Goal: Task Accomplishment & Management: Manage account settings

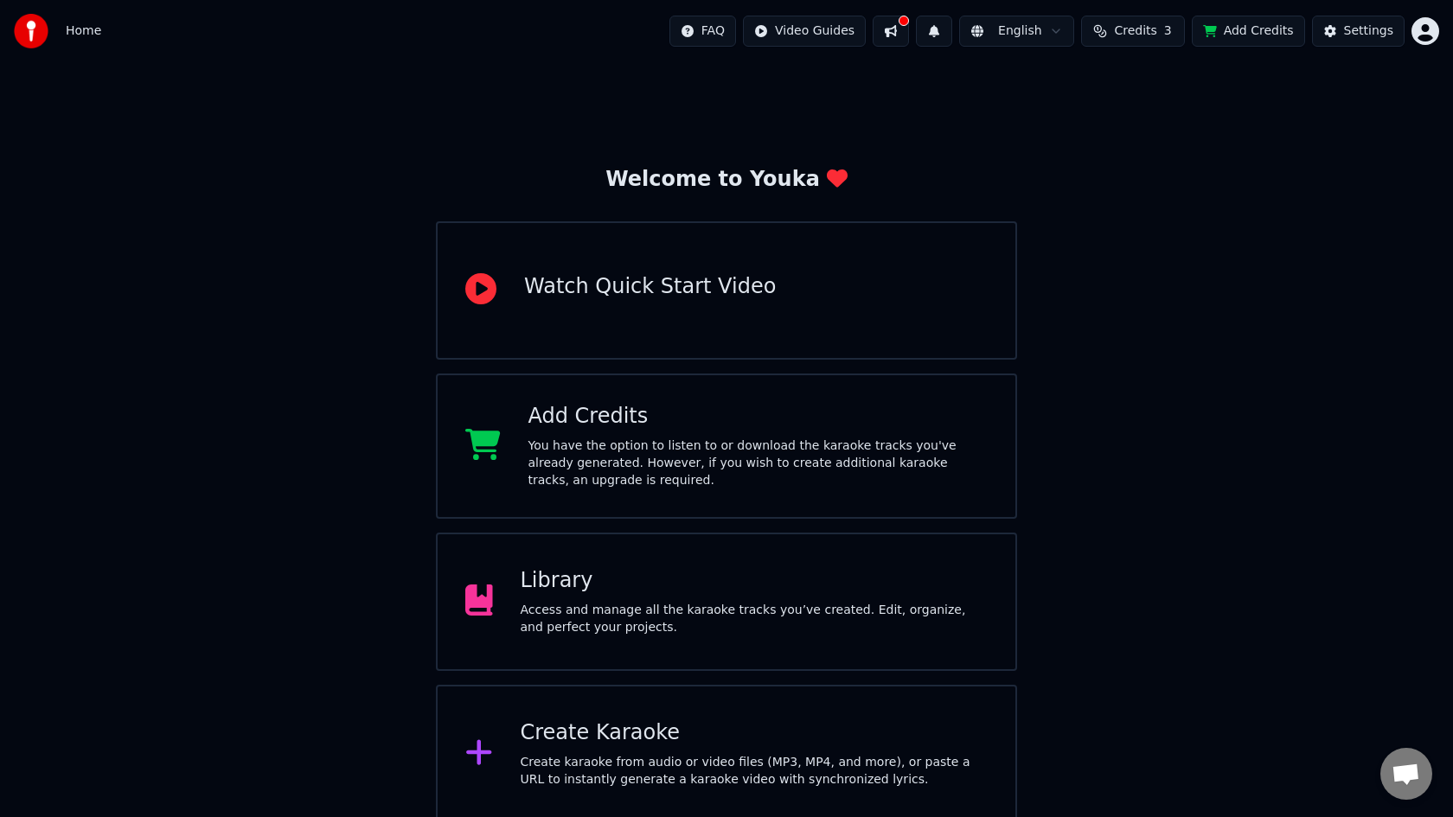
click at [547, 612] on div "Access and manage all the karaoke tracks you’ve created. Edit, organize, and pe…" at bounding box center [754, 619] width 468 height 35
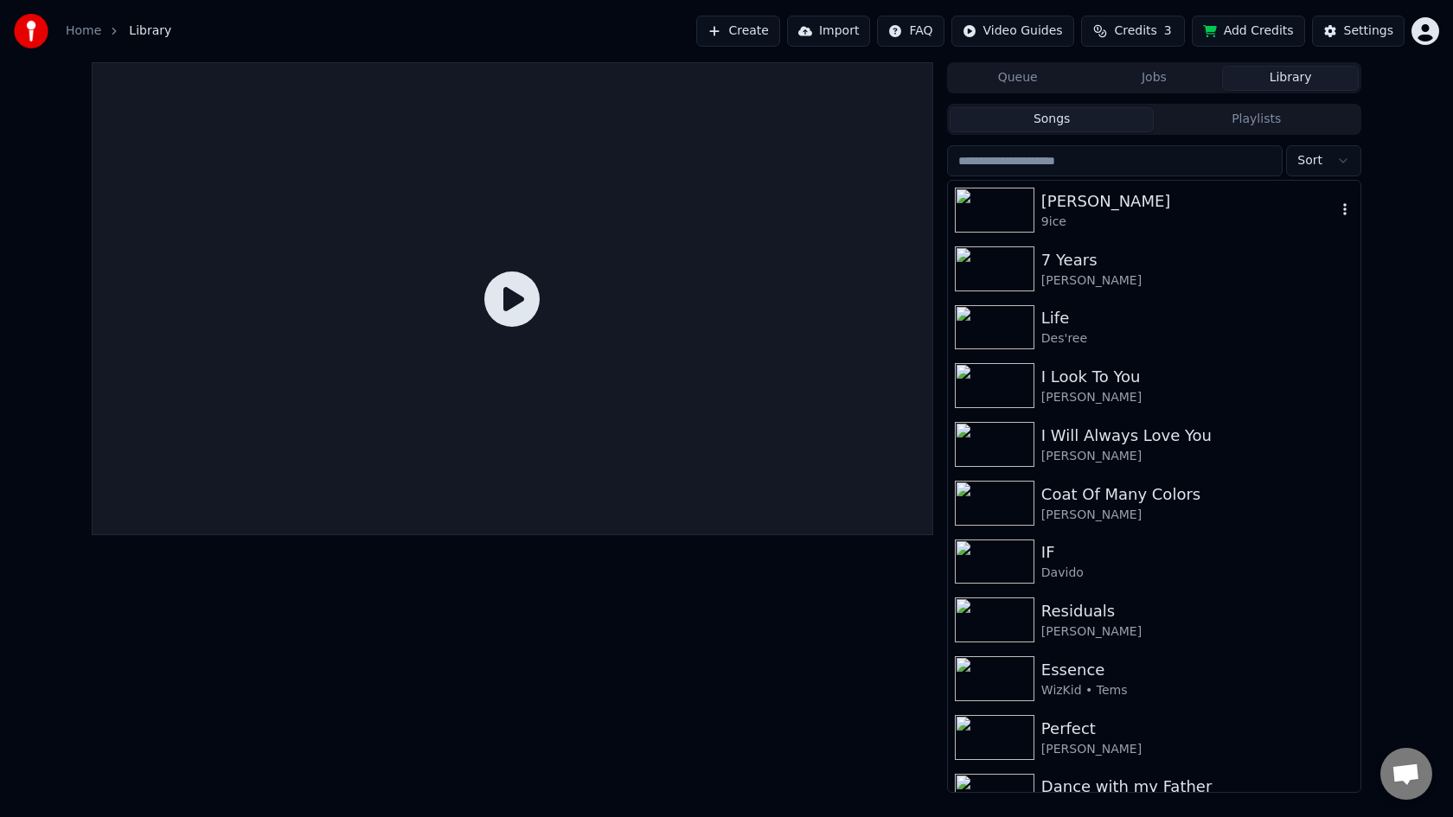
click at [1147, 208] on div "[PERSON_NAME]" at bounding box center [1188, 201] width 295 height 24
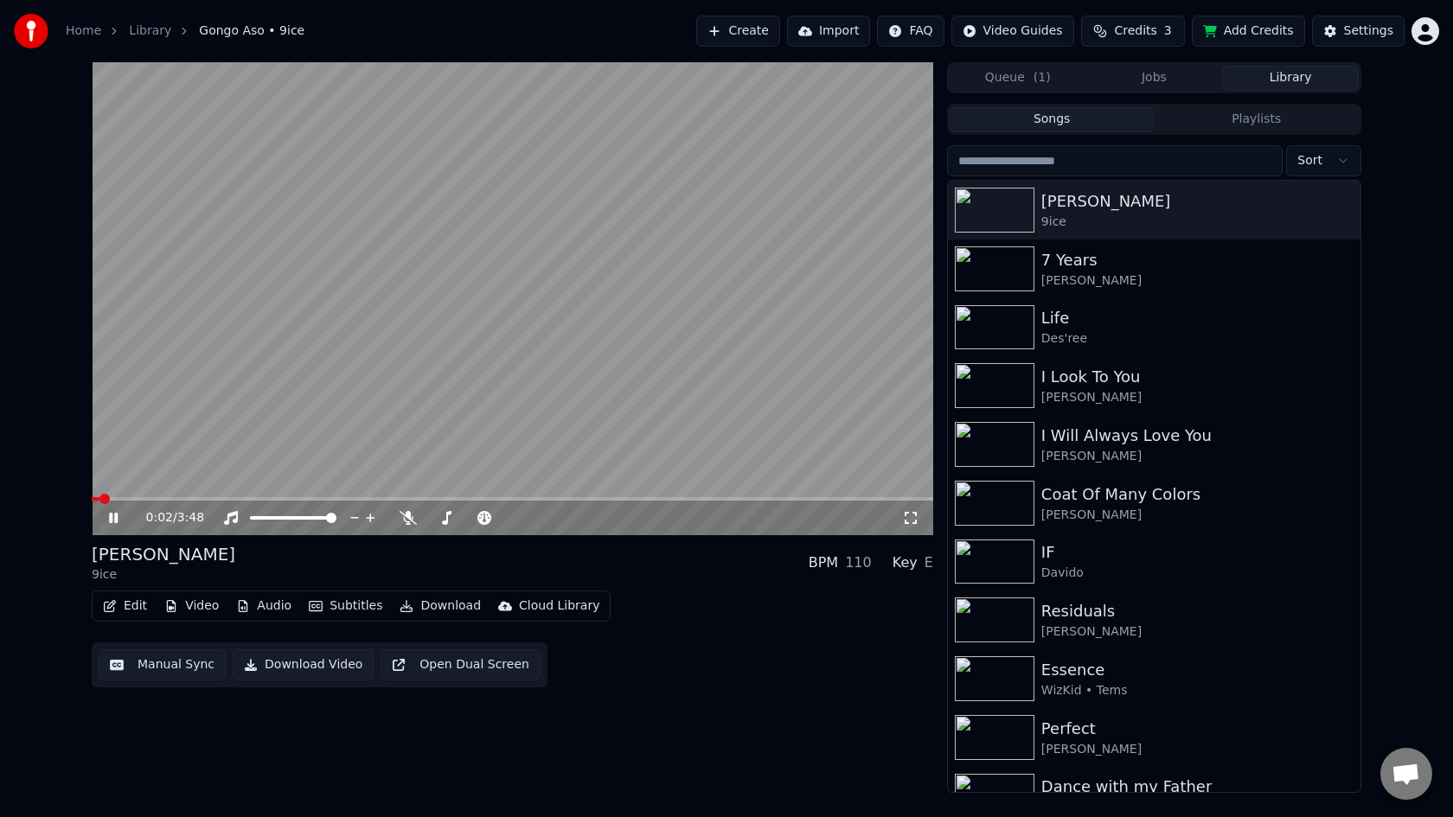
click at [115, 517] on icon at bounding box center [113, 518] width 9 height 10
click at [114, 514] on icon at bounding box center [113, 518] width 10 height 12
click at [114, 514] on icon at bounding box center [125, 518] width 41 height 14
click at [92, 501] on span at bounding box center [97, 499] width 10 height 10
click at [125, 607] on button "Edit" at bounding box center [125, 606] width 58 height 24
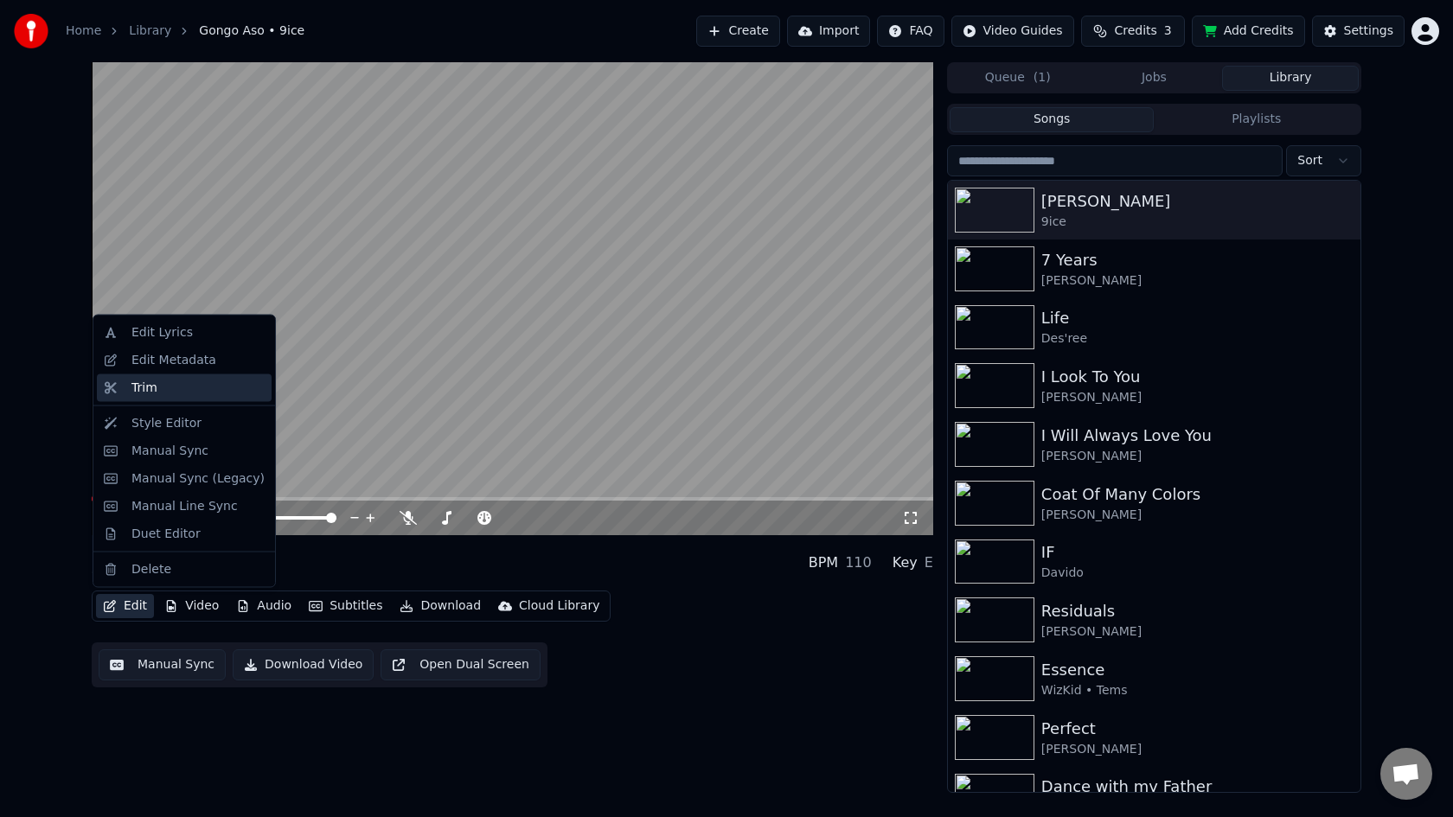
click at [195, 380] on div "Trim" at bounding box center [197, 387] width 133 height 17
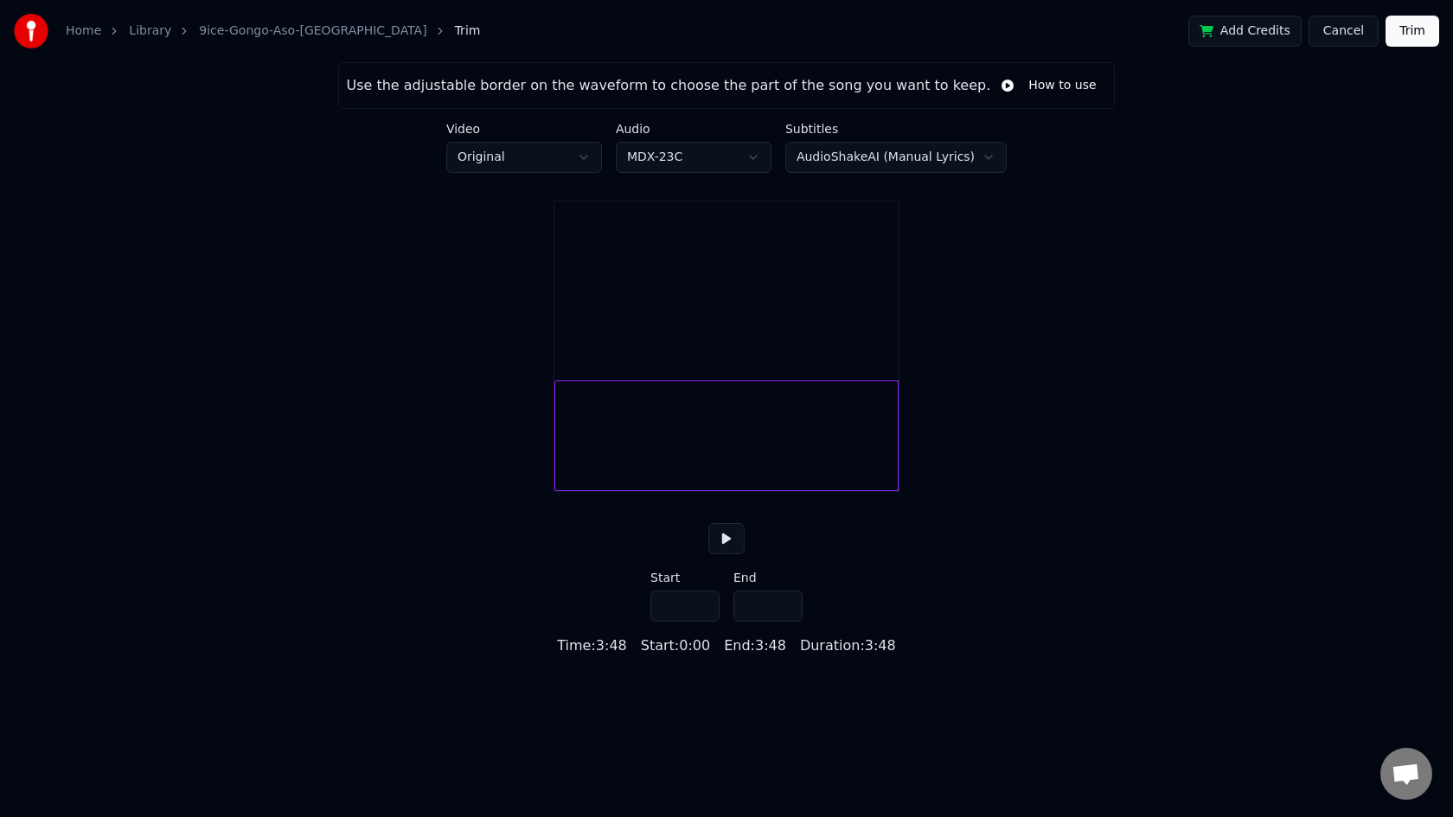
click at [725, 554] on button at bounding box center [726, 538] width 36 height 31
click at [564, 456] on div at bounding box center [564, 435] width 5 height 109
click at [722, 554] on button at bounding box center [726, 538] width 36 height 31
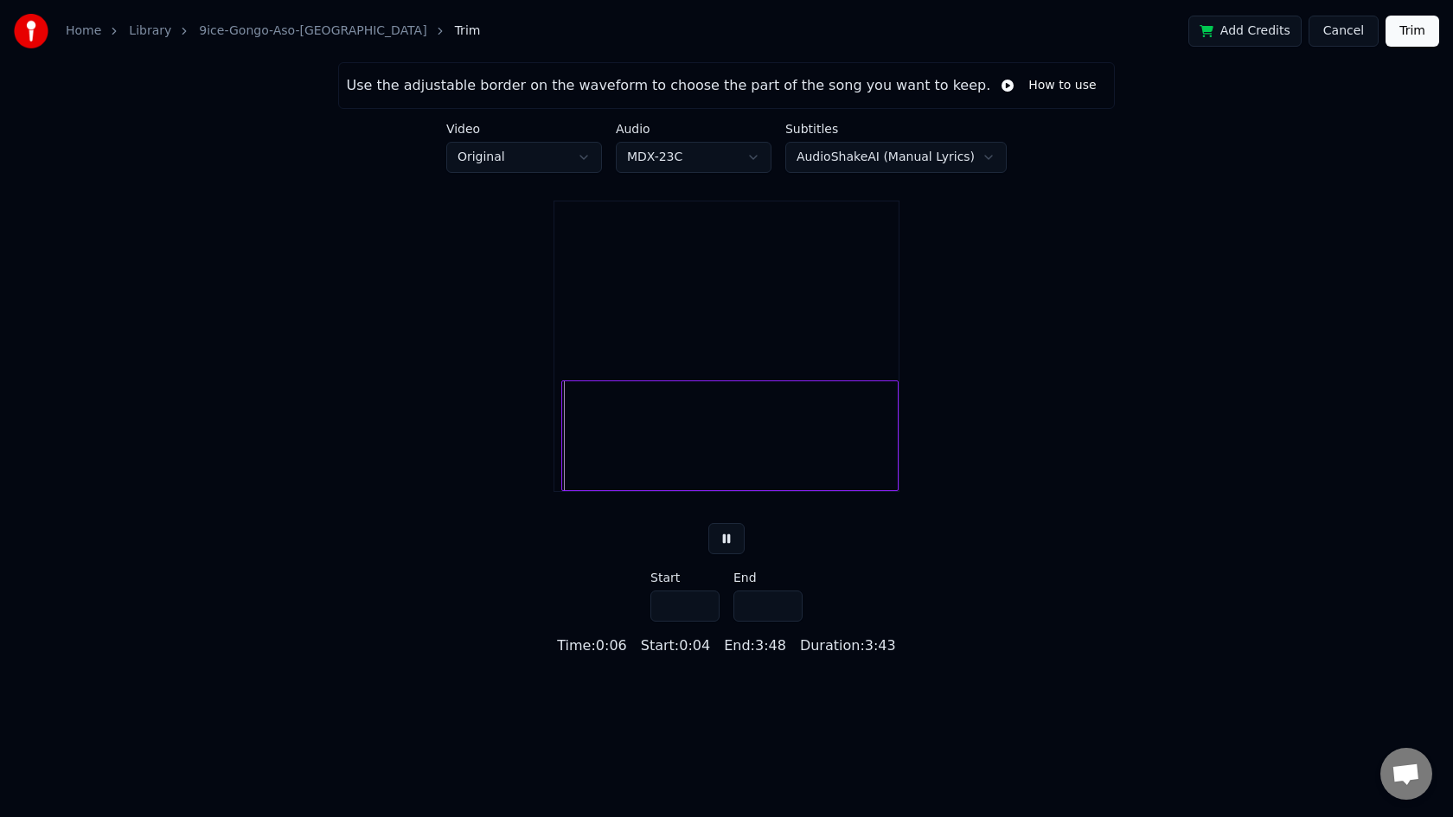
click at [722, 554] on button at bounding box center [726, 538] width 36 height 31
click at [565, 471] on div at bounding box center [566, 435] width 5 height 109
type input "***"
click at [718, 554] on button at bounding box center [726, 538] width 36 height 31
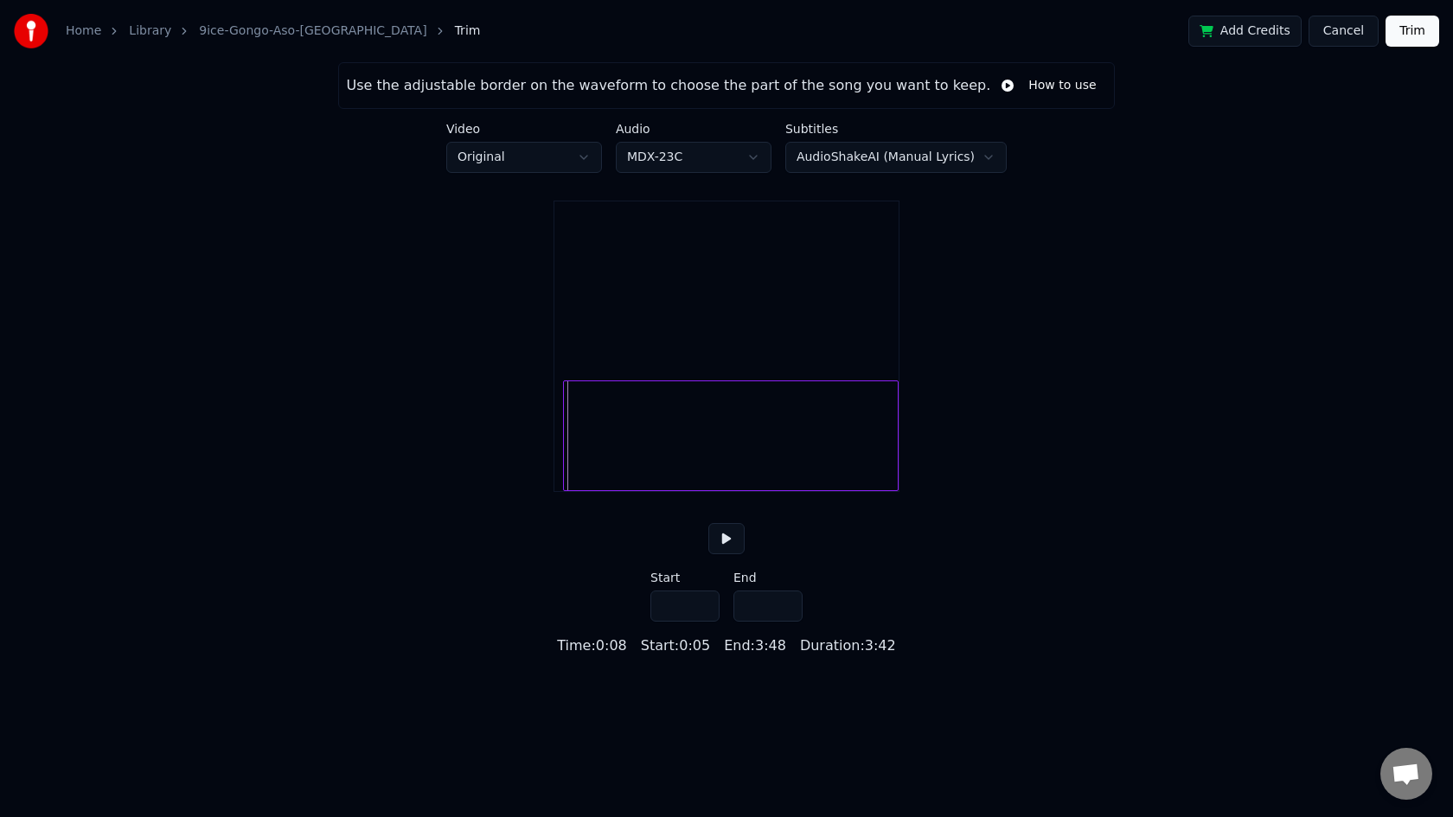
click at [1416, 26] on button "Trim" at bounding box center [1412, 31] width 54 height 31
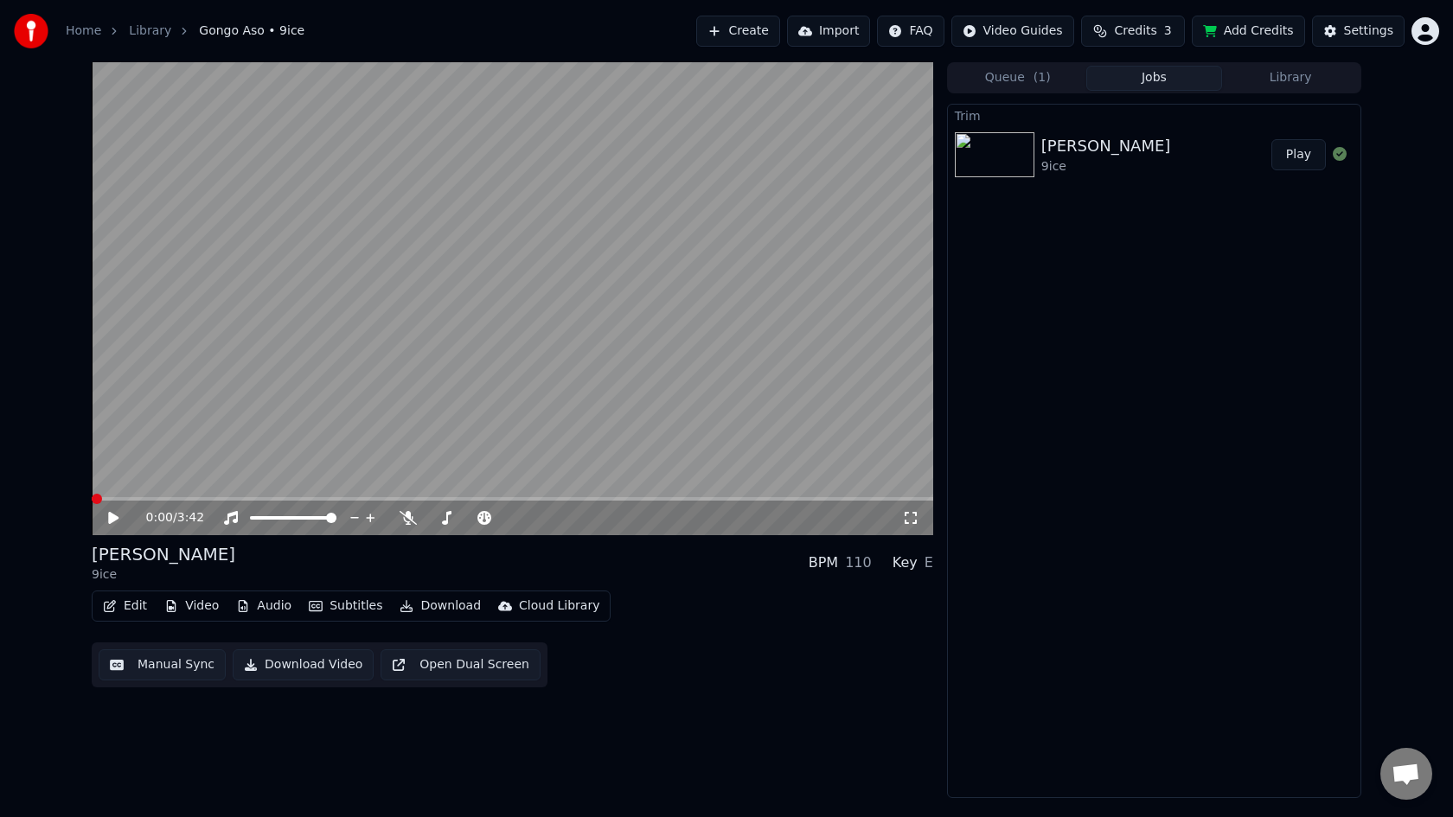
click at [127, 605] on button "Edit" at bounding box center [125, 606] width 58 height 24
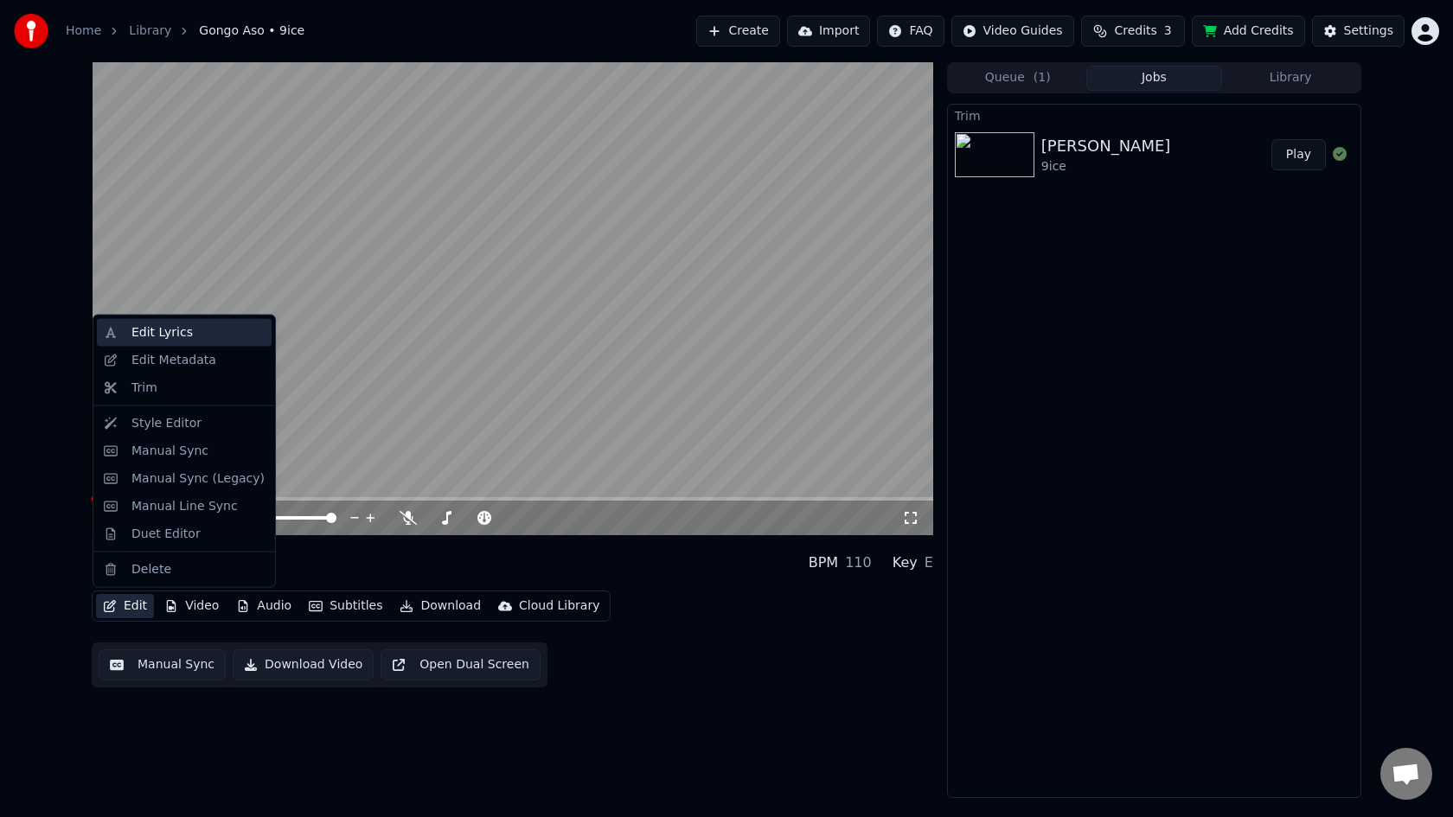
click at [180, 337] on div "Edit Lyrics" at bounding box center [161, 332] width 61 height 17
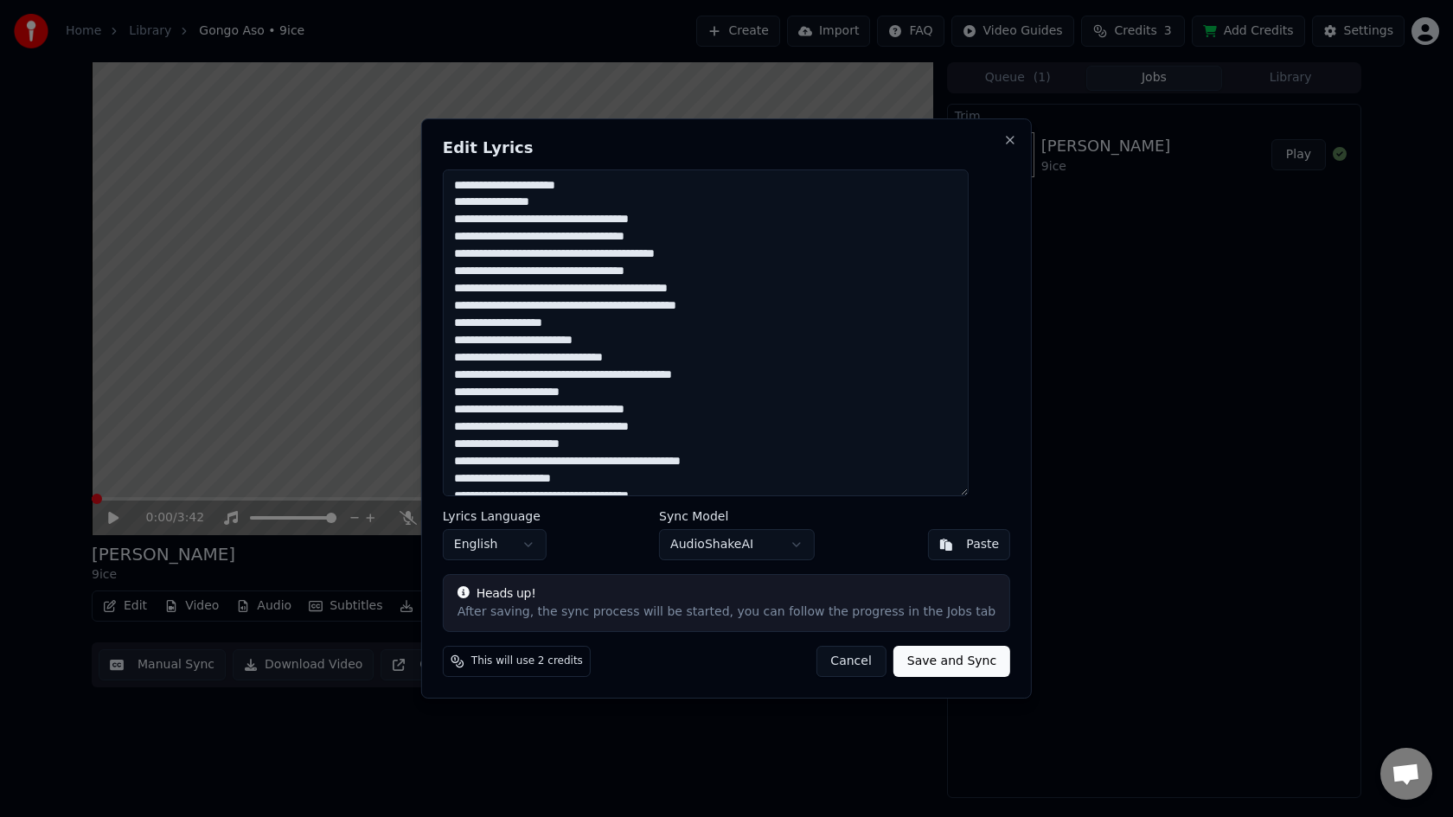
click at [750, 555] on button "AudioShakeAI" at bounding box center [737, 544] width 156 height 31
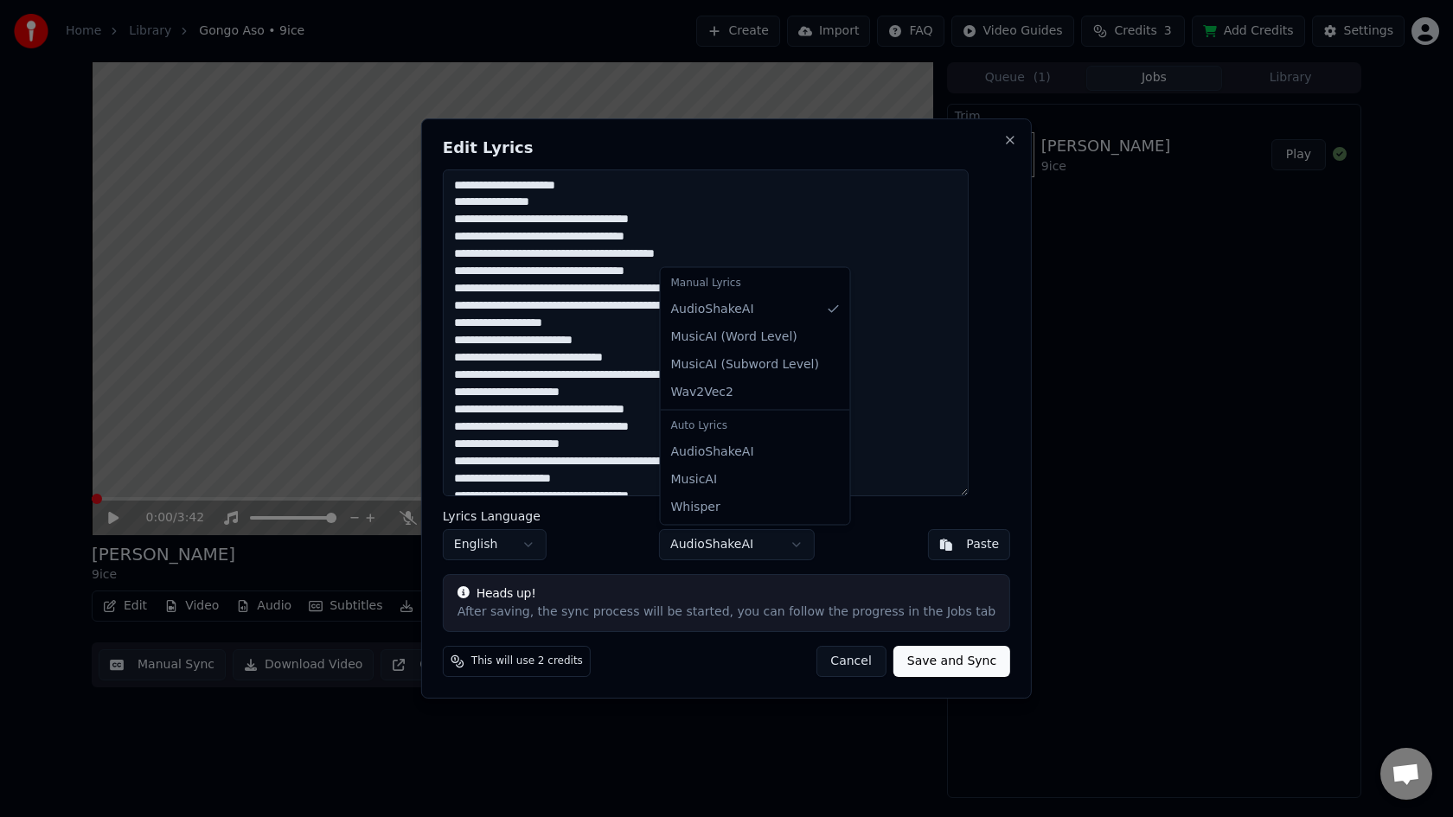
click at [757, 283] on div "Manual Lyrics" at bounding box center [755, 283] width 182 height 24
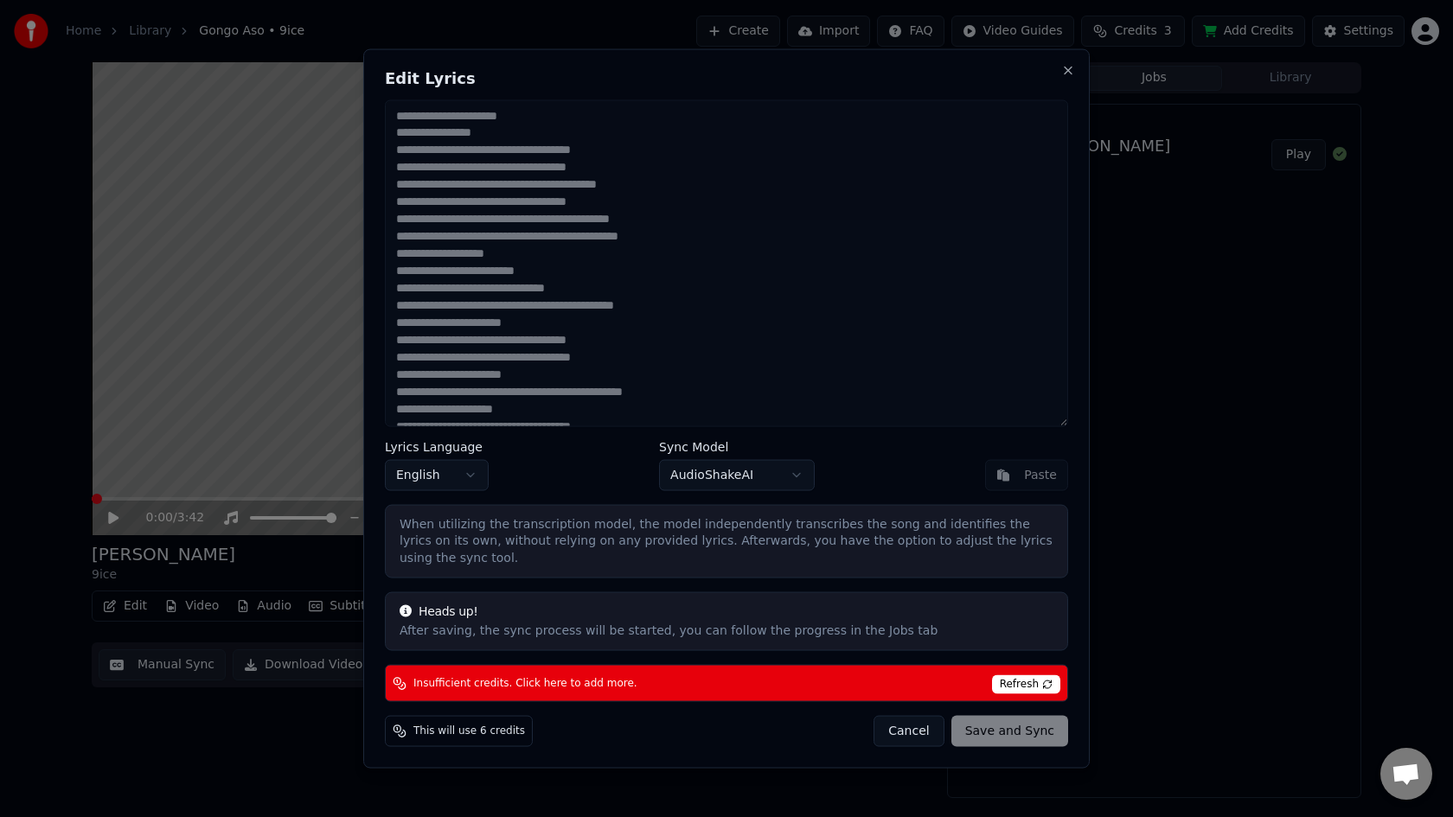
click at [1049, 675] on span "Refresh" at bounding box center [1026, 684] width 68 height 19
click at [760, 489] on button "AudioShakeAI" at bounding box center [737, 474] width 156 height 31
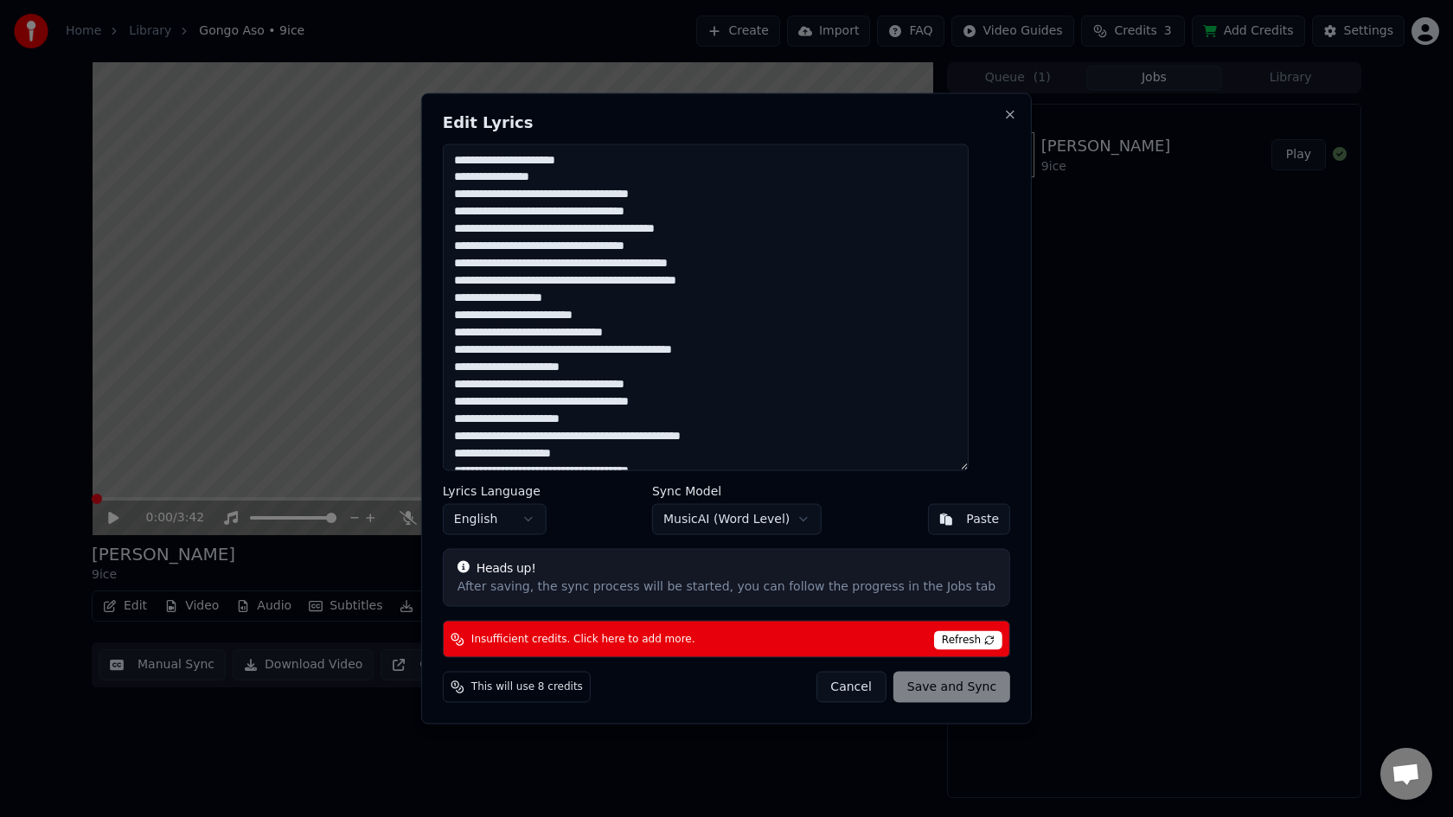
click at [742, 516] on button "MusicAI ( Word Level )" at bounding box center [736, 518] width 169 height 31
click at [758, 519] on button "MusicAI ( Subword Level )" at bounding box center [736, 518] width 191 height 31
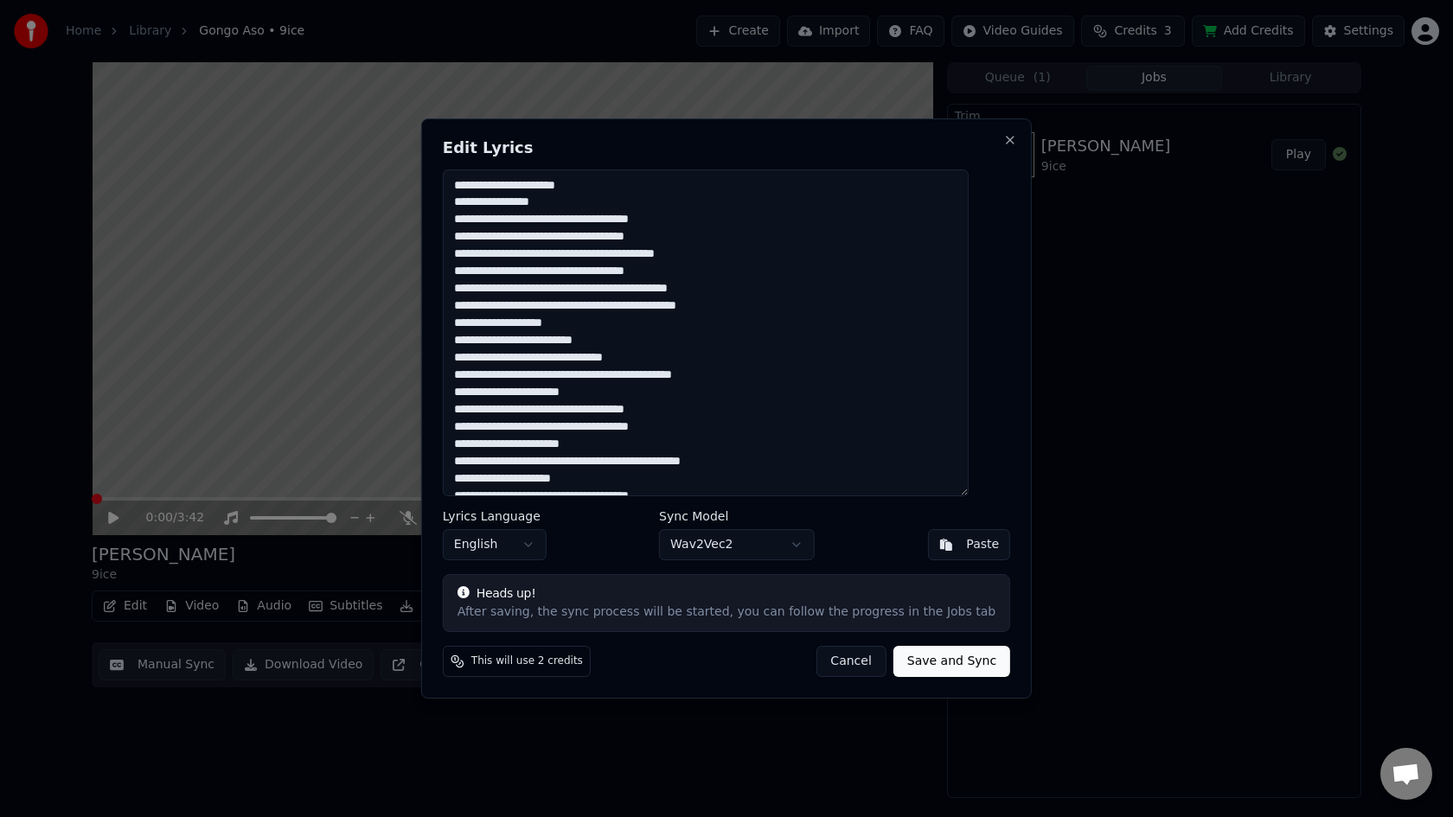
click at [919, 664] on button "Save and Sync" at bounding box center [951, 661] width 117 height 31
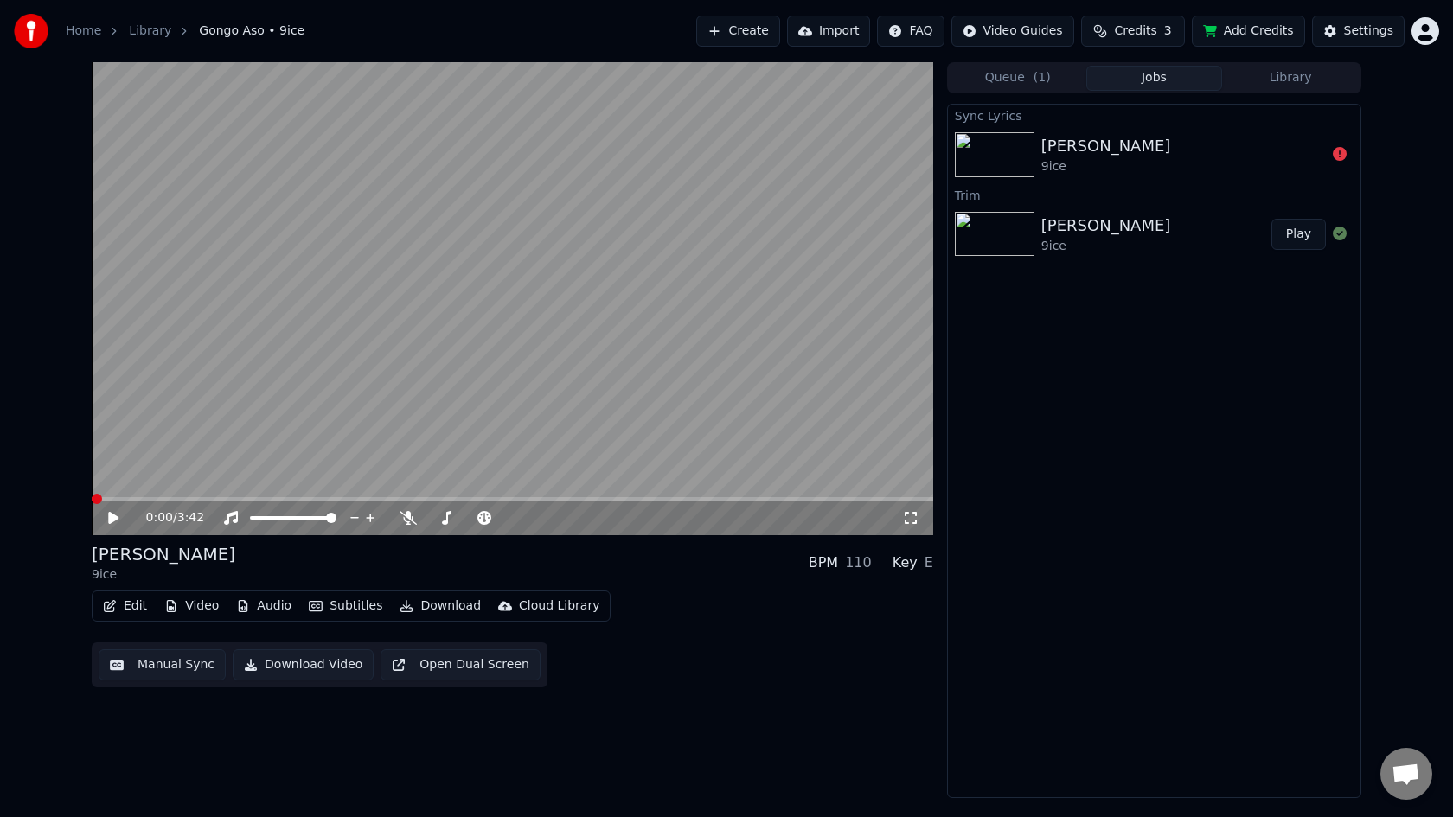
click at [113, 515] on icon at bounding box center [113, 518] width 10 height 12
click at [113, 515] on icon at bounding box center [125, 518] width 41 height 14
click at [148, 35] on link "Library" at bounding box center [150, 30] width 42 height 17
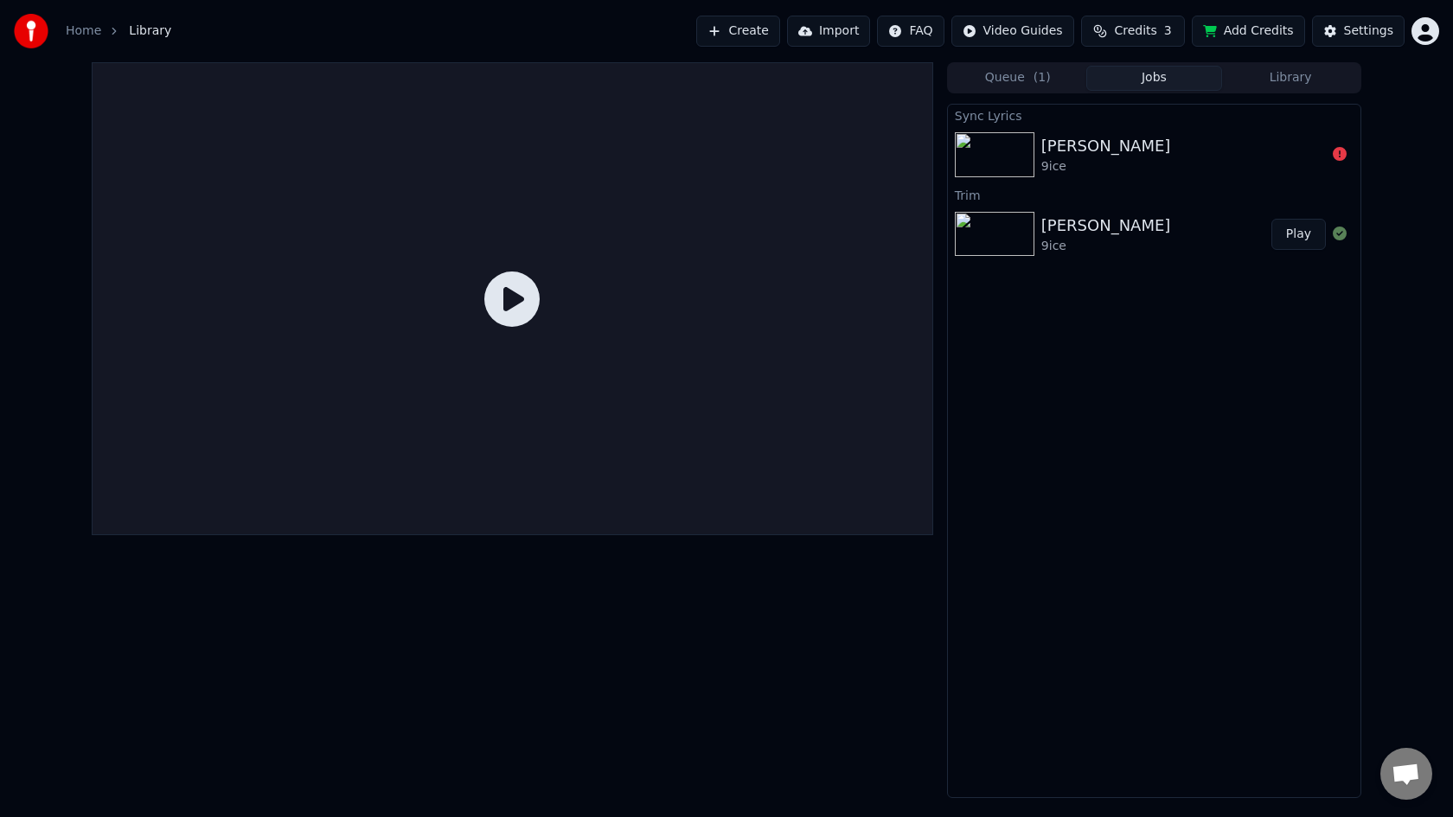
click at [1077, 156] on div "[PERSON_NAME]" at bounding box center [1106, 146] width 130 height 24
click at [1300, 227] on button "Play" at bounding box center [1298, 234] width 54 height 31
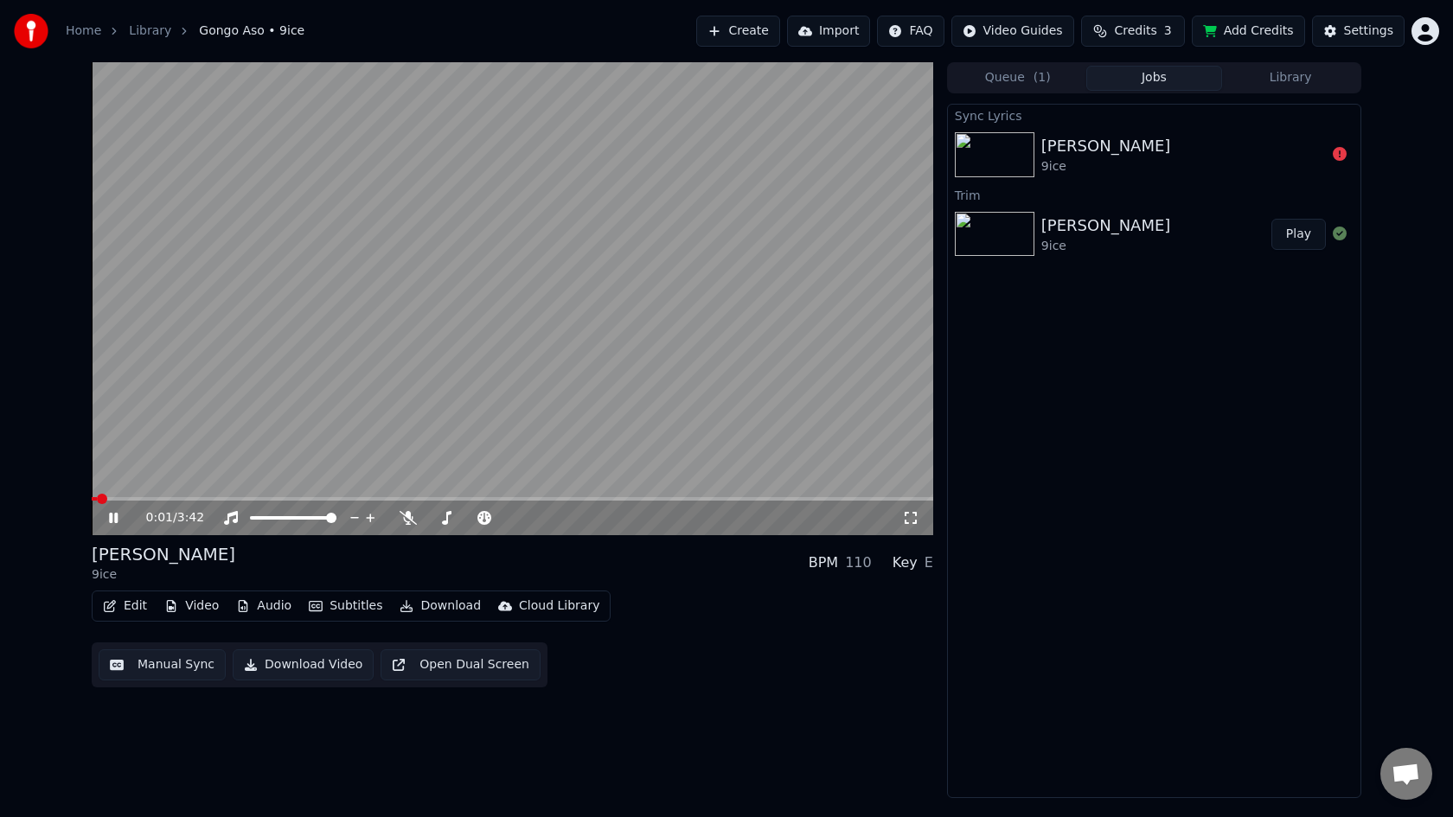
click at [131, 603] on button "Edit" at bounding box center [125, 606] width 58 height 24
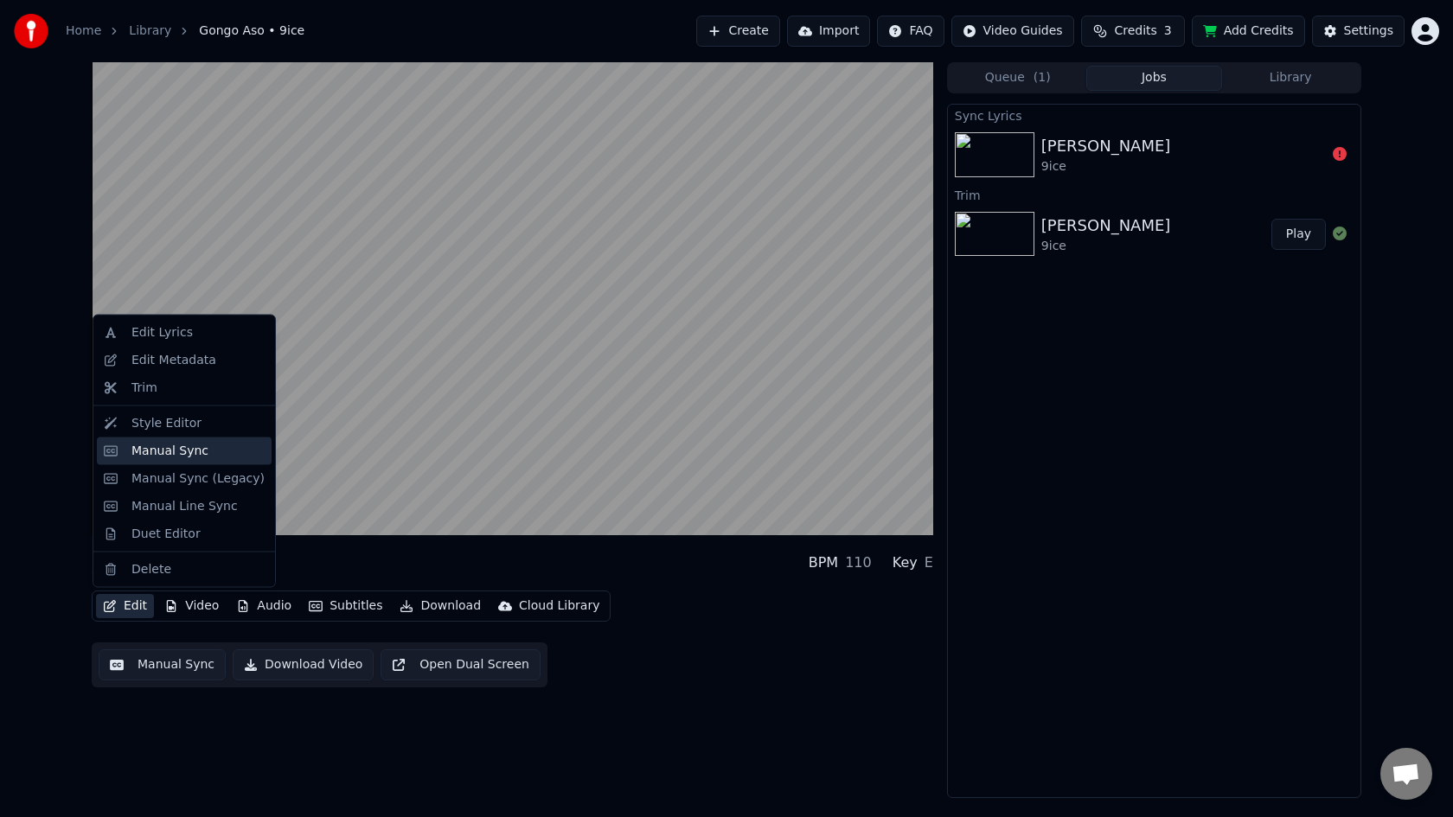
click at [163, 450] on div "Manual Sync" at bounding box center [169, 450] width 77 height 17
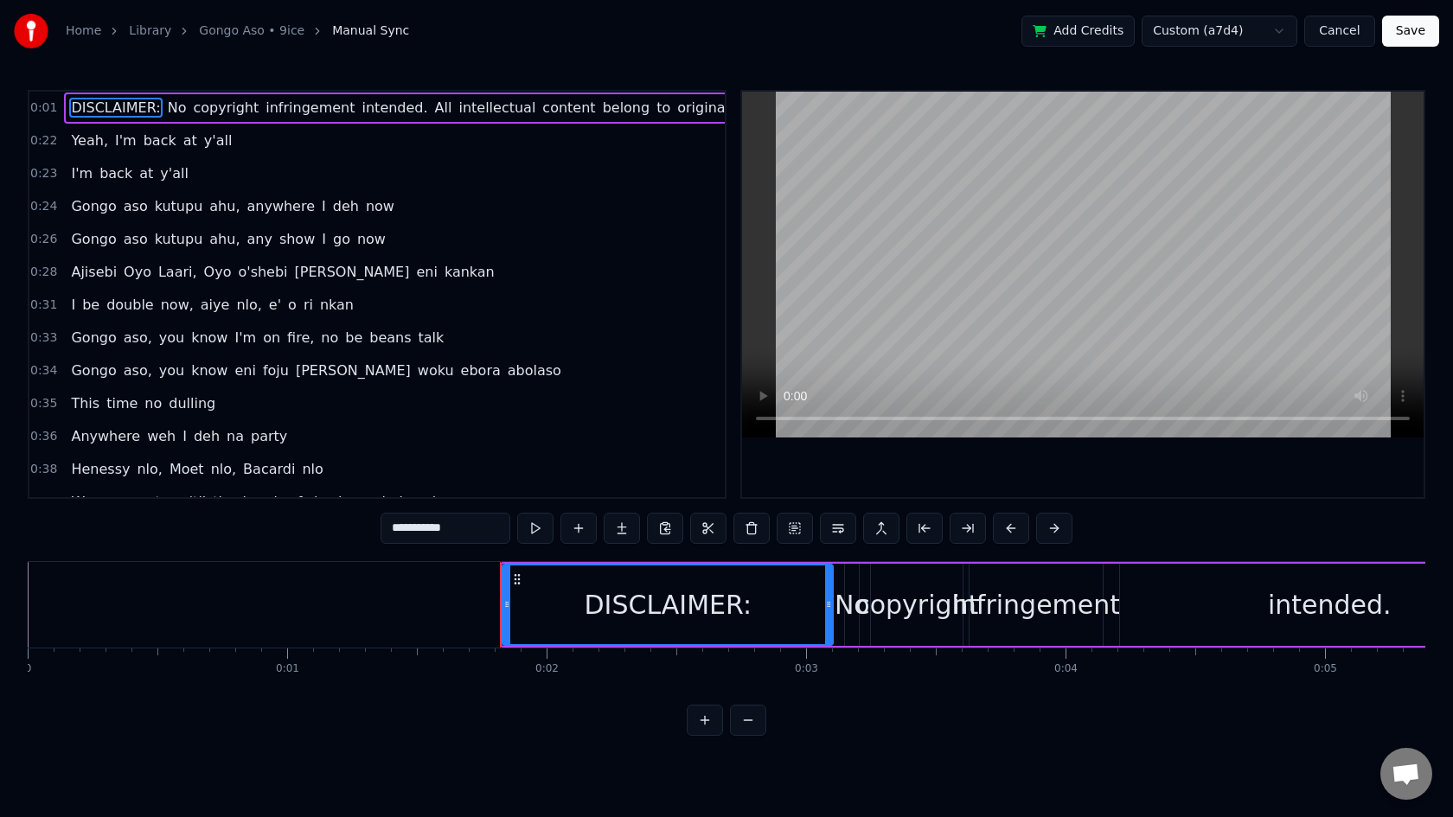
click at [571, 590] on div "DISCLAIMER:" at bounding box center [667, 604] width 329 height 79
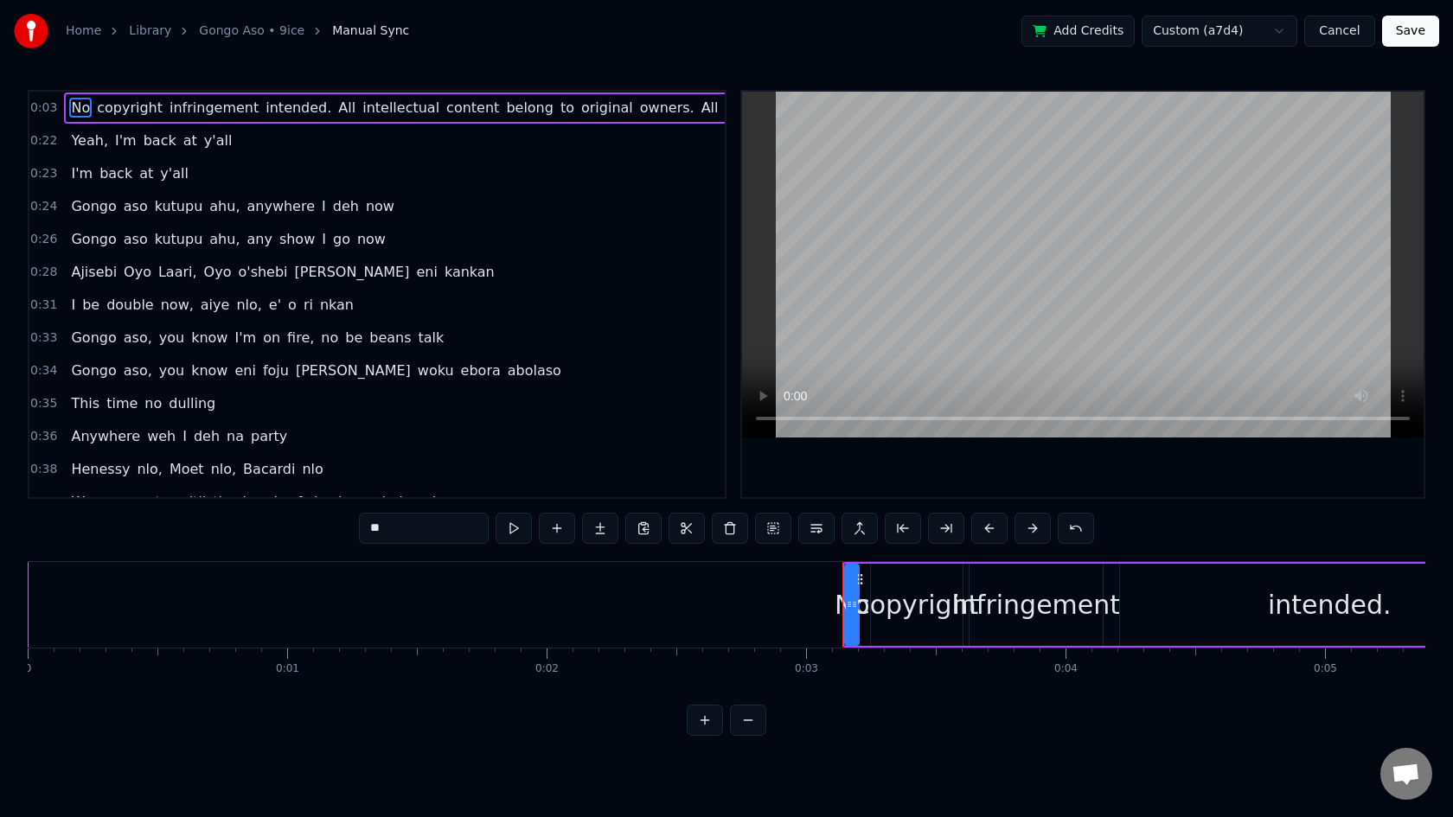
click at [923, 602] on div "copyright" at bounding box center [916, 604] width 123 height 39
click at [1012, 590] on div "infringement" at bounding box center [1037, 604] width 168 height 39
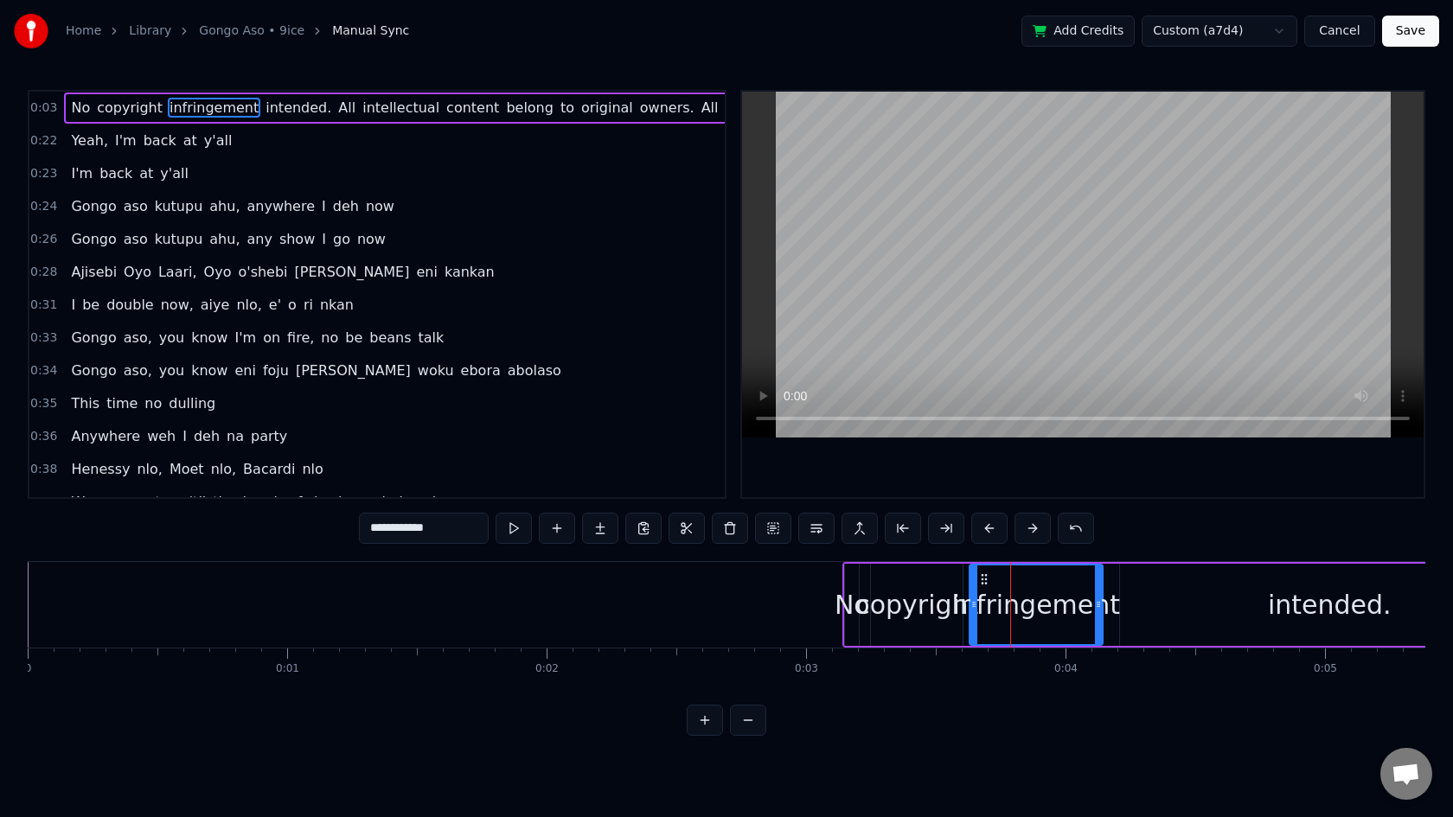
click at [95, 104] on span "copyright" at bounding box center [129, 108] width 69 height 20
type input "*********"
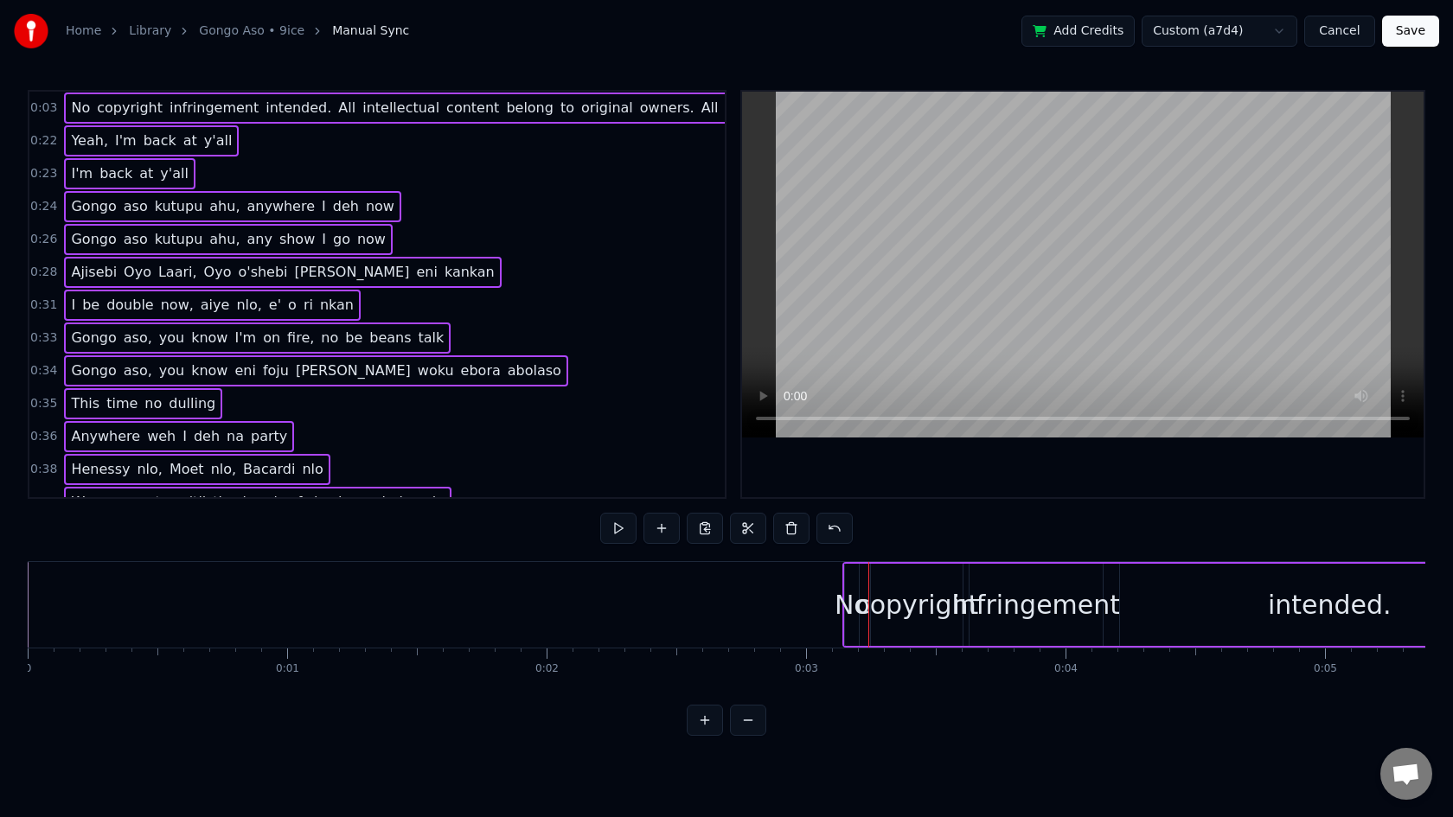
click at [95, 104] on span "copyright" at bounding box center [129, 108] width 69 height 20
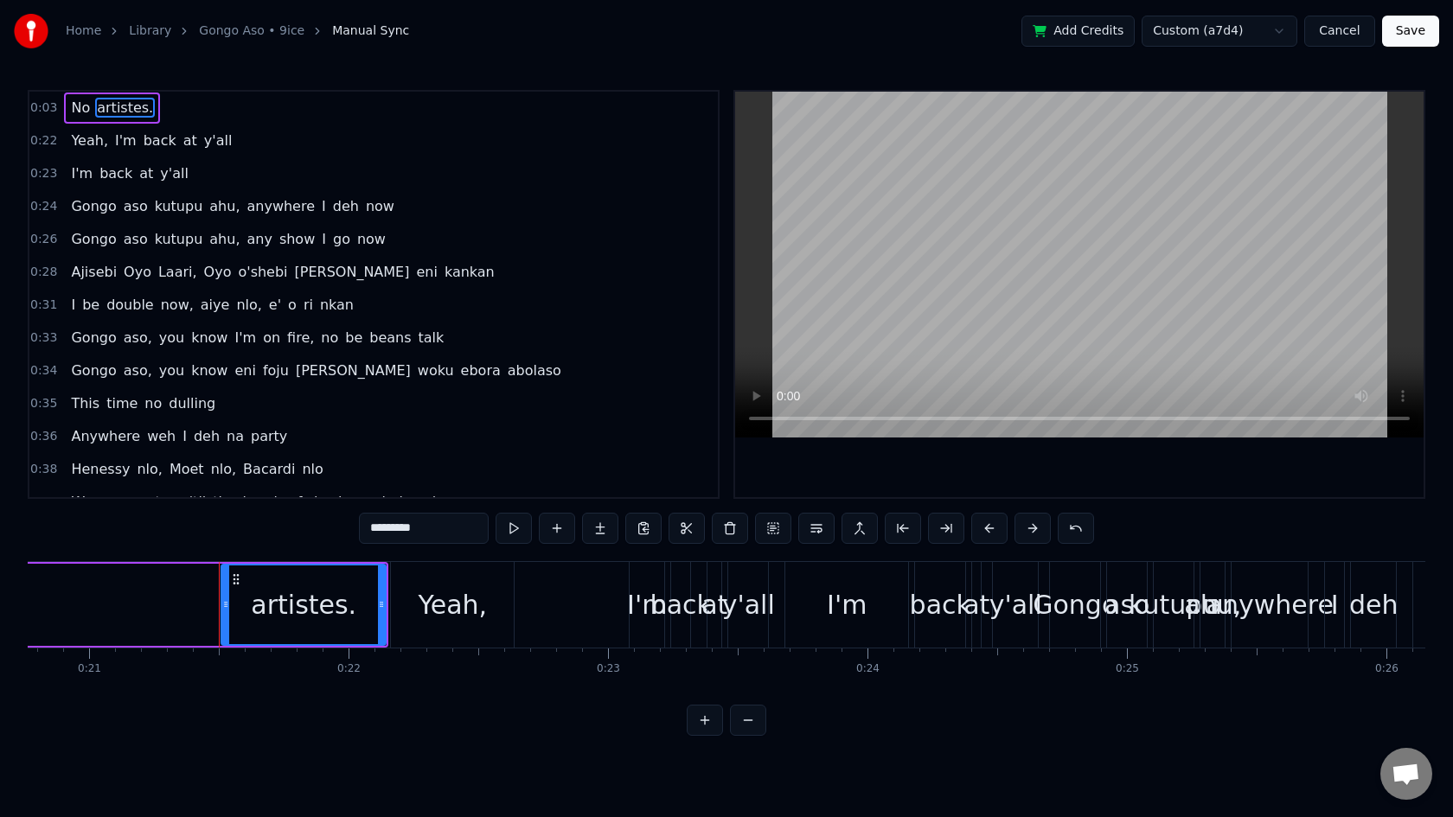
scroll to position [0, 5490]
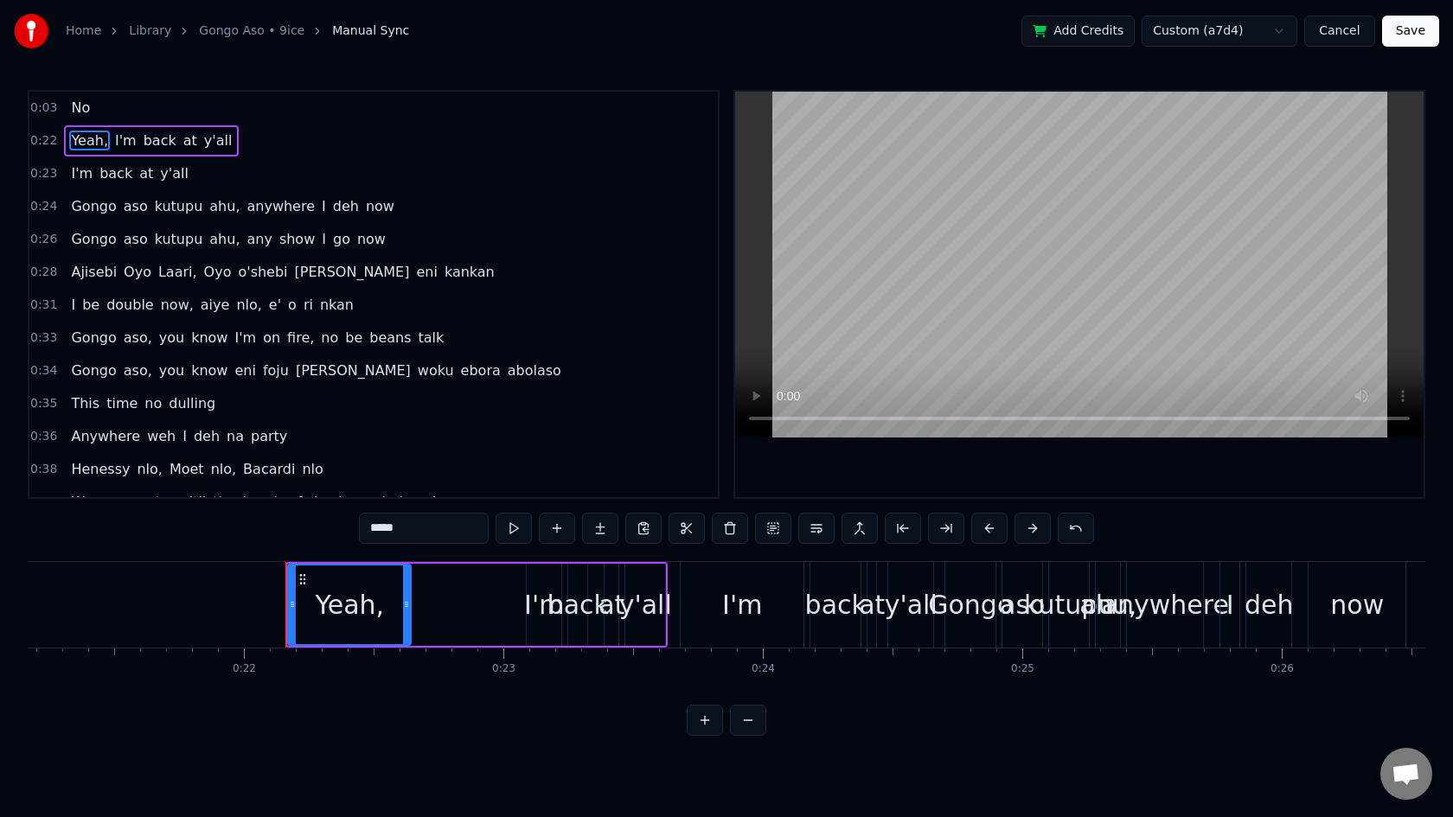
click at [79, 114] on span "No" at bounding box center [80, 108] width 22 height 20
type input "**"
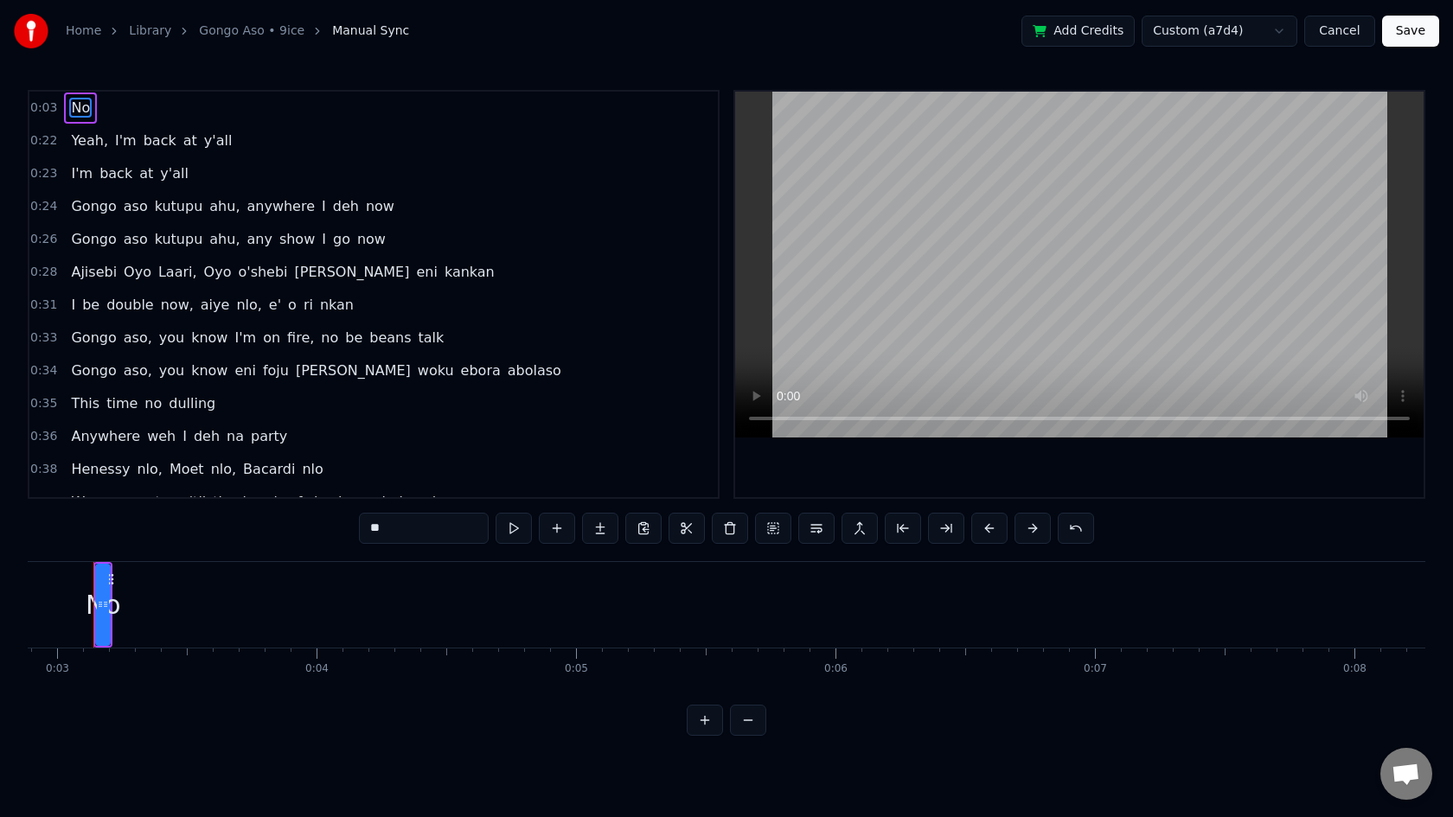
scroll to position [0, 728]
click at [519, 530] on button at bounding box center [513, 528] width 36 height 31
click at [52, 144] on span "0:22" at bounding box center [43, 140] width 27 height 17
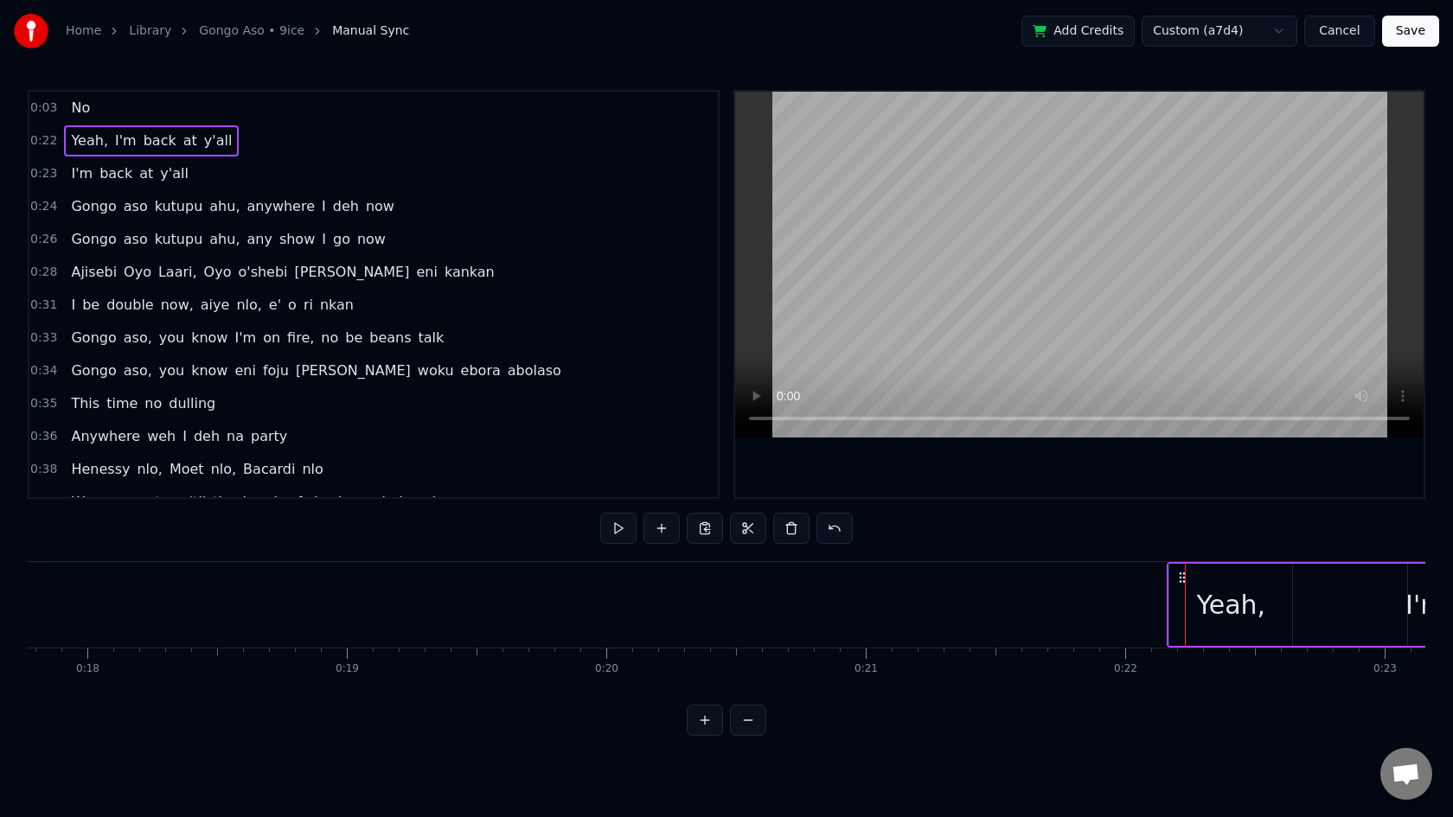
click at [49, 136] on span "0:22" at bounding box center [43, 140] width 27 height 17
click at [46, 144] on span "0:22" at bounding box center [43, 140] width 27 height 17
click at [43, 112] on span "0:03" at bounding box center [43, 107] width 27 height 17
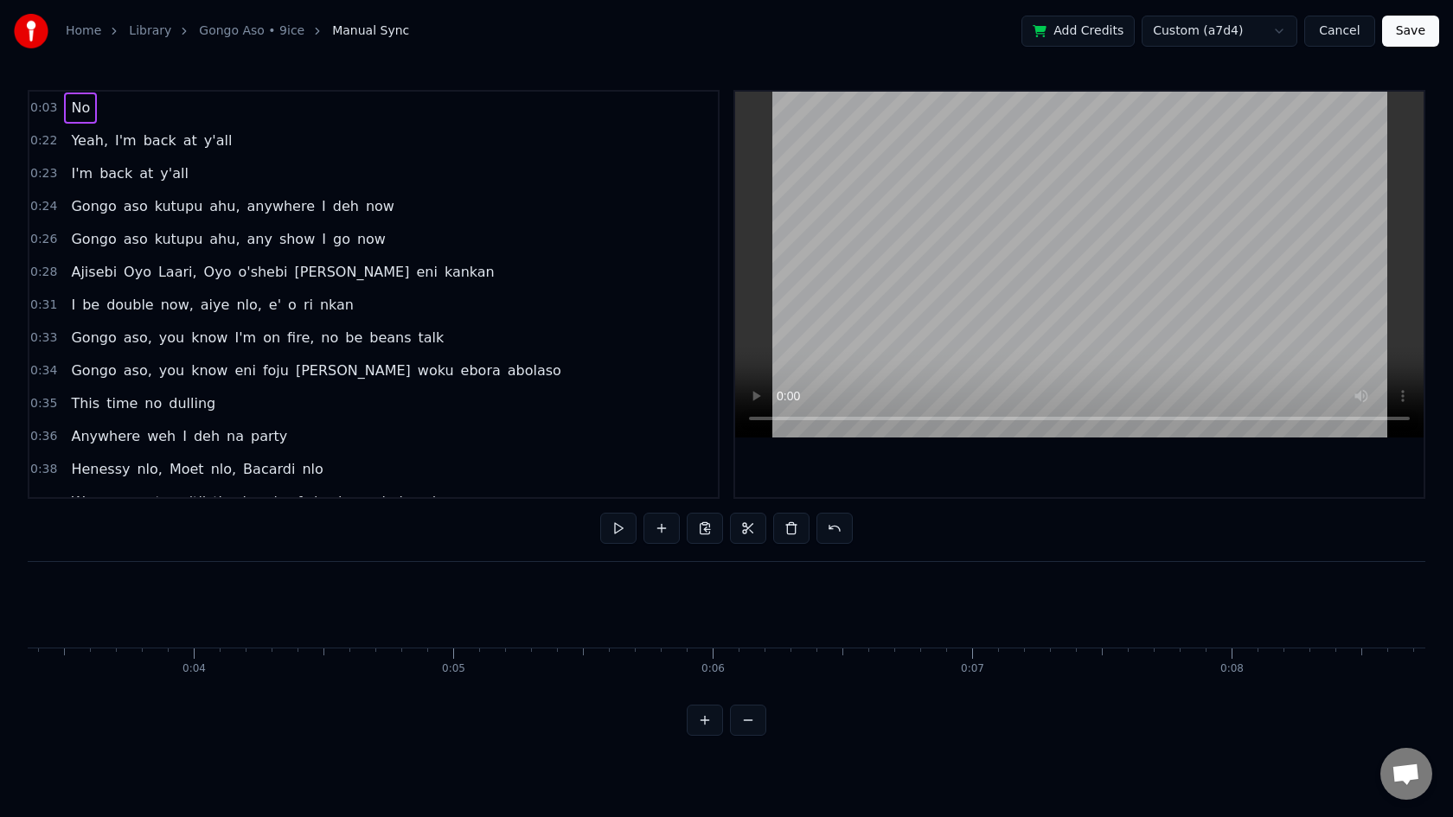
scroll to position [0, 728]
click at [35, 144] on span "0:22" at bounding box center [43, 140] width 27 height 17
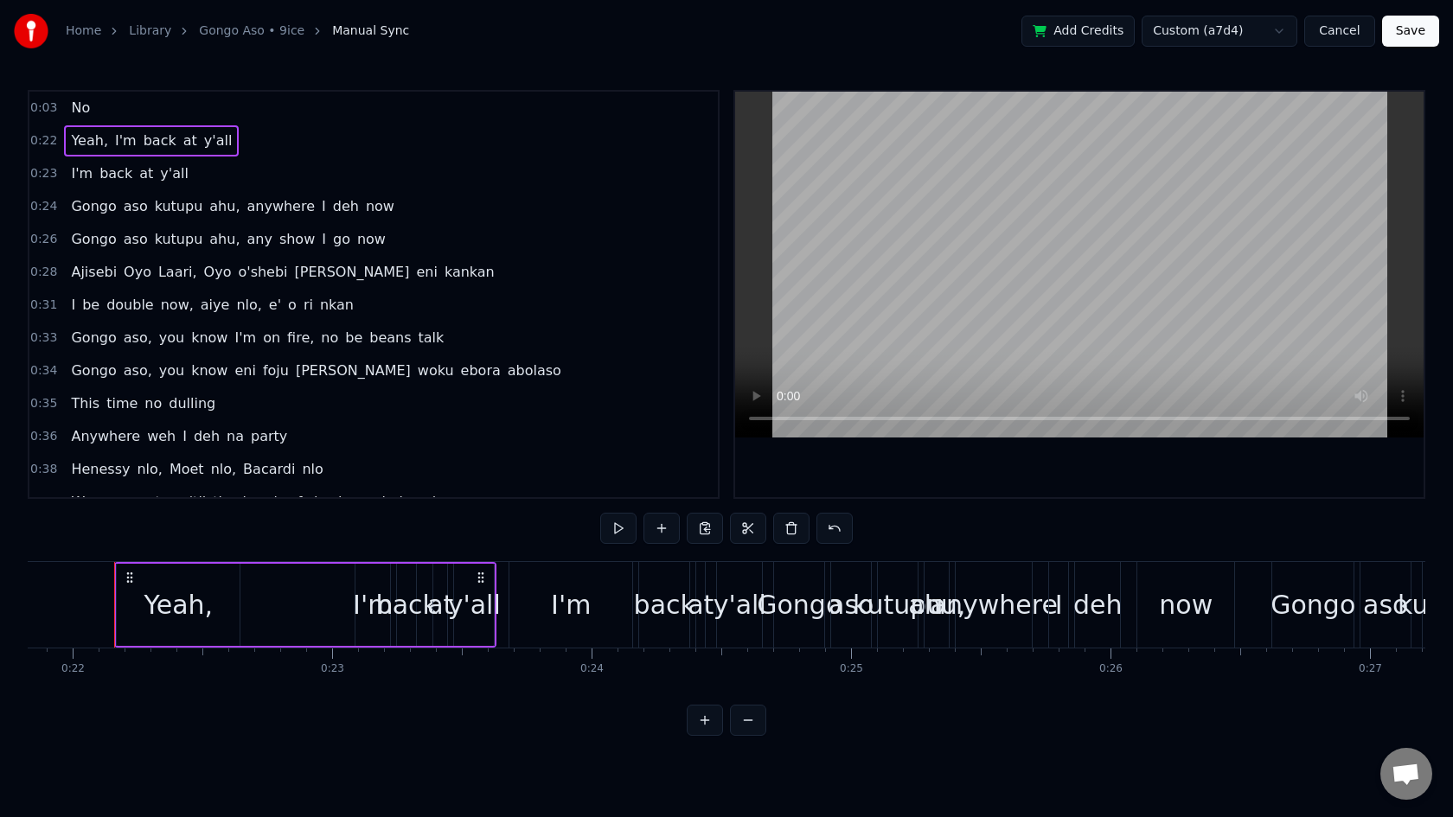
click at [47, 112] on span "0:03" at bounding box center [43, 107] width 27 height 17
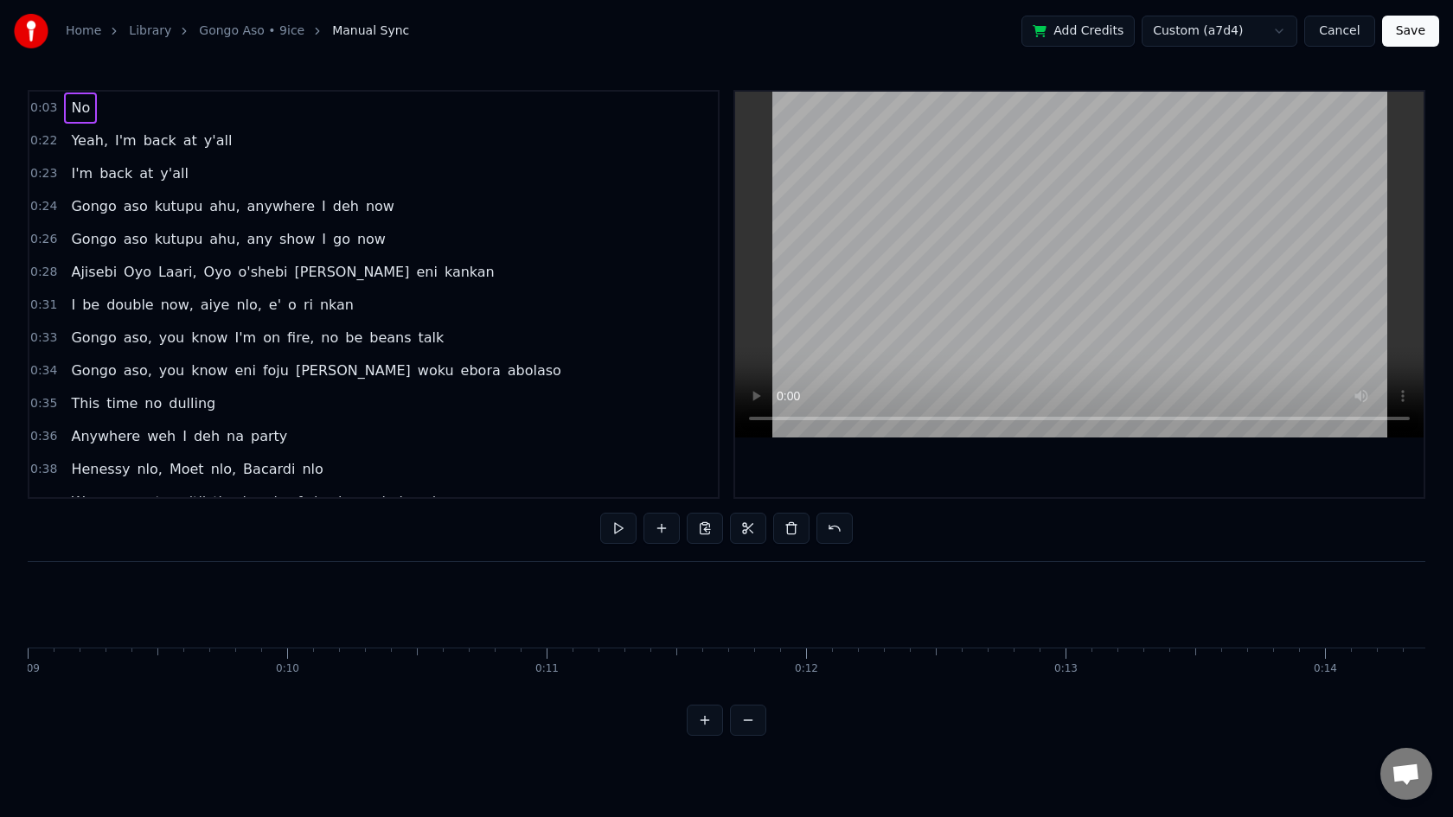
click at [80, 110] on span "No" at bounding box center [80, 108] width 22 height 20
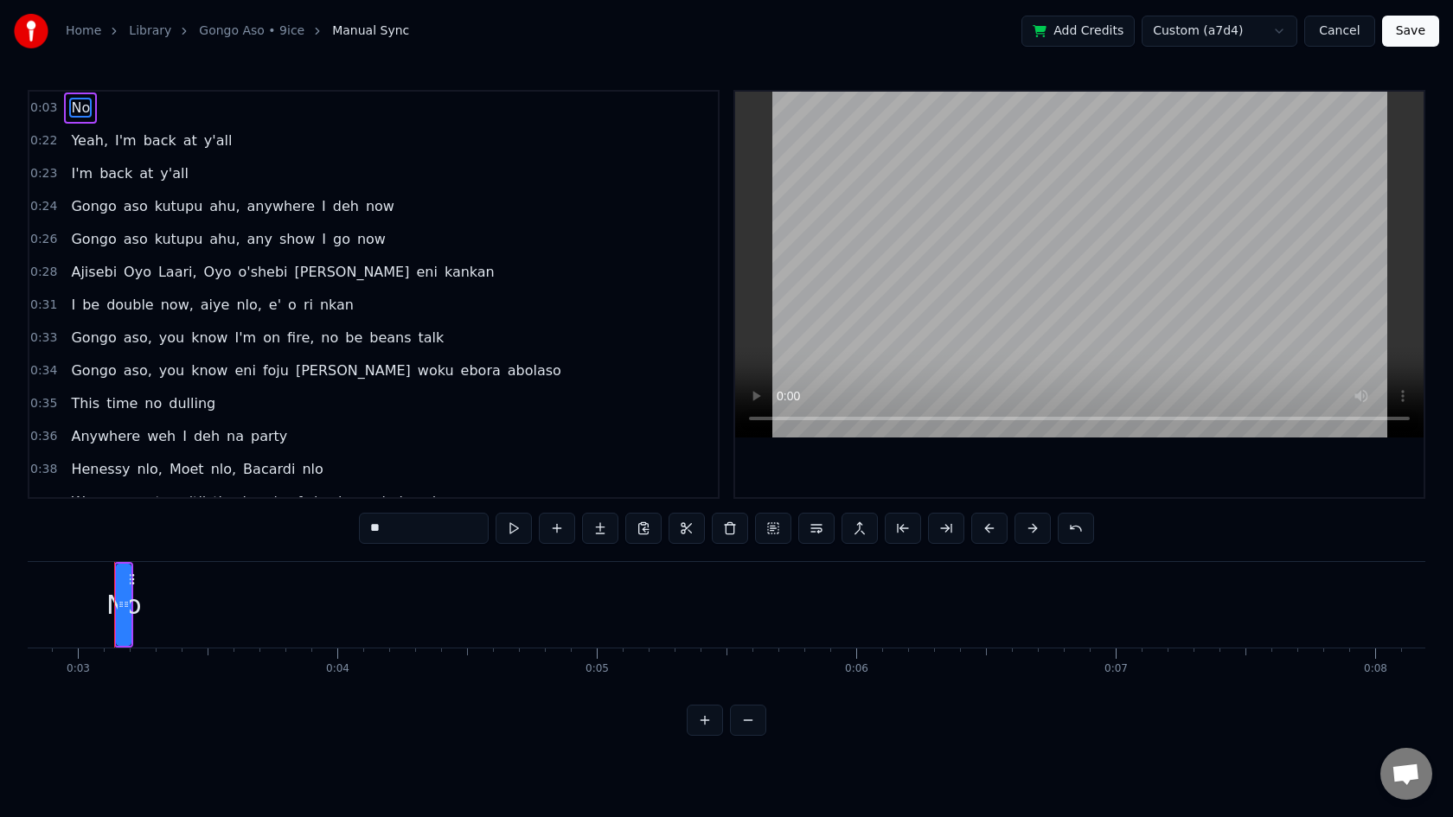
type input "*****"
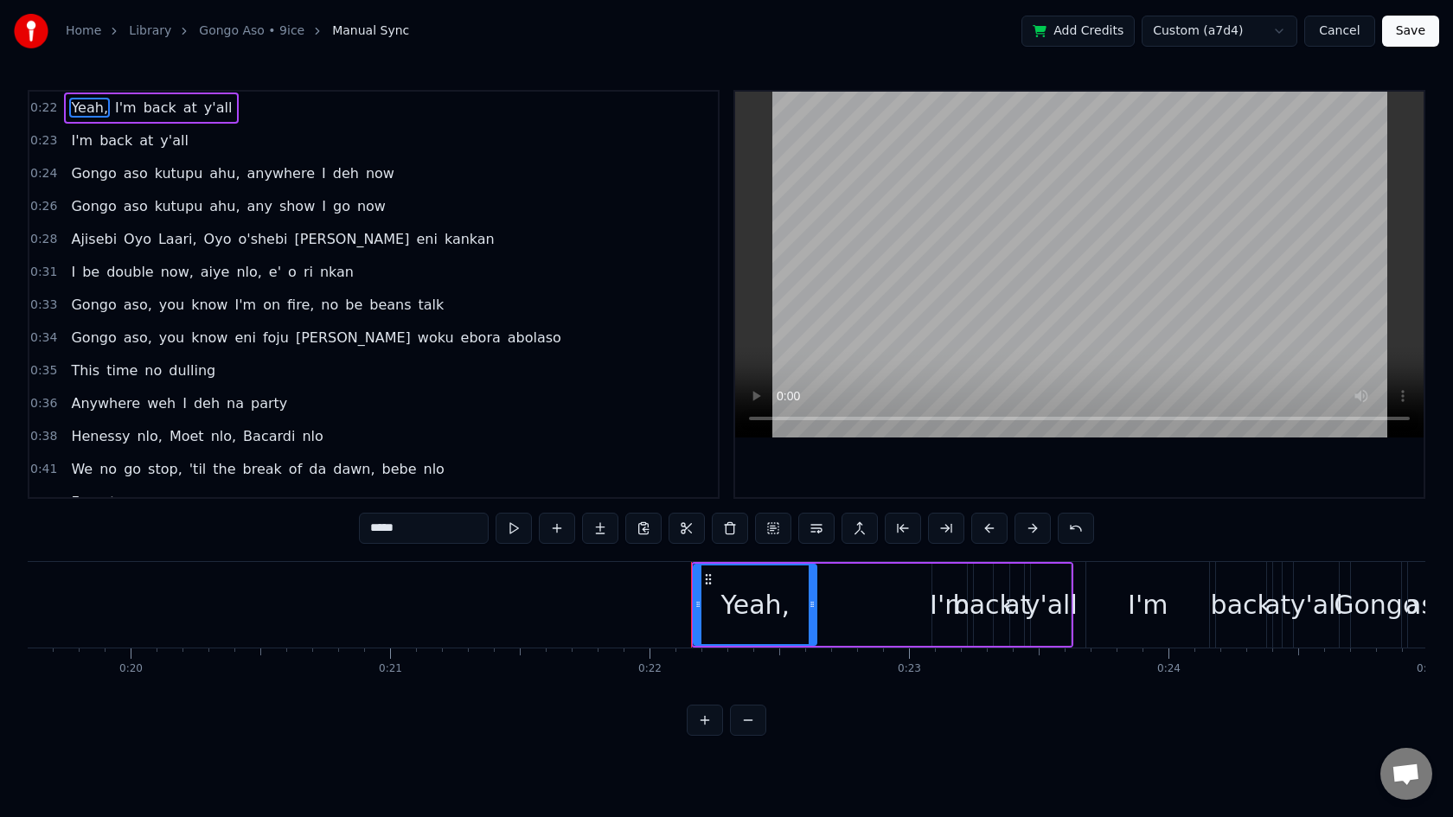
scroll to position [0, 5662]
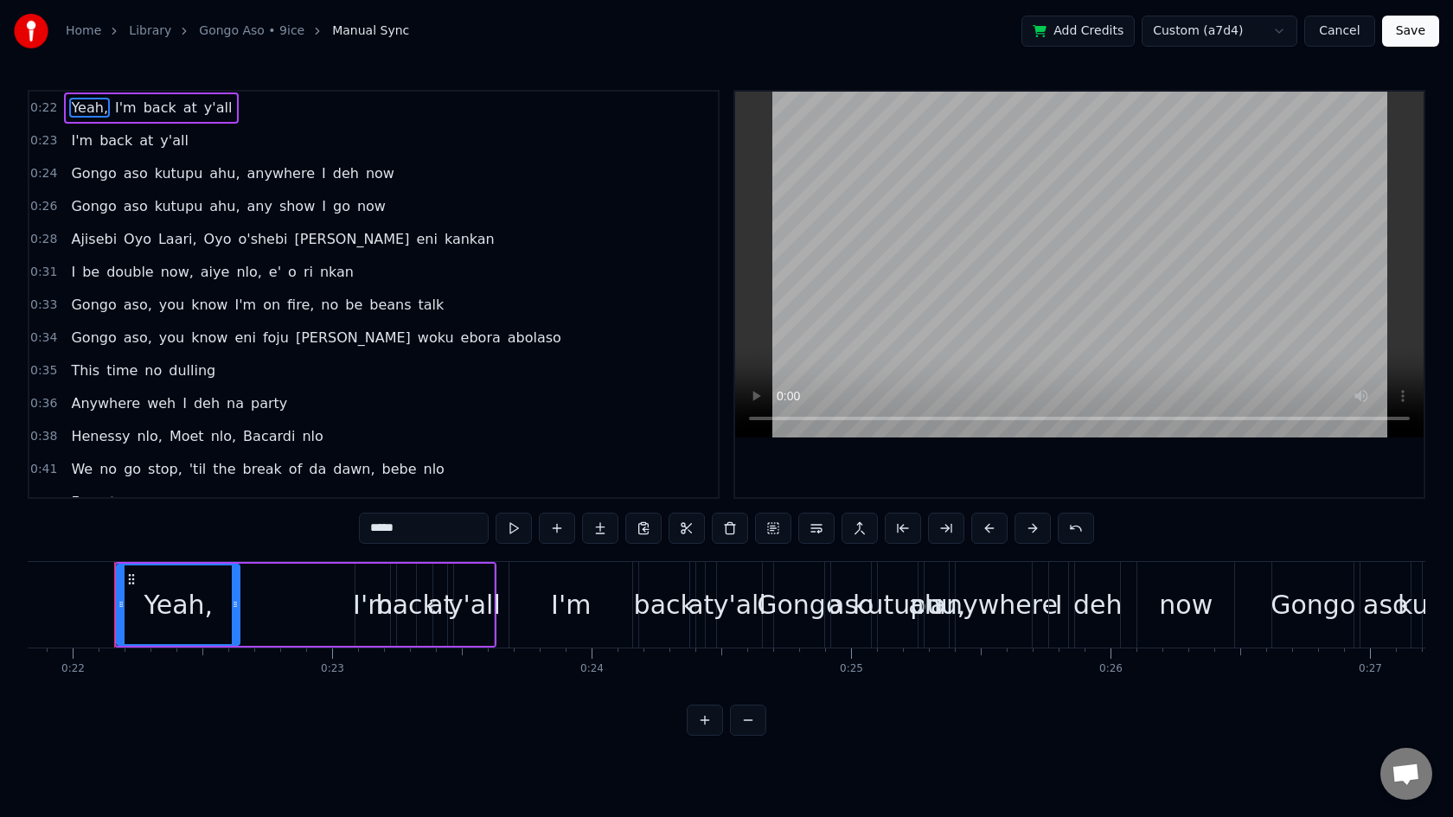
click at [47, 108] on span "0:22" at bounding box center [43, 107] width 27 height 17
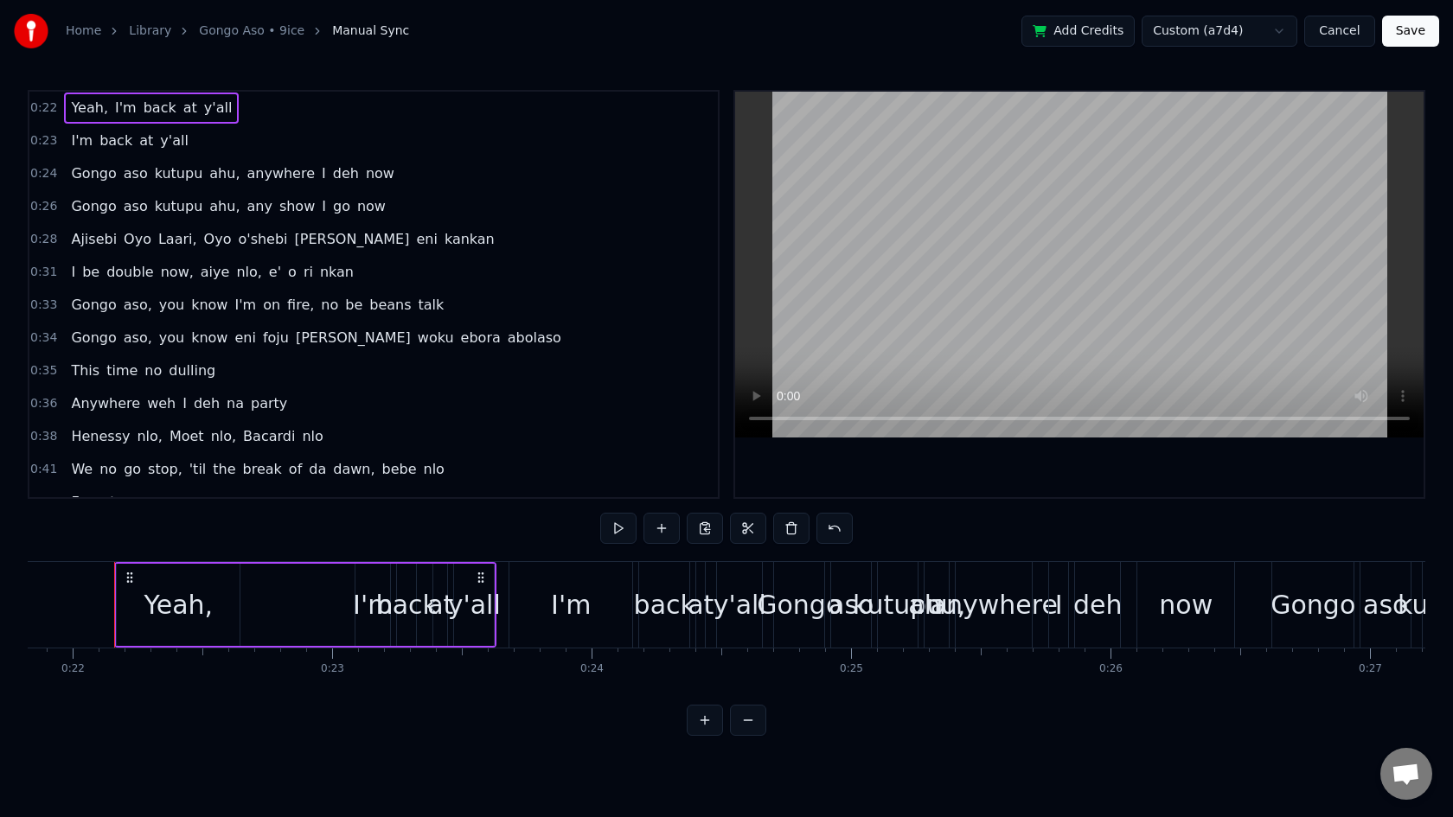
click at [47, 108] on span "0:22" at bounding box center [43, 107] width 27 height 17
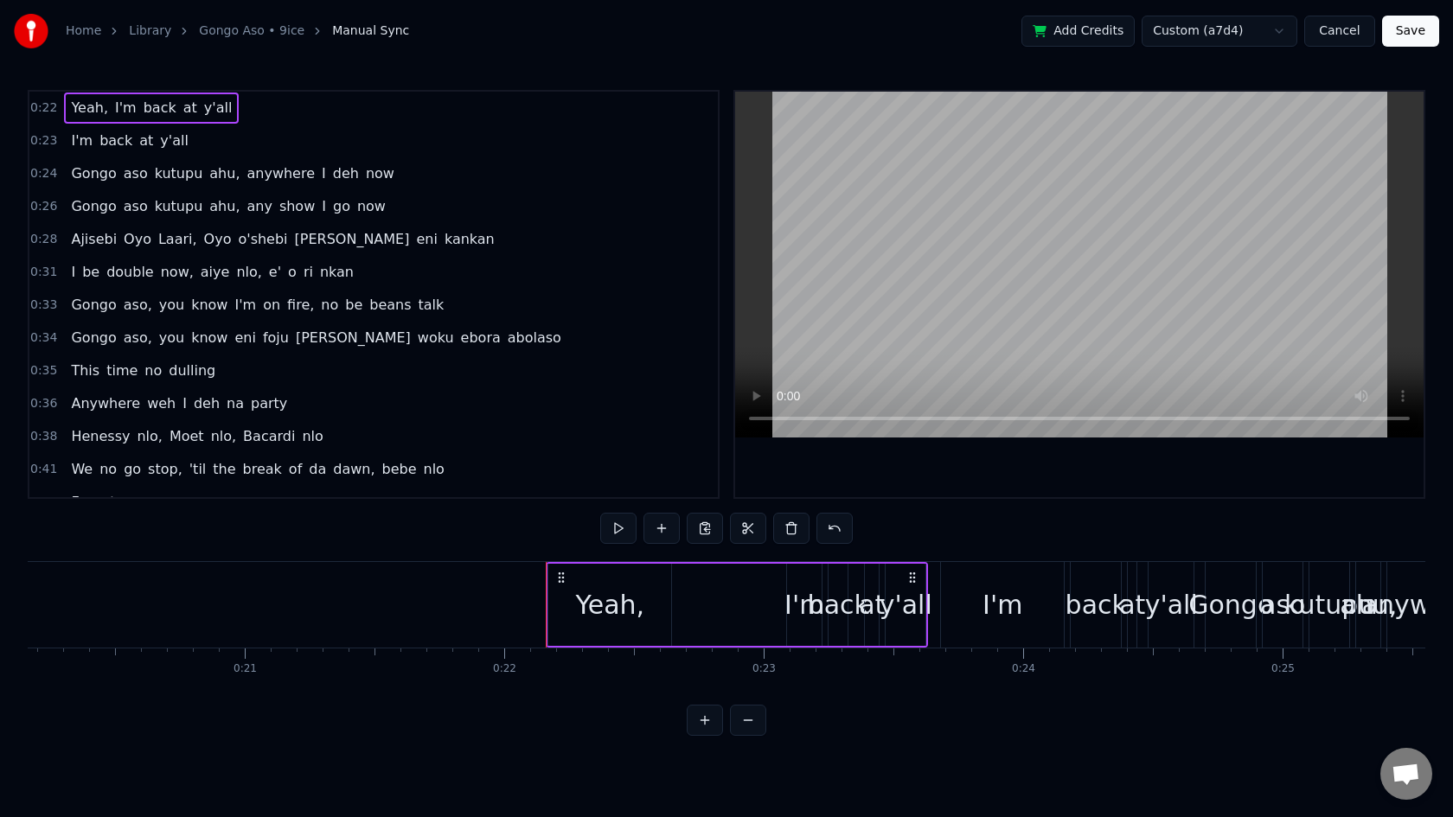
scroll to position [0, 5152]
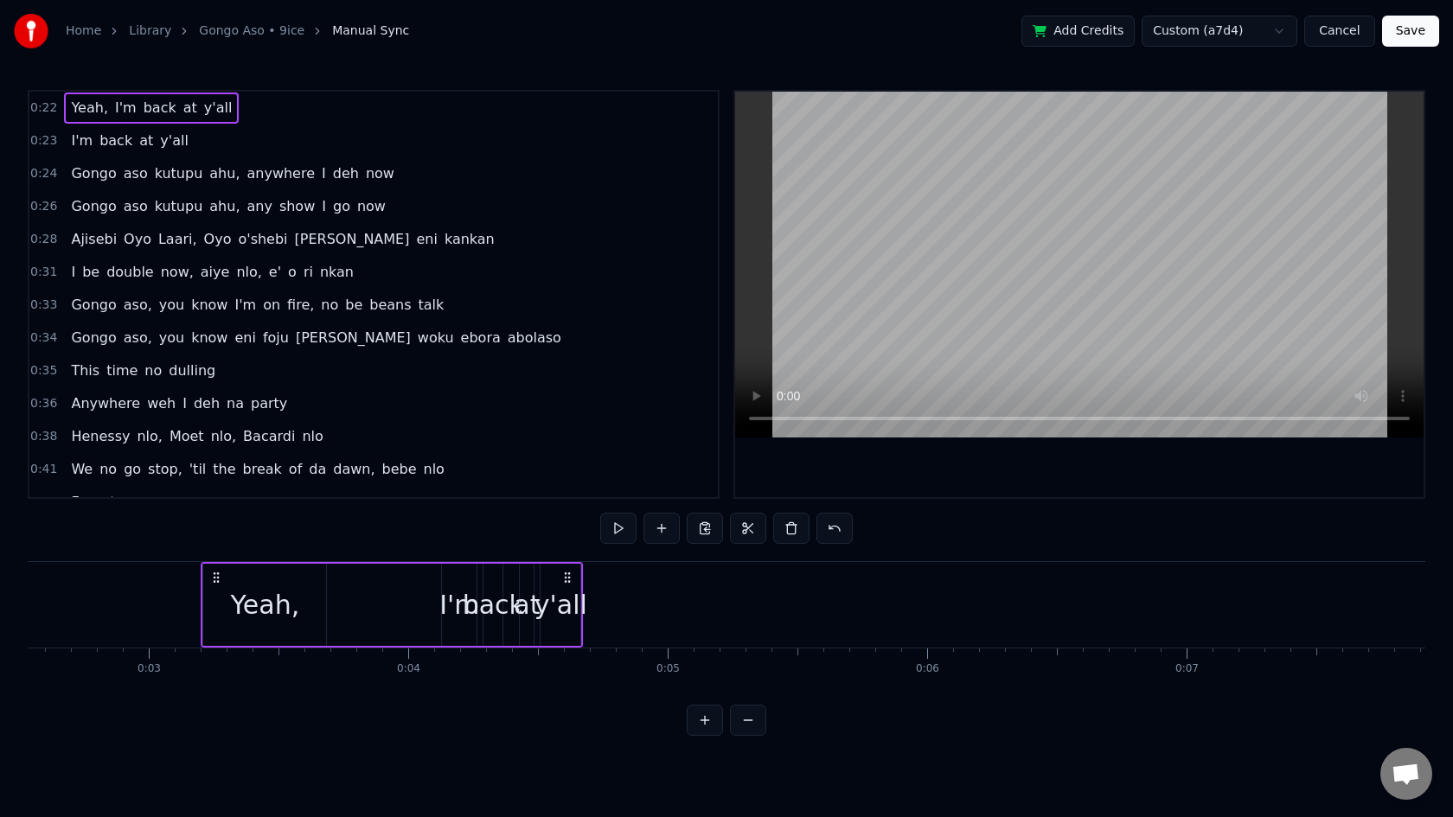
drag, startPoint x: 638, startPoint y: 579, endPoint x: 60, endPoint y: 598, distance: 578.7
click at [201, 598] on div "Yeah, I'm back at y'all" at bounding box center [392, 605] width 382 height 86
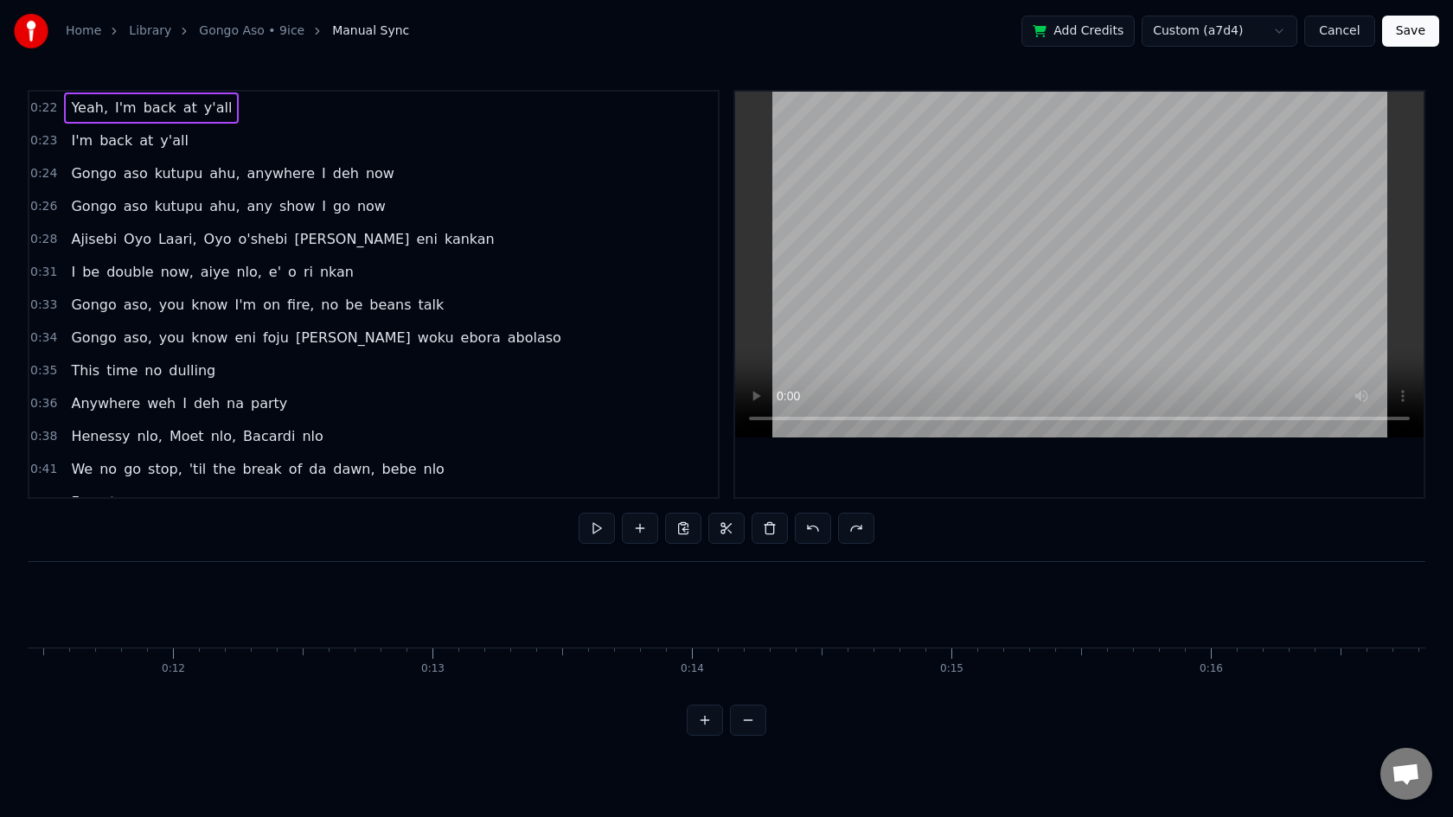
scroll to position [0, 2979]
click at [156, 105] on span "back" at bounding box center [160, 108] width 36 height 20
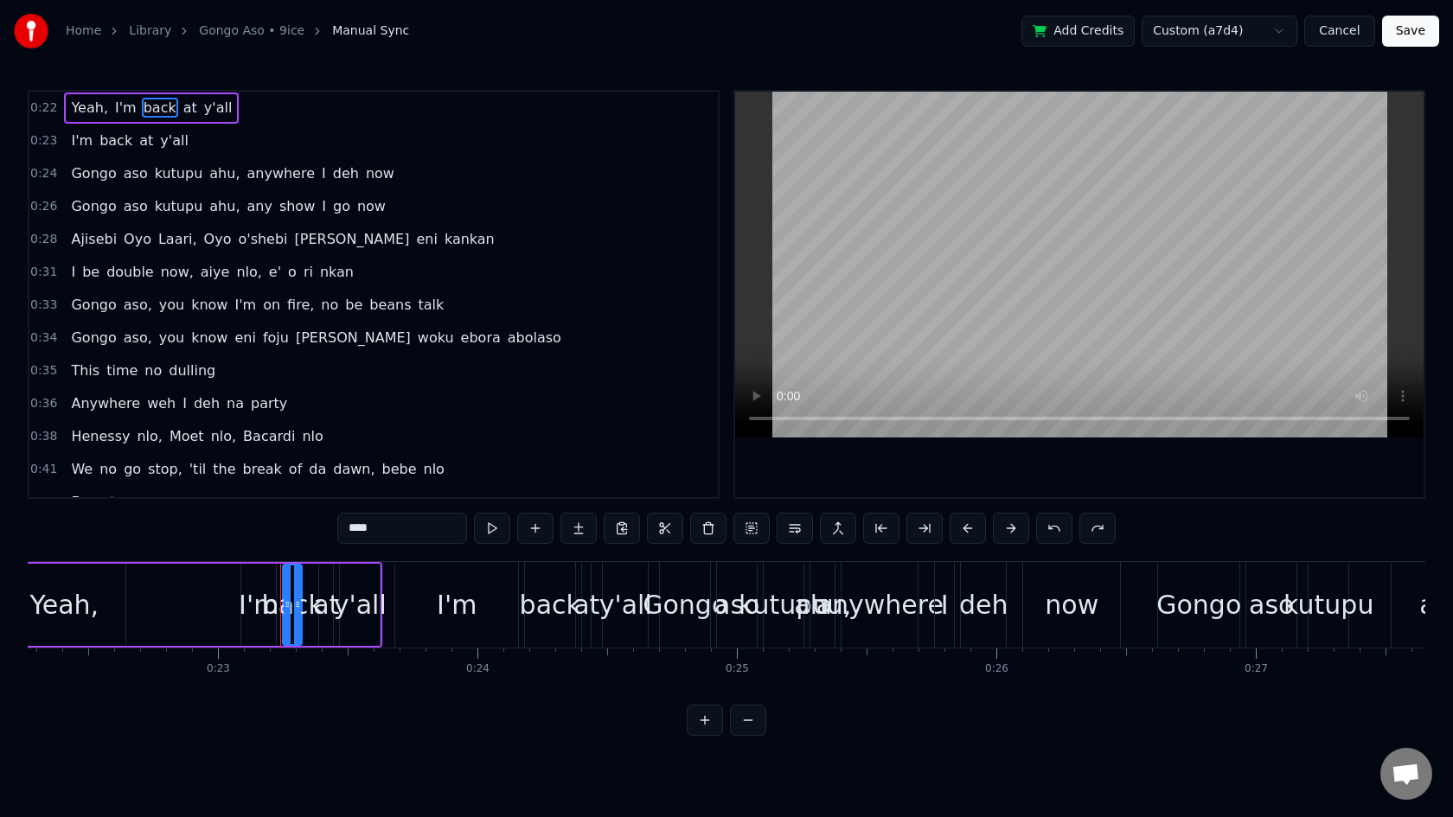
scroll to position [0, 5942]
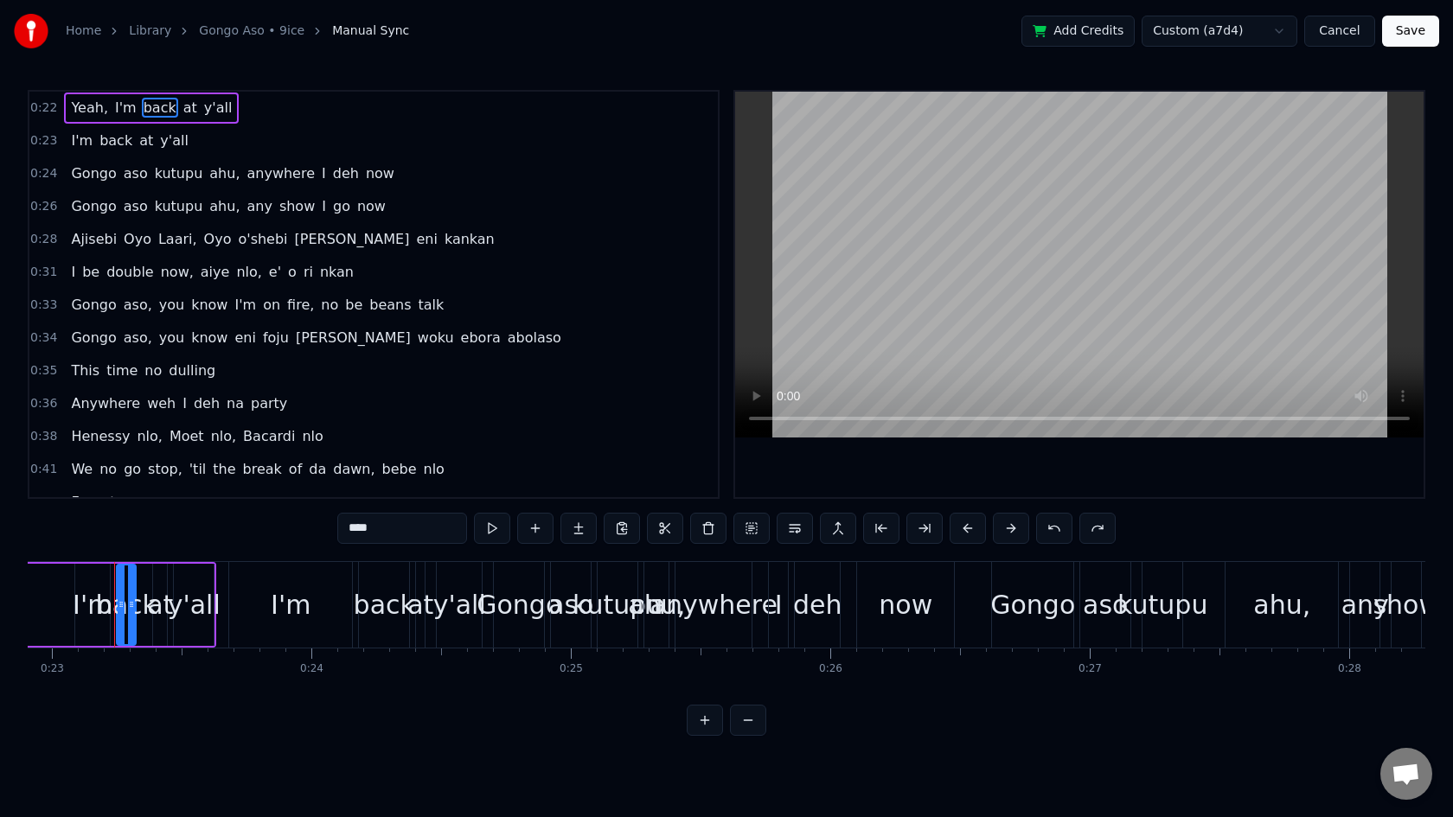
click at [69, 91] on div "0:22 Yeah, I'm back at y'all 0:23 I'm back at y'all 0:24 Gongo aso kutupu ahu, …" at bounding box center [374, 294] width 692 height 409
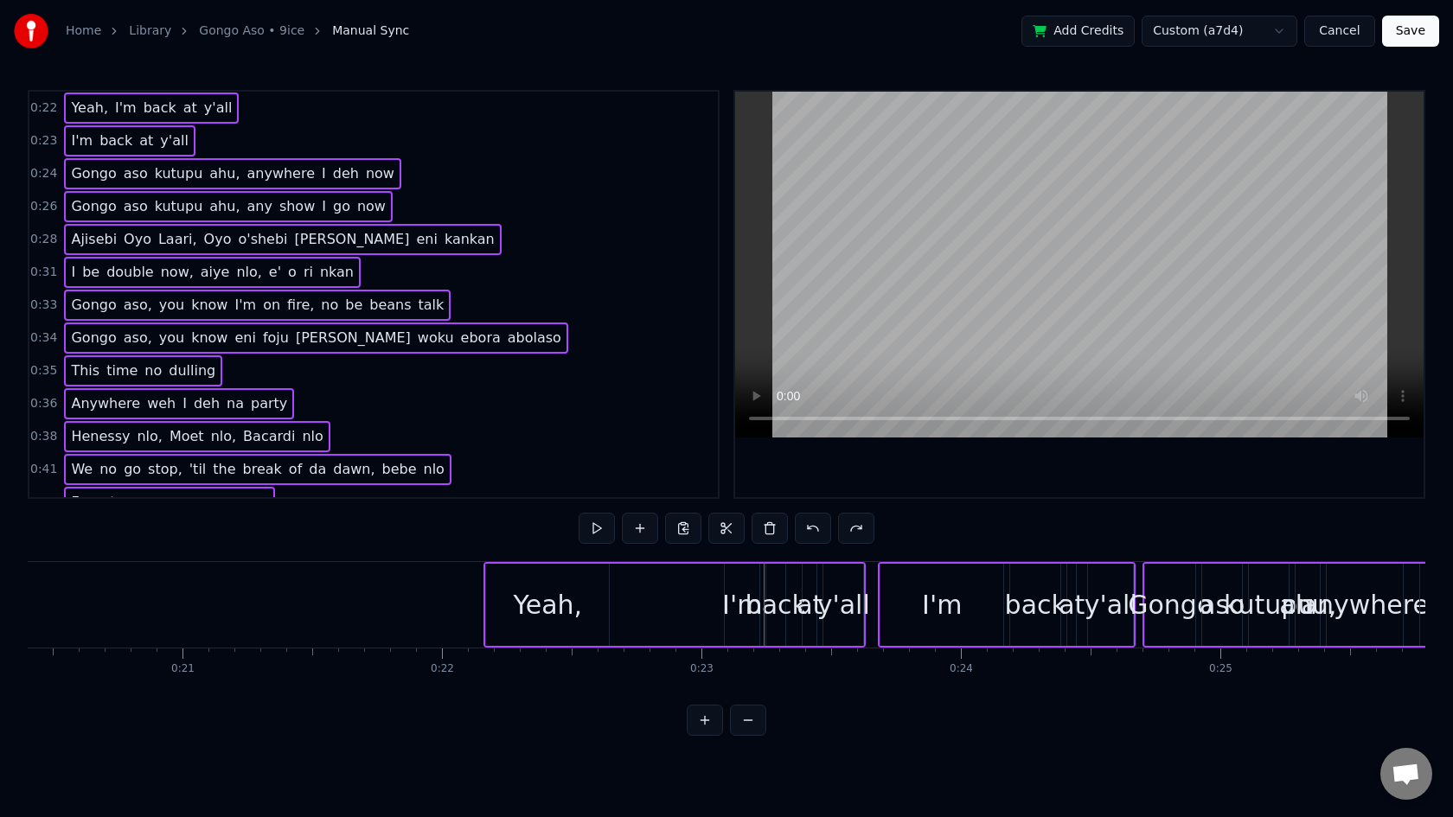
scroll to position [0, 5282]
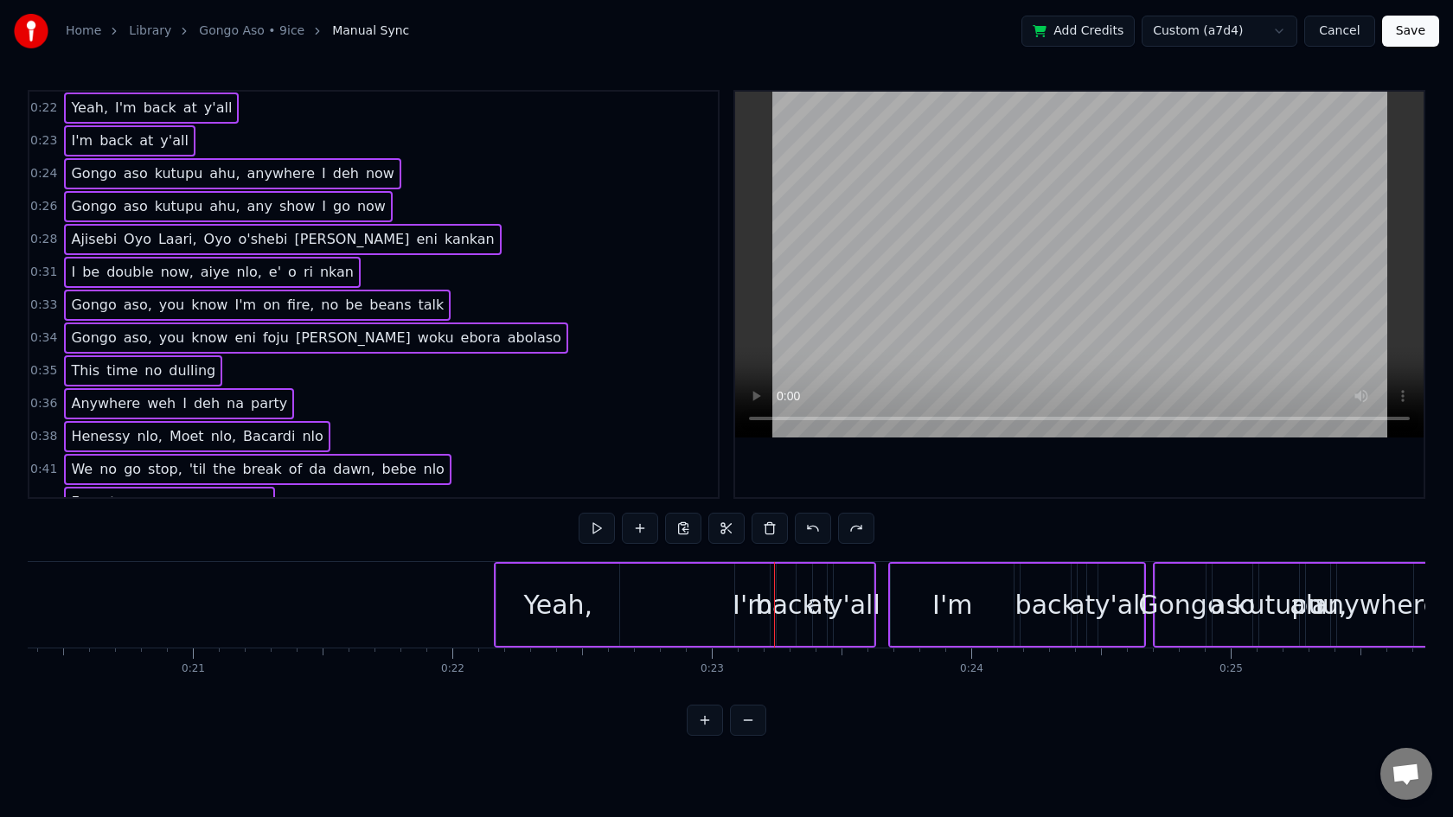
click at [592, 692] on div "0:22 Yeah, I'm back at y'all 0:23 I'm back at y'all 0:24 Gongo aso kutupu ahu, …" at bounding box center [726, 413] width 1397 height 646
click at [586, 709] on div "0:22 Yeah, I'm back at y'all 0:23 I'm back at y'all 0:24 Gongo aso kutupu ahu, …" at bounding box center [726, 413] width 1397 height 646
click at [567, 305] on div "0:33 Gongo aso, you know I'm on fire, no be beans talk" at bounding box center [373, 305] width 688 height 33
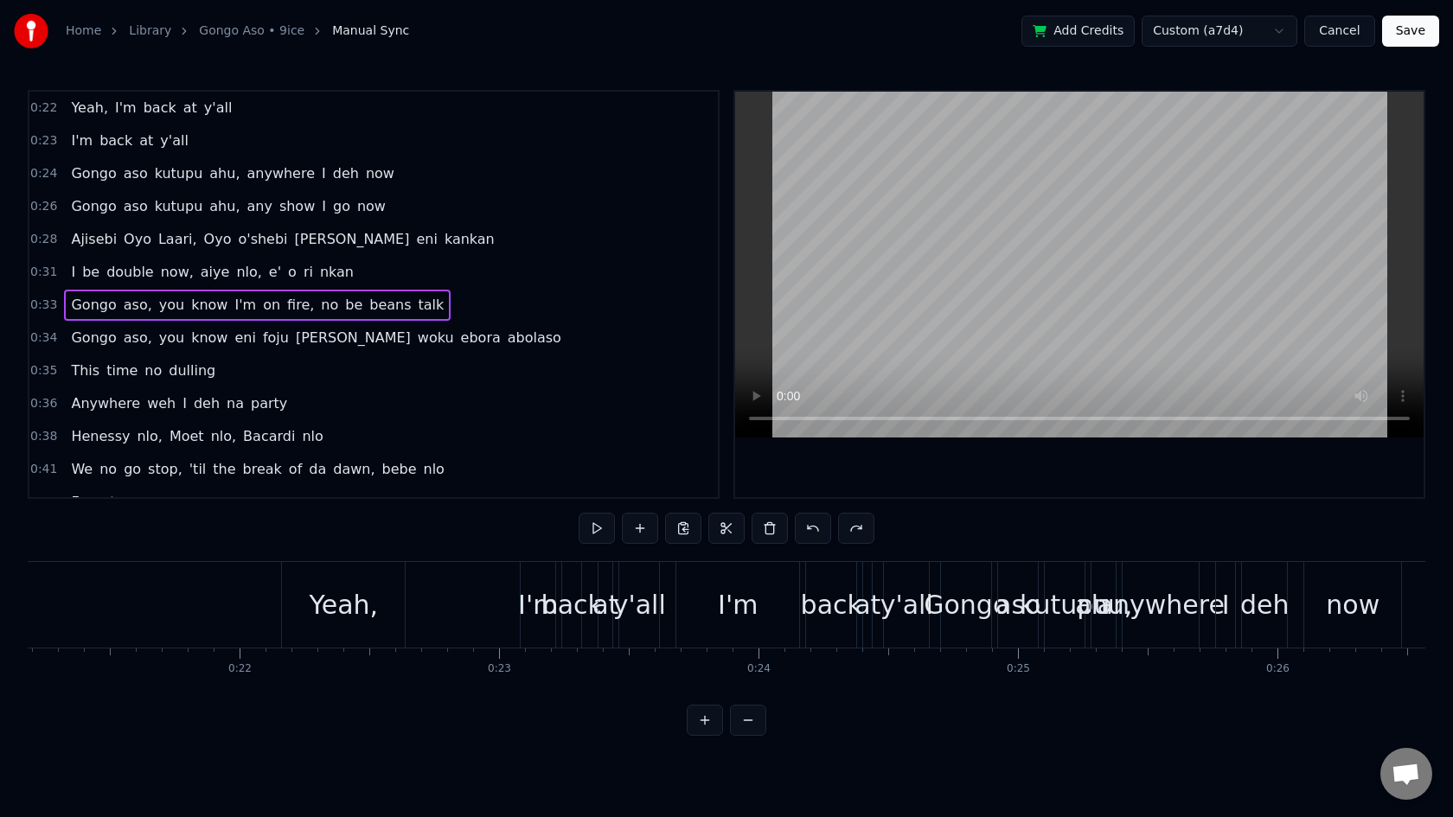
scroll to position [0, 5415]
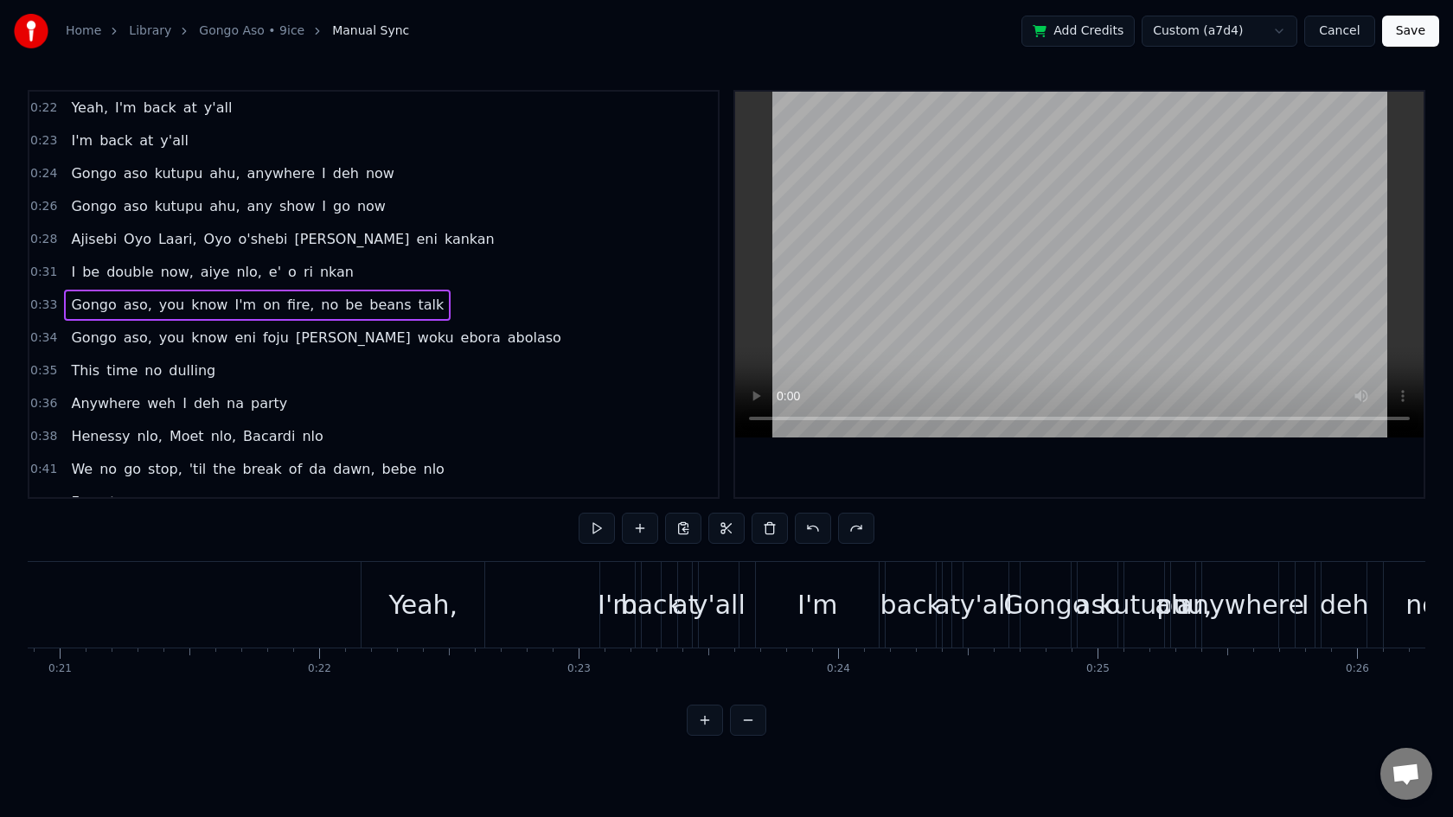
click at [259, 239] on span "o'shebi" at bounding box center [262, 239] width 53 height 20
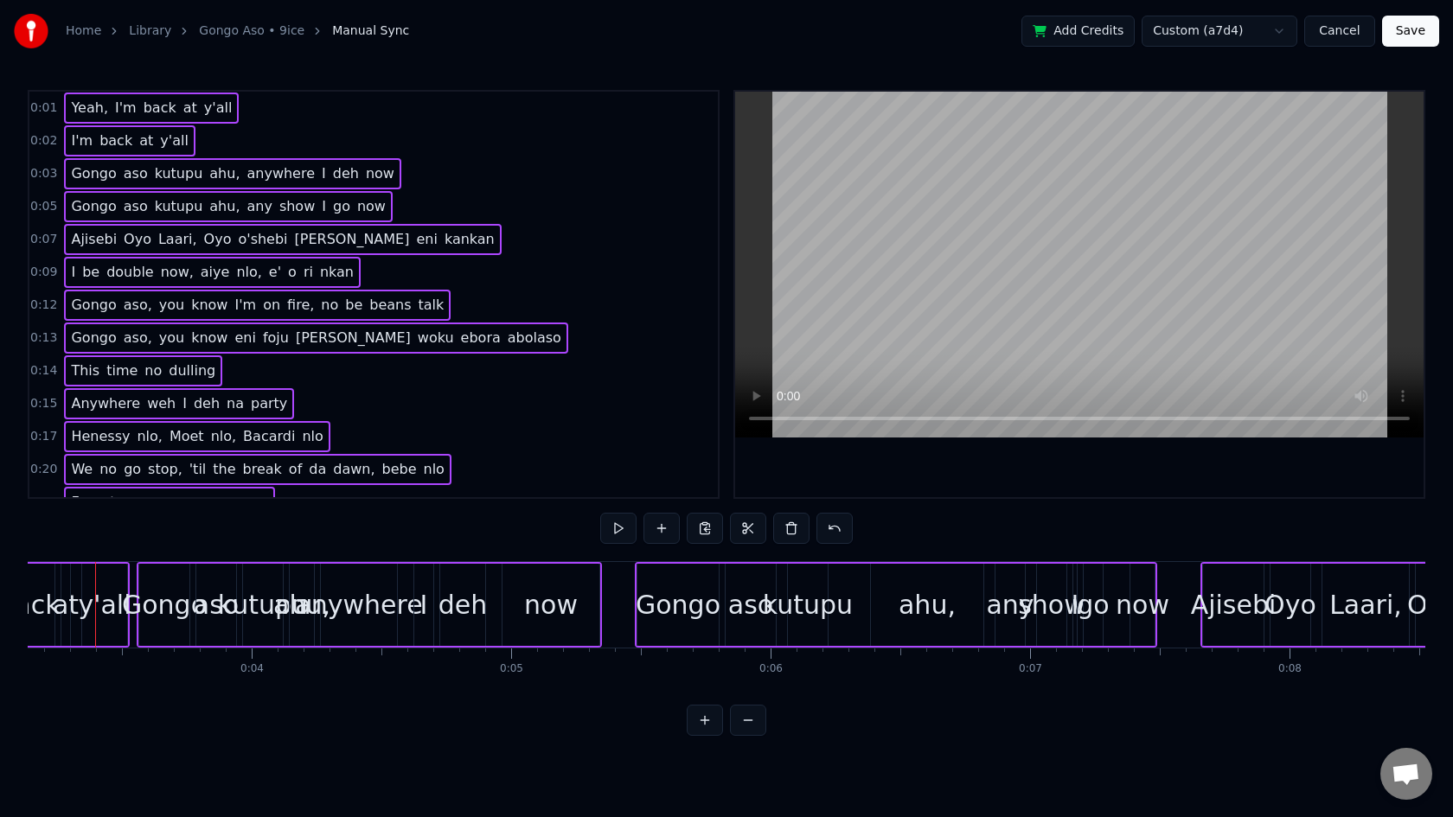
scroll to position [0, 795]
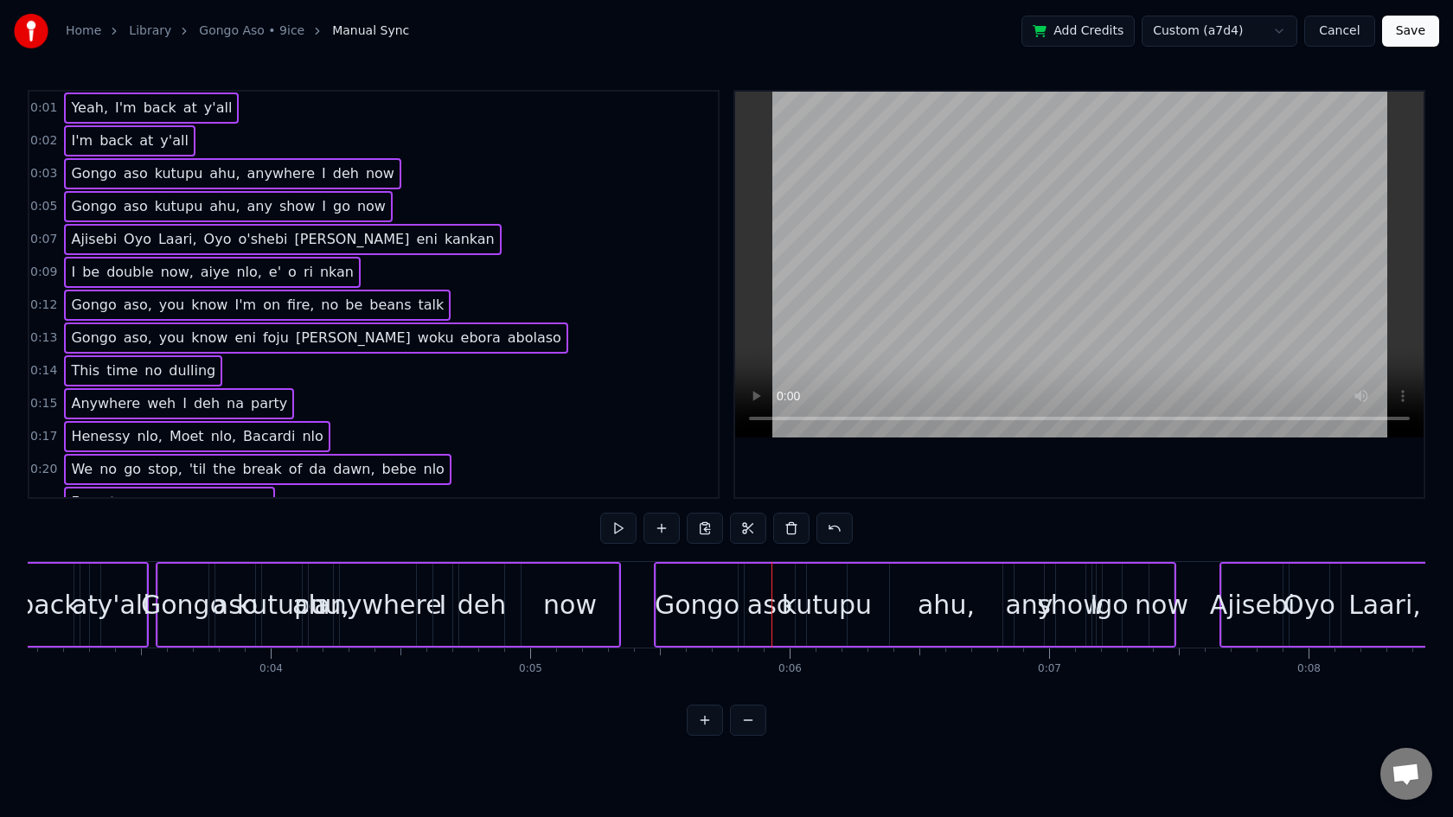
click at [532, 596] on div "now" at bounding box center [569, 605] width 97 height 82
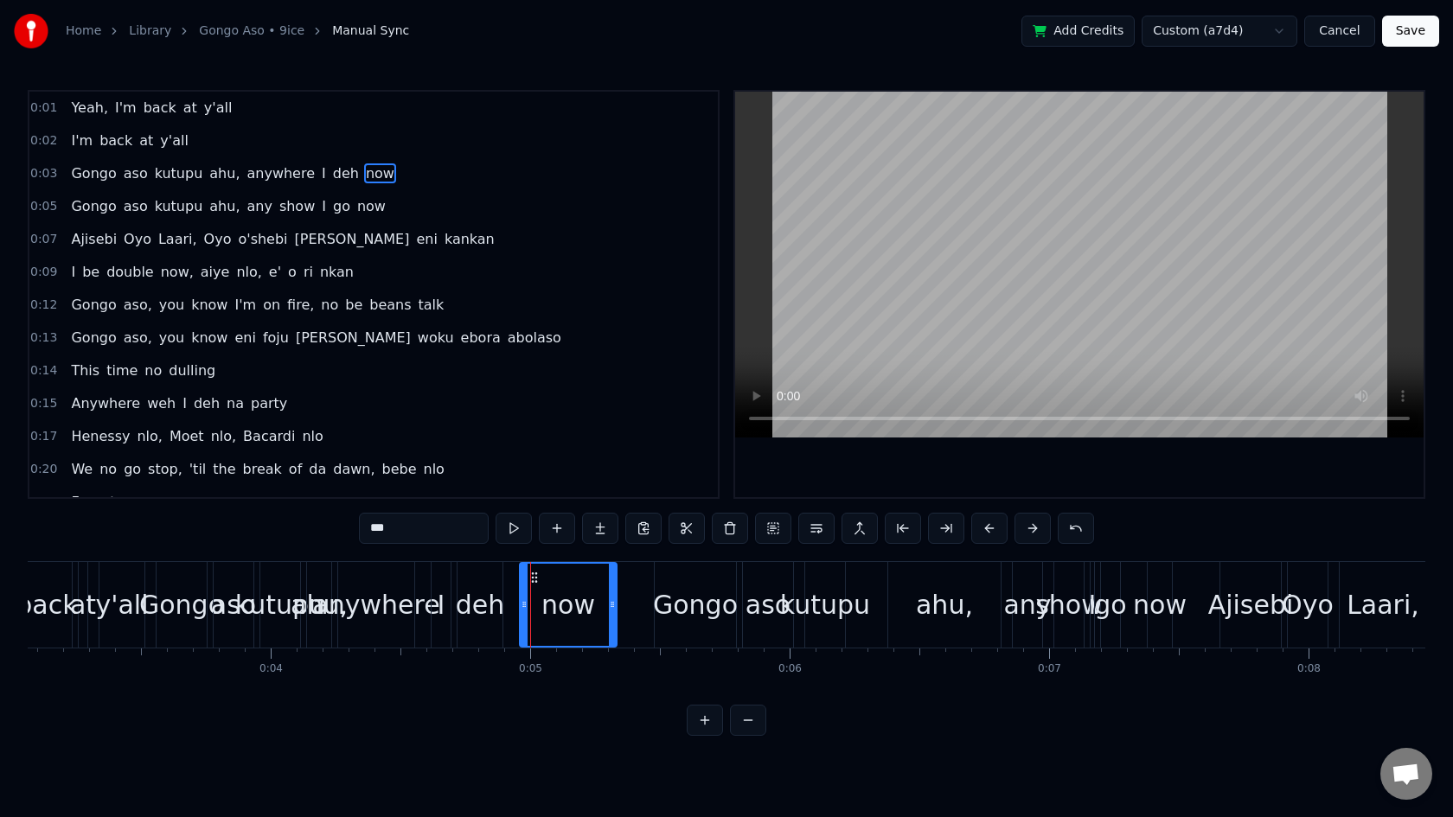
click at [528, 728] on div "0:01 Yeah, I'm back at y'all 0:02 I'm back at y'all 0:03 Gongo aso kutupu ahu, …" at bounding box center [726, 413] width 1397 height 646
click at [517, 737] on html "Home Library Gongo Aso • 9ice Manual Sync Add Credits Custom (a7d4) Cancel Save…" at bounding box center [726, 381] width 1453 height 763
click at [195, 580] on div "Gongo" at bounding box center [181, 605] width 50 height 86
type input "*****"
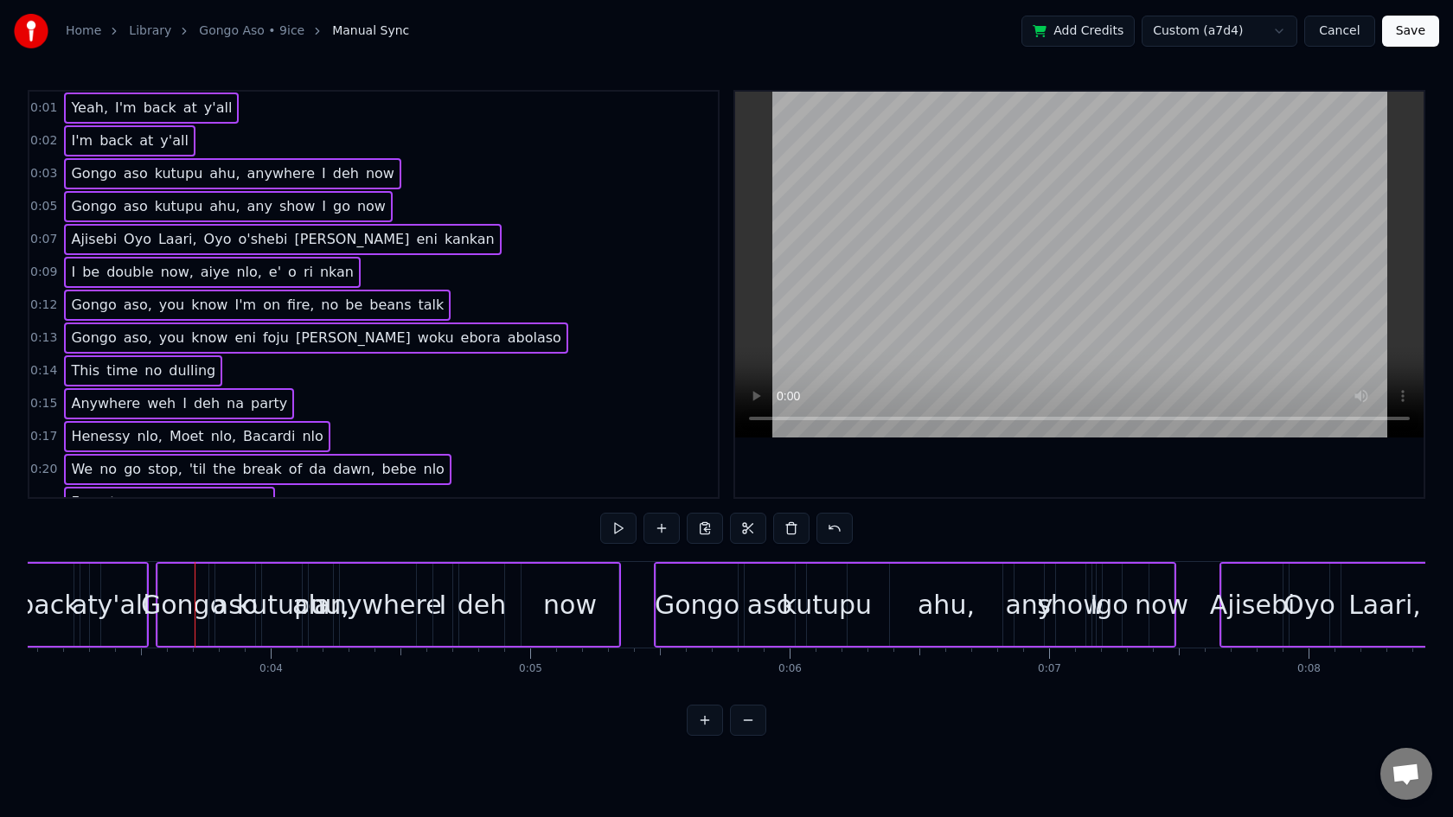
click at [526, 598] on div "now" at bounding box center [569, 605] width 97 height 82
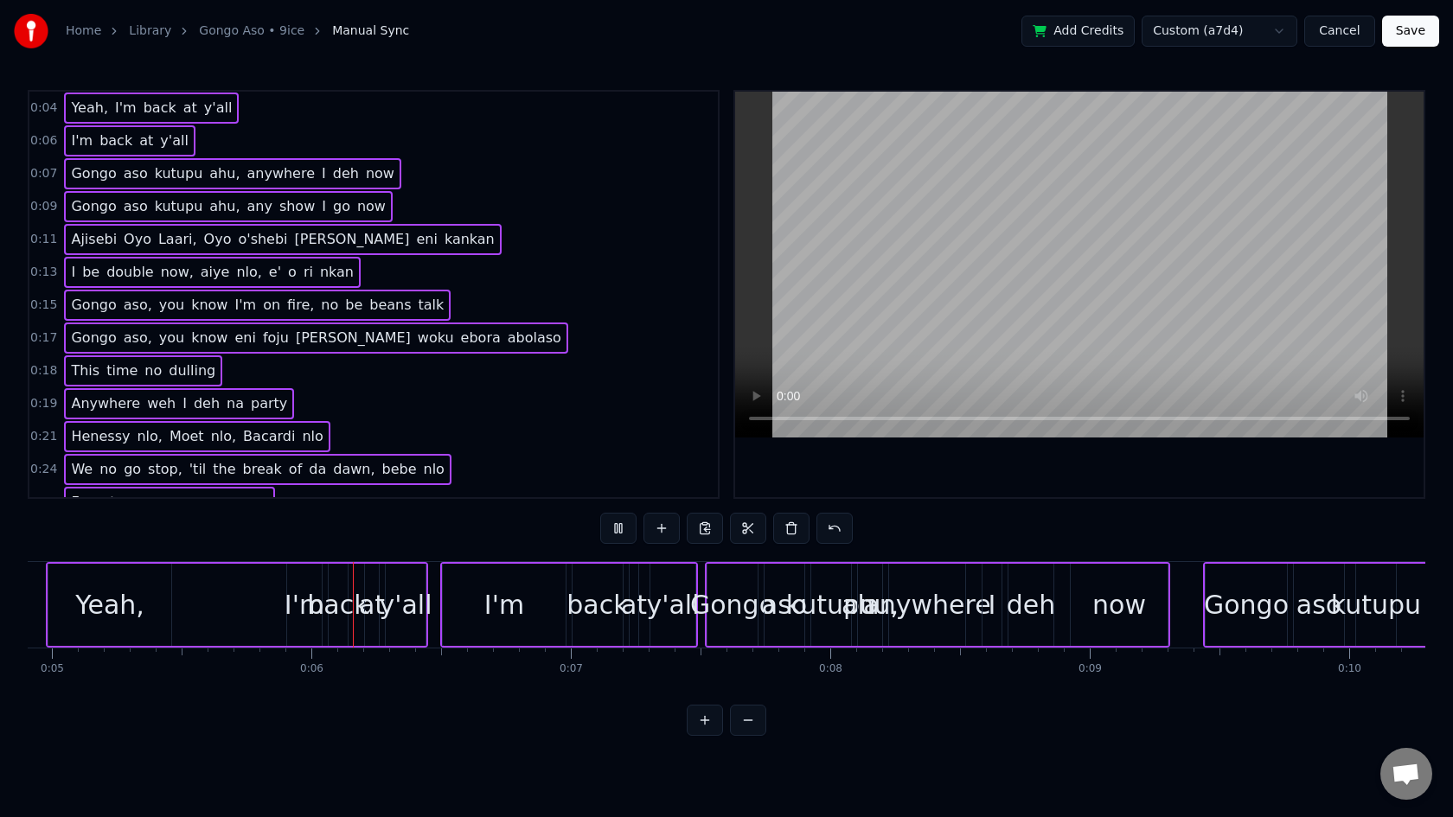
scroll to position [0, 1511]
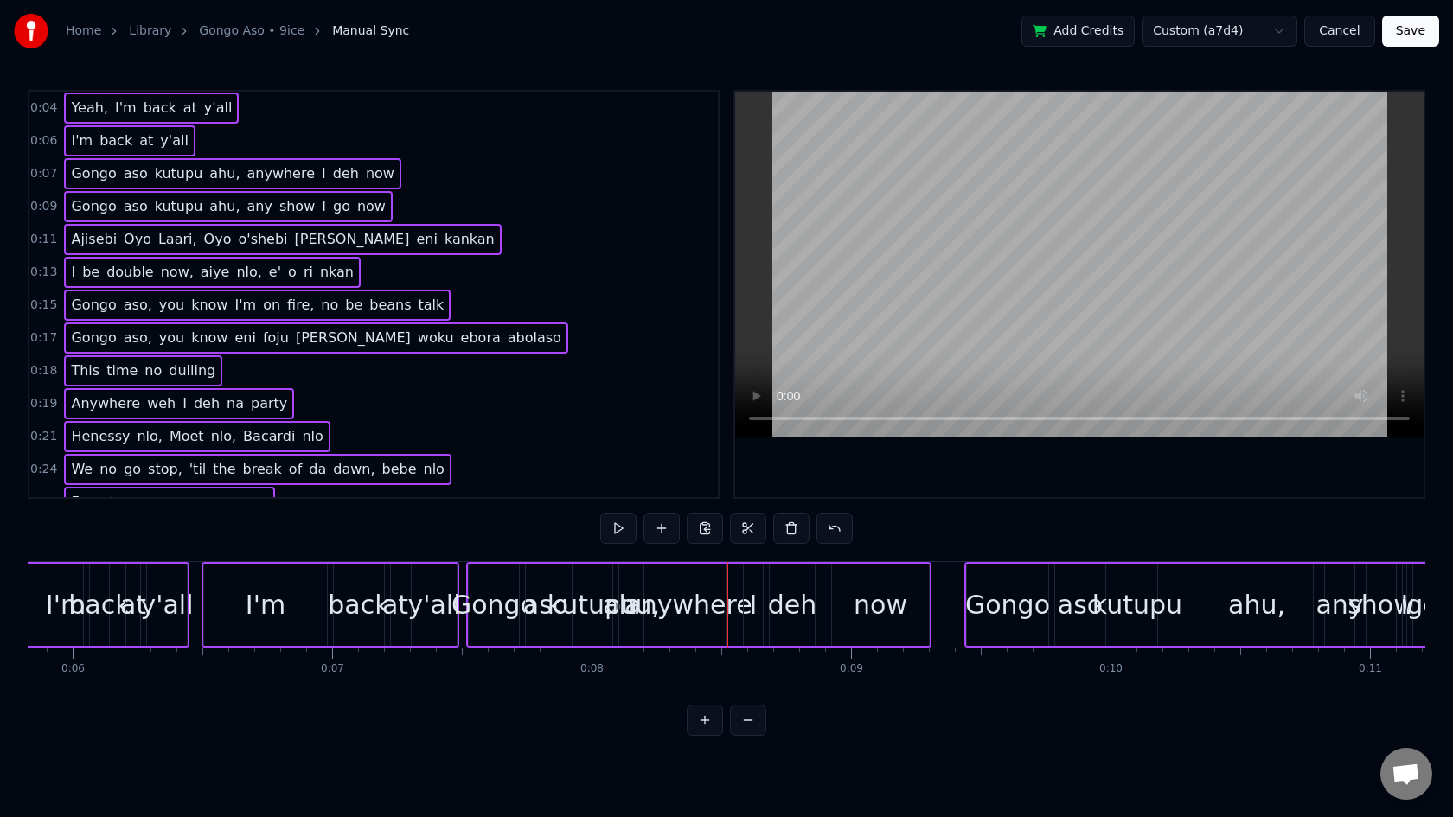
click at [329, 591] on div "I'm back at y'all" at bounding box center [330, 605] width 258 height 86
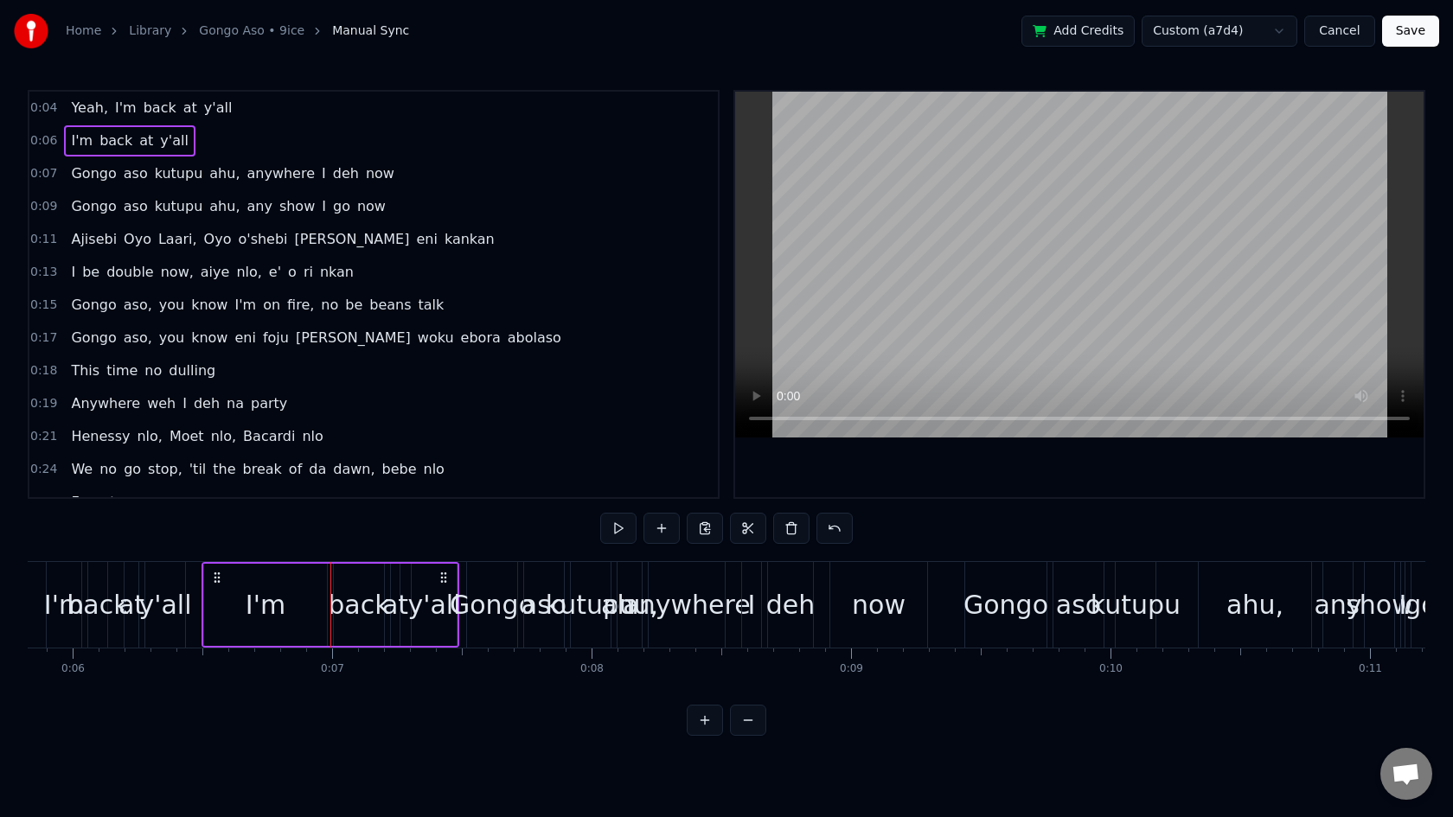
click at [329, 522] on div "0:04 Yeah, I'm back at y'all 0:06 I'm back at y'all 0:07 Gongo aso kutupu ahu, …" at bounding box center [726, 413] width 1397 height 646
click at [329, 532] on div "0:04 Yeah, I'm back at y'all 0:06 I'm back at y'all 0:07 Gongo aso kutupu ahu, …" at bounding box center [726, 413] width 1397 height 646
click at [329, 579] on div "I'm back at y'all" at bounding box center [330, 605] width 258 height 86
click at [48, 170] on span "0:07" at bounding box center [43, 173] width 27 height 17
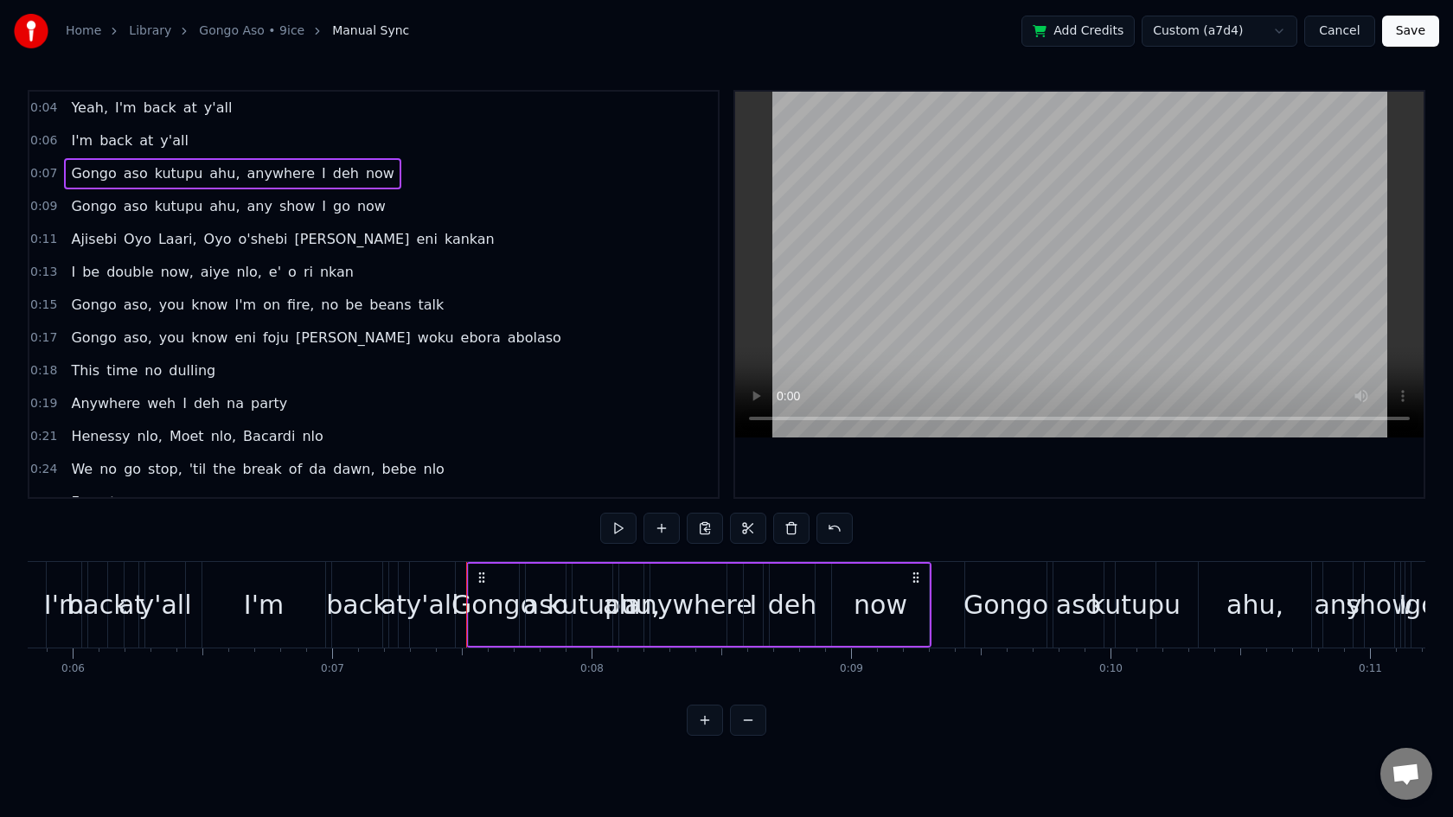
click at [82, 174] on span "Gongo" at bounding box center [93, 173] width 48 height 20
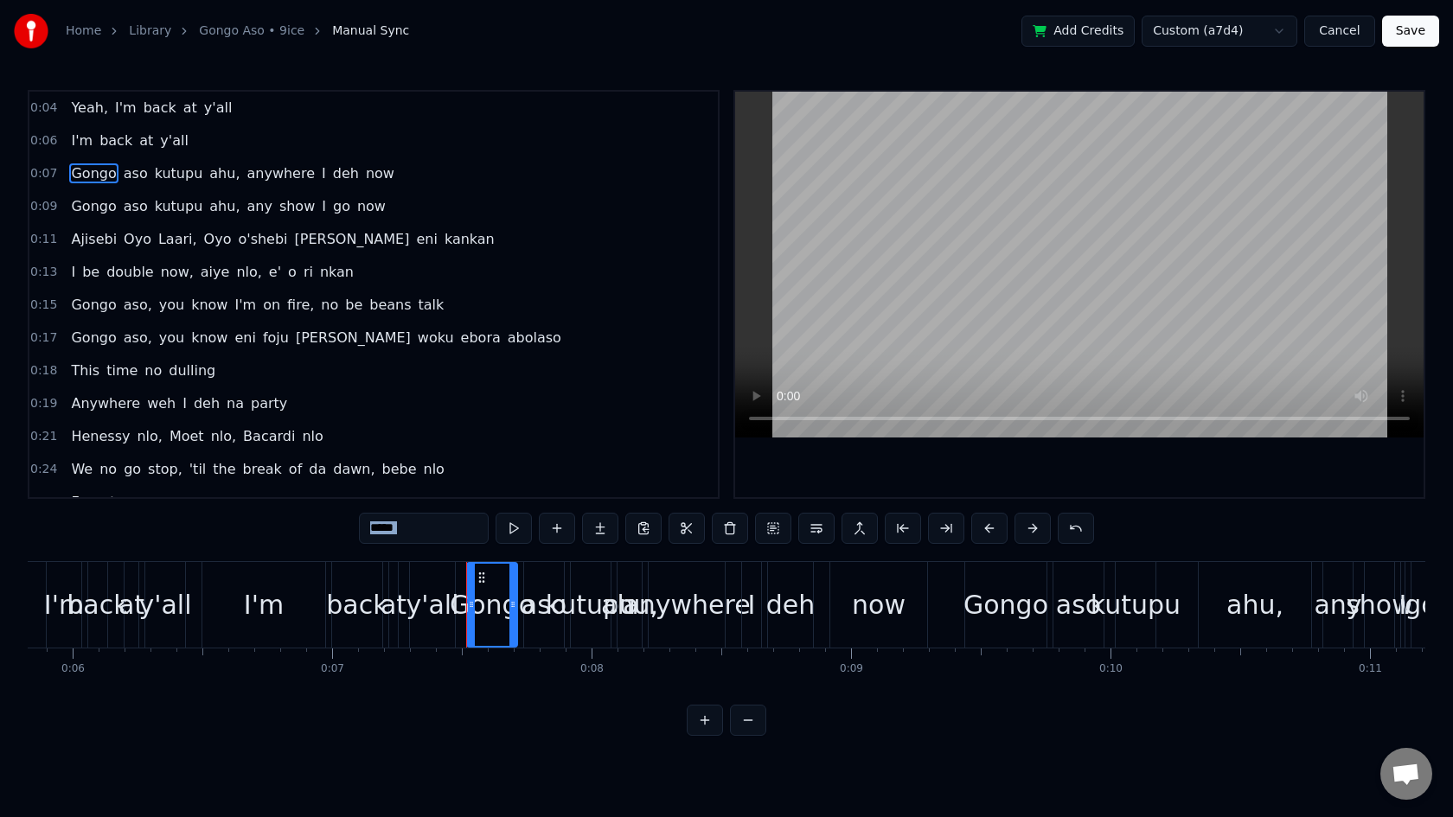
click at [182, 112] on span "at" at bounding box center [190, 108] width 17 height 20
type input "**"
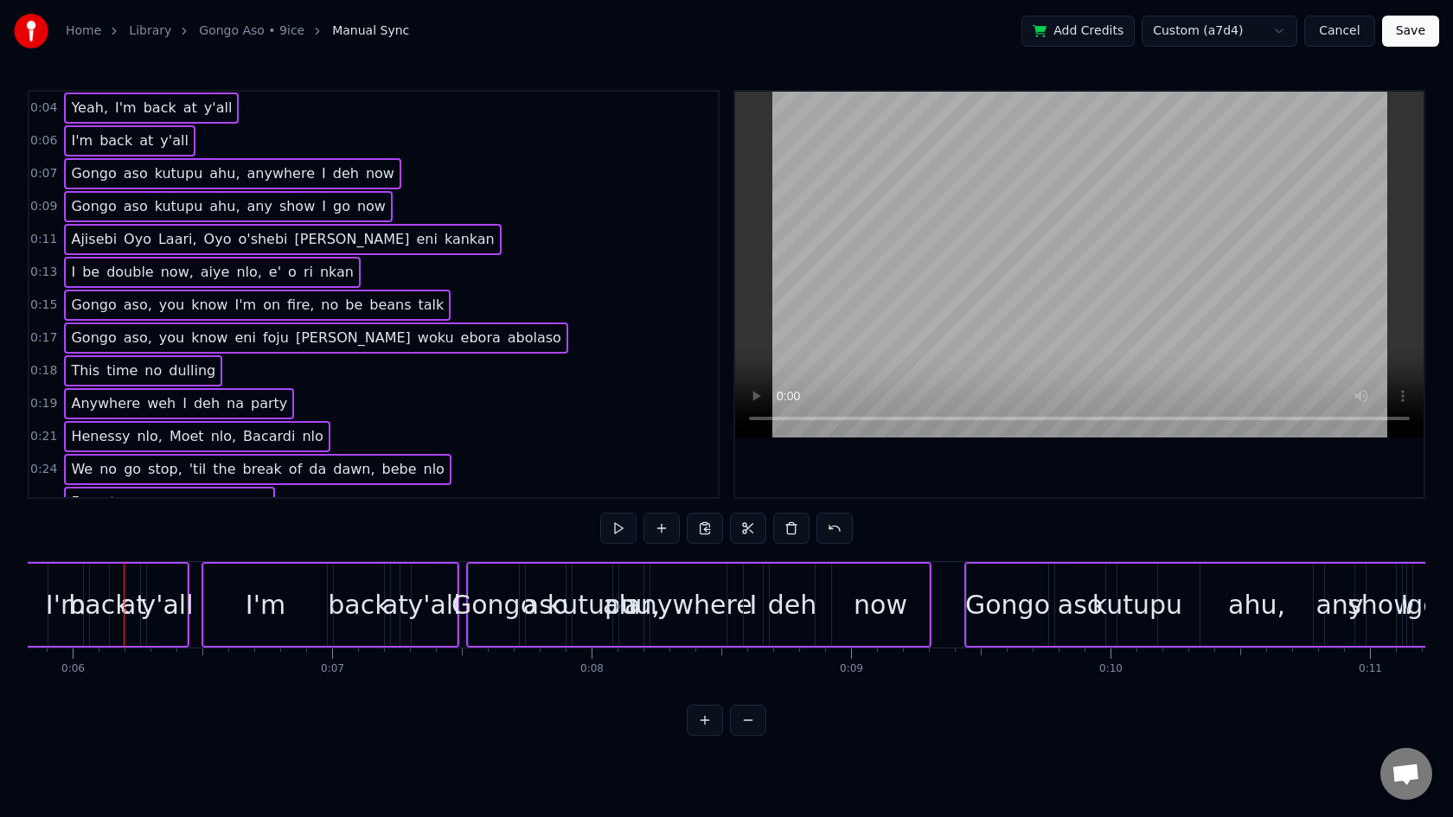
click at [53, 175] on span "0:07" at bounding box center [43, 173] width 27 height 17
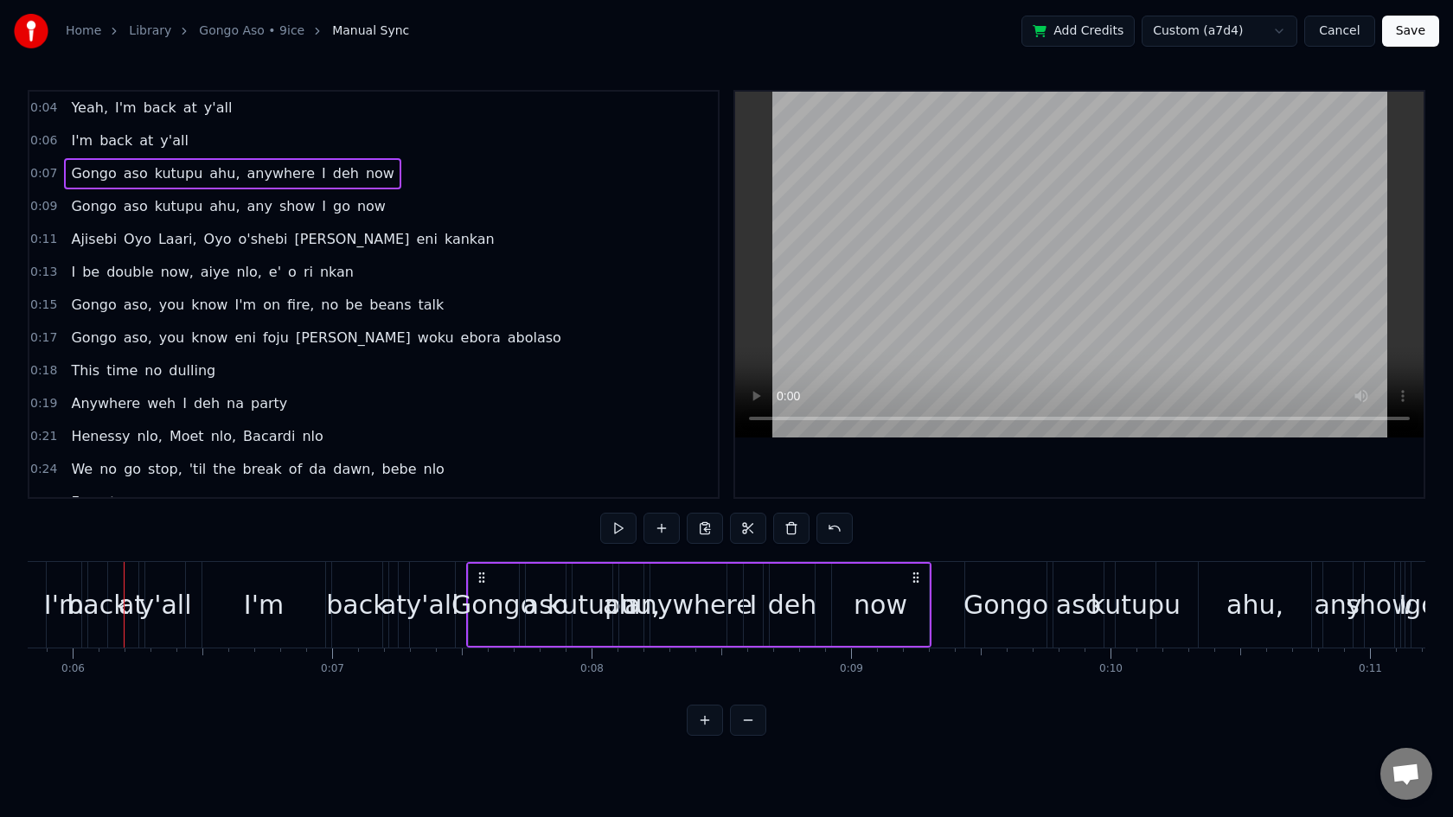
click at [76, 174] on span "Gongo" at bounding box center [93, 173] width 48 height 20
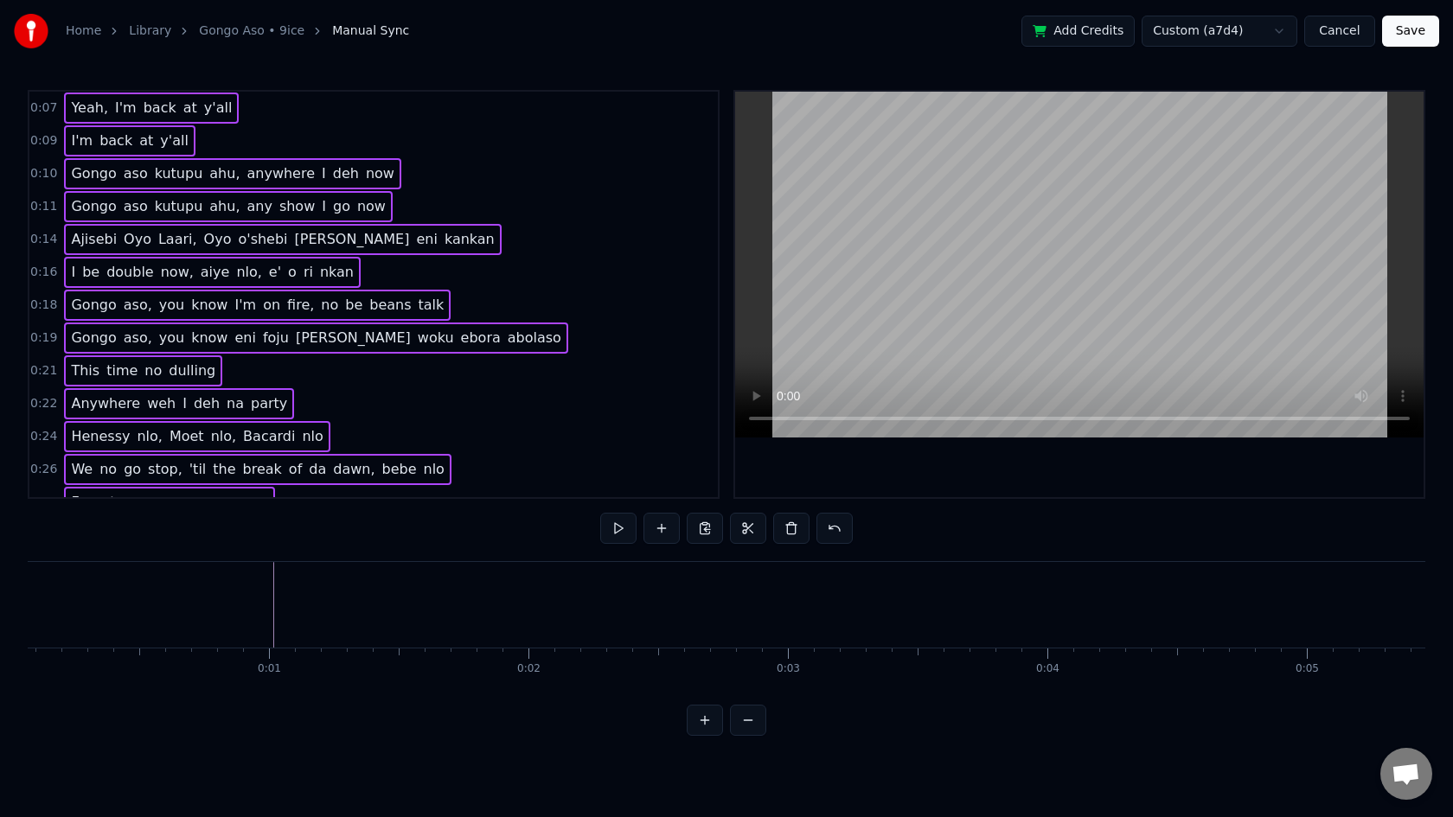
scroll to position [0, 0]
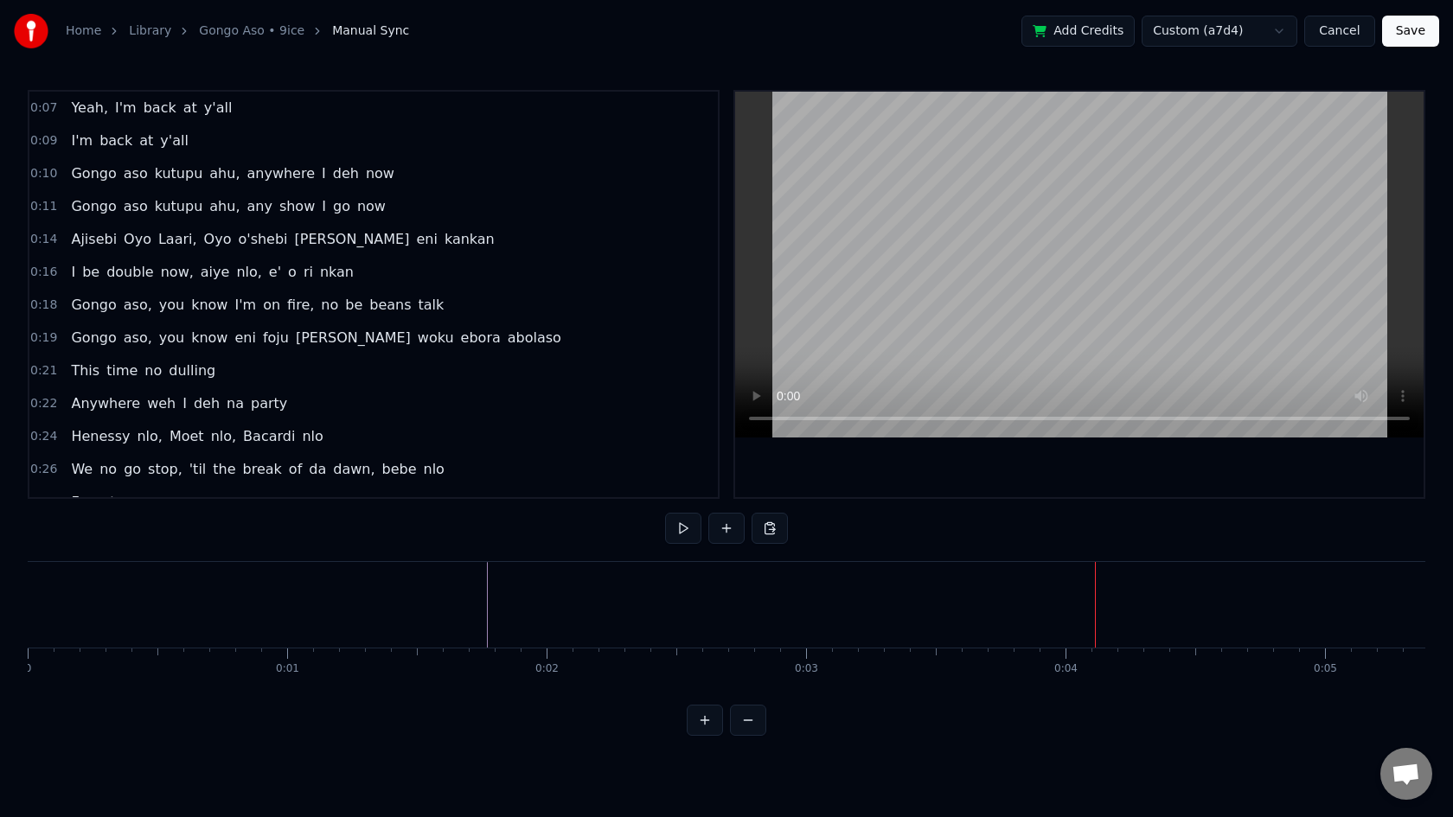
click at [1355, 34] on button "Cancel" at bounding box center [1339, 31] width 70 height 31
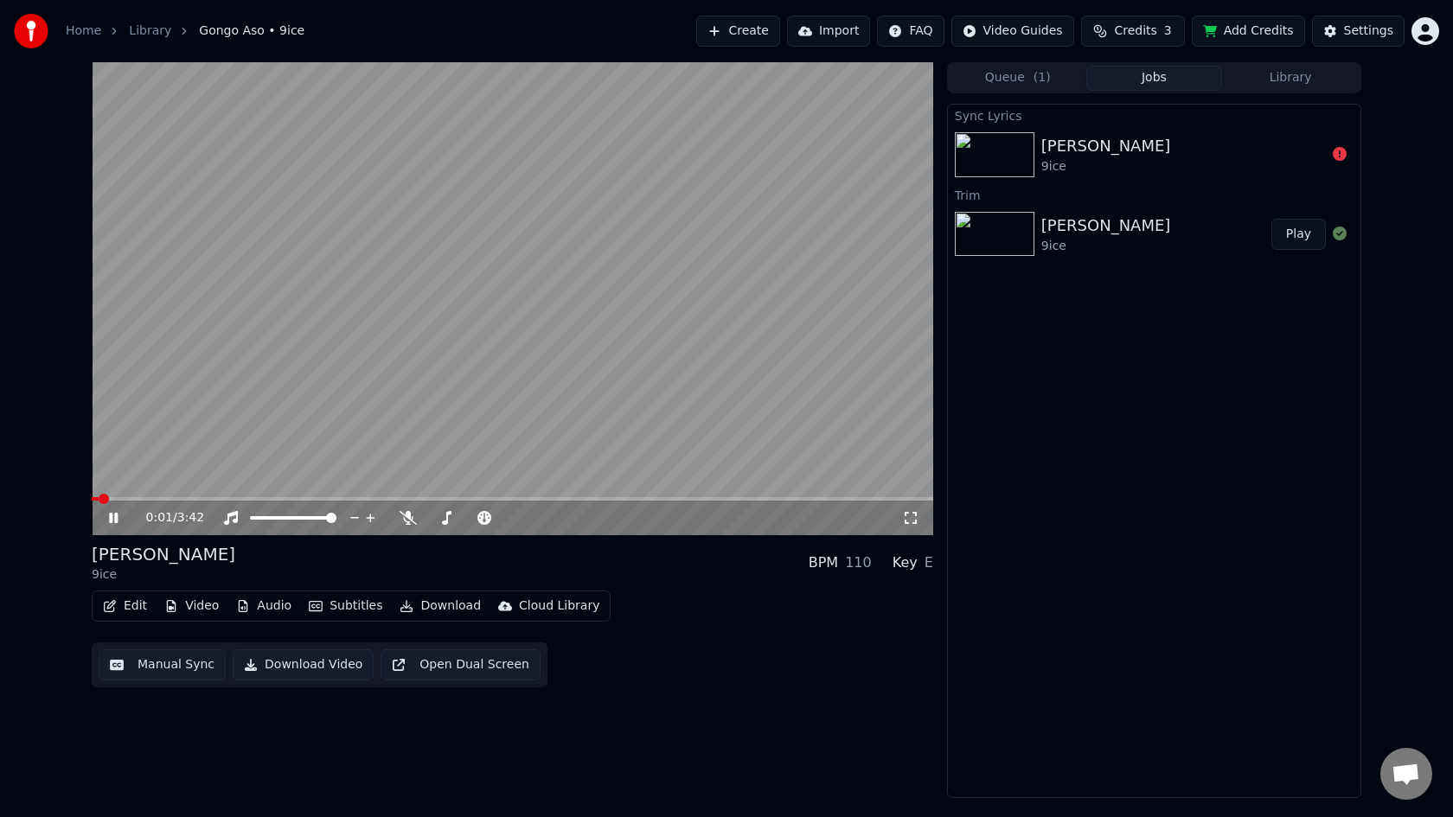
click at [268, 610] on button "Audio" at bounding box center [263, 606] width 69 height 24
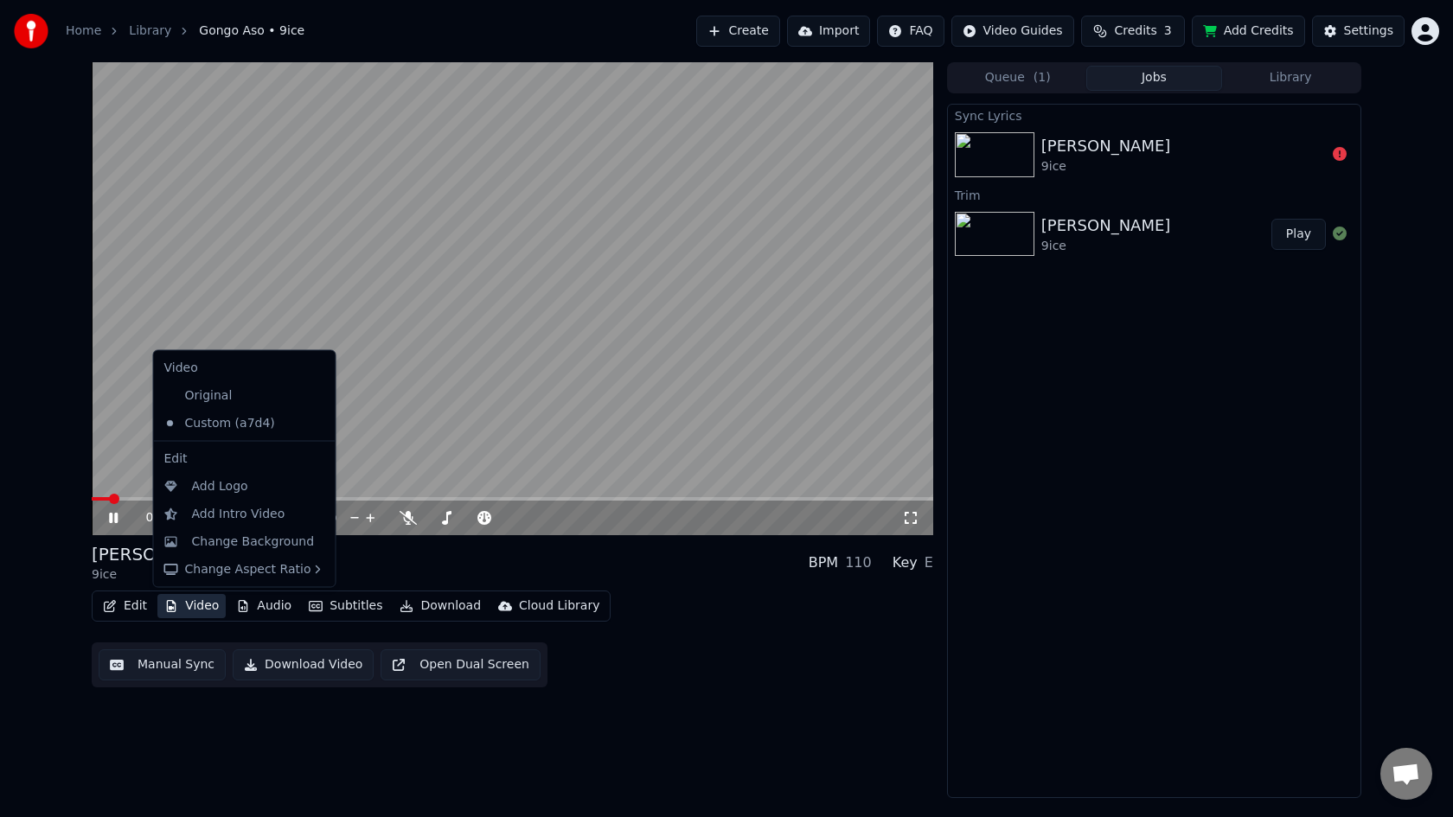
click at [138, 464] on video at bounding box center [512, 298] width 841 height 473
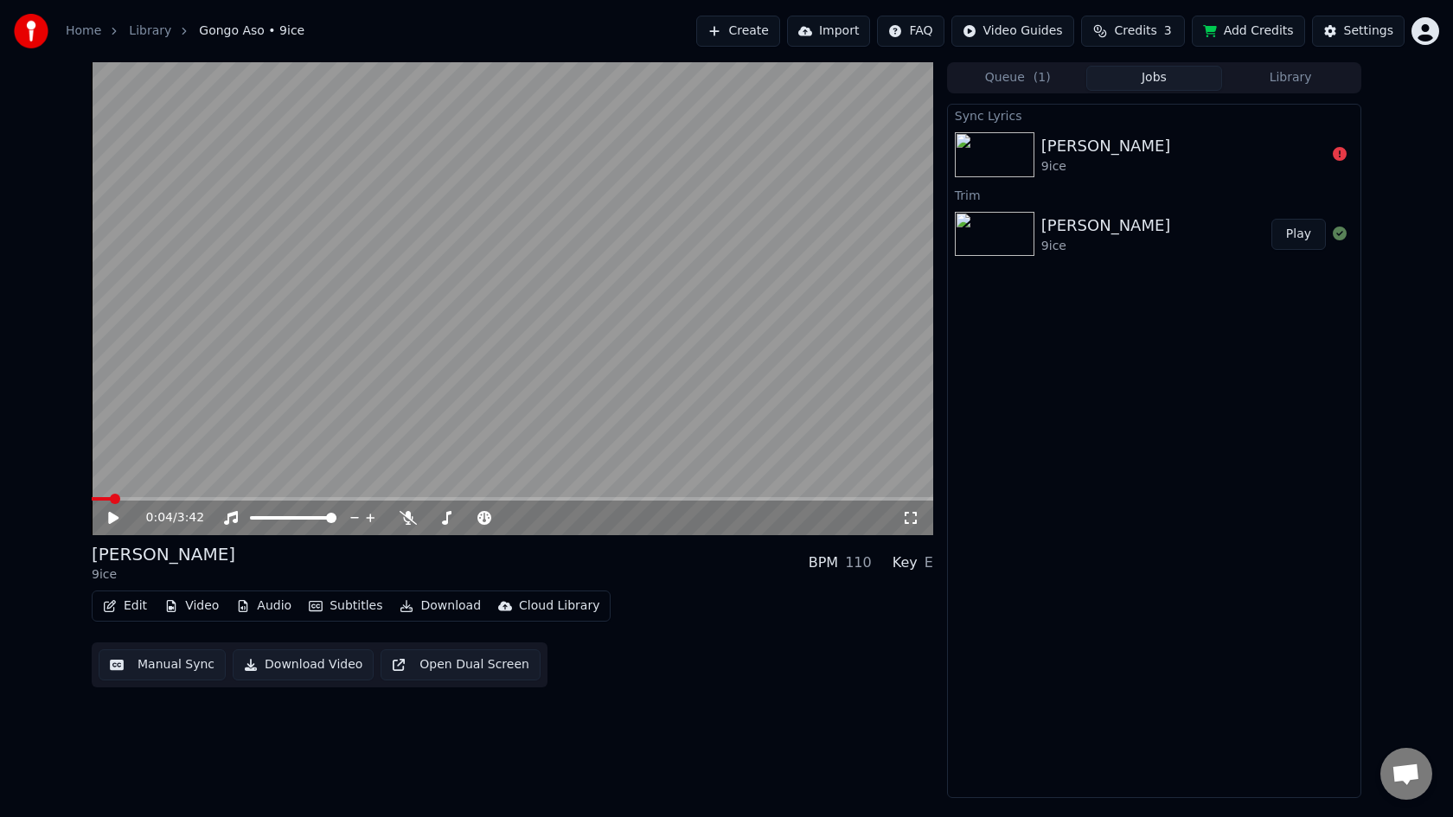
click at [139, 607] on button "Edit" at bounding box center [125, 606] width 58 height 24
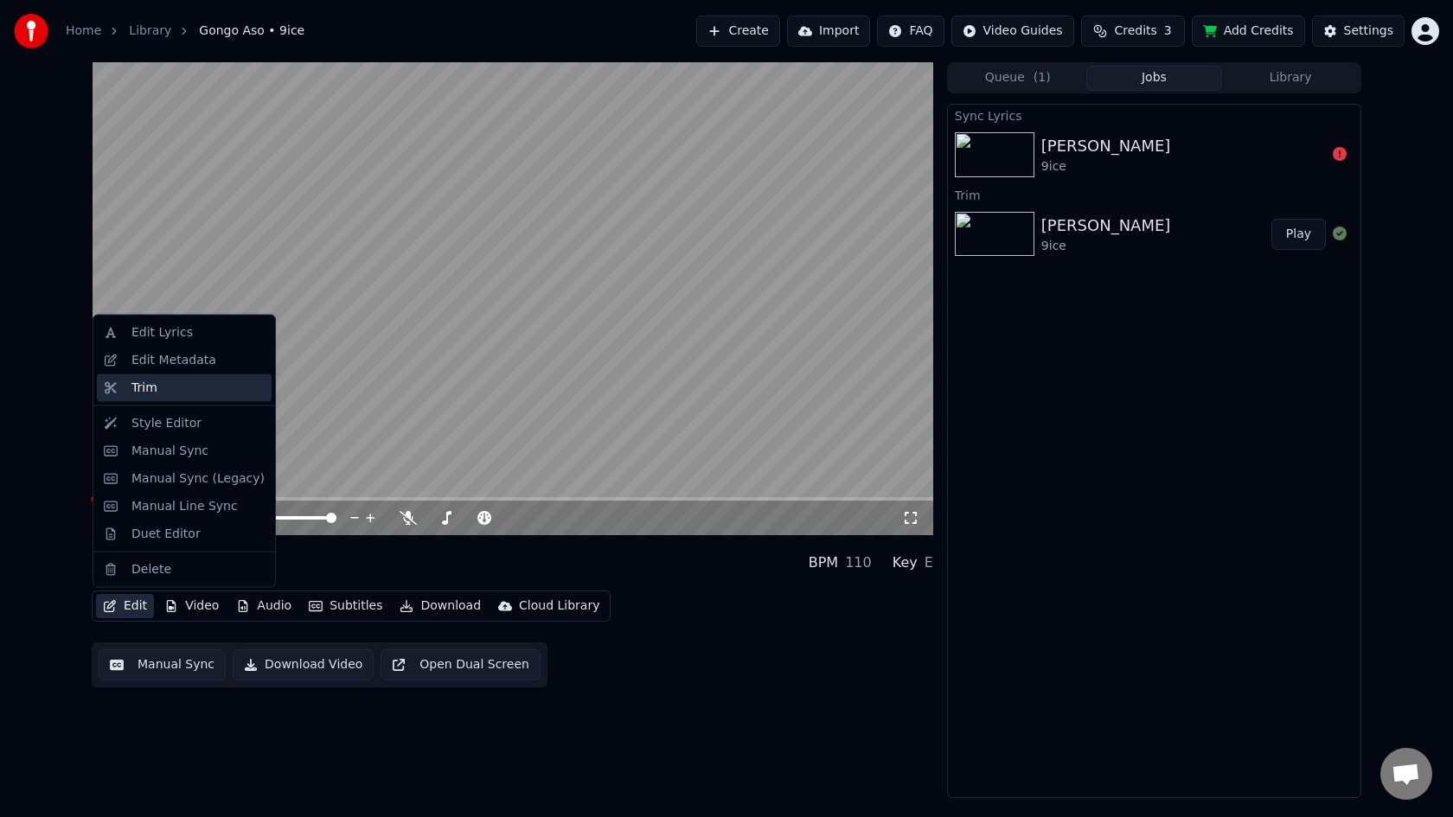
click at [166, 393] on div "Trim" at bounding box center [197, 387] width 133 height 17
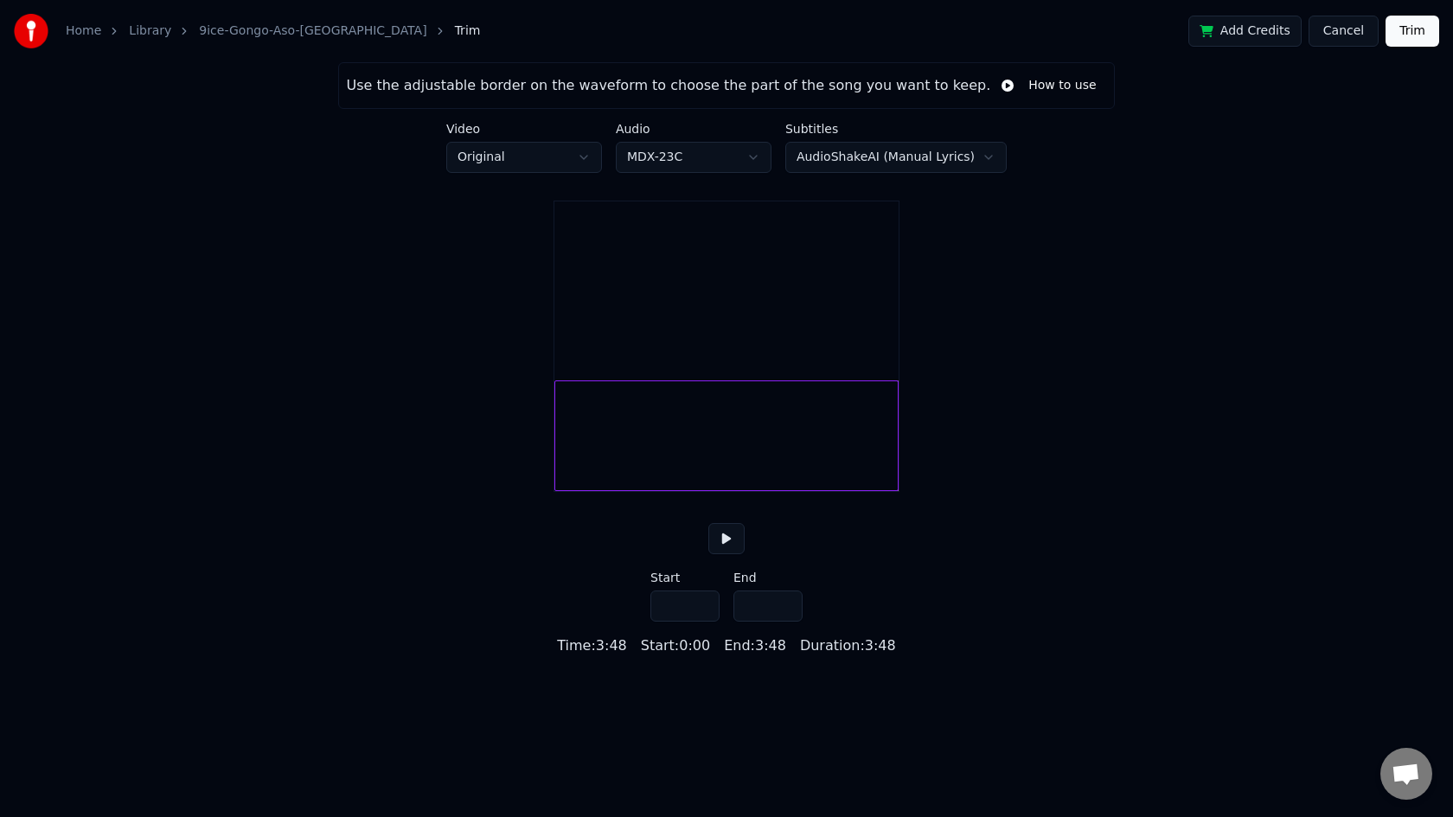
click at [728, 554] on button at bounding box center [726, 538] width 36 height 31
click at [521, 495] on div "Use the adjustable border on the waveform to choose the part of the song you wa…" at bounding box center [726, 359] width 1453 height 594
click at [559, 490] on div at bounding box center [557, 435] width 5 height 109
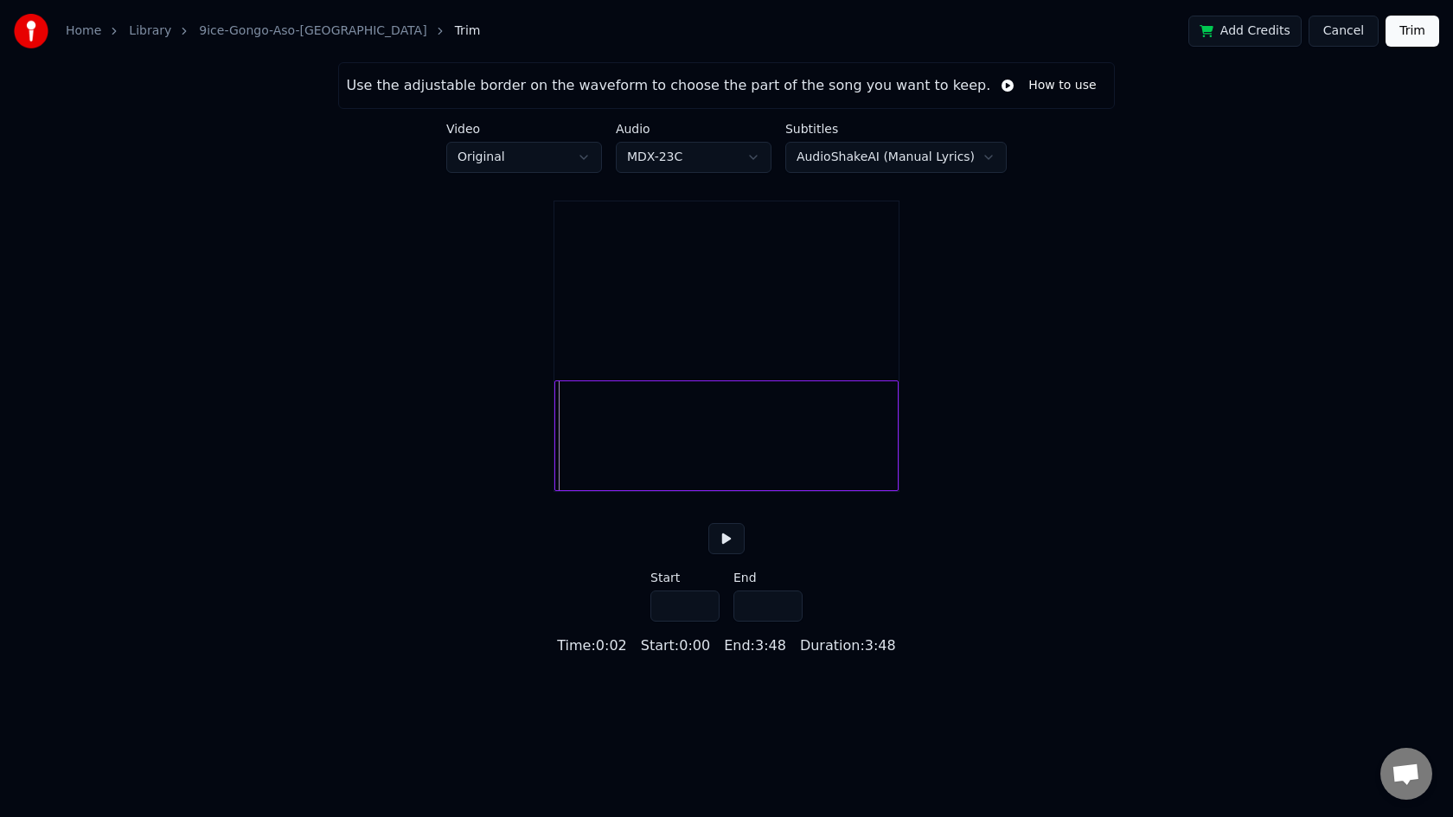
click at [550, 506] on div "Use the adjustable border on the waveform to choose the part of the song you wa…" at bounding box center [726, 359] width 1453 height 594
click at [544, 493] on div "Use the adjustable border on the waveform to choose the part of the song you wa…" at bounding box center [726, 359] width 1453 height 594
click at [545, 506] on div "Use the adjustable border on the waveform to choose the part of the song you wa…" at bounding box center [726, 359] width 1453 height 594
click at [555, 492] on div at bounding box center [726, 346] width 346 height 291
click at [714, 554] on button at bounding box center [726, 538] width 36 height 31
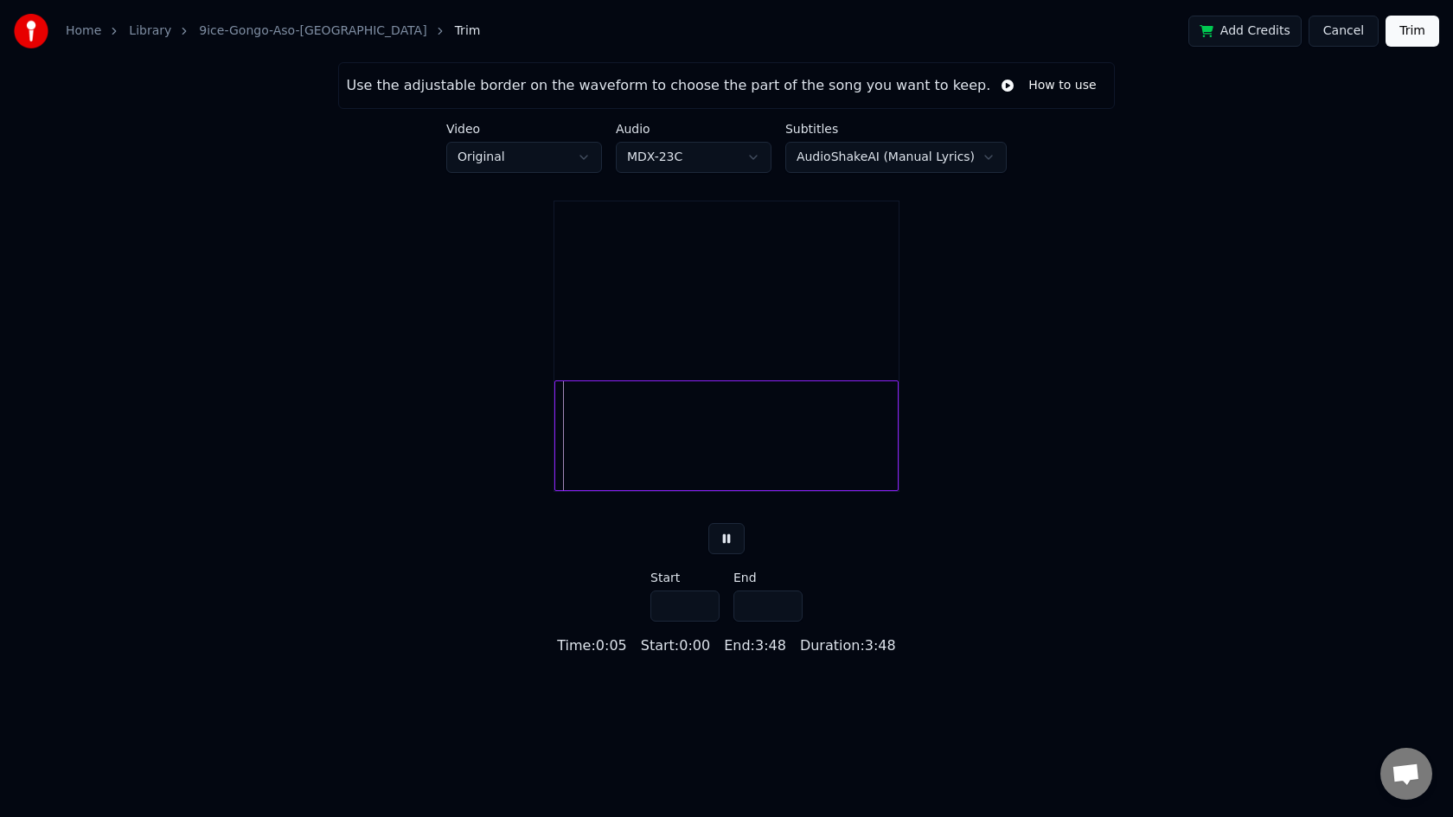
click at [723, 554] on button at bounding box center [726, 538] width 36 height 31
click at [561, 480] on div at bounding box center [563, 435] width 5 height 109
click at [725, 554] on button at bounding box center [726, 538] width 36 height 31
click at [564, 487] on div at bounding box center [564, 435] width 5 height 109
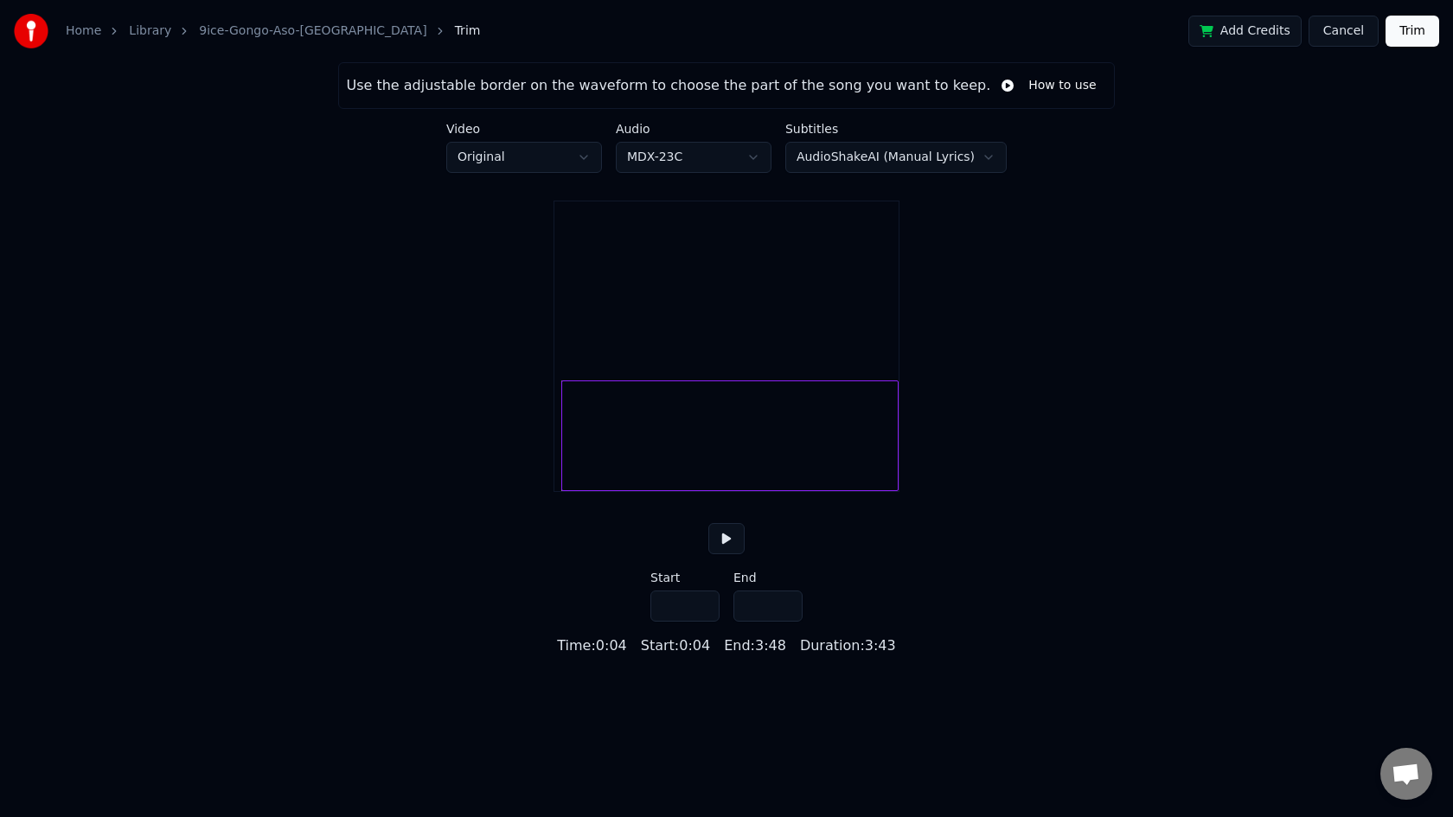
click at [723, 554] on button at bounding box center [726, 538] width 36 height 31
click at [564, 451] on div at bounding box center [566, 435] width 5 height 109
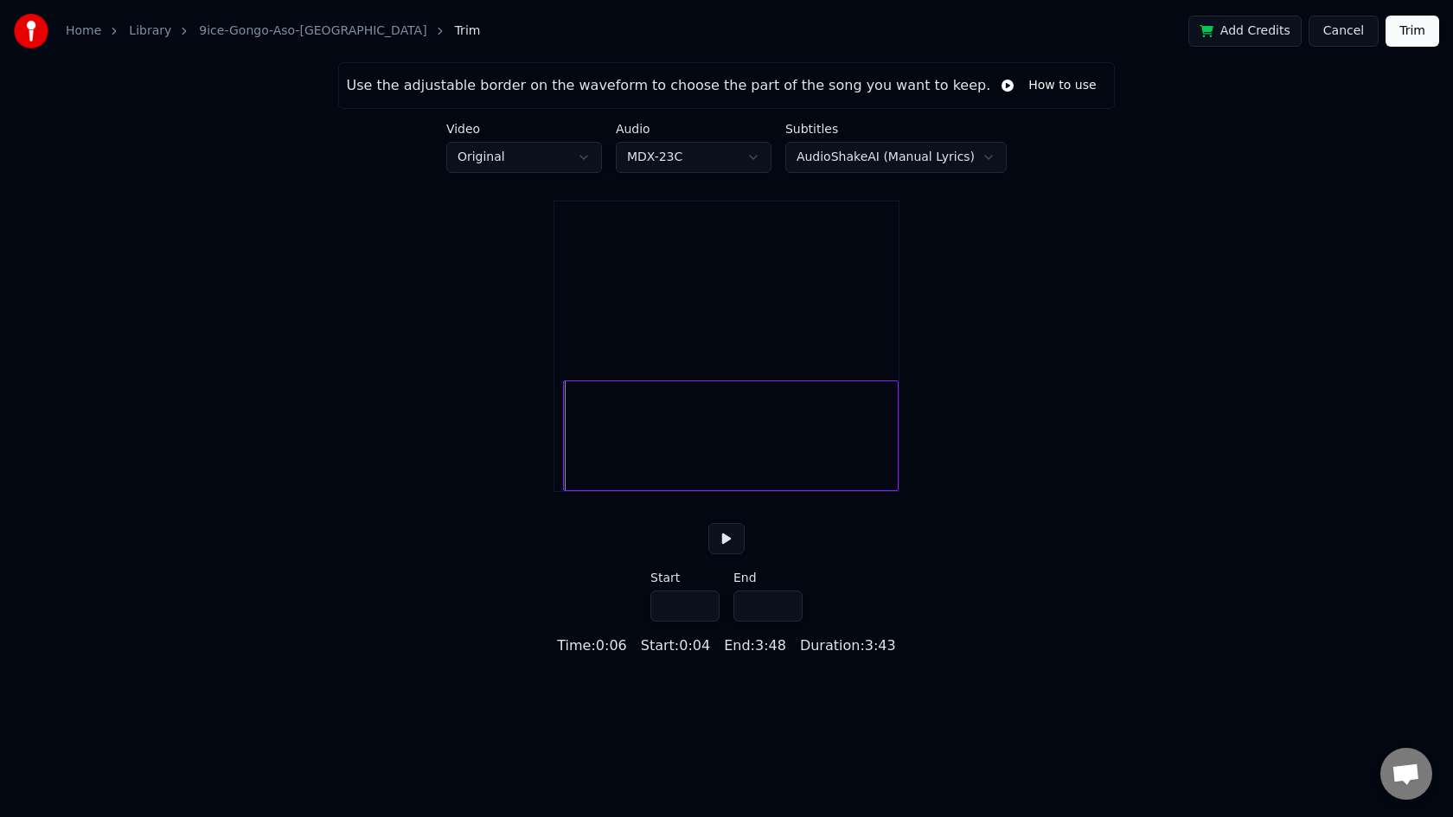
type input "***"
click at [708, 523] on button at bounding box center [726, 538] width 36 height 31
click at [700, 622] on input "***" at bounding box center [684, 606] width 69 height 31
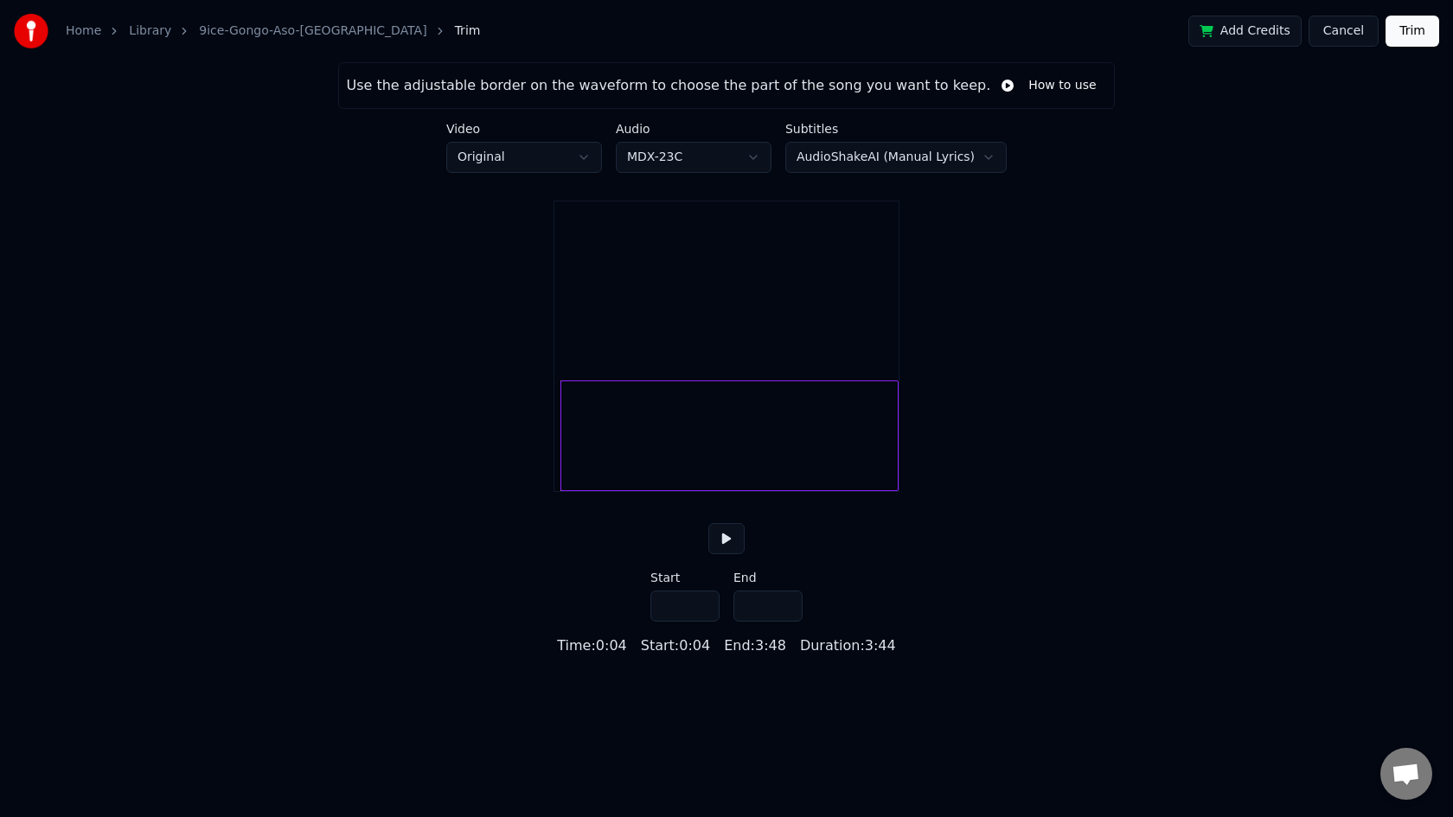
click at [726, 552] on button at bounding box center [726, 538] width 36 height 31
click at [701, 622] on input "***" at bounding box center [684, 606] width 69 height 31
click at [723, 554] on button at bounding box center [726, 538] width 36 height 31
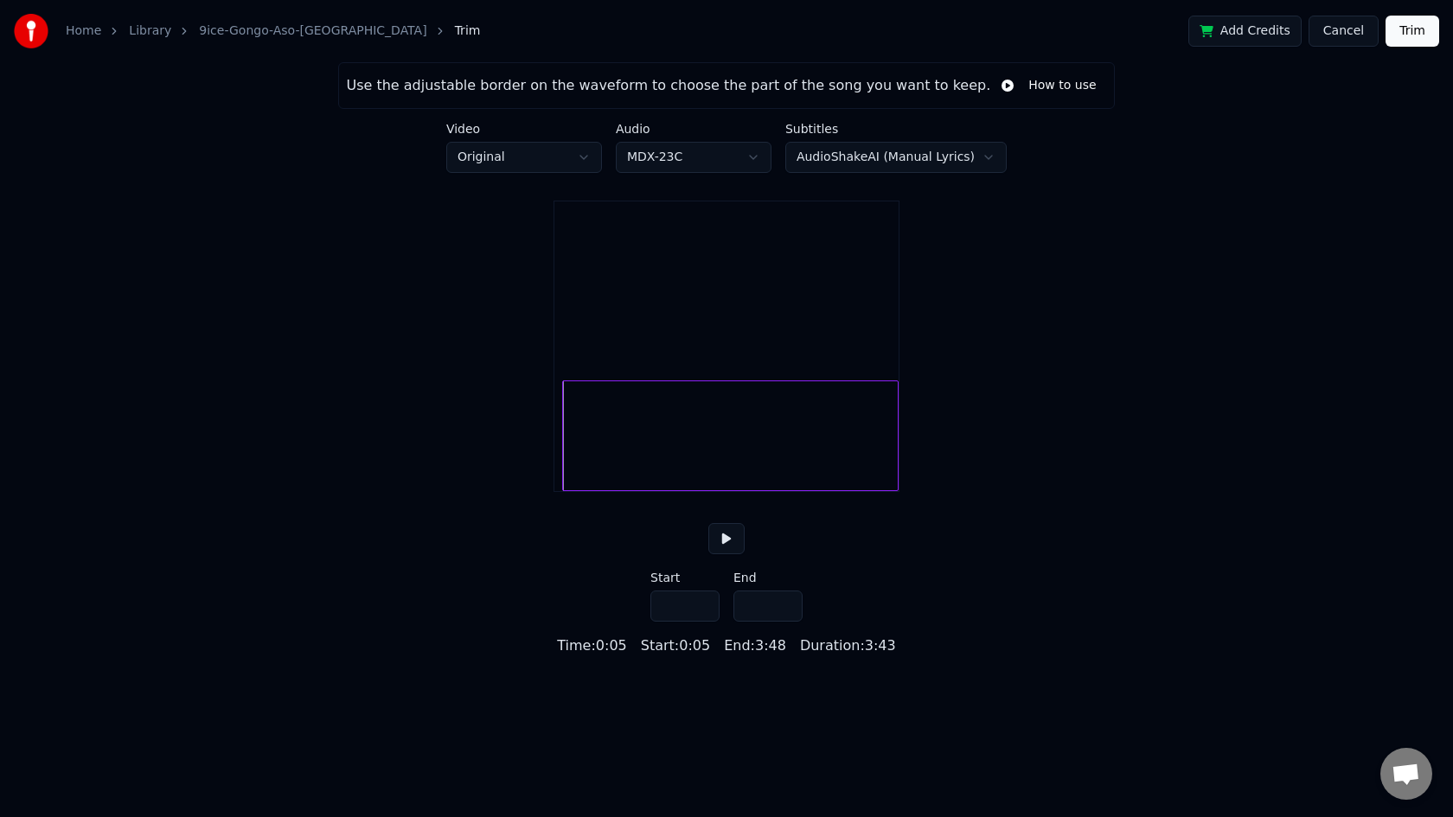
click at [701, 622] on input "***" at bounding box center [684, 606] width 69 height 31
click at [725, 554] on button at bounding box center [726, 538] width 36 height 31
click at [680, 622] on input "***" at bounding box center [684, 606] width 69 height 31
click at [706, 622] on input "***" at bounding box center [684, 606] width 69 height 31
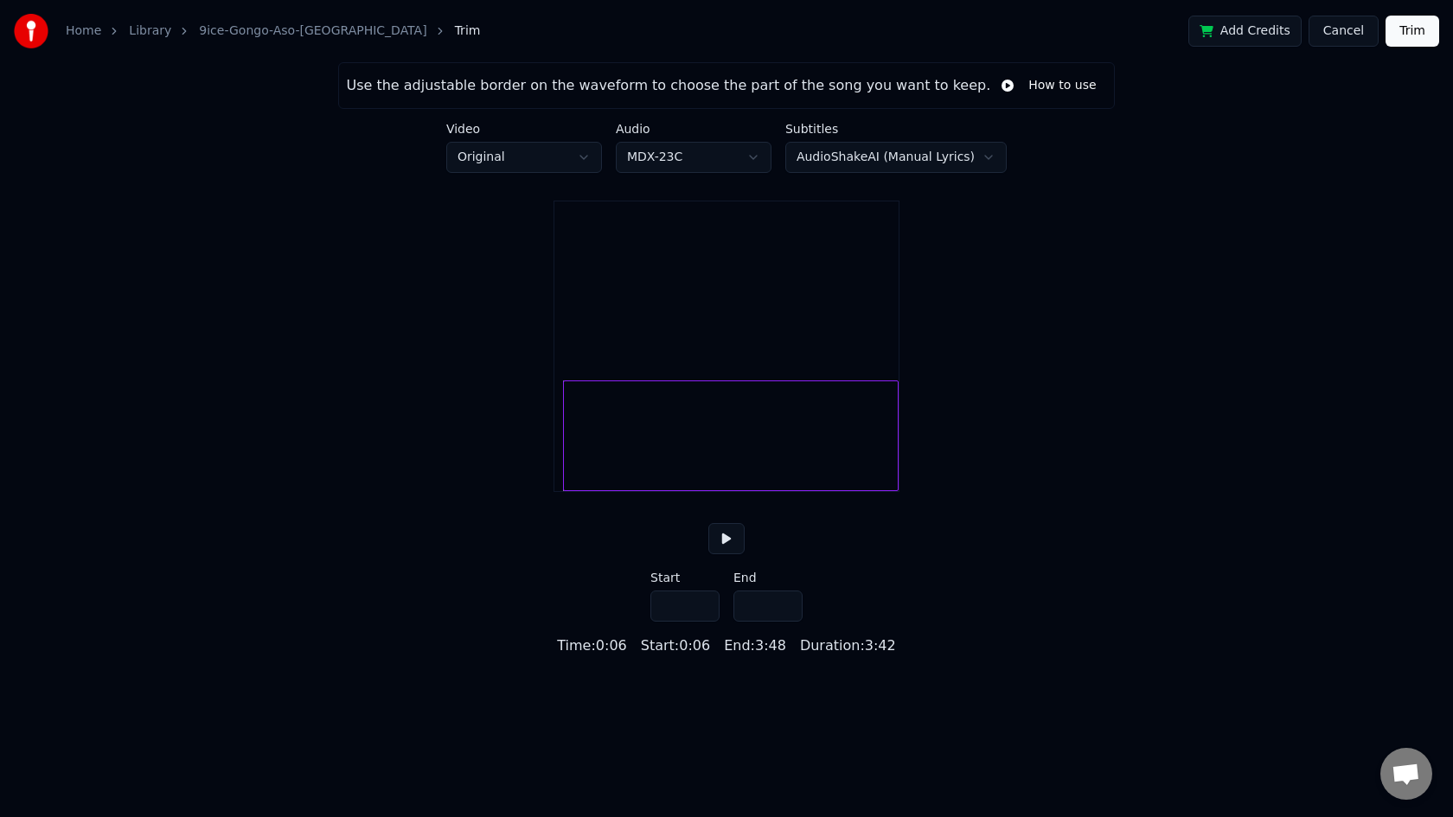
drag, startPoint x: 681, startPoint y: 631, endPoint x: 653, endPoint y: 631, distance: 28.5
click at [653, 622] on input "***" at bounding box center [684, 606] width 69 height 31
drag, startPoint x: 683, startPoint y: 624, endPoint x: 674, endPoint y: 629, distance: 10.4
click at [674, 622] on input "***" at bounding box center [684, 606] width 69 height 31
type input "***"
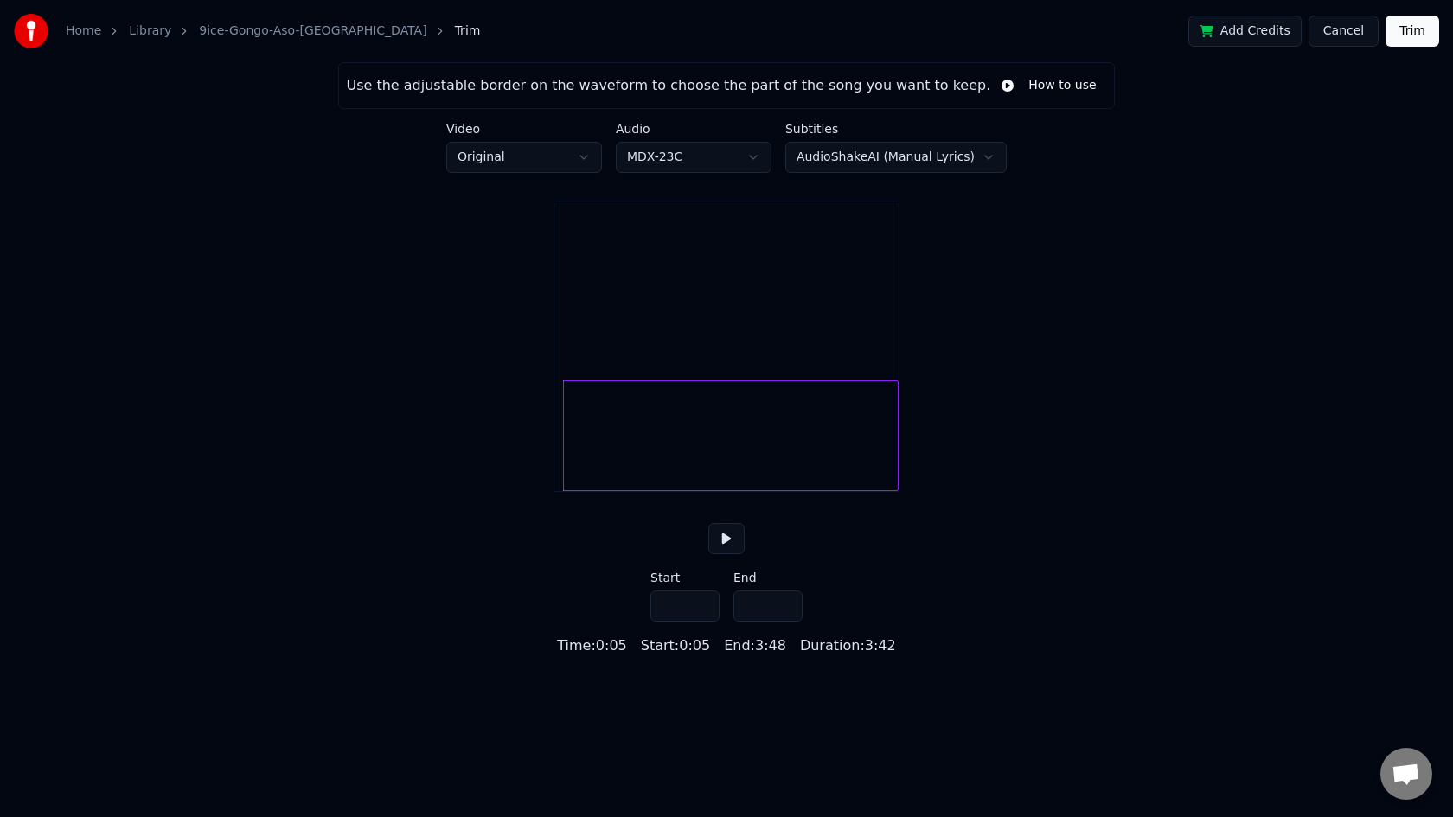
click at [724, 554] on button at bounding box center [726, 538] width 36 height 31
click at [1406, 29] on button "Trim" at bounding box center [1412, 31] width 54 height 31
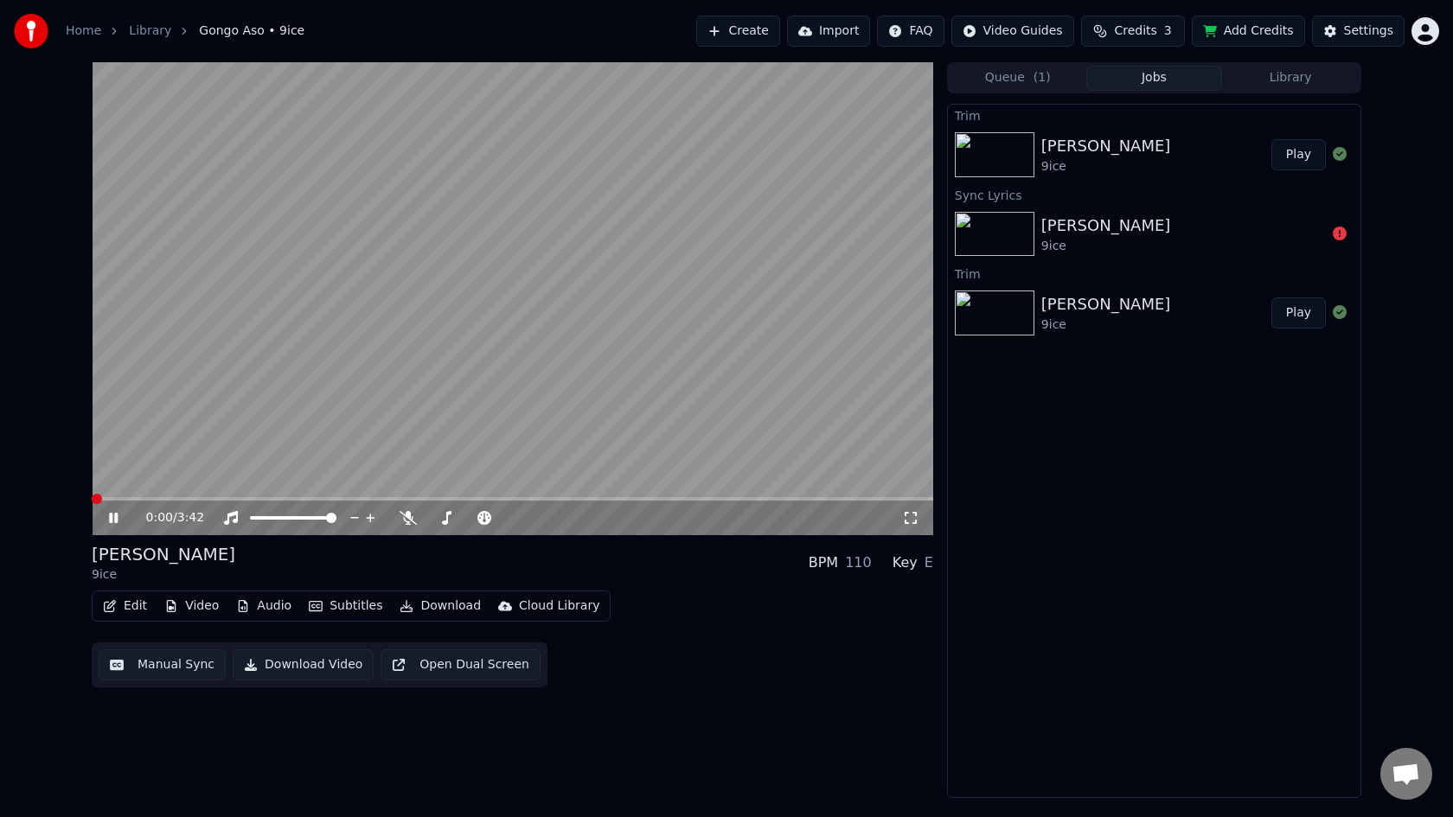
click at [92, 500] on span at bounding box center [97, 499] width 10 height 10
click at [129, 599] on button "Edit" at bounding box center [125, 606] width 58 height 24
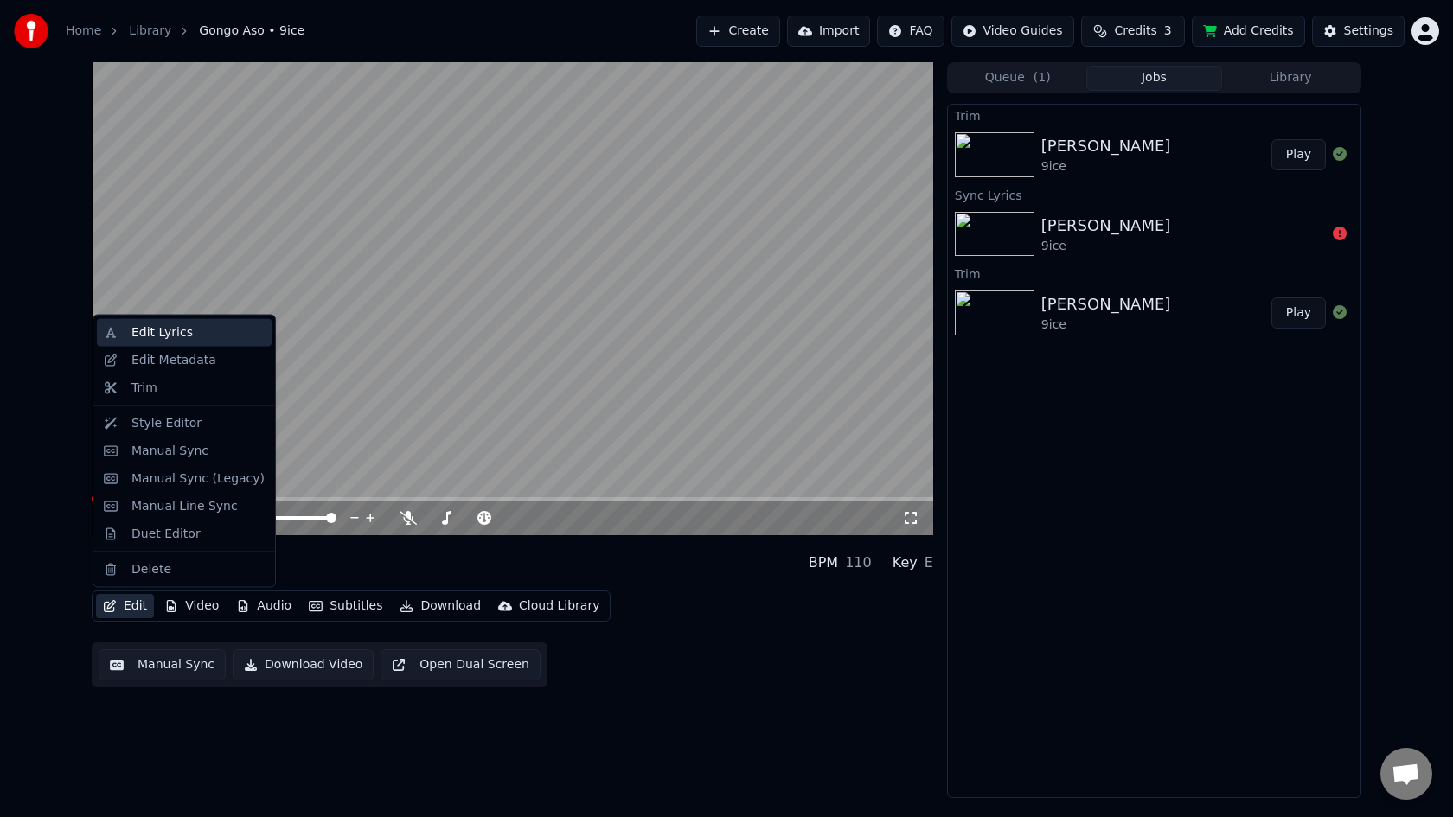
click at [166, 335] on div "Edit Lyrics" at bounding box center [161, 332] width 61 height 17
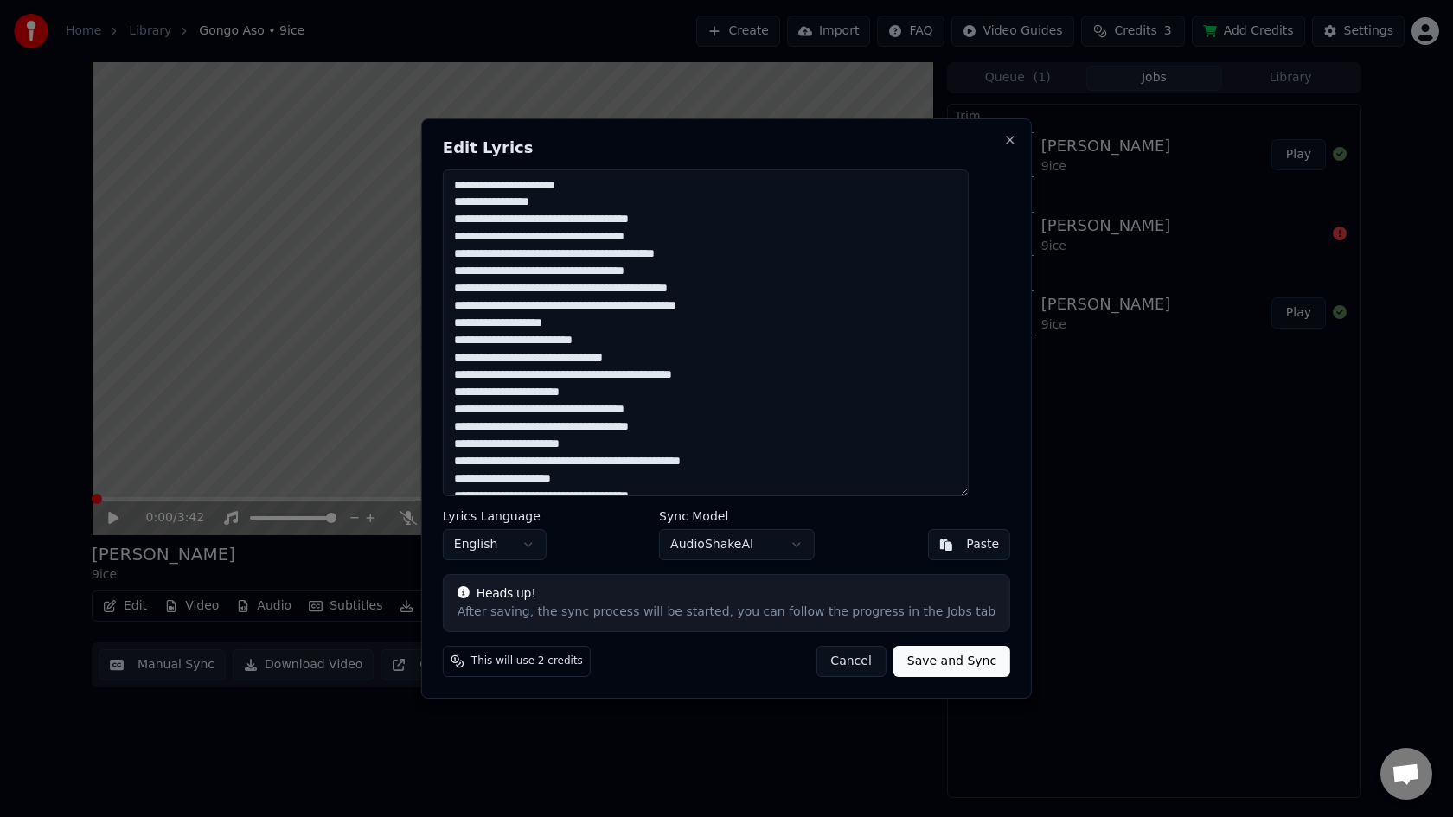
click at [840, 666] on button "Cancel" at bounding box center [850, 661] width 70 height 31
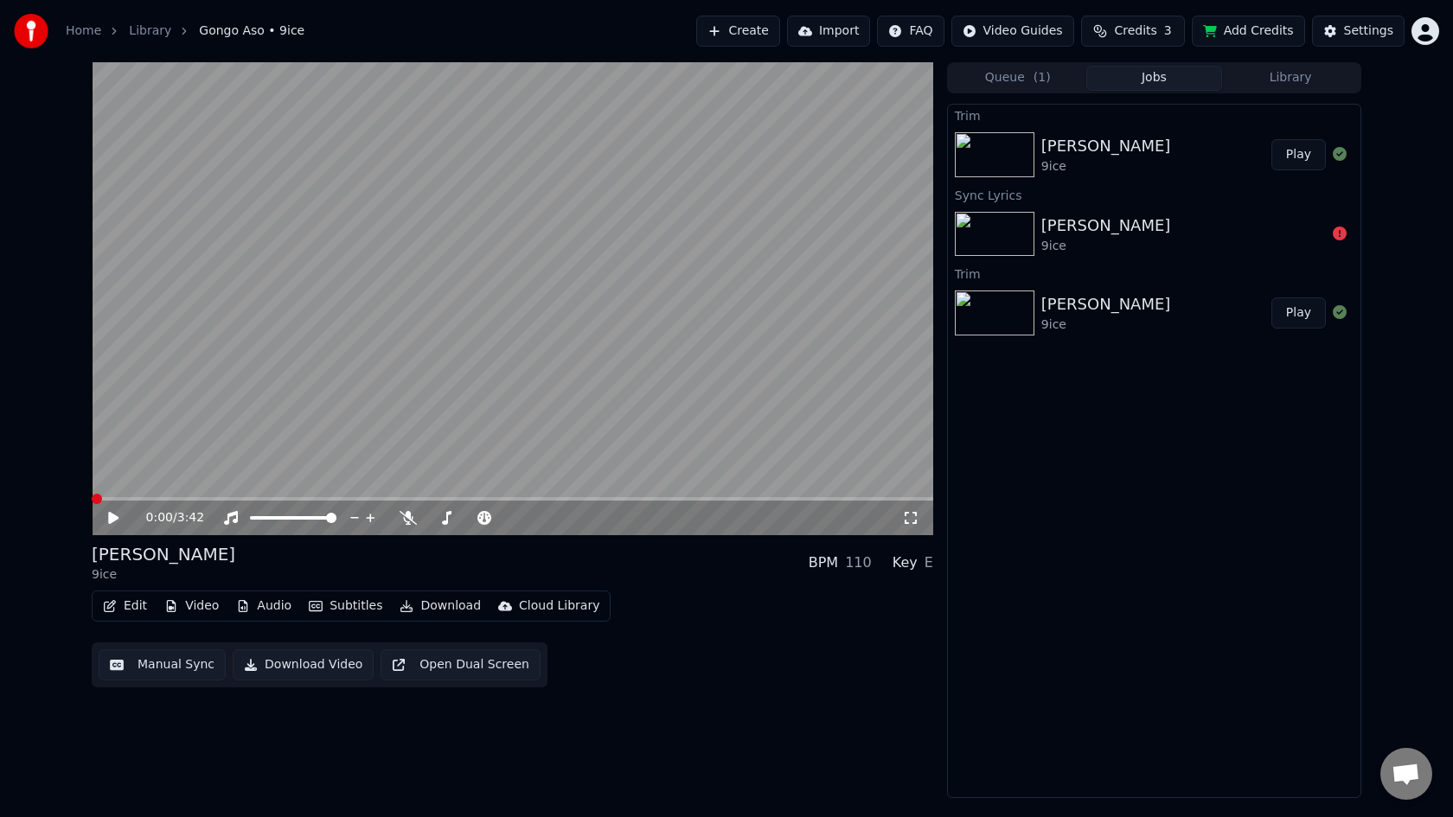
click at [136, 608] on button "Edit" at bounding box center [125, 606] width 58 height 24
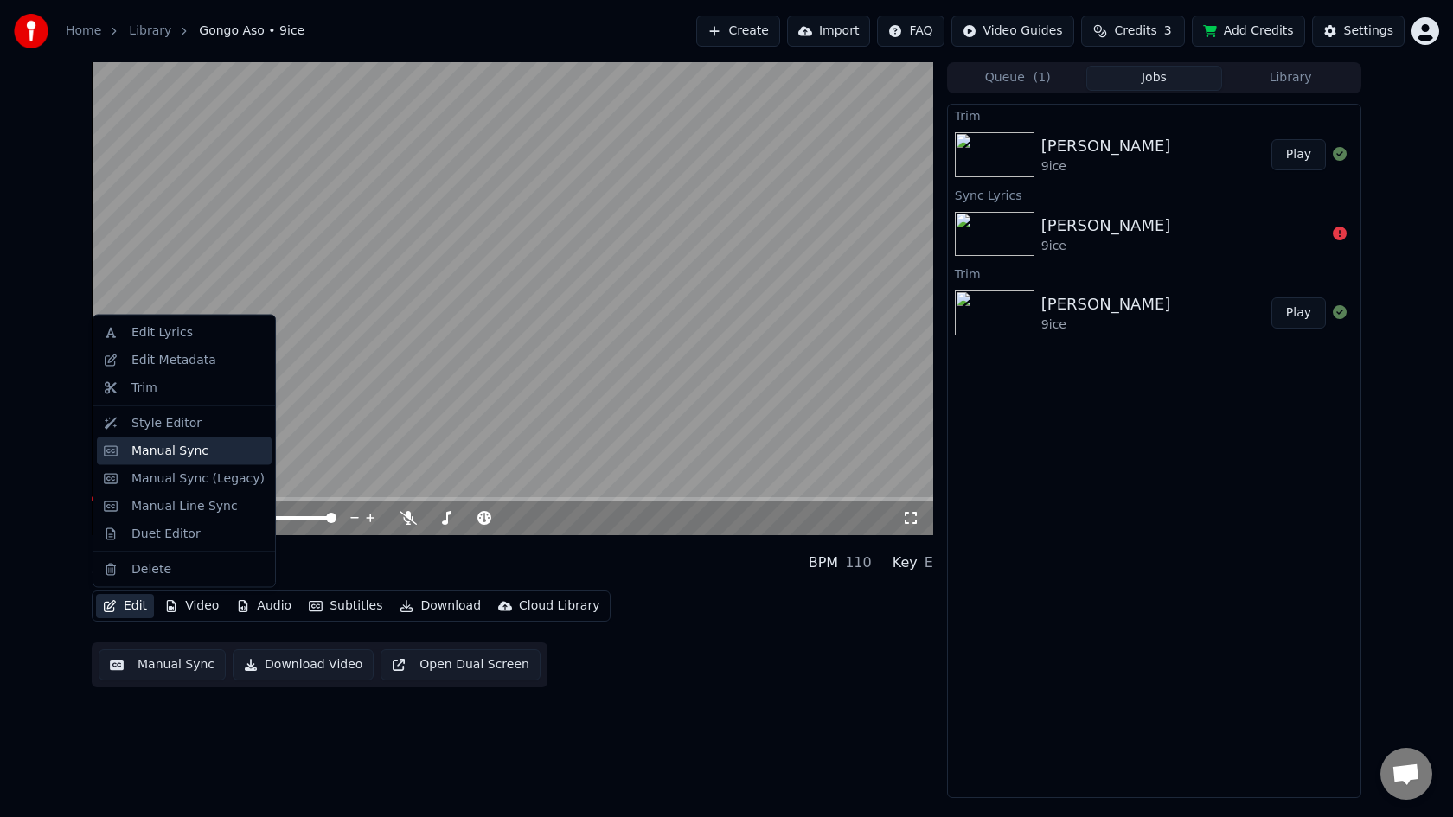
click at [147, 450] on div "Manual Sync" at bounding box center [169, 450] width 77 height 17
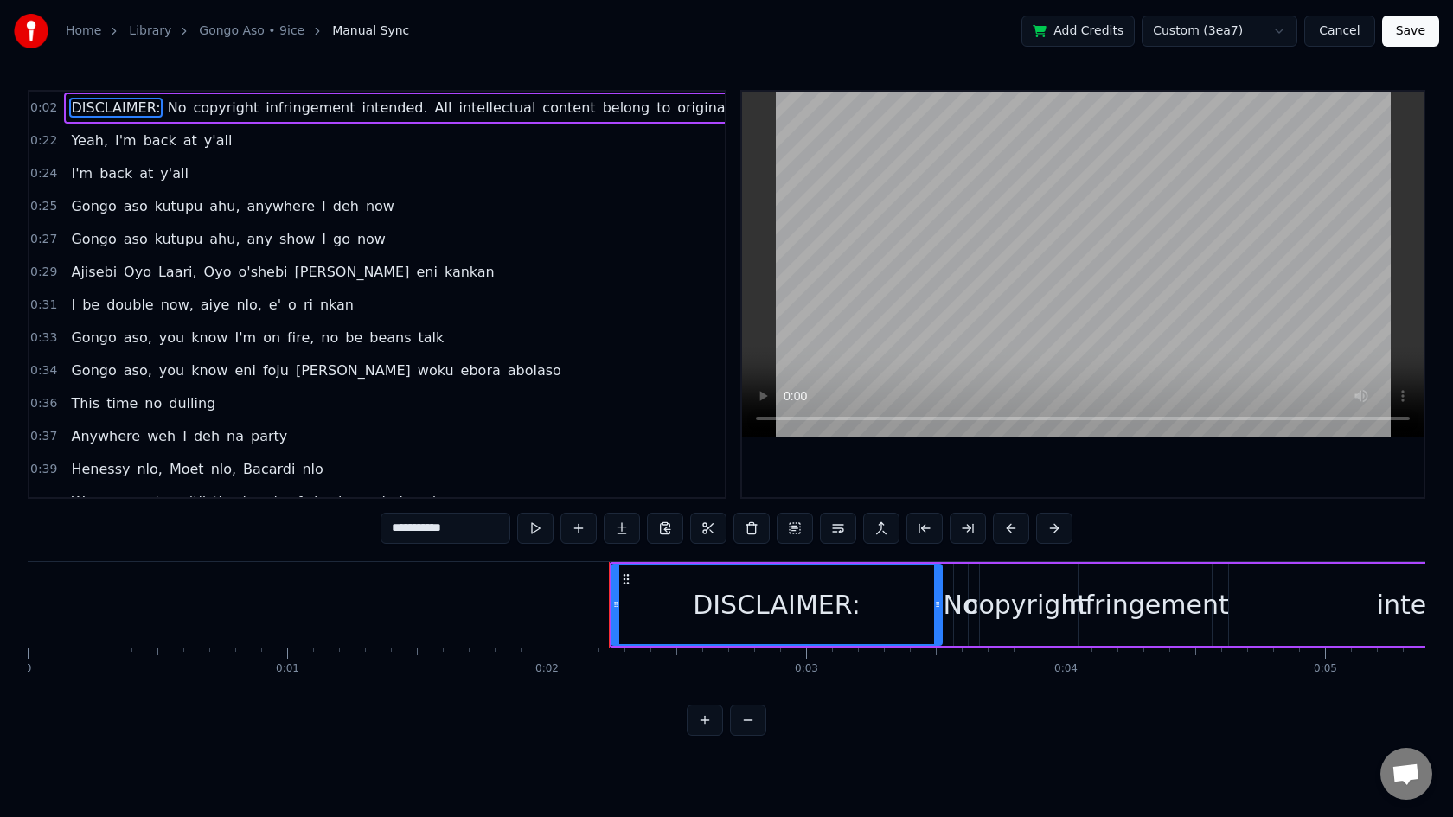
click at [85, 99] on span "DISCLAIMER:" at bounding box center [115, 108] width 93 height 20
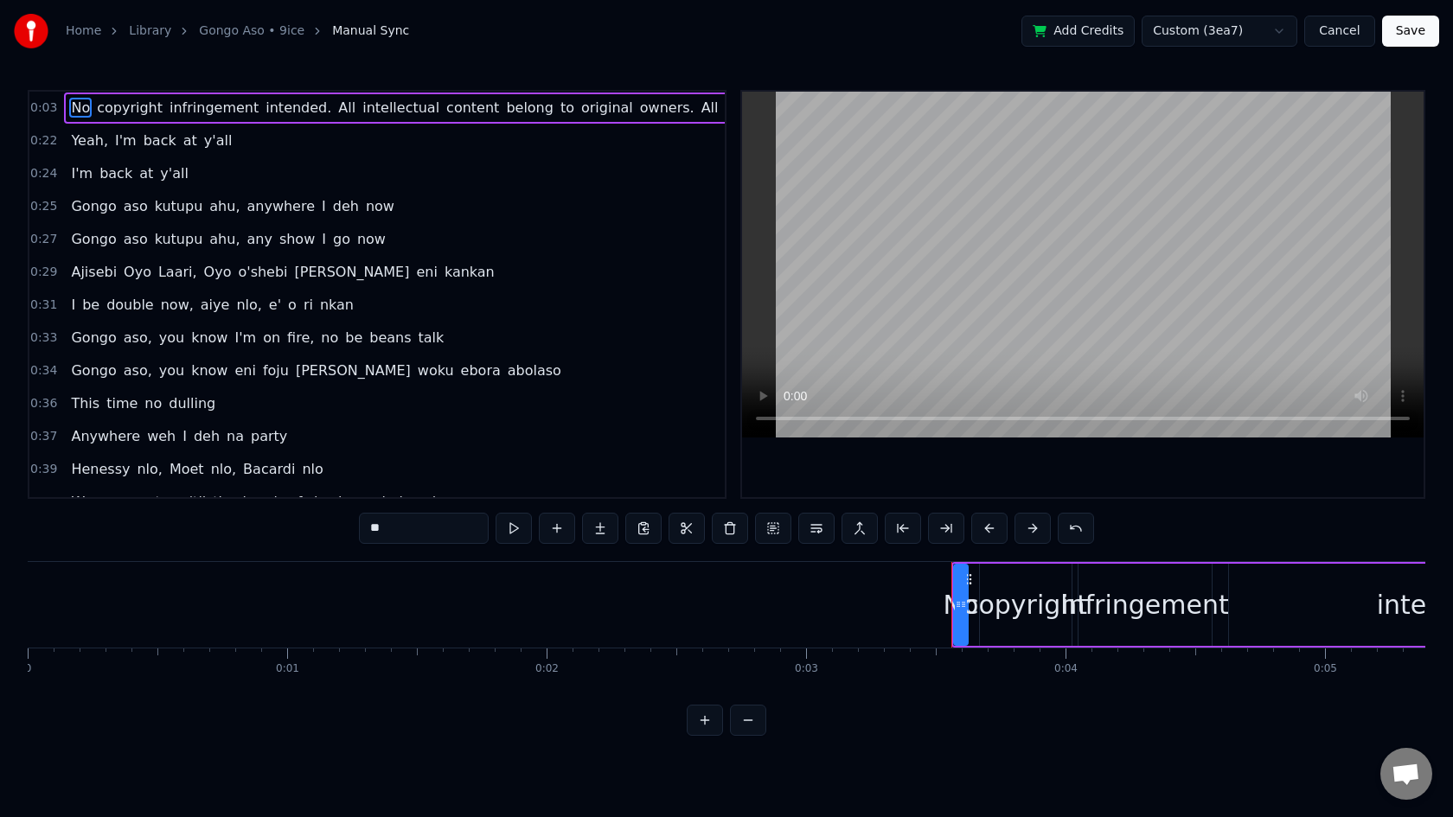
type input "**"
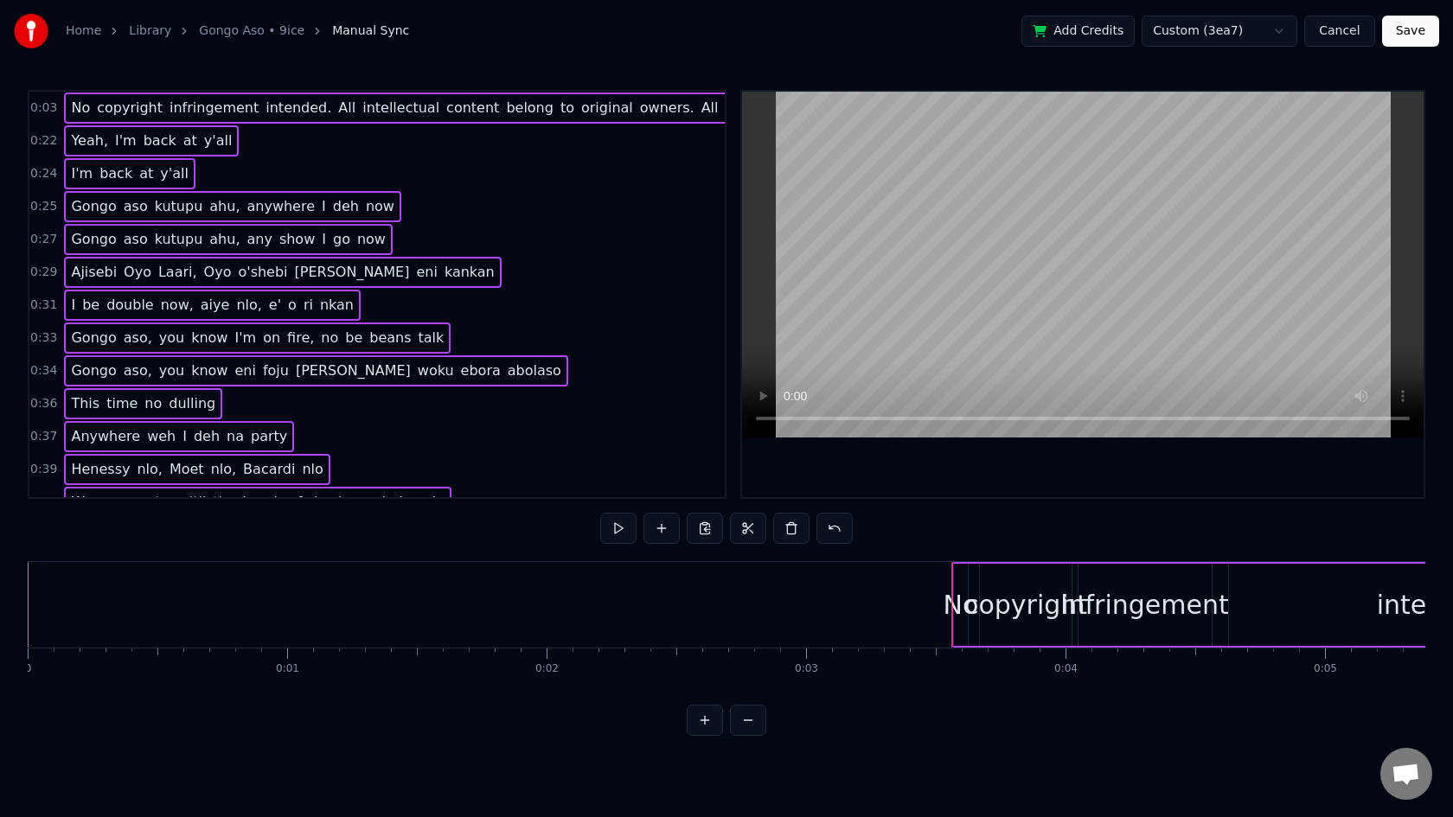
click at [150, 96] on div "No copyright infringement intended. All intellectual content belong to original…" at bounding box center [929, 108] width 1731 height 31
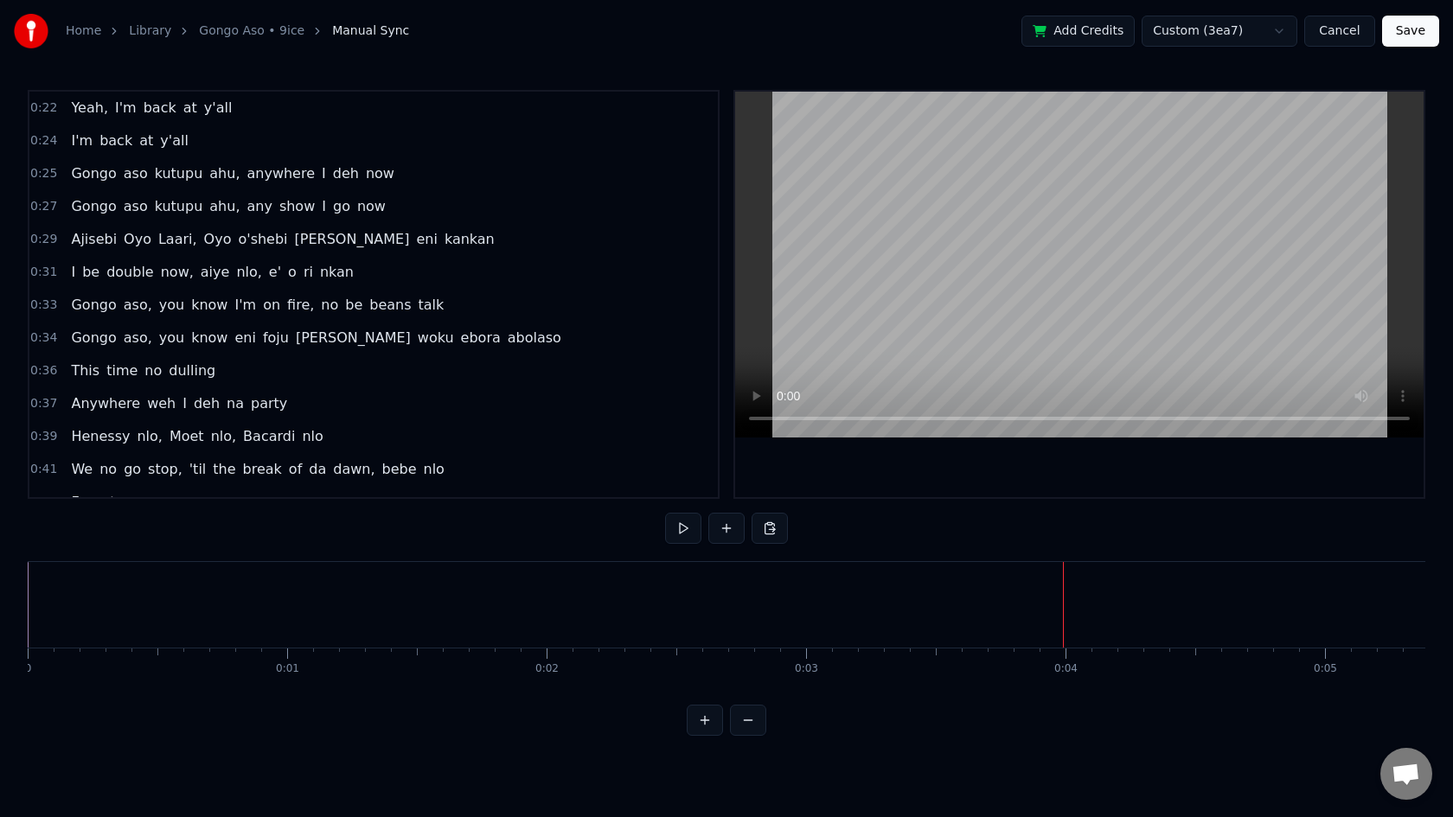
click at [1341, 30] on button "Cancel" at bounding box center [1339, 31] width 70 height 31
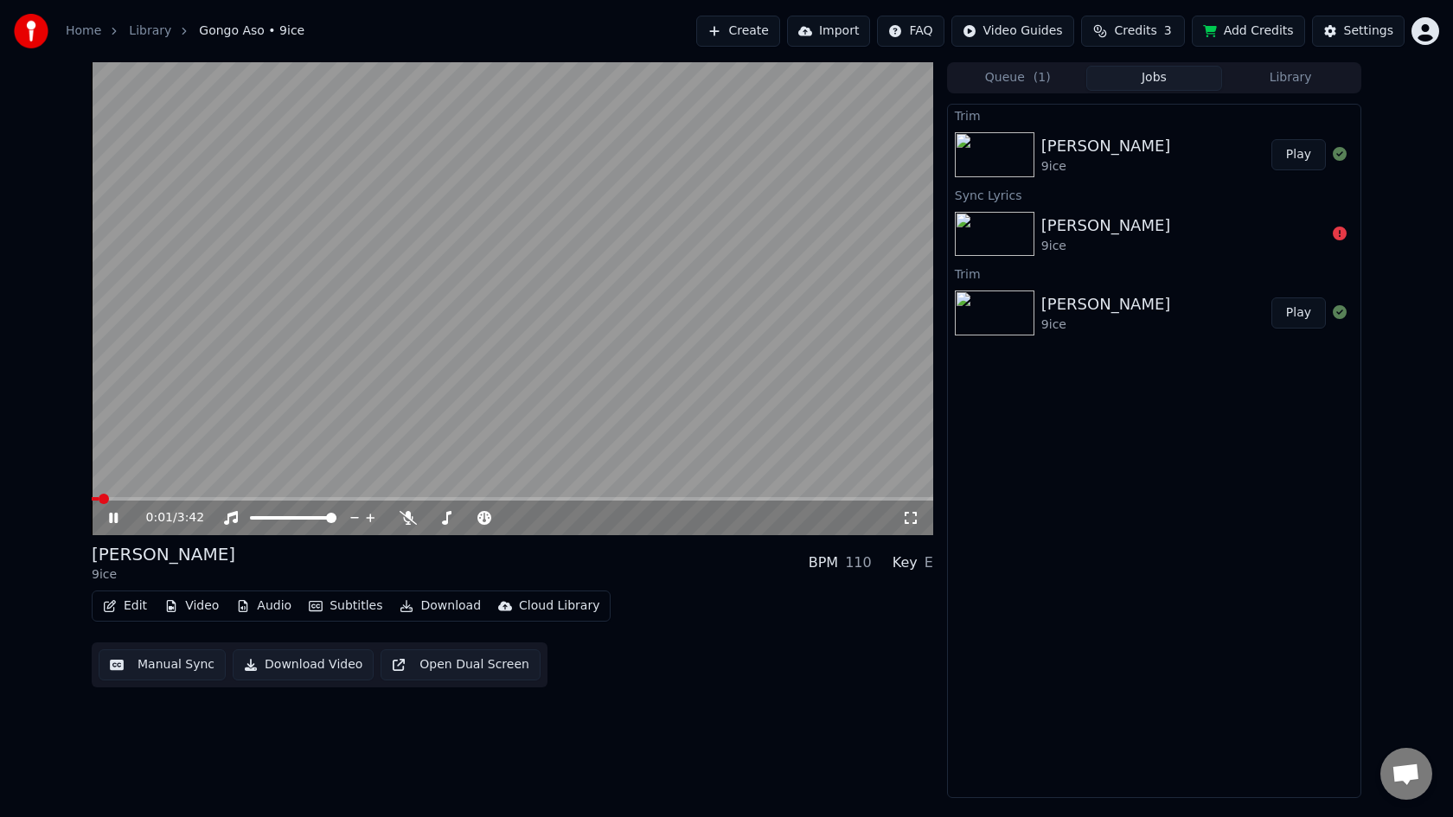
click at [112, 517] on icon at bounding box center [125, 518] width 41 height 14
click at [92, 501] on span at bounding box center [97, 499] width 10 height 10
click at [1287, 154] on button "Play" at bounding box center [1298, 154] width 54 height 31
click at [115, 518] on icon at bounding box center [113, 518] width 9 height 10
click at [92, 500] on span at bounding box center [97, 499] width 10 height 10
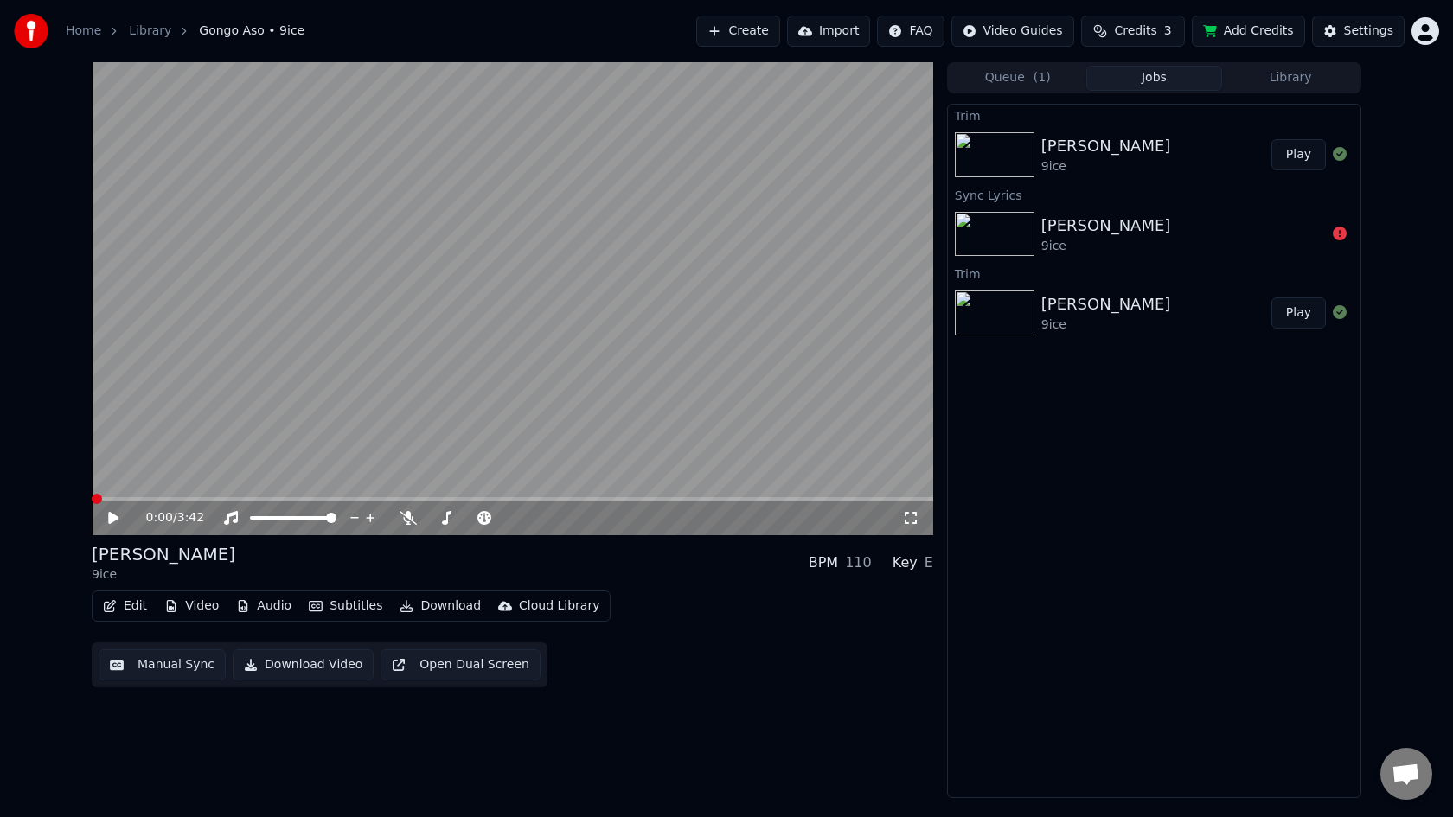
click at [134, 604] on button "Edit" at bounding box center [125, 606] width 58 height 24
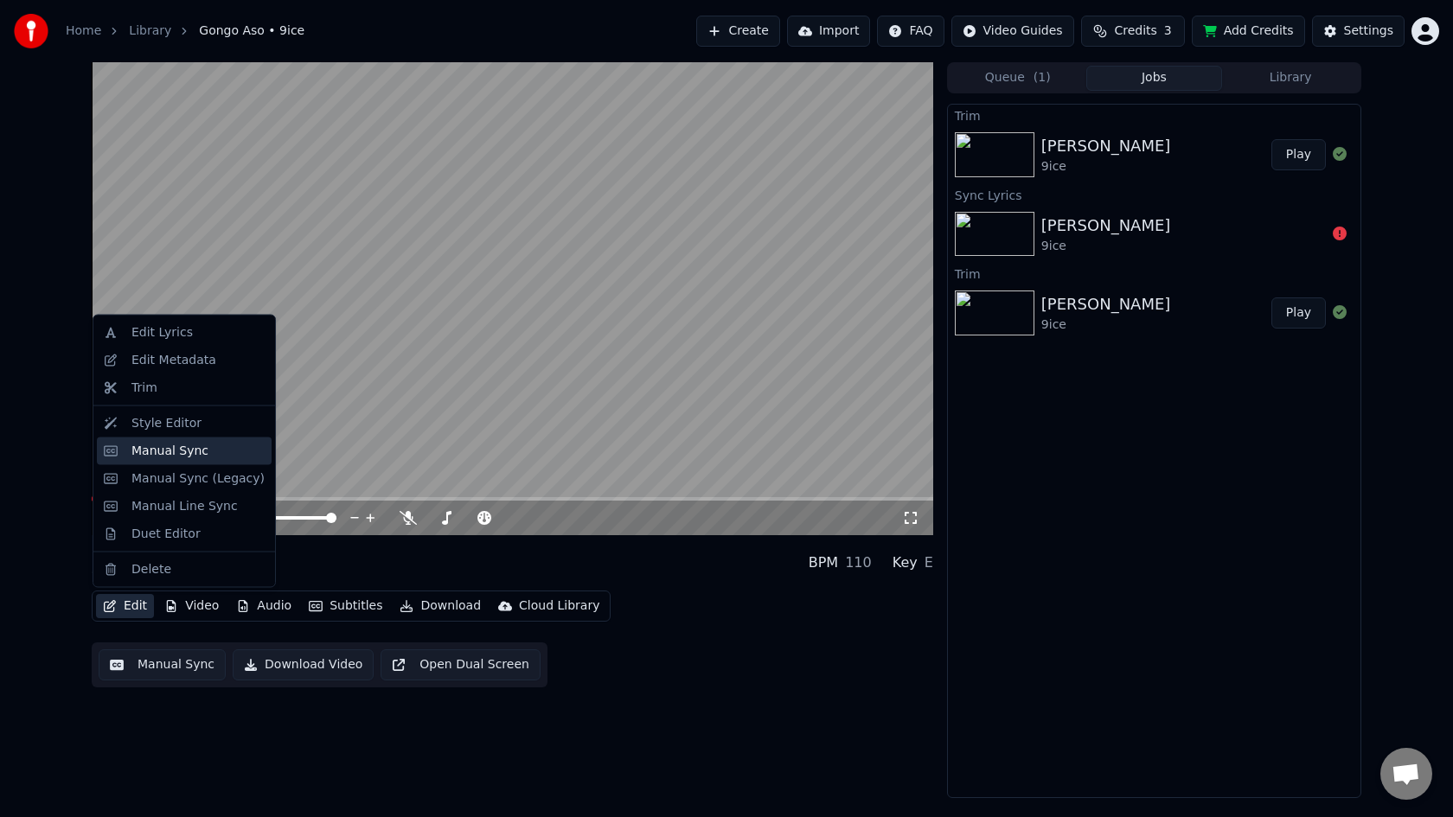
click at [162, 450] on div "Manual Sync" at bounding box center [169, 450] width 77 height 17
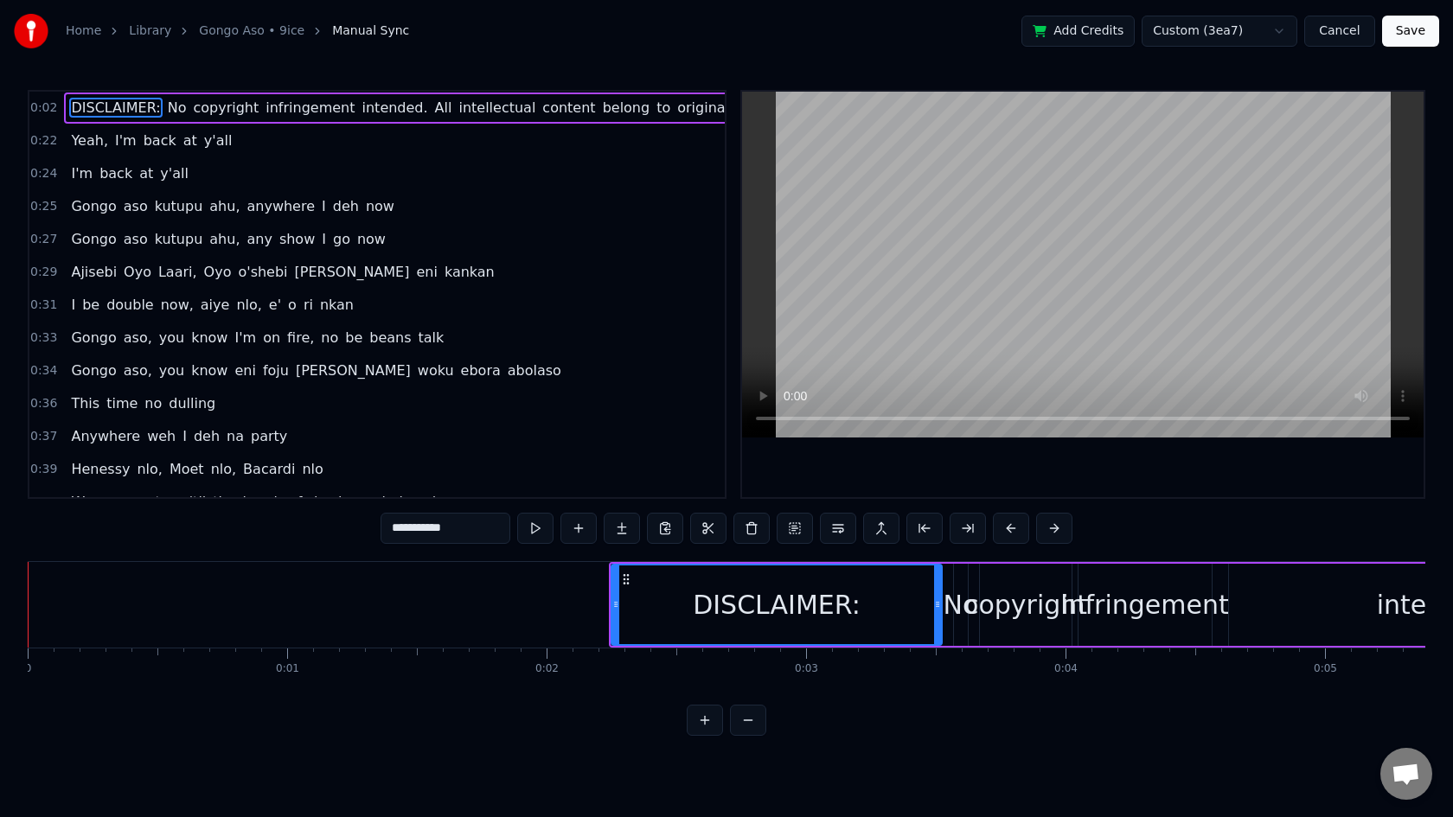
click at [78, 144] on span "Yeah," at bounding box center [89, 141] width 41 height 20
type input "*****"
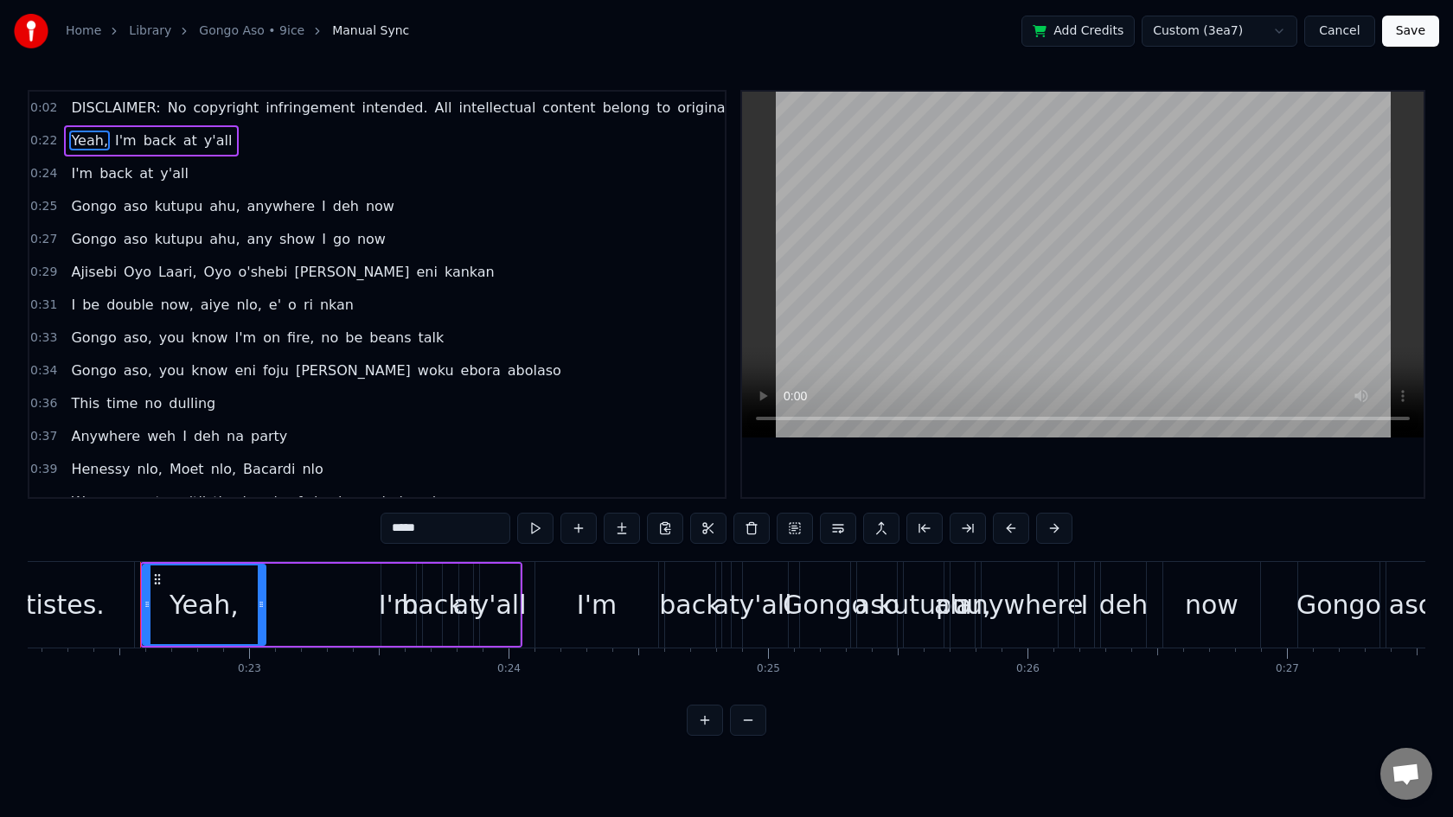
scroll to position [0, 5770]
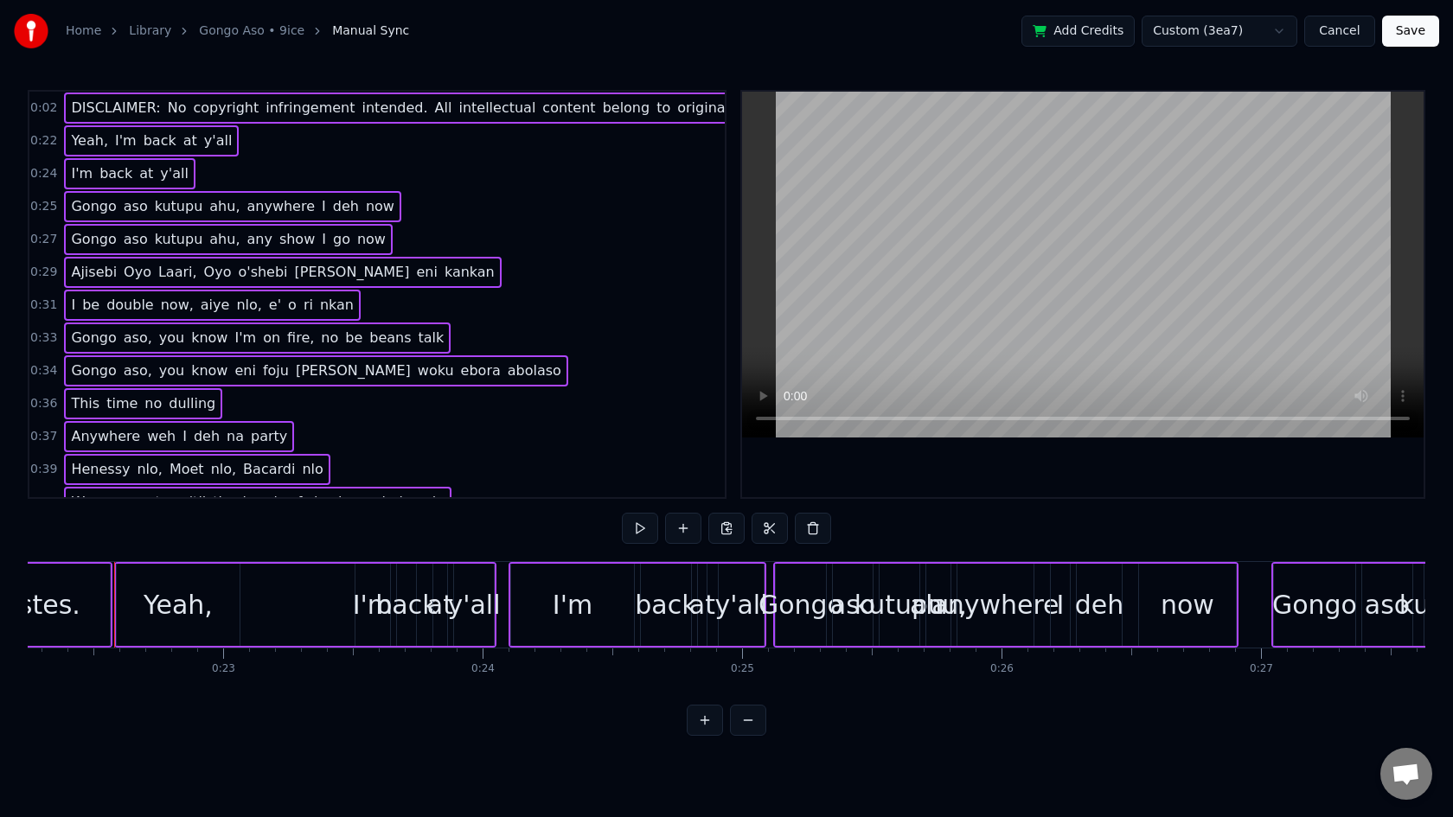
click at [99, 103] on span "DISCLAIMER:" at bounding box center [115, 108] width 93 height 20
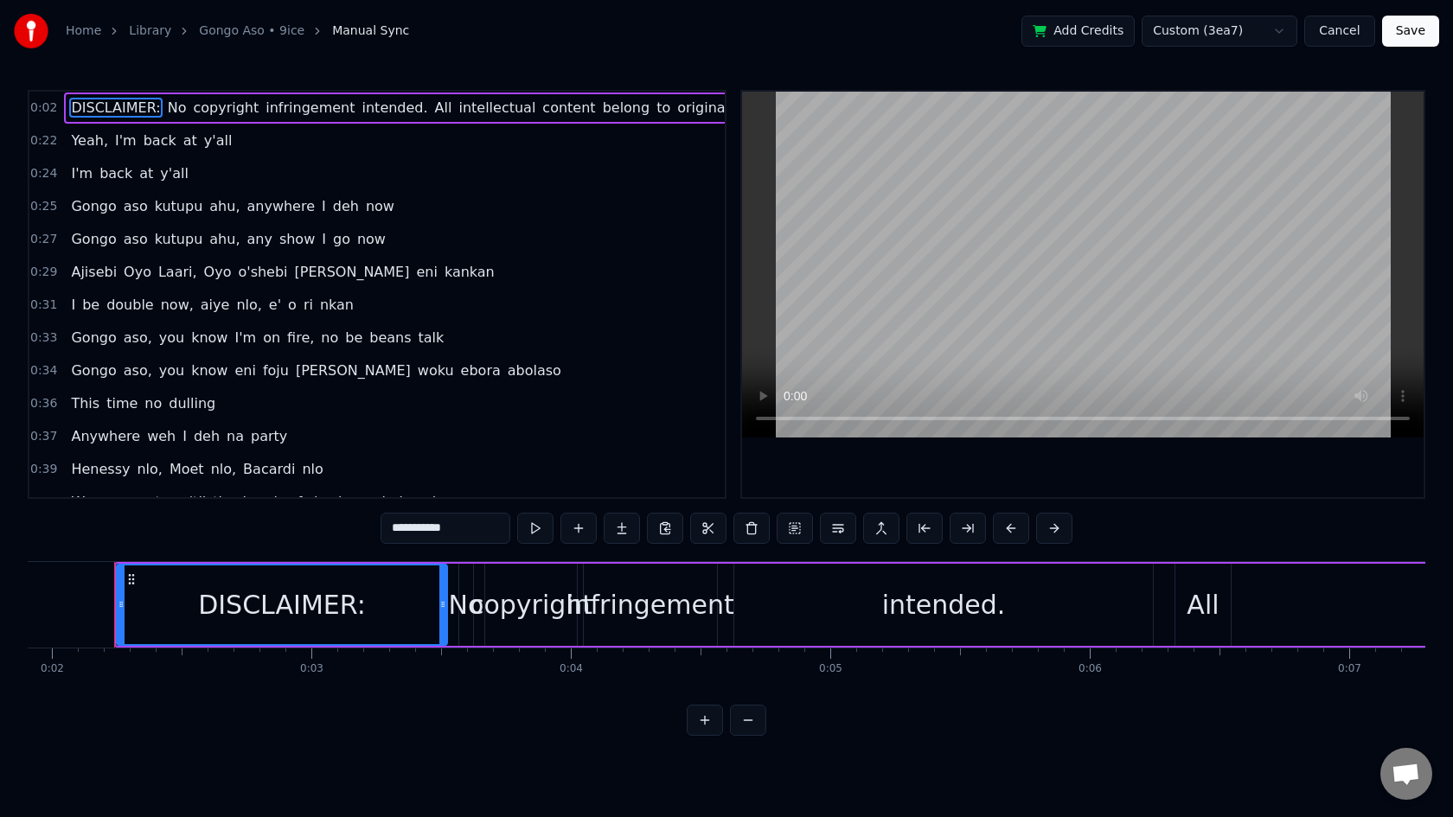
click at [89, 137] on span "Yeah," at bounding box center [89, 141] width 41 height 20
type input "*****"
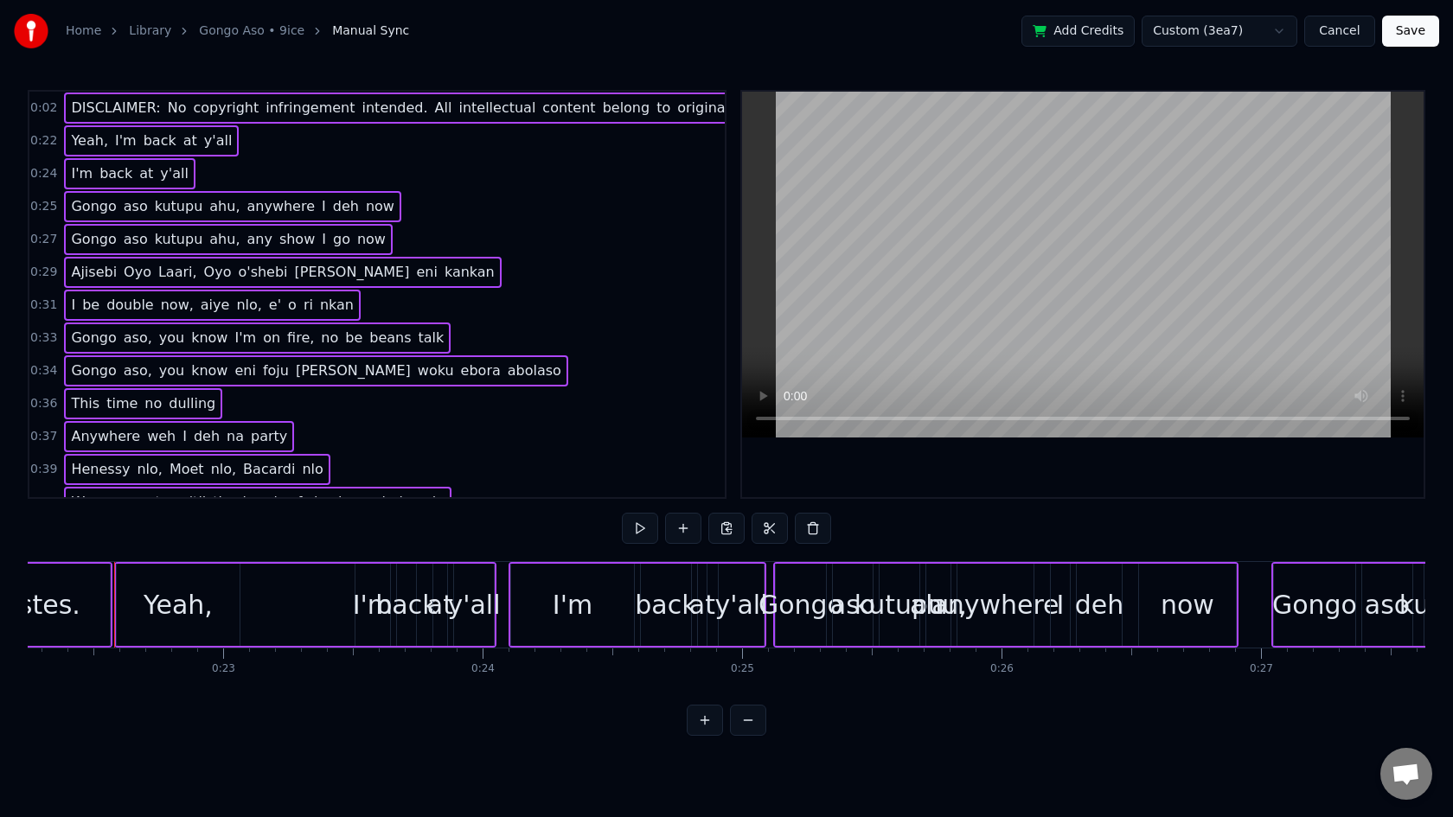
click at [197, 99] on span "copyright" at bounding box center [225, 108] width 69 height 20
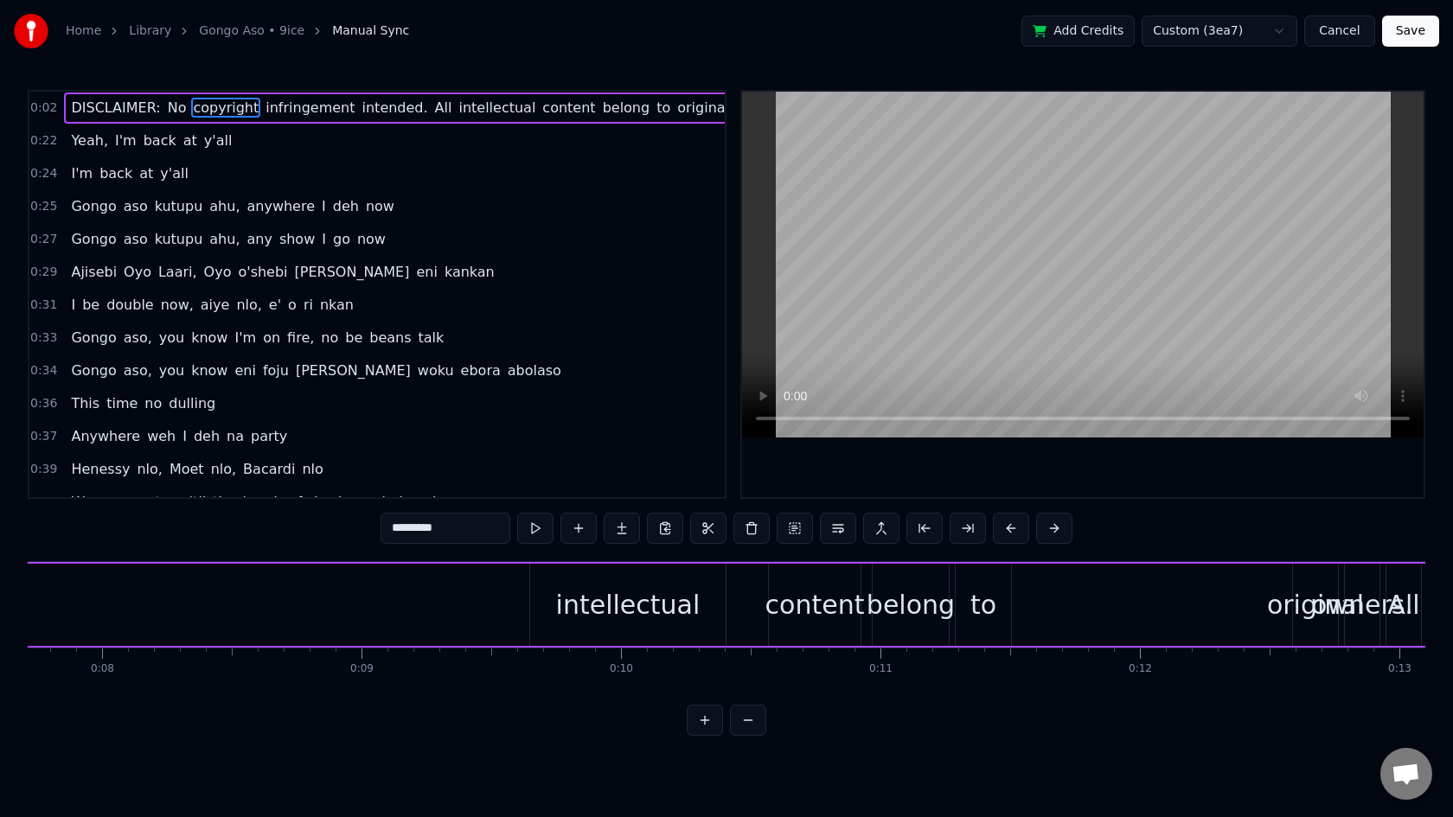
scroll to position [0, 863]
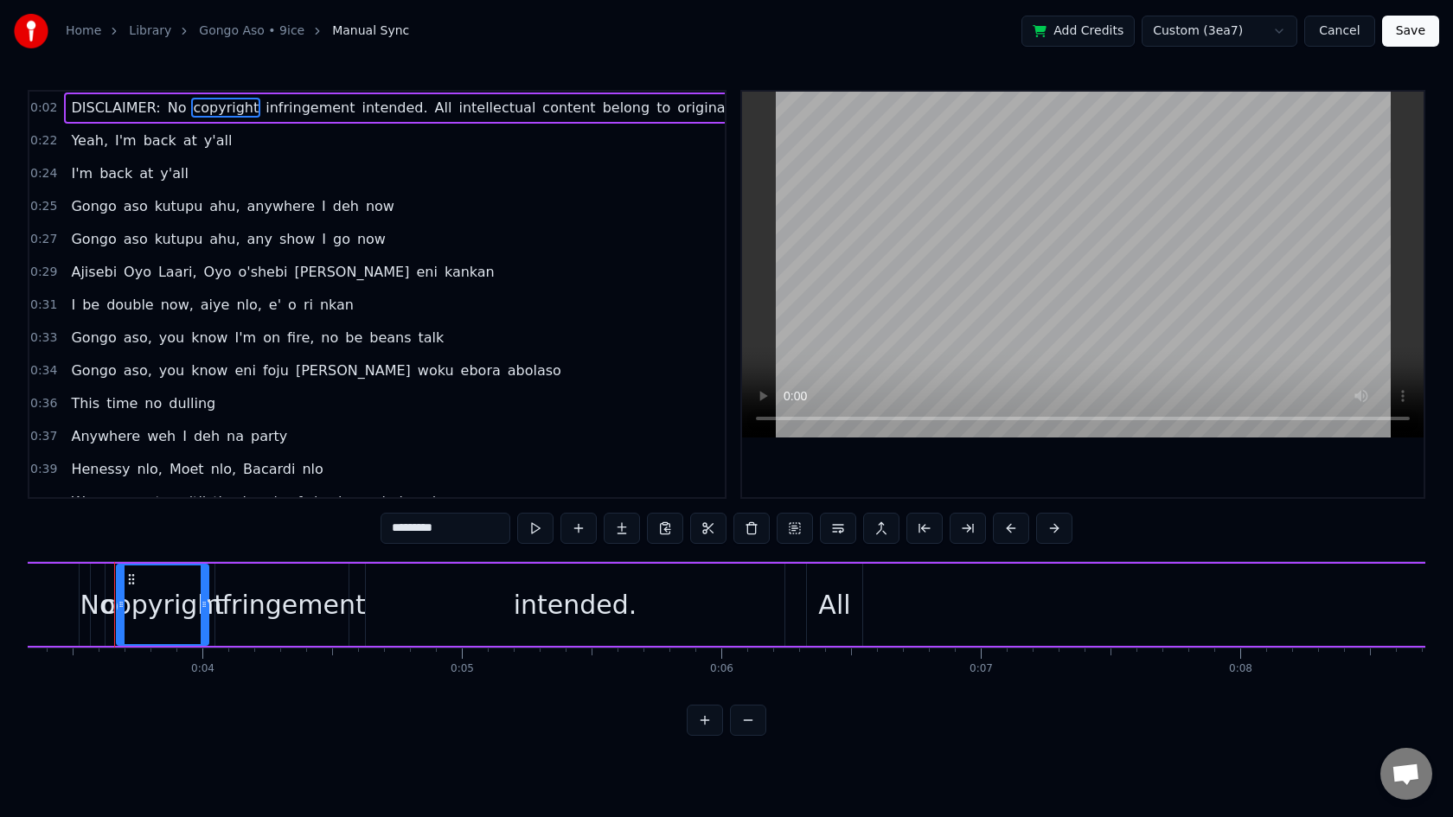
click at [148, 140] on span "back" at bounding box center [160, 141] width 36 height 20
type input "****"
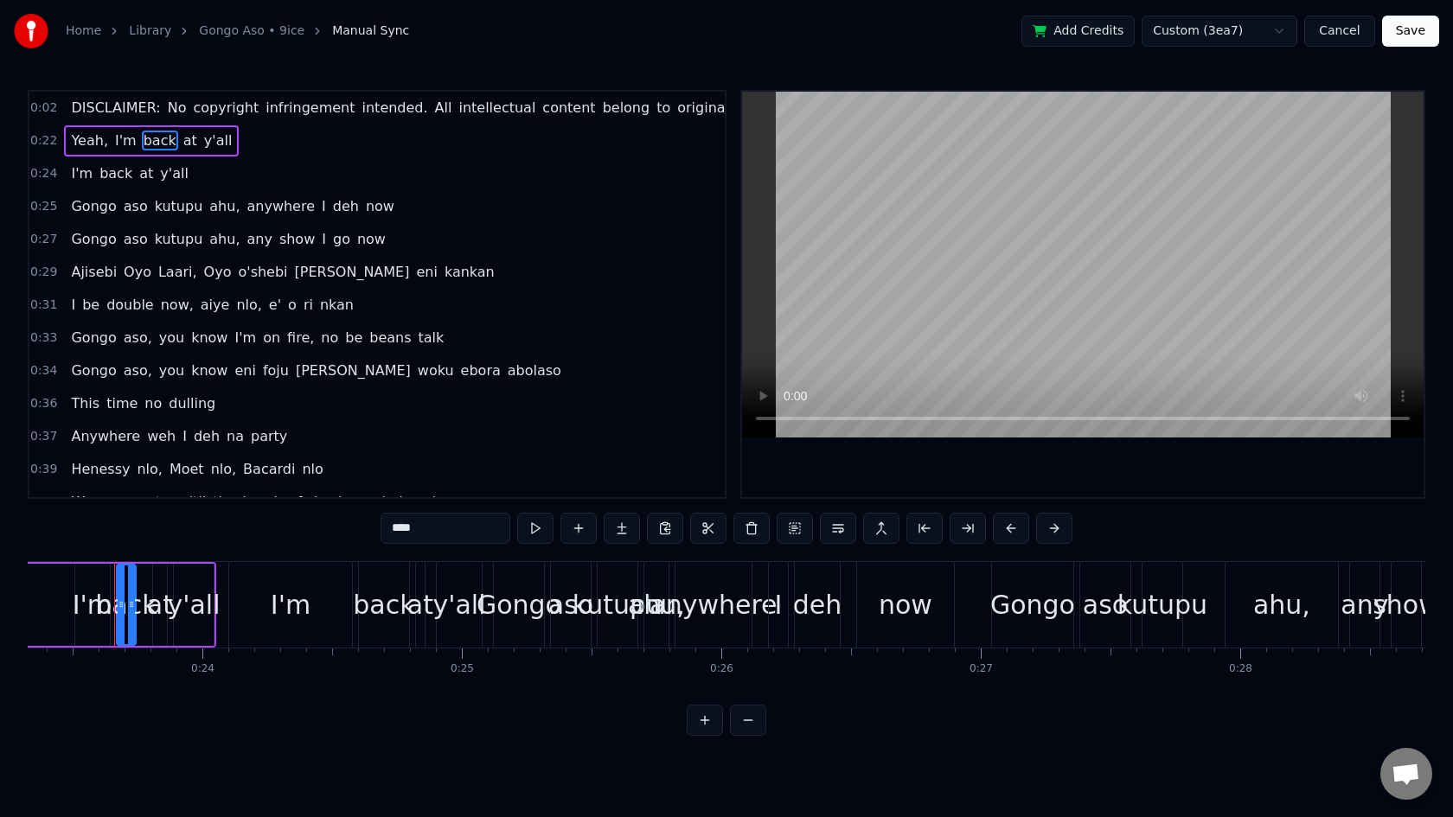
click at [73, 128] on div "Yeah, I'm back at y'all" at bounding box center [151, 140] width 175 height 31
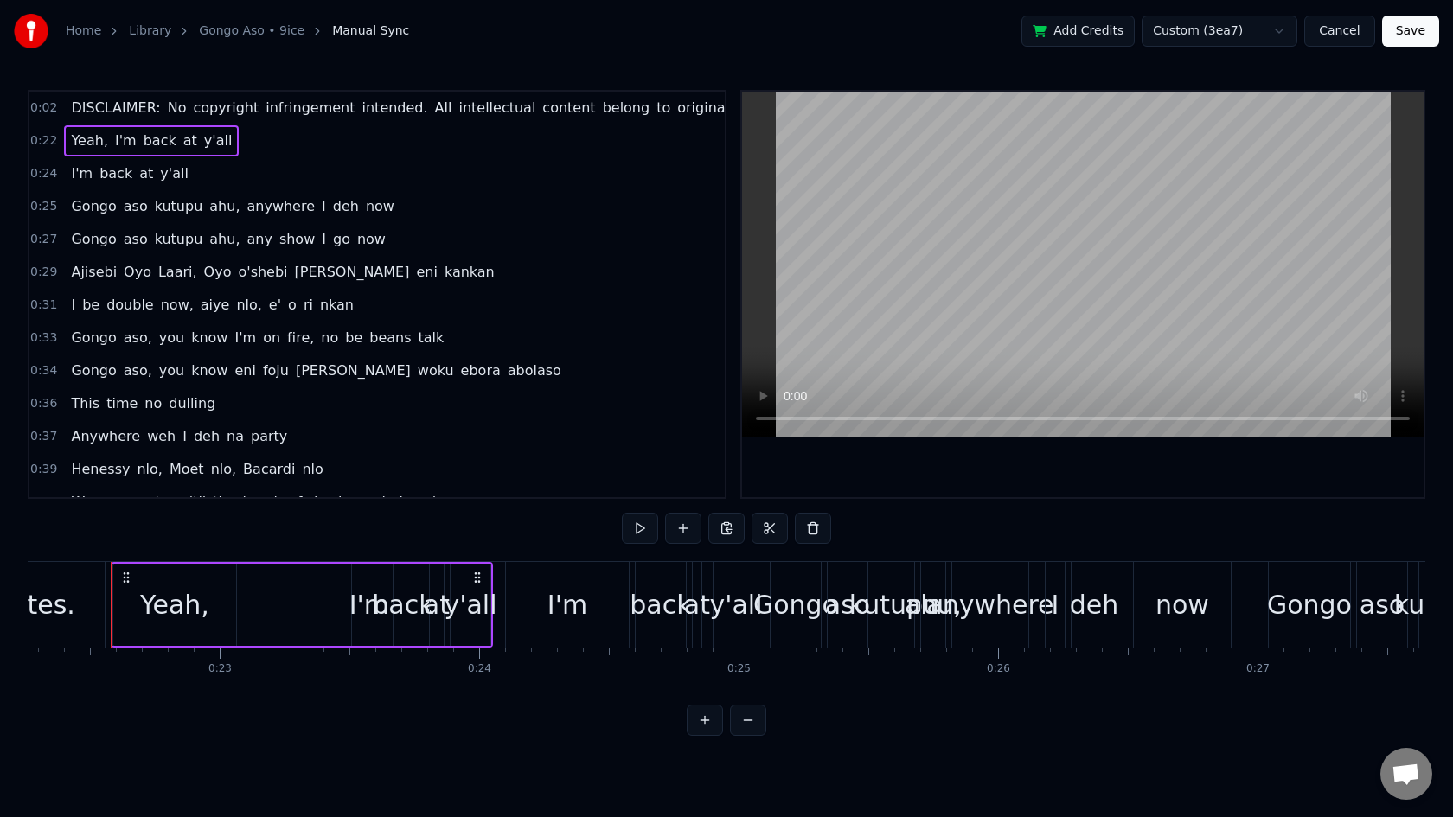
scroll to position [0, 5770]
click at [232, 100] on span "copyright" at bounding box center [225, 108] width 69 height 20
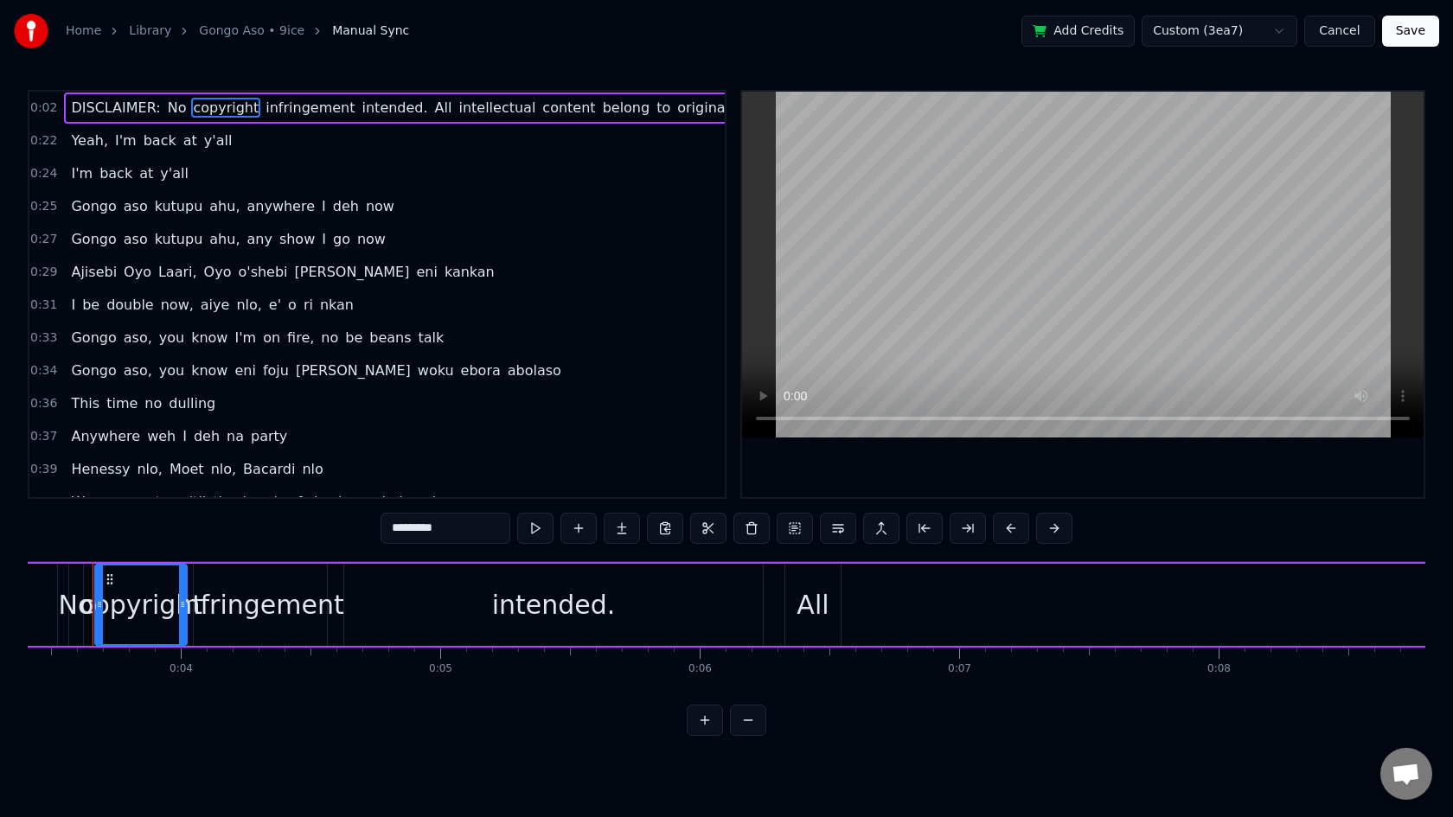
type input "**********"
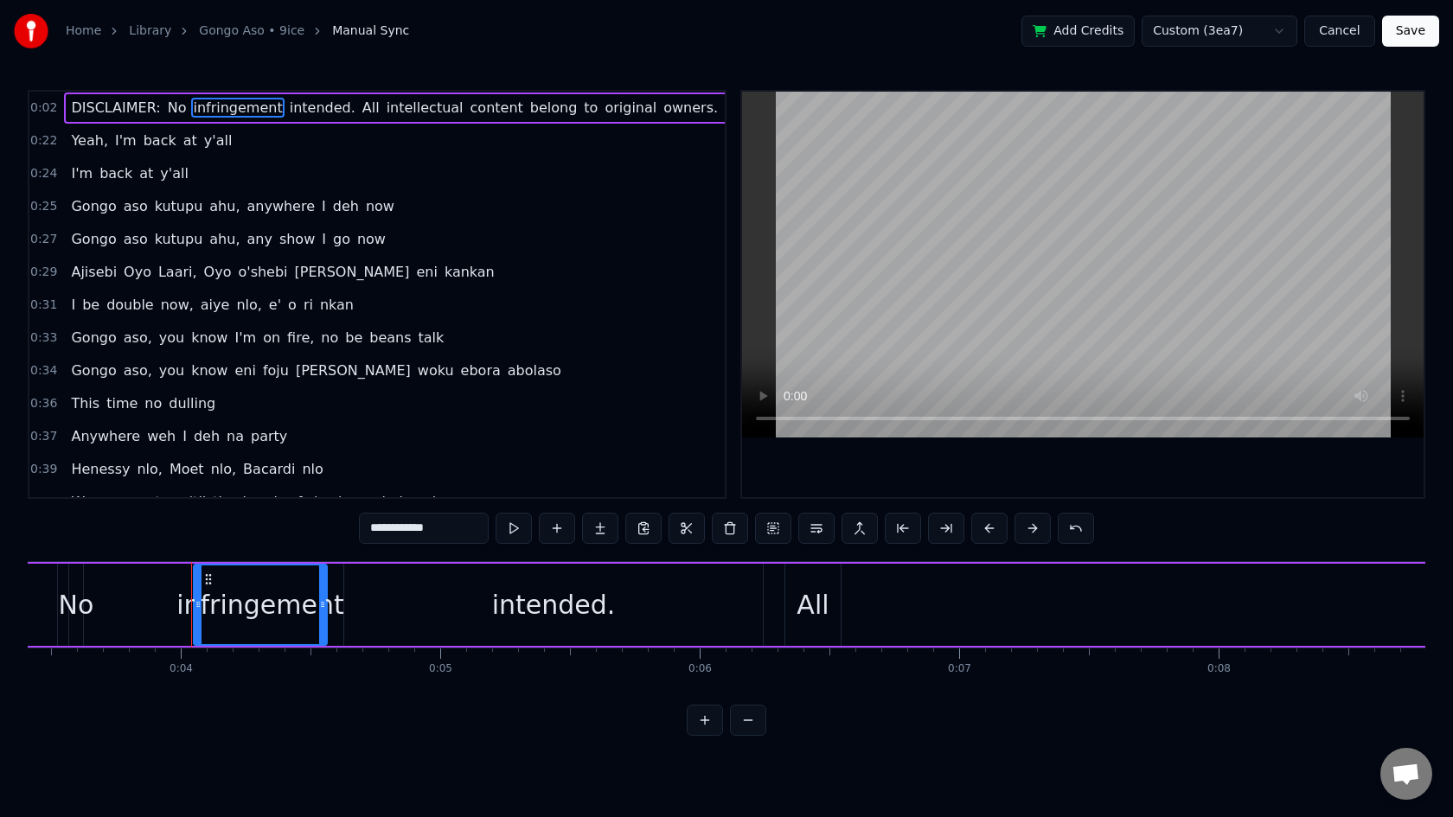
scroll to position [0, 863]
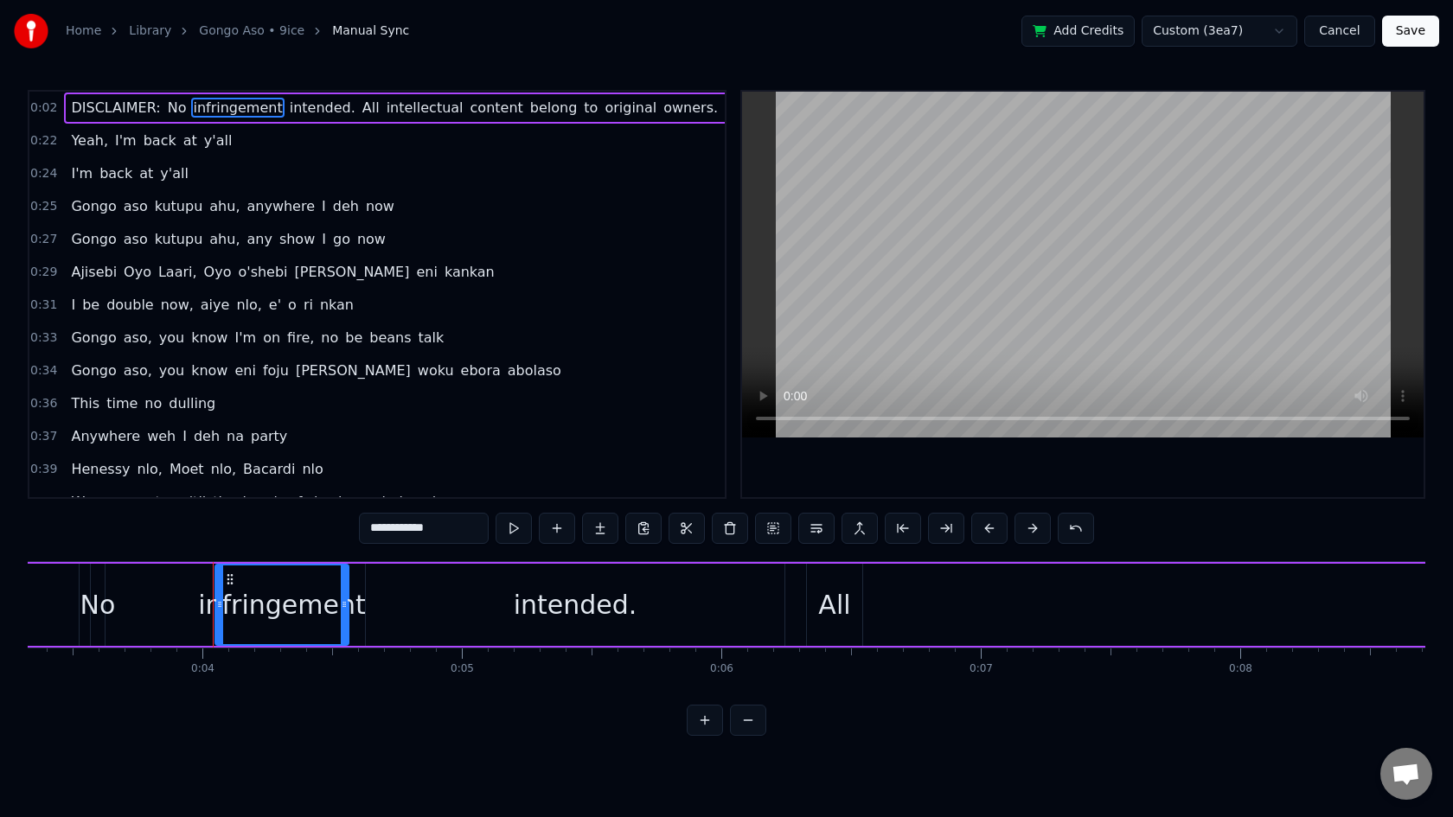
click at [69, 95] on div "DISCLAIMER: No infringement intended. All intellectual content belong to origin…" at bounding box center [941, 108] width 1755 height 31
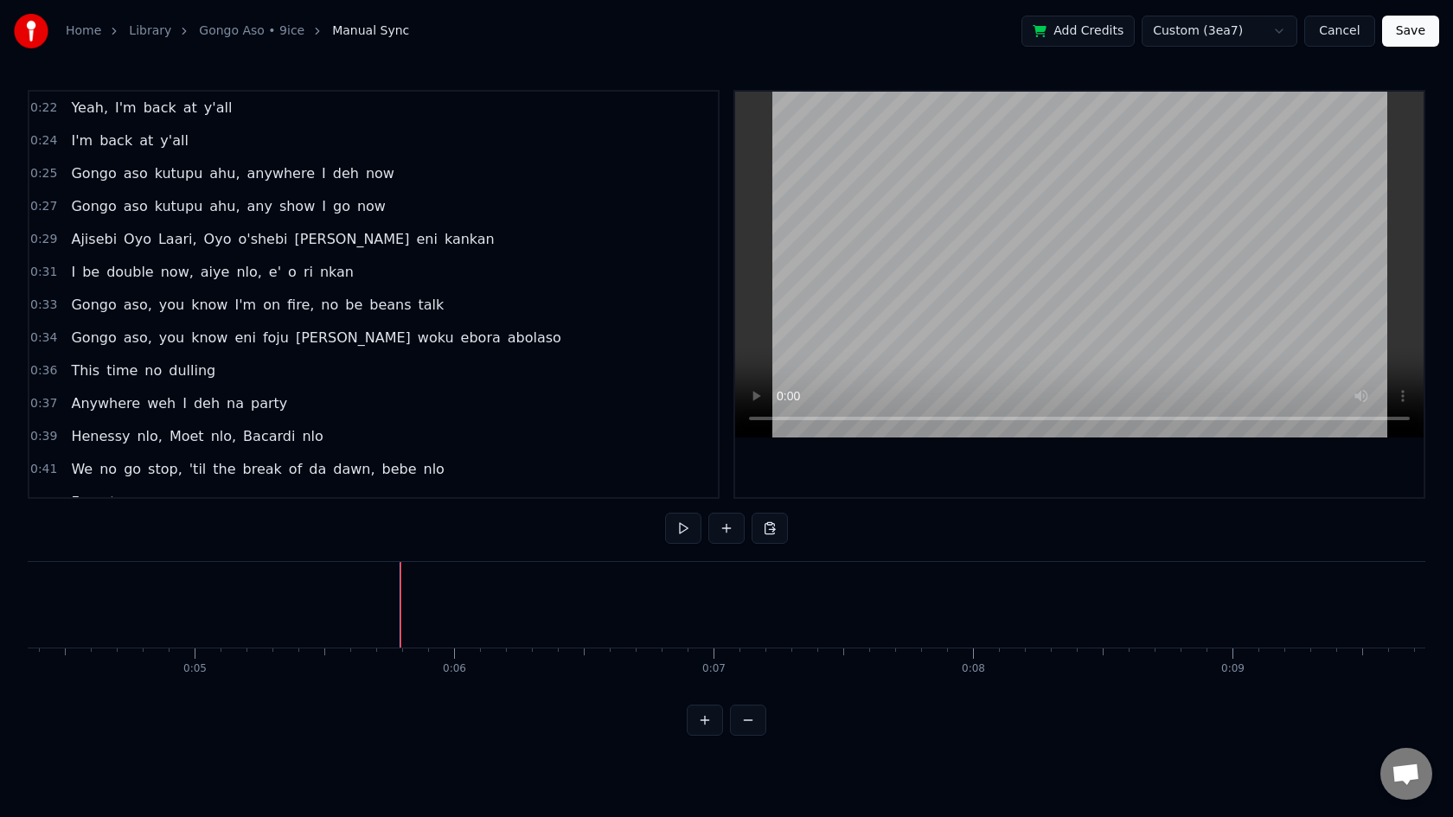
scroll to position [0, 1134]
click at [748, 720] on button at bounding box center [748, 720] width 36 height 31
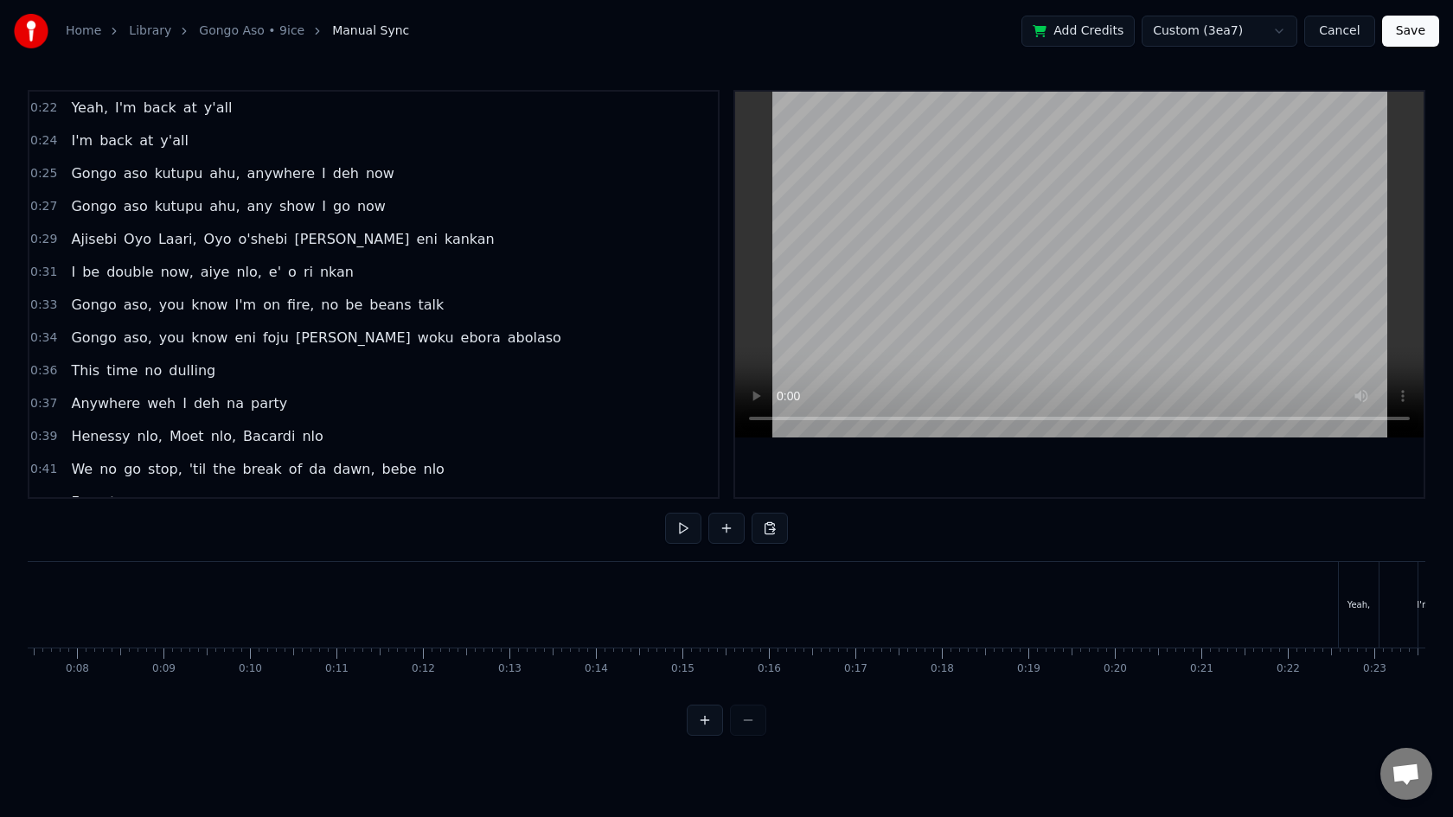
click at [748, 720] on div at bounding box center [727, 720] width 80 height 31
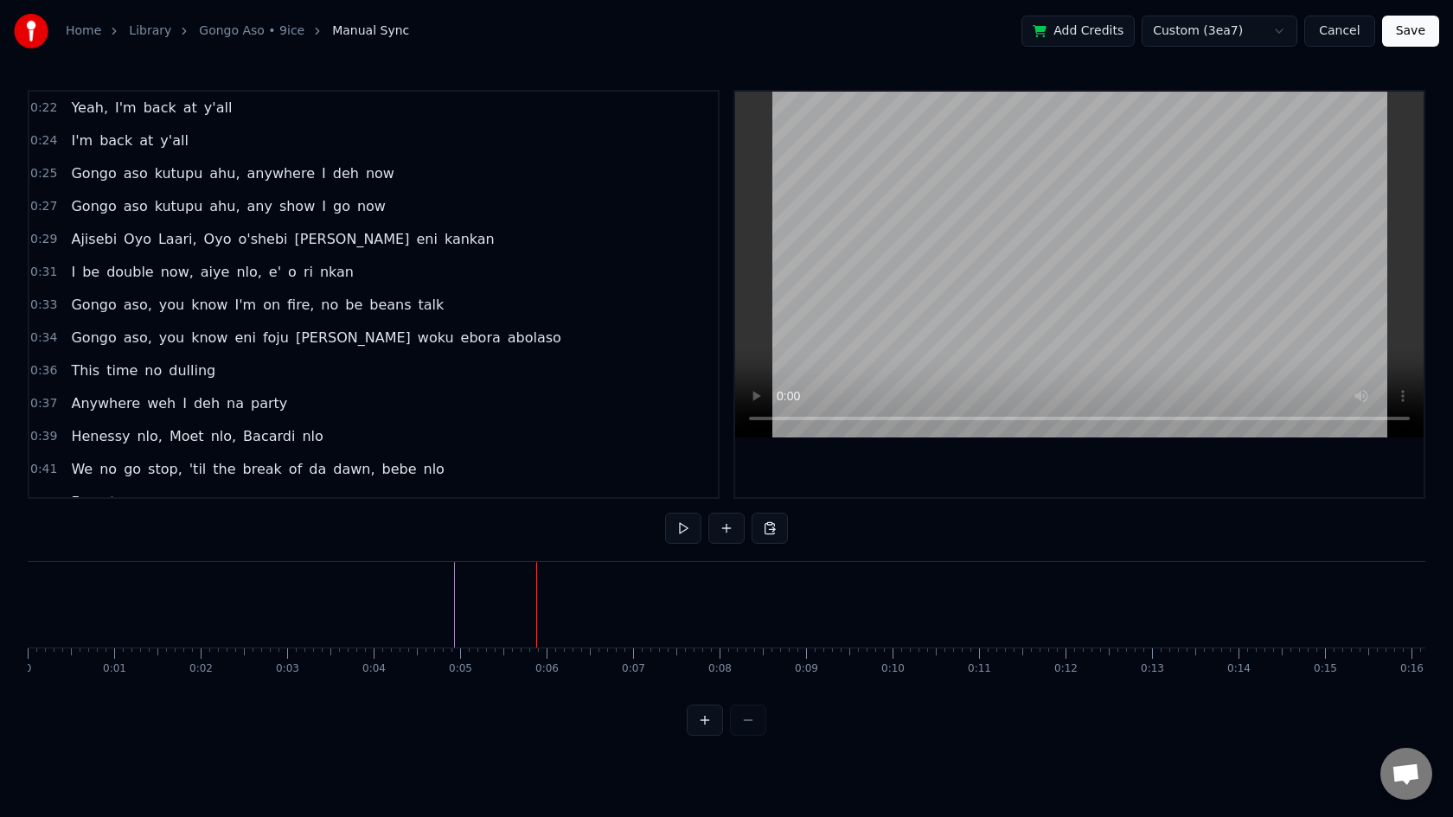
click at [1339, 33] on button "Cancel" at bounding box center [1339, 31] width 70 height 31
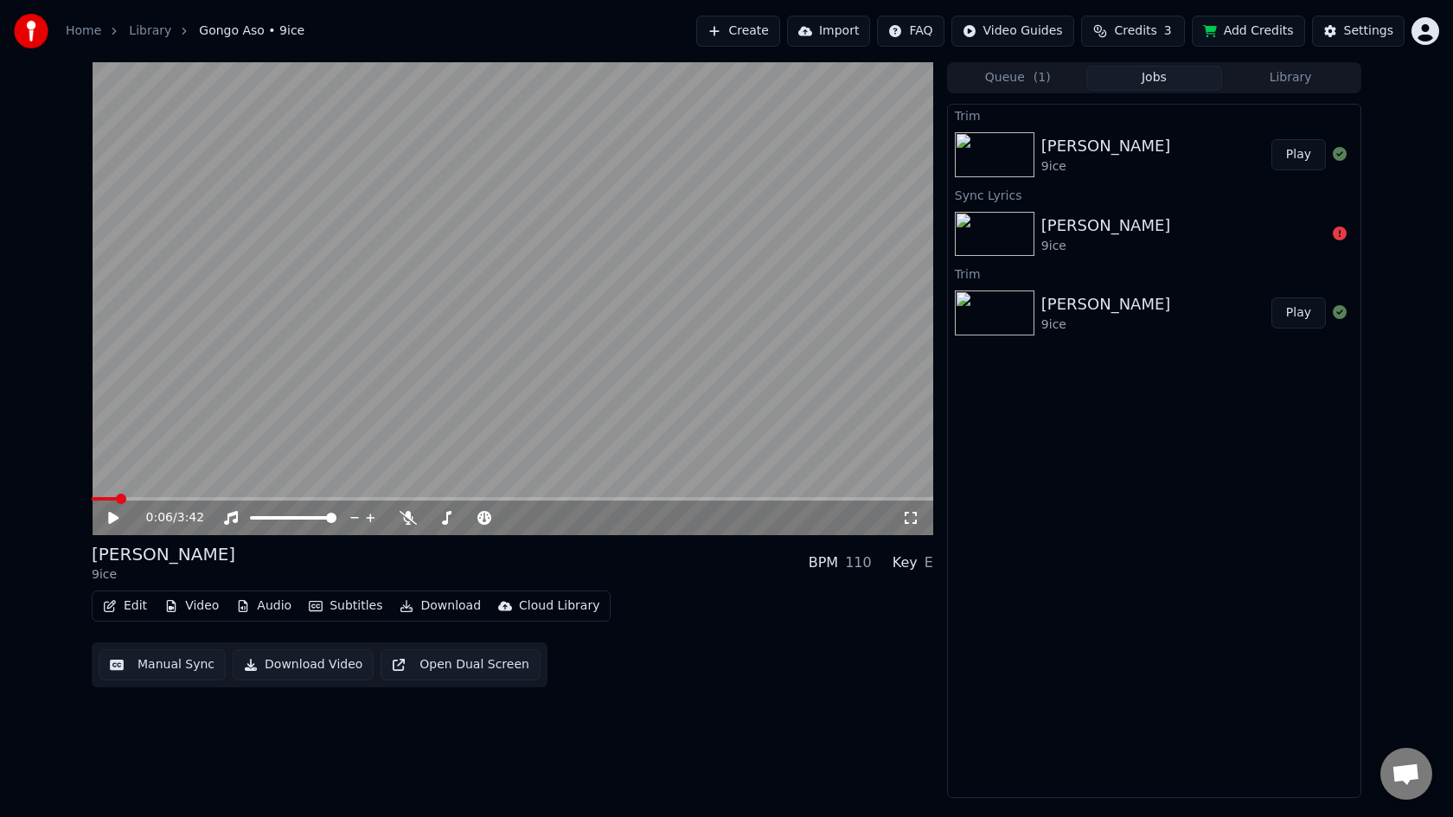
click at [135, 610] on button "Edit" at bounding box center [125, 606] width 58 height 24
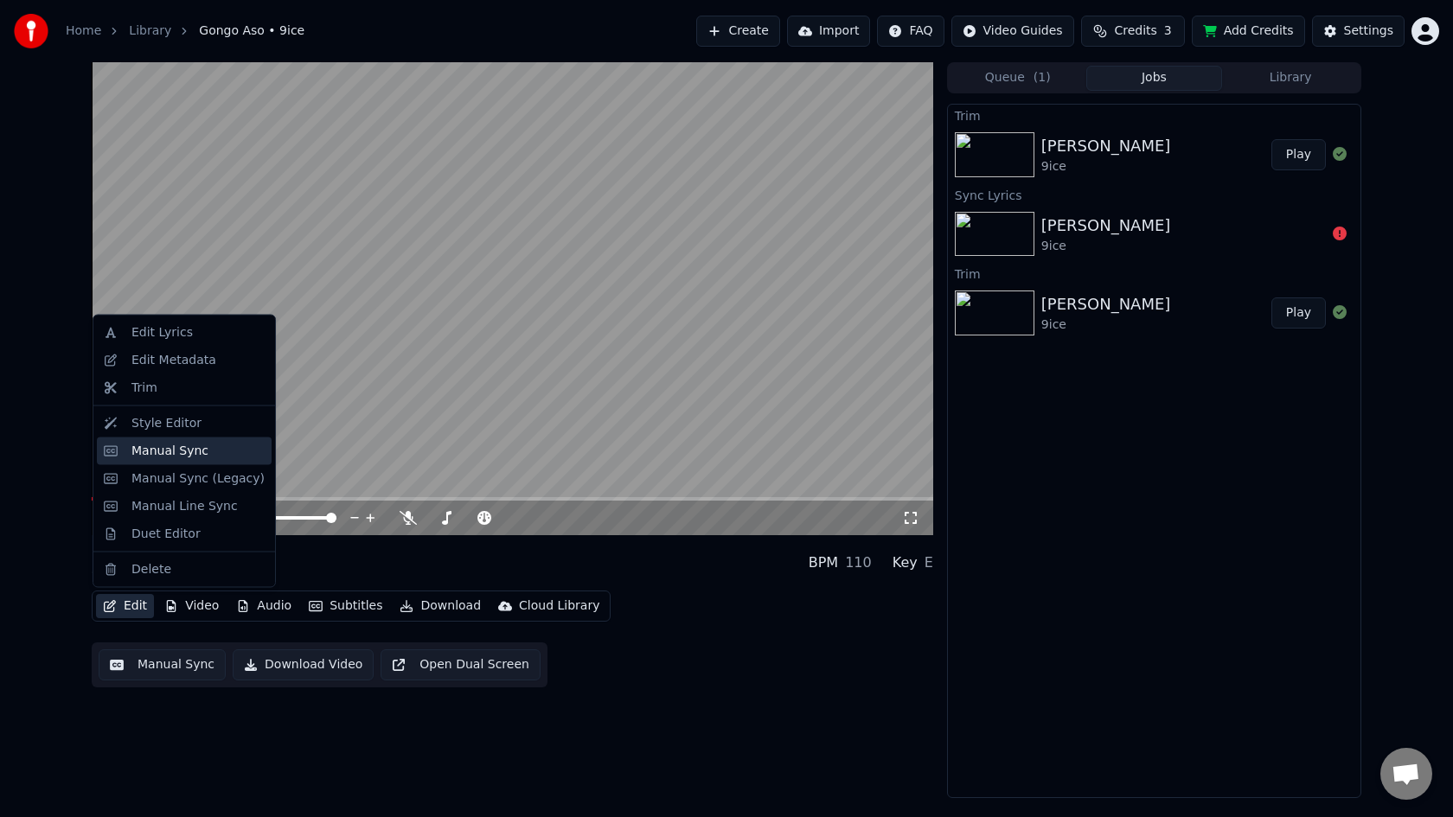
click at [153, 450] on div "Manual Sync" at bounding box center [169, 450] width 77 height 17
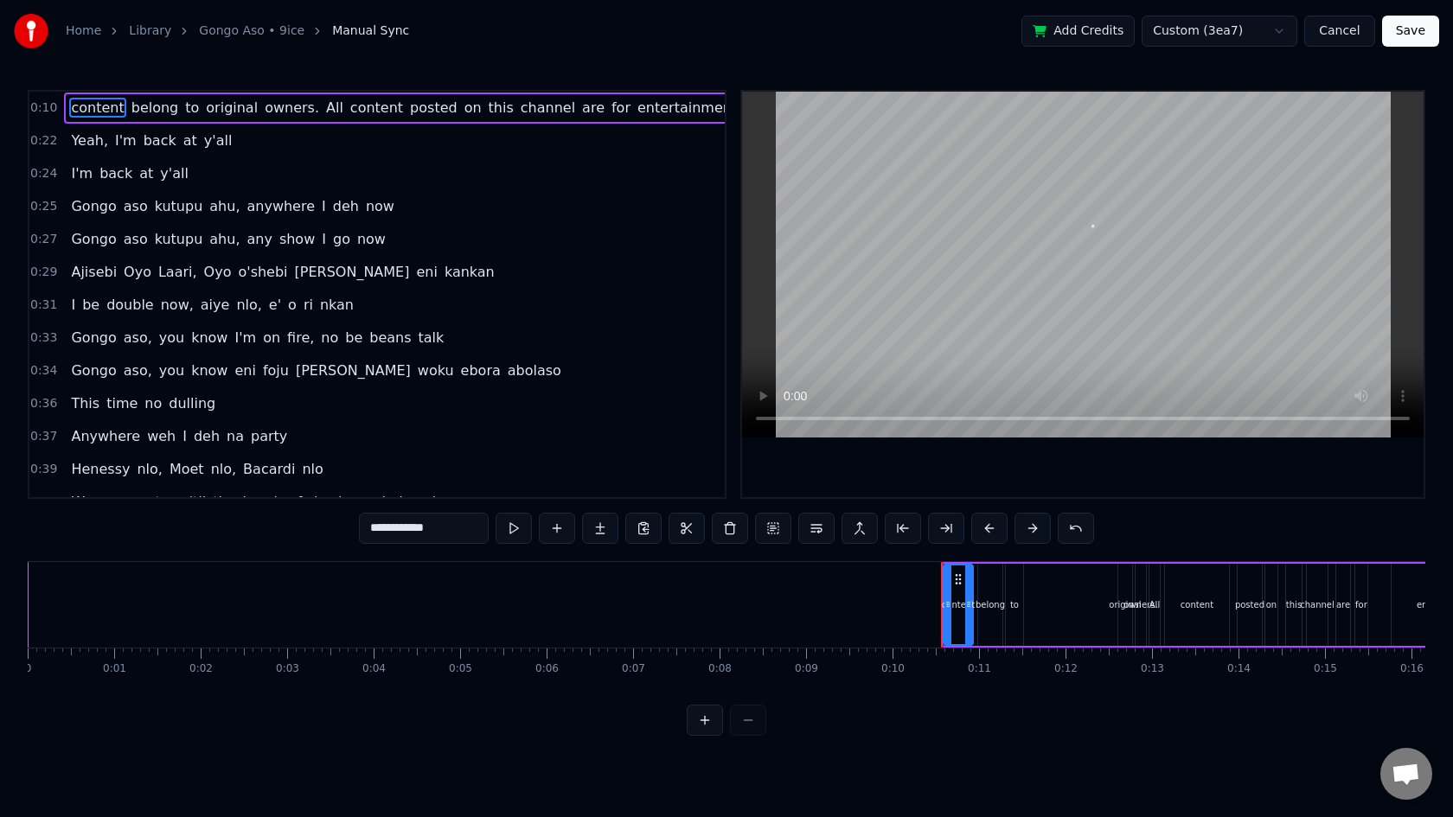
type input "*******"
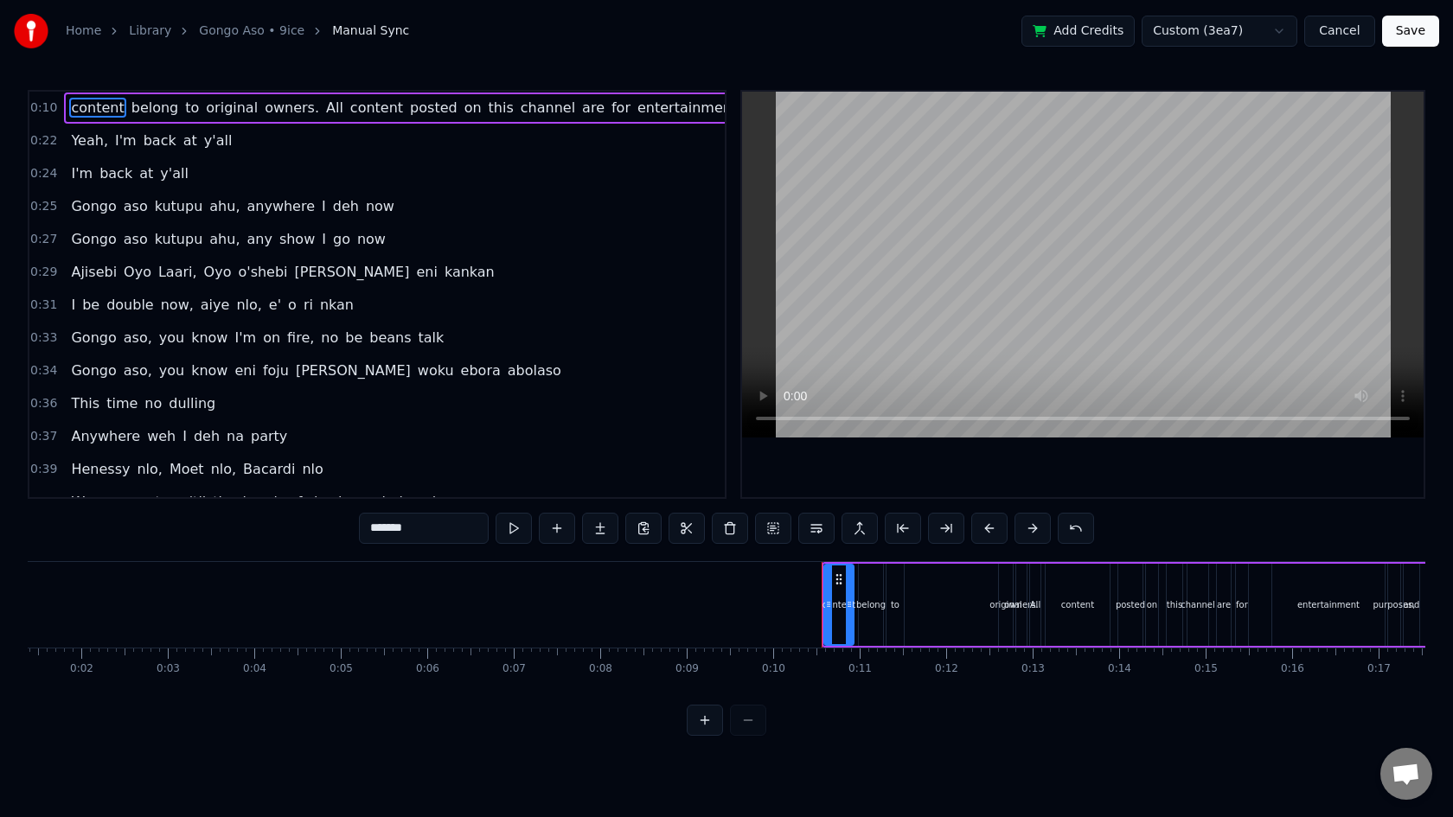
scroll to position [0, 121]
drag, startPoint x: 837, startPoint y: 576, endPoint x: 508, endPoint y: 596, distance: 330.0
click at [508, 596] on div "content" at bounding box center [509, 604] width 28 height 79
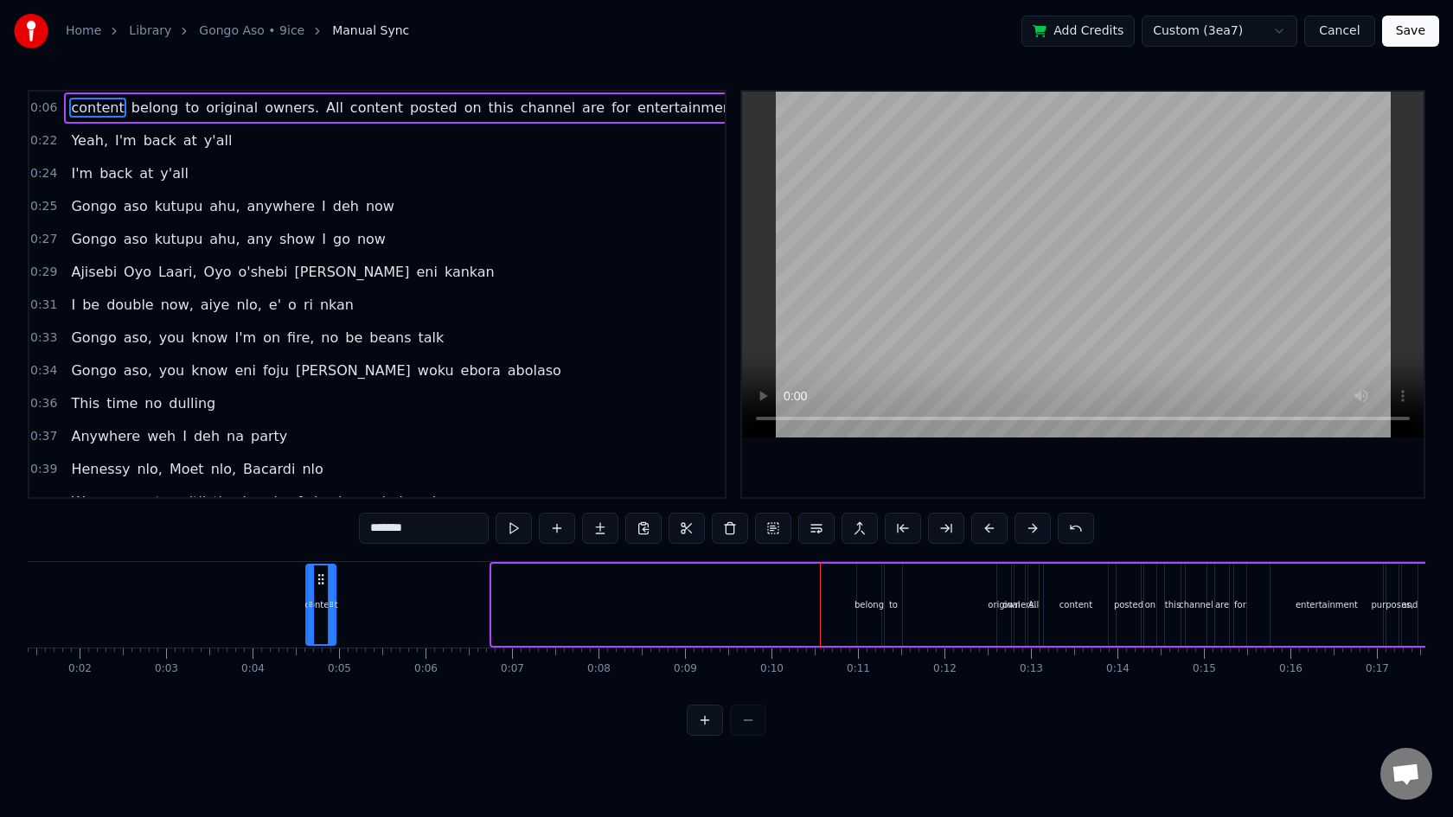
drag, startPoint x: 506, startPoint y: 578, endPoint x: 320, endPoint y: 579, distance: 185.9
click at [320, 579] on circle at bounding box center [319, 578] width 1 height 1
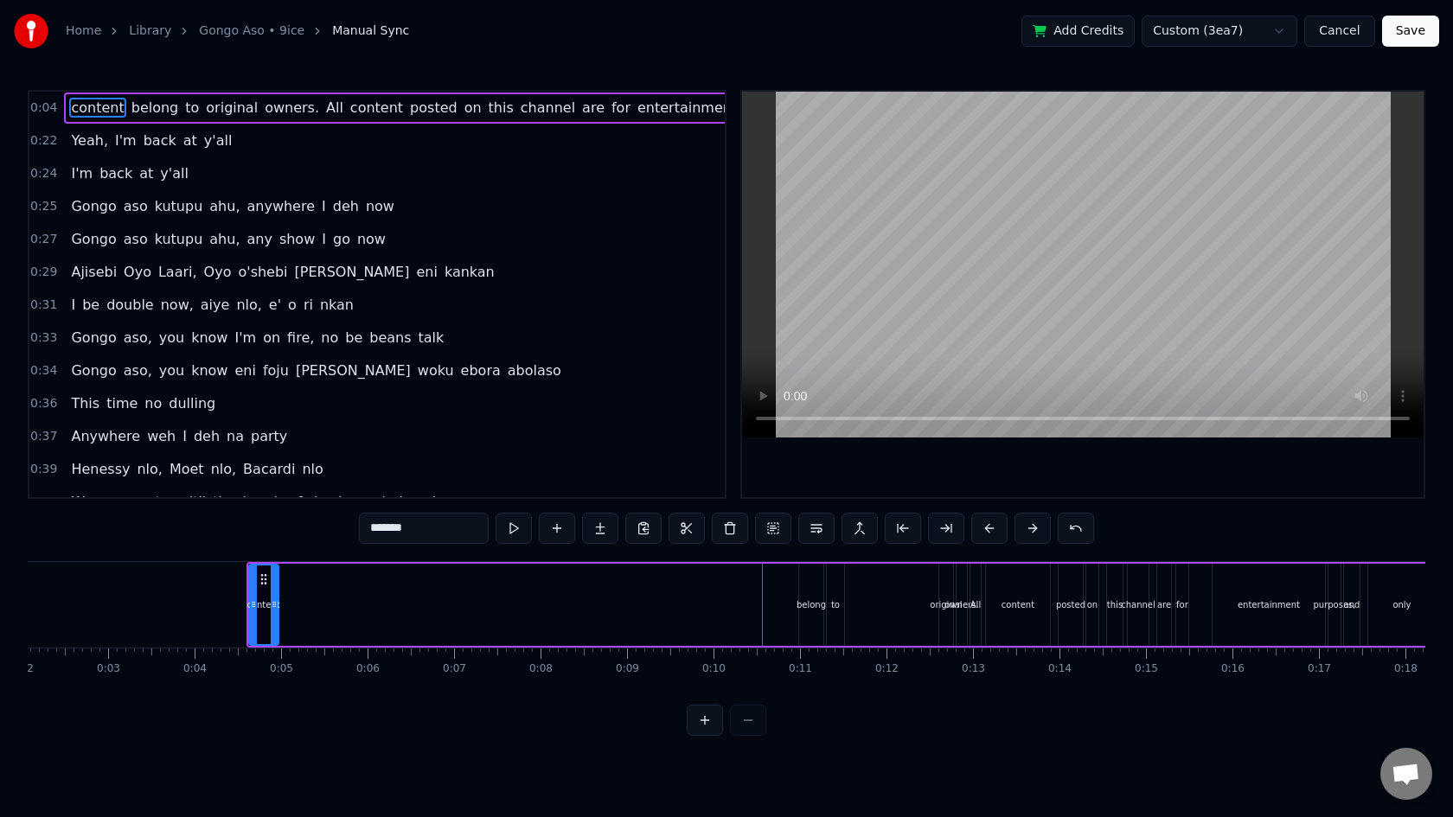
scroll to position [0, 184]
drag, startPoint x: 802, startPoint y: 583, endPoint x: 771, endPoint y: 585, distance: 31.2
click at [662, 595] on div "content belong to original owners. All content posted on this channel are for e…" at bounding box center [1019, 605] width 1556 height 86
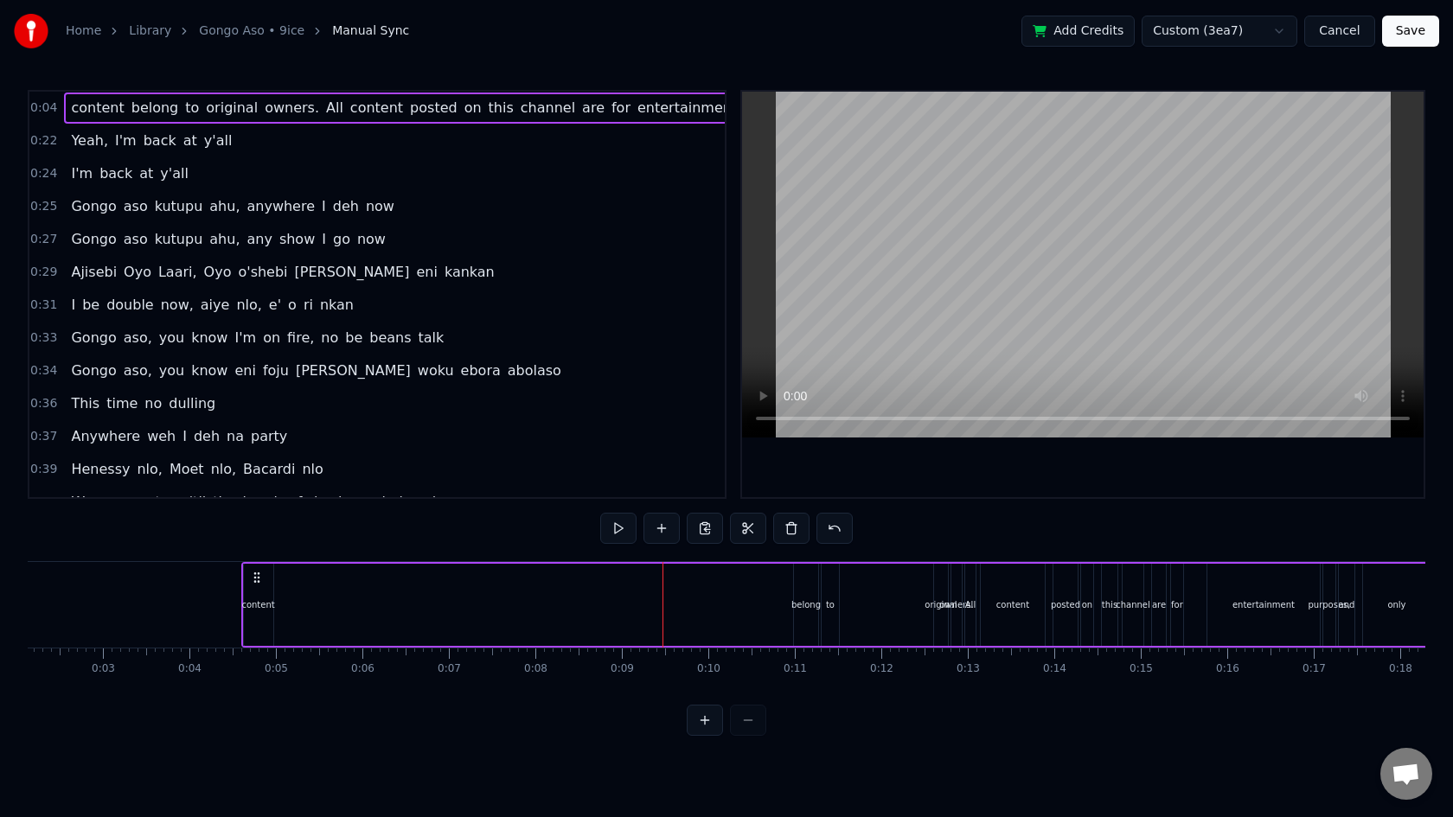
drag, startPoint x: 804, startPoint y: 582, endPoint x: 736, endPoint y: 586, distance: 68.4
click at [736, 586] on div "content belong to original owners. All content posted on this channel are for e…" at bounding box center [1019, 605] width 1556 height 86
click at [259, 577] on circle at bounding box center [258, 577] width 1 height 1
click at [254, 577] on circle at bounding box center [254, 577] width 1 height 1
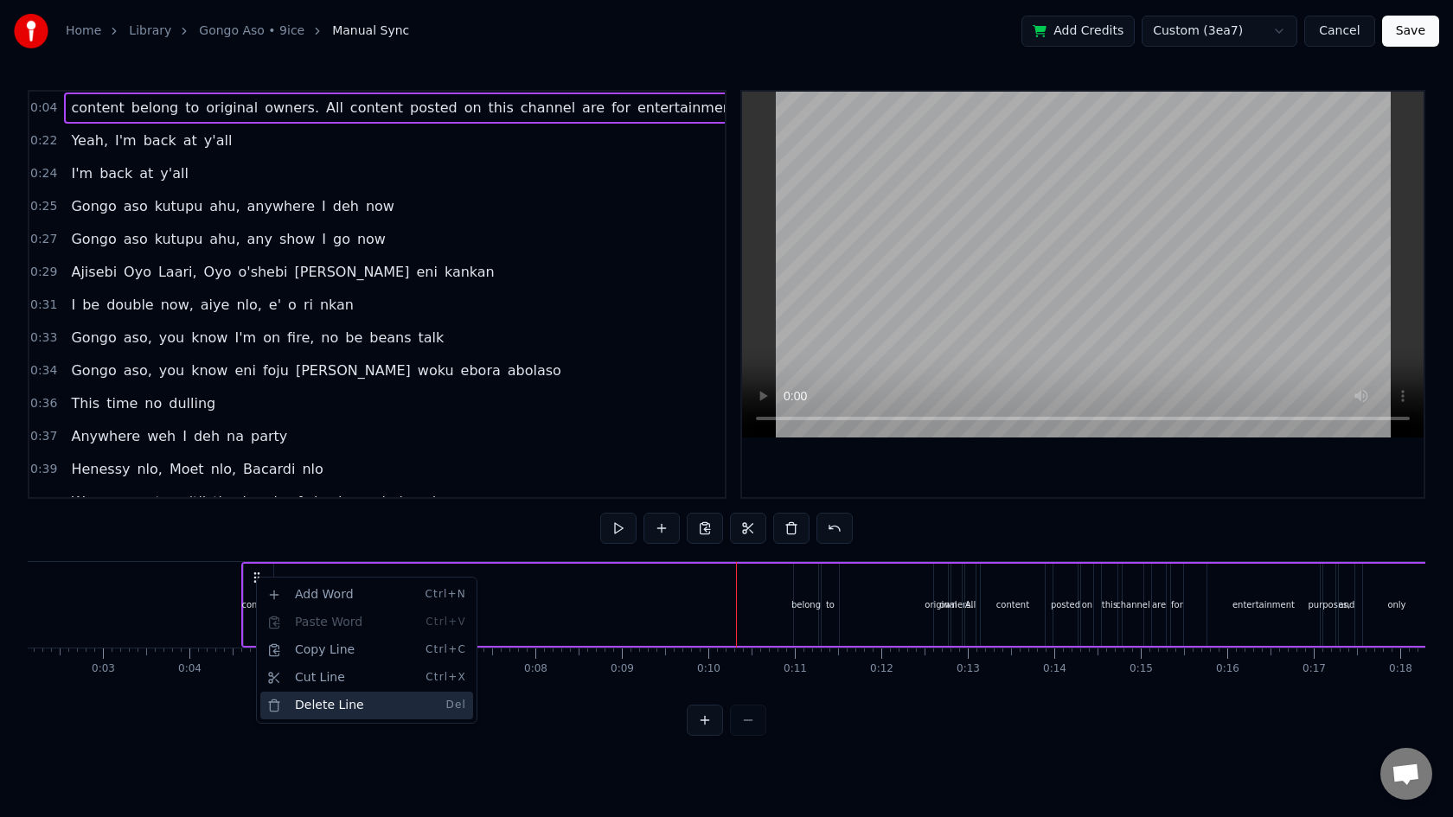
click at [320, 705] on div "Delete Line Del" at bounding box center [366, 706] width 213 height 28
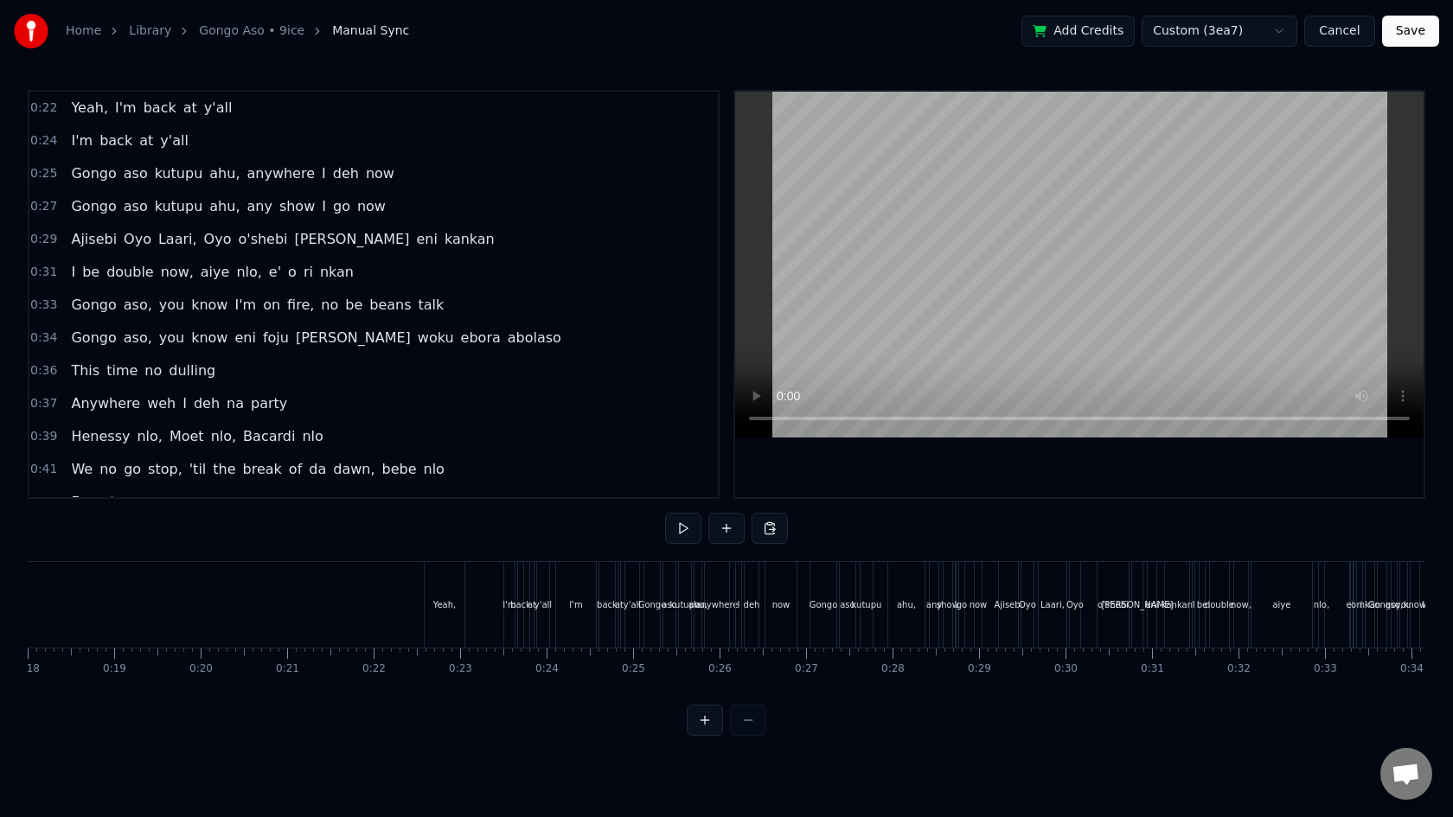
scroll to position [0, 1555]
click at [446, 599] on div "Yeah," at bounding box center [446, 604] width 23 height 13
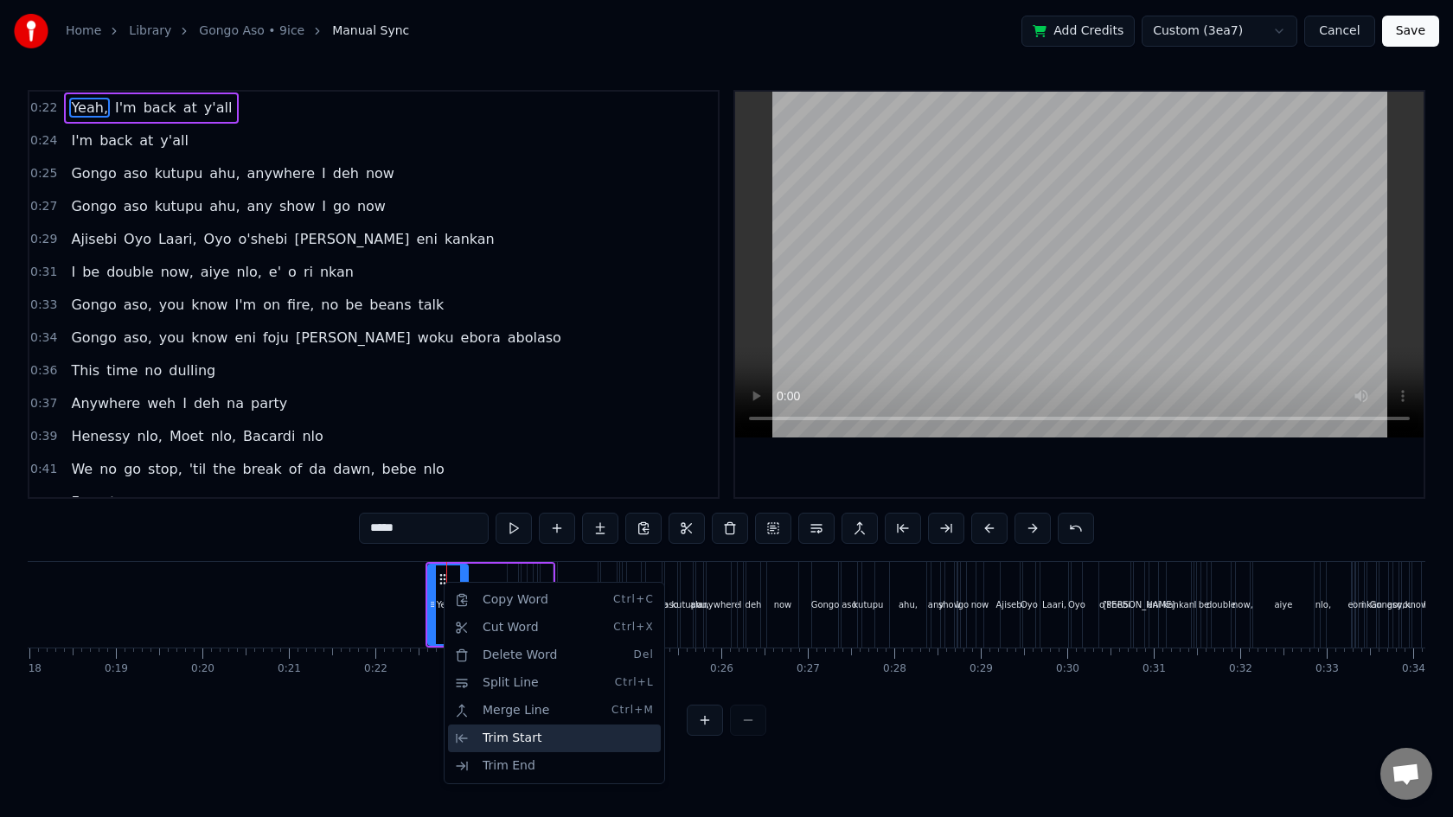
click at [501, 740] on div "Trim Start" at bounding box center [554, 739] width 213 height 28
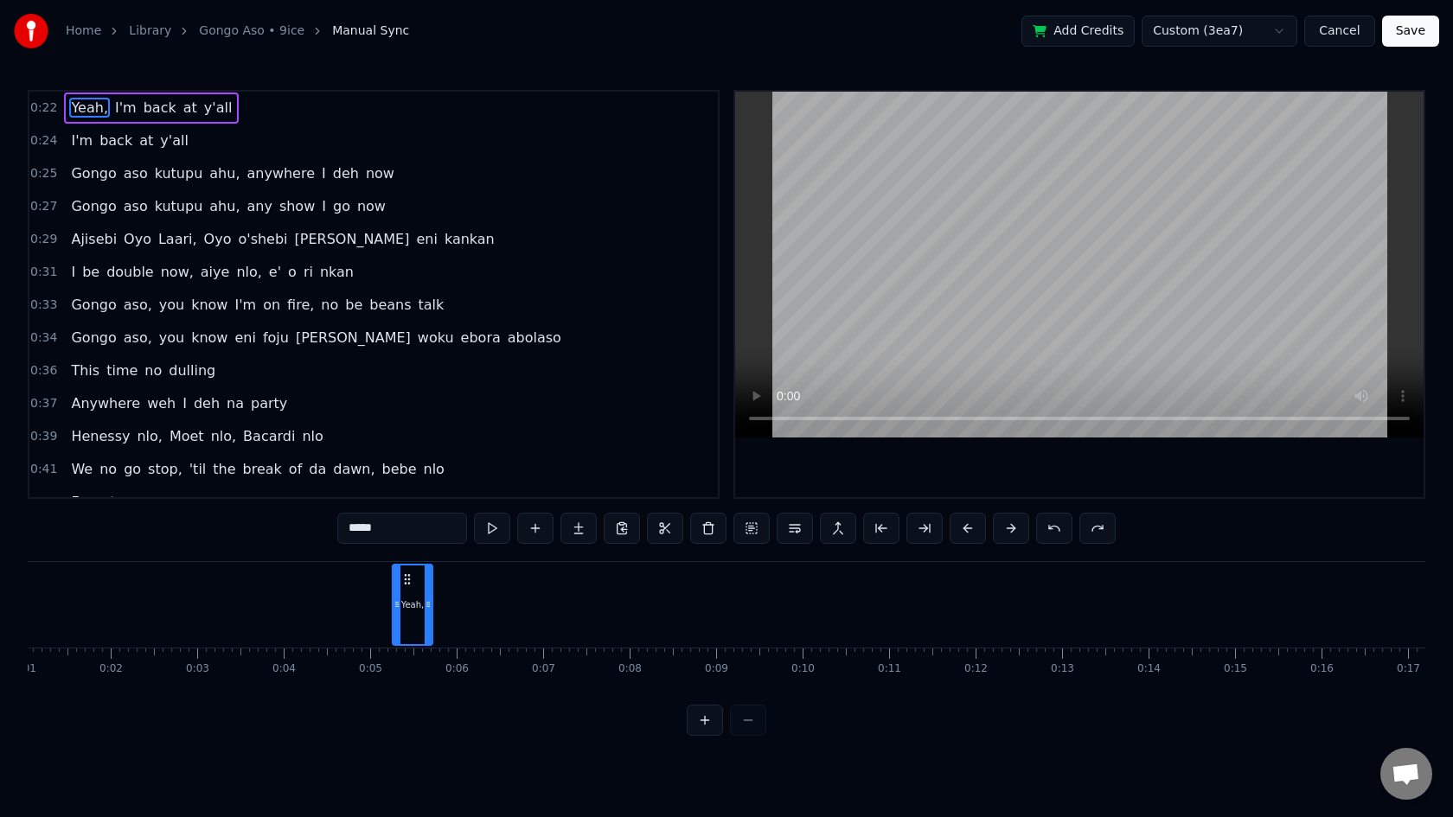
scroll to position [0, 81]
drag, startPoint x: 443, startPoint y: 580, endPoint x: 566, endPoint y: 606, distance: 126.3
click at [566, 606] on div "Yeah," at bounding box center [571, 604] width 38 height 79
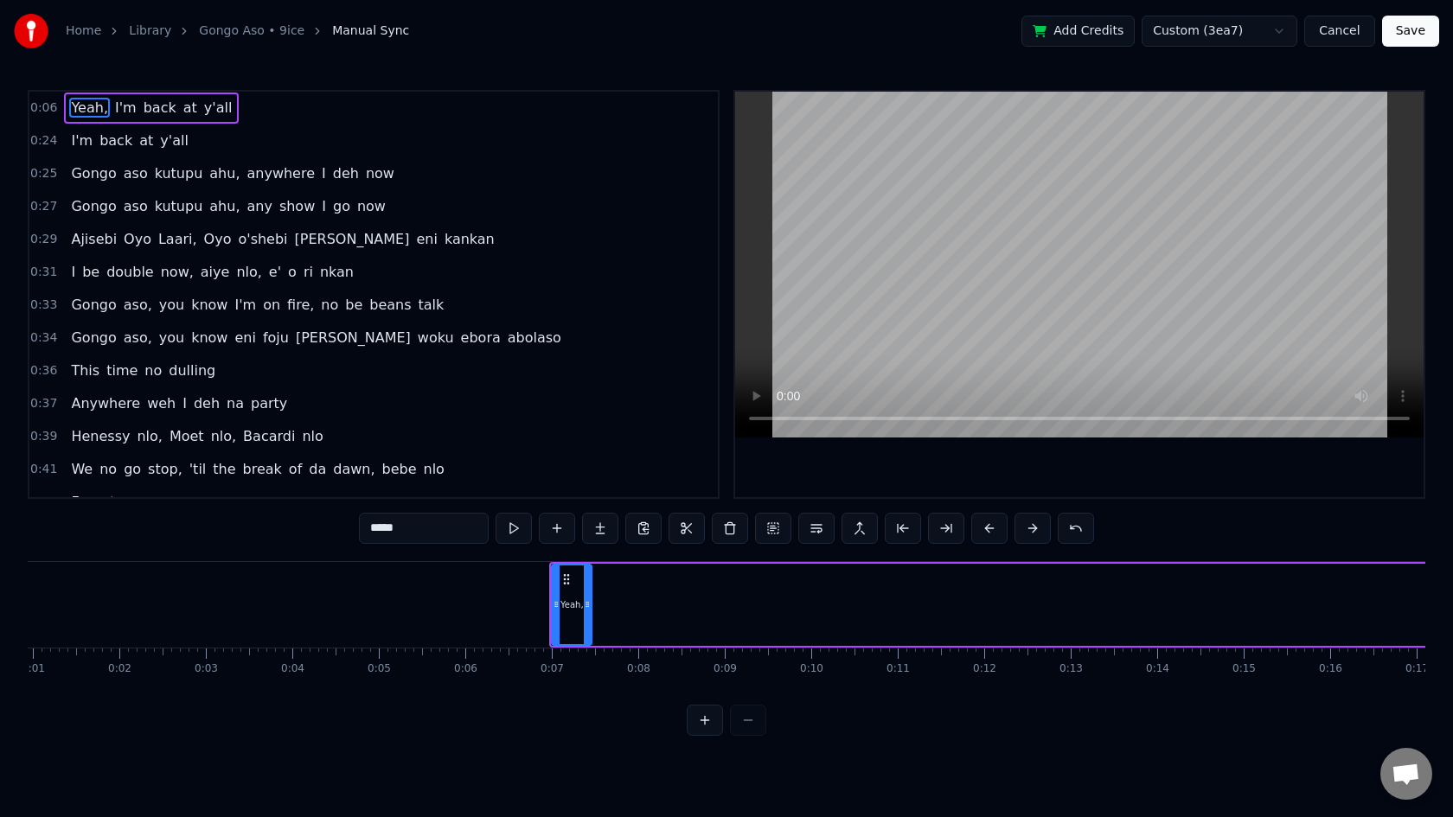
click at [514, 527] on button at bounding box center [513, 528] width 36 height 31
drag, startPoint x: 565, startPoint y: 577, endPoint x: 807, endPoint y: 580, distance: 242.1
click at [807, 580] on icon at bounding box center [809, 579] width 14 height 14
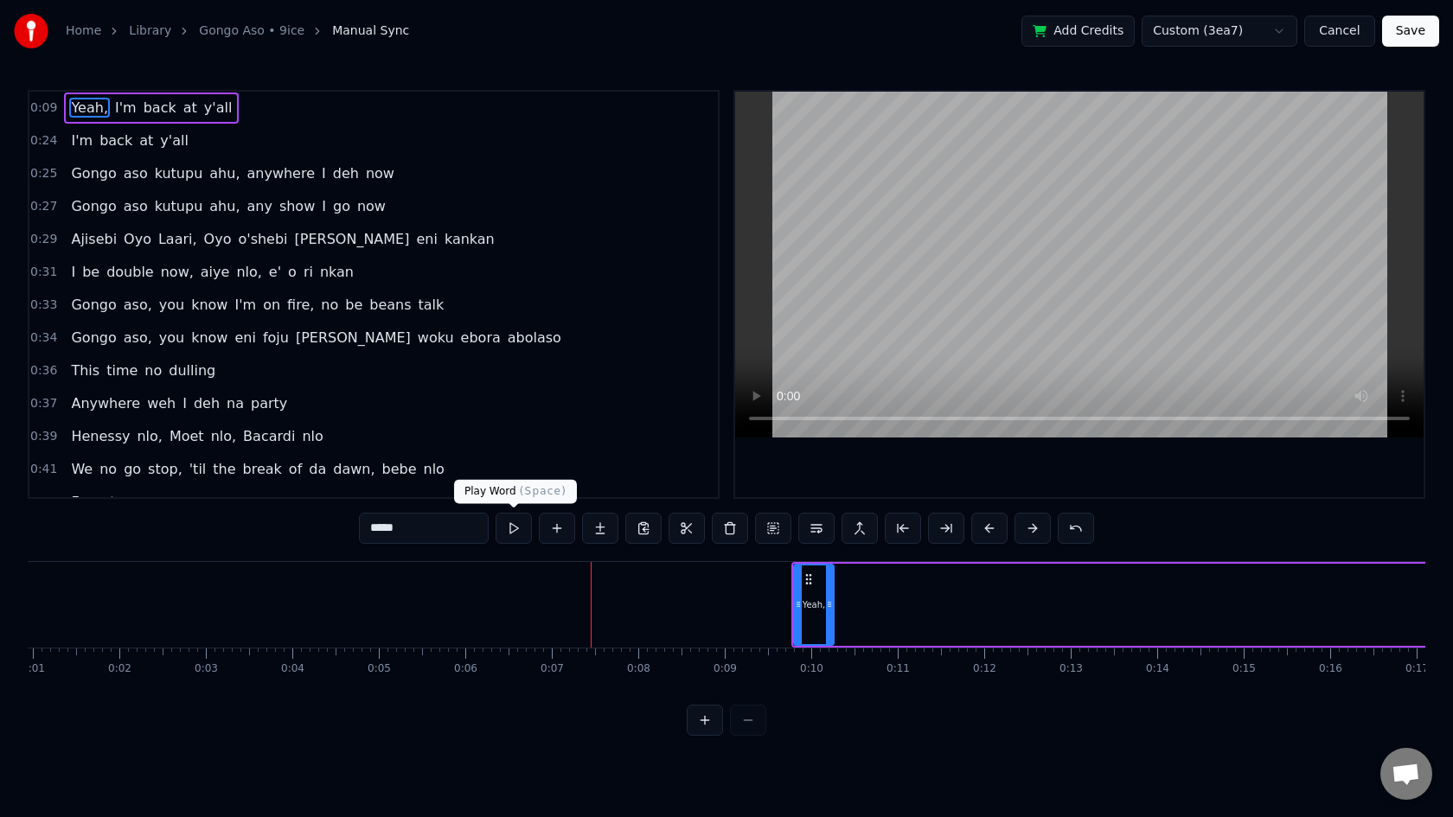
click at [516, 532] on button at bounding box center [513, 528] width 36 height 31
click at [923, 576] on div "Yeah, I'm back at y'all" at bounding box center [1409, 605] width 1237 height 86
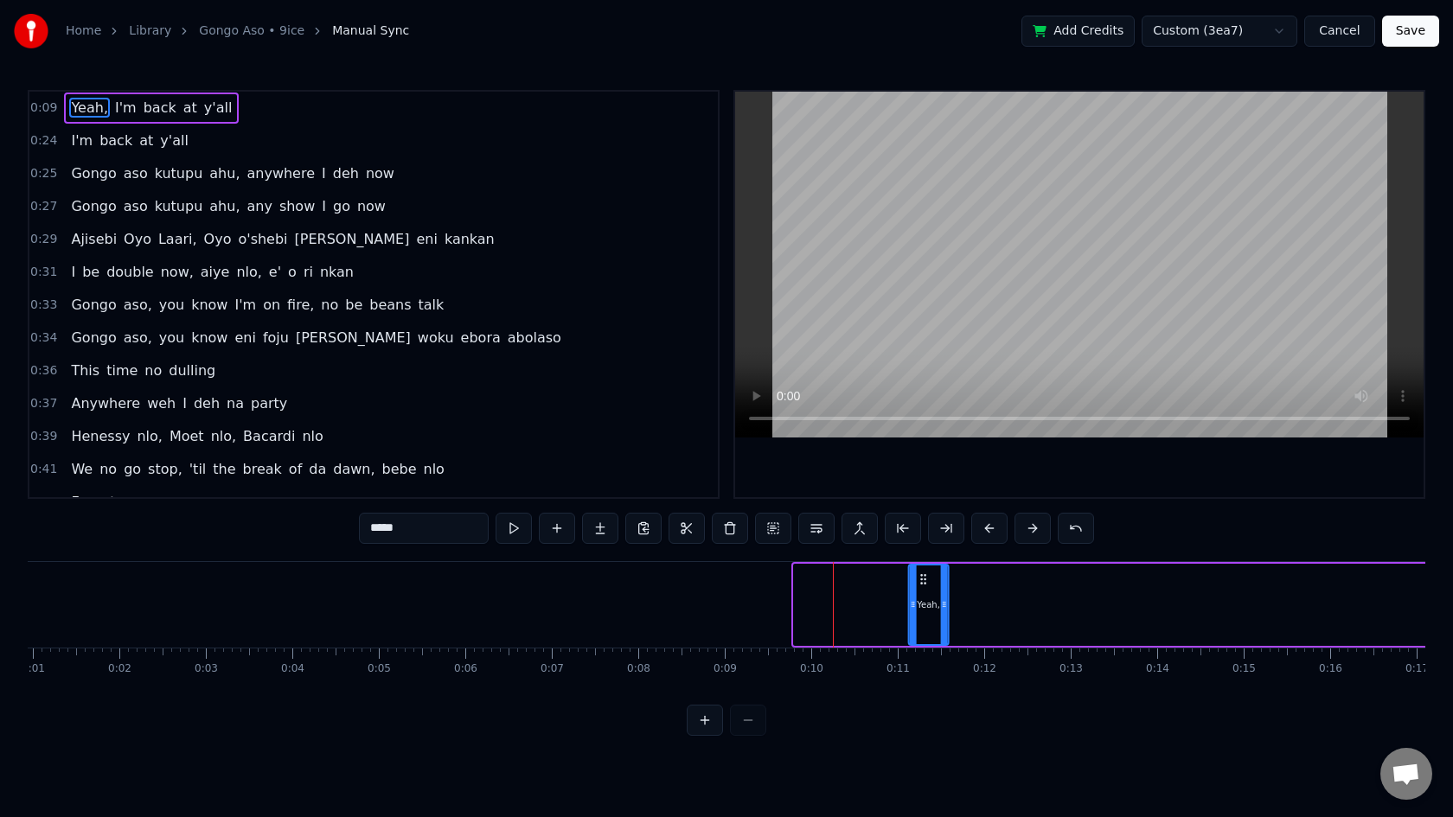
drag, startPoint x: 811, startPoint y: 574, endPoint x: 929, endPoint y: 570, distance: 117.7
click at [929, 570] on div "Yeah," at bounding box center [929, 604] width 38 height 79
click at [514, 532] on button at bounding box center [513, 528] width 36 height 31
drag, startPoint x: 925, startPoint y: 578, endPoint x: 897, endPoint y: 580, distance: 27.7
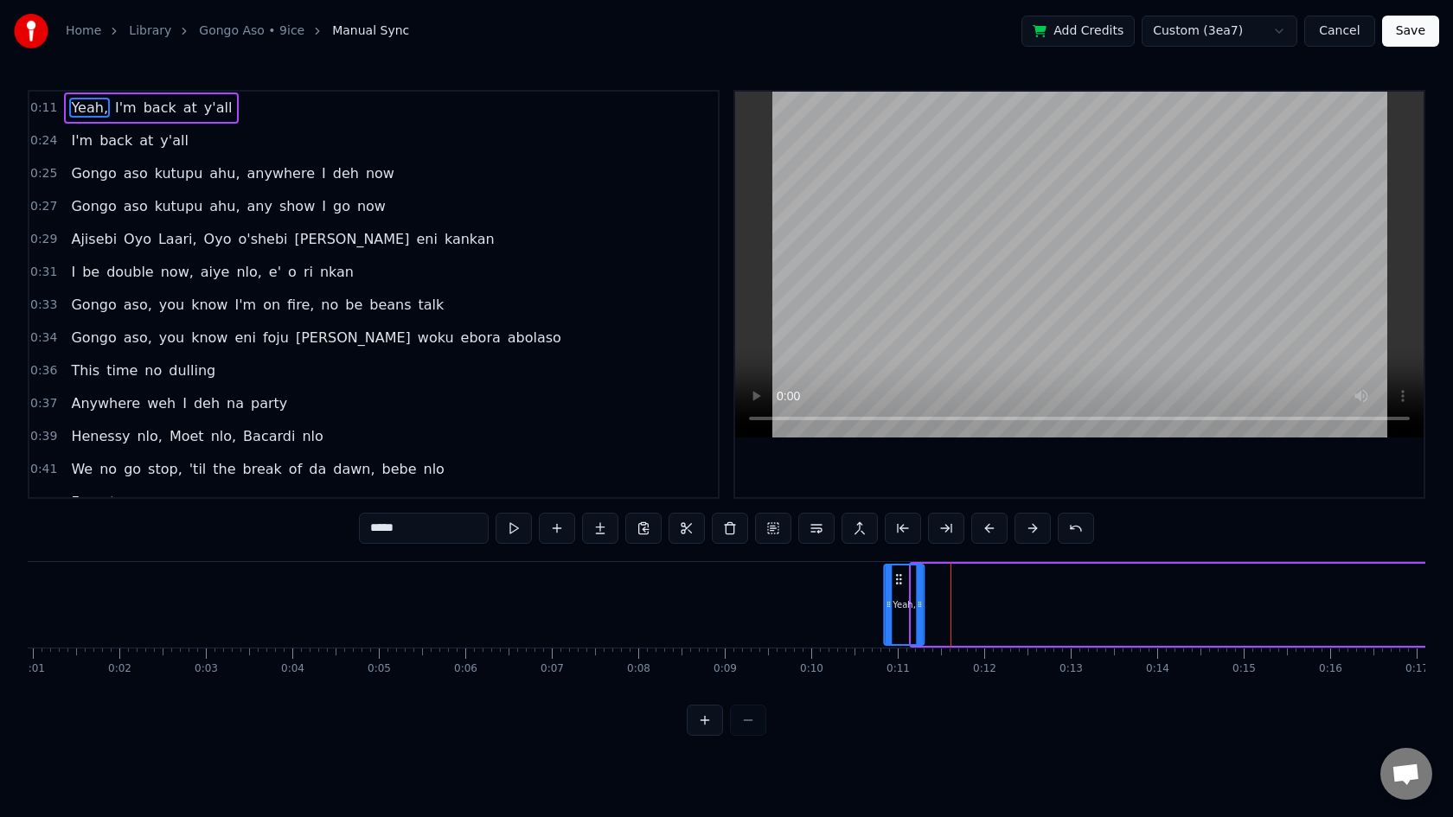
click at [897, 580] on icon at bounding box center [899, 579] width 14 height 14
click at [516, 527] on button at bounding box center [513, 528] width 36 height 31
click at [515, 529] on button at bounding box center [513, 528] width 36 height 31
drag, startPoint x: 904, startPoint y: 580, endPoint x: 814, endPoint y: 583, distance: 89.1
click at [814, 583] on icon at bounding box center [810, 579] width 14 height 14
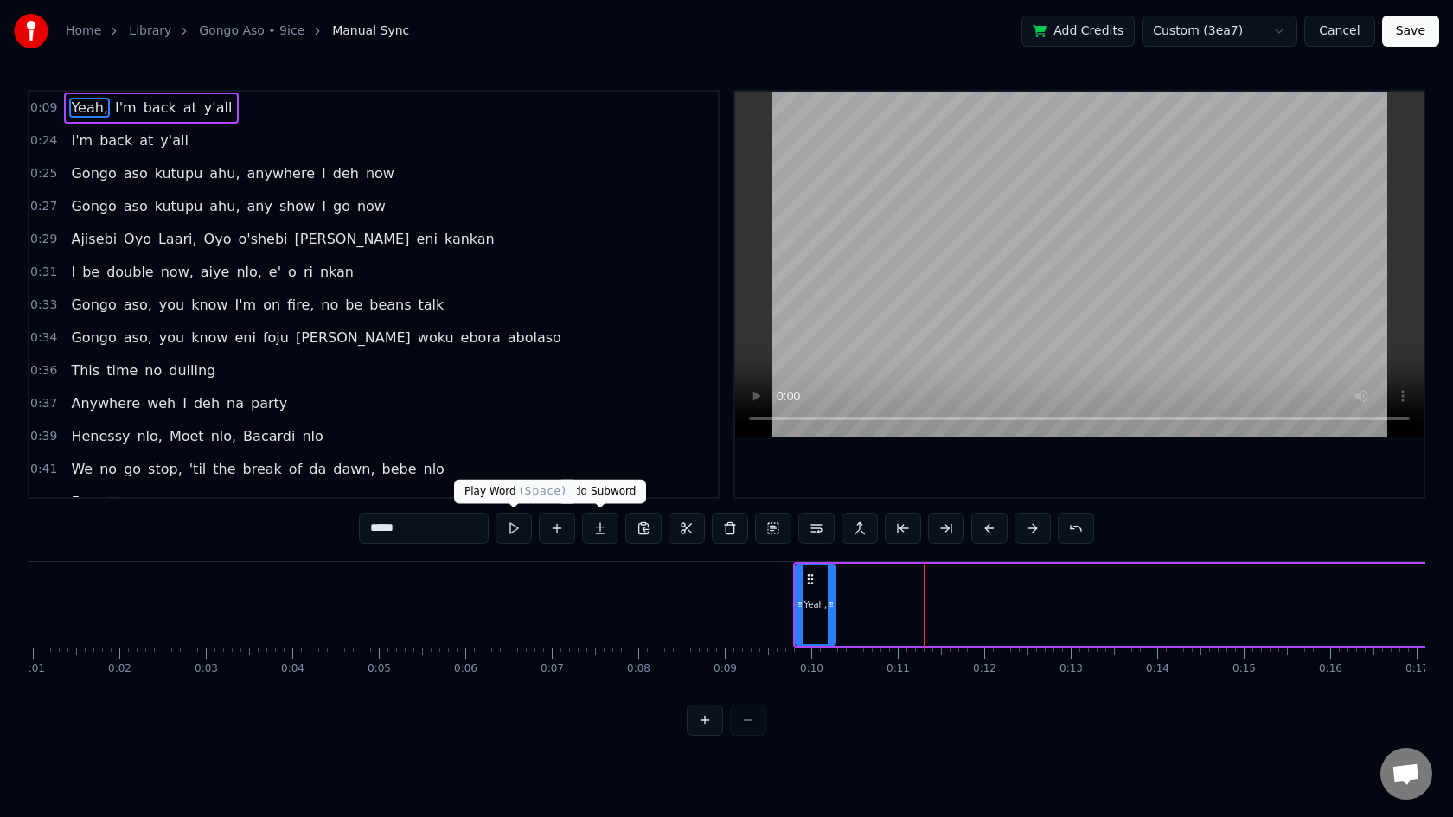
click at [508, 525] on button at bounding box center [513, 528] width 36 height 31
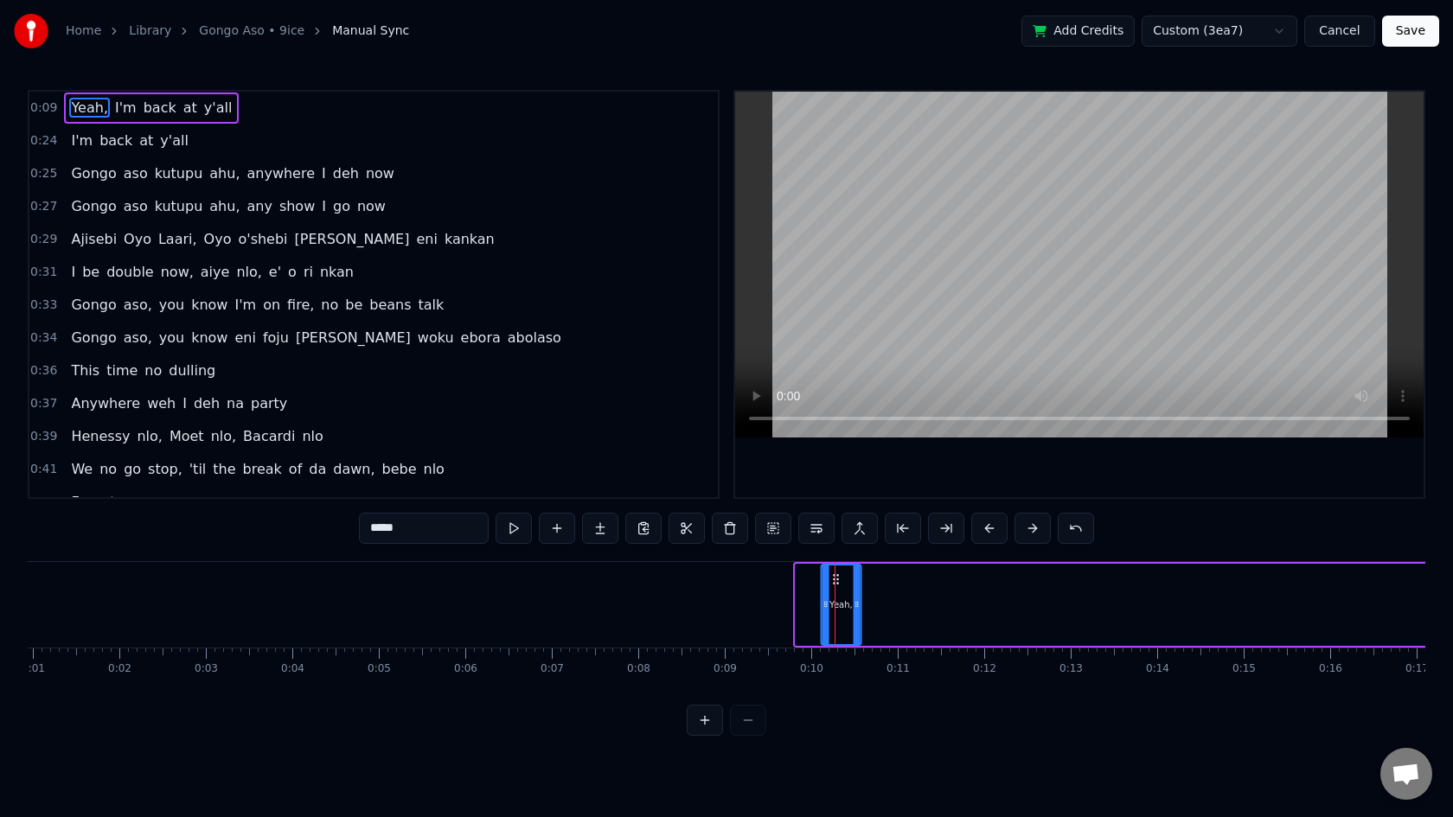
drag, startPoint x: 813, startPoint y: 577, endPoint x: 839, endPoint y: 578, distance: 26.0
click at [839, 578] on icon at bounding box center [835, 579] width 14 height 14
click at [516, 528] on button at bounding box center [513, 528] width 36 height 31
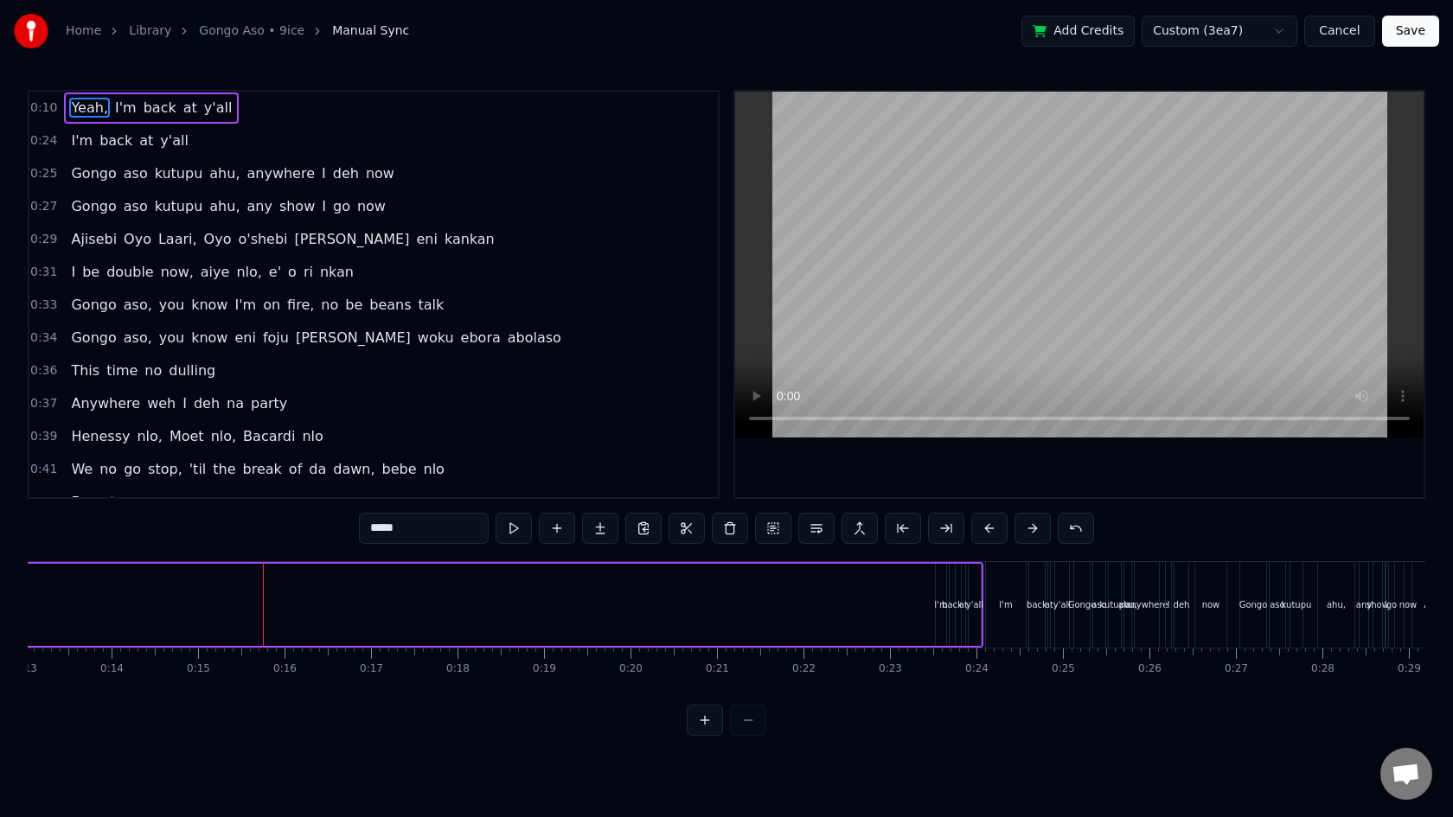
scroll to position [0, 1134]
click at [932, 604] on div "I'm" at bounding box center [932, 604] width 13 height 13
type input "***"
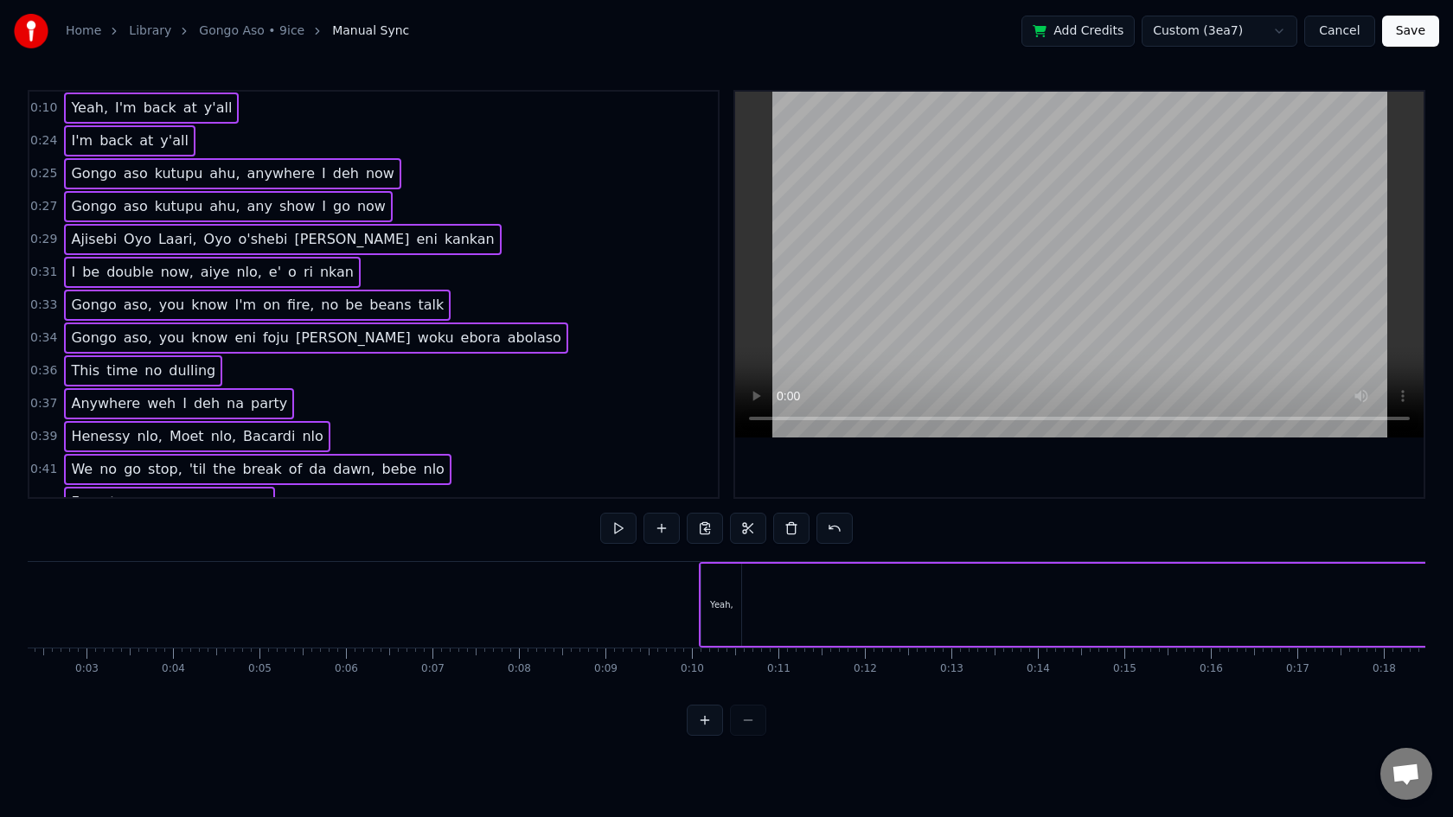
scroll to position [0, 198]
drag, startPoint x: 812, startPoint y: 591, endPoint x: 704, endPoint y: 591, distance: 108.1
click at [705, 591] on div "Yeah, I'm back at y'all" at bounding box center [1306, 605] width 1210 height 86
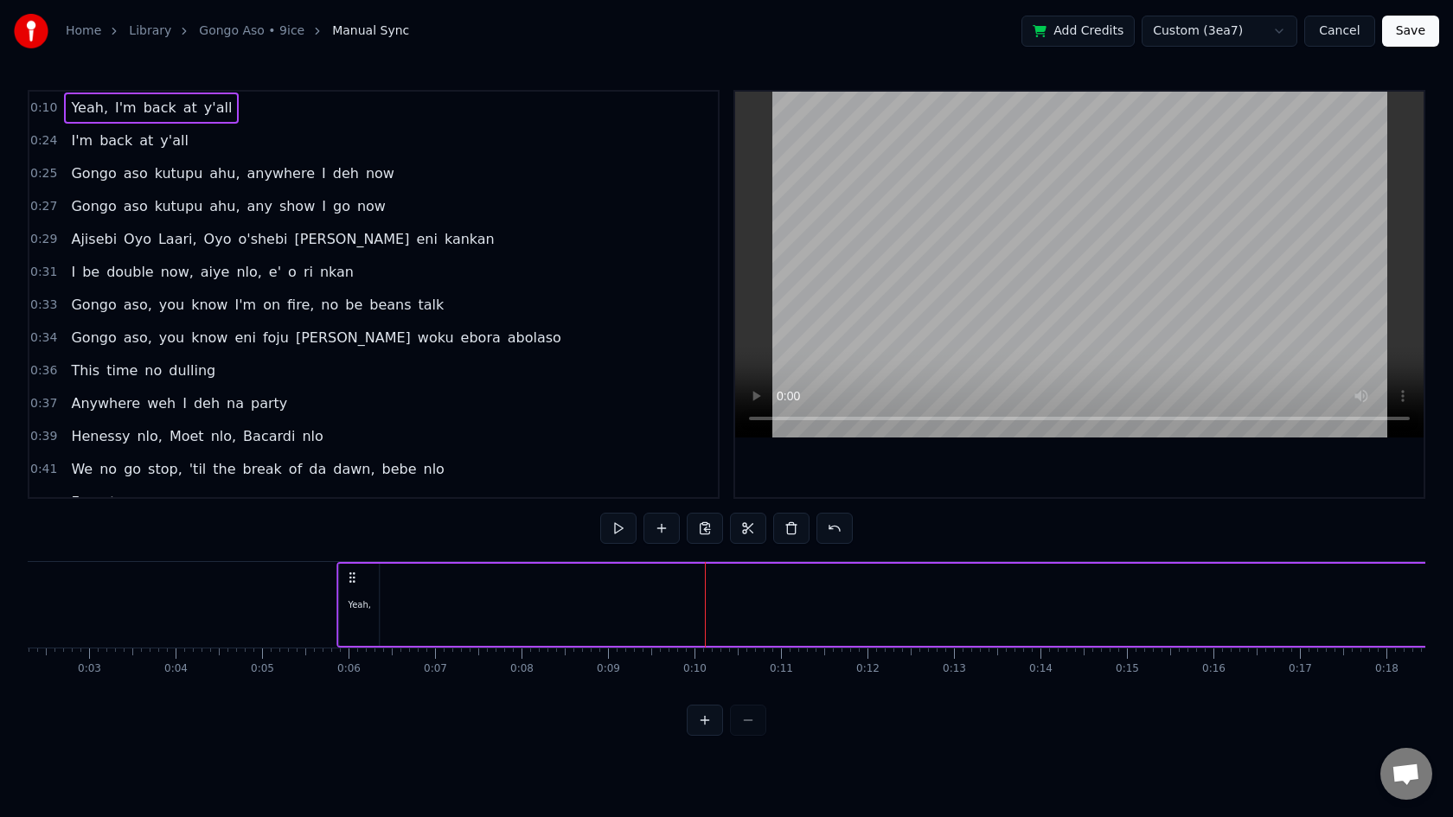
drag, startPoint x: 717, startPoint y: 575, endPoint x: 352, endPoint y: 586, distance: 365.0
click at [352, 587] on div "Yeah, I'm back at y'all" at bounding box center [942, 605] width 1210 height 86
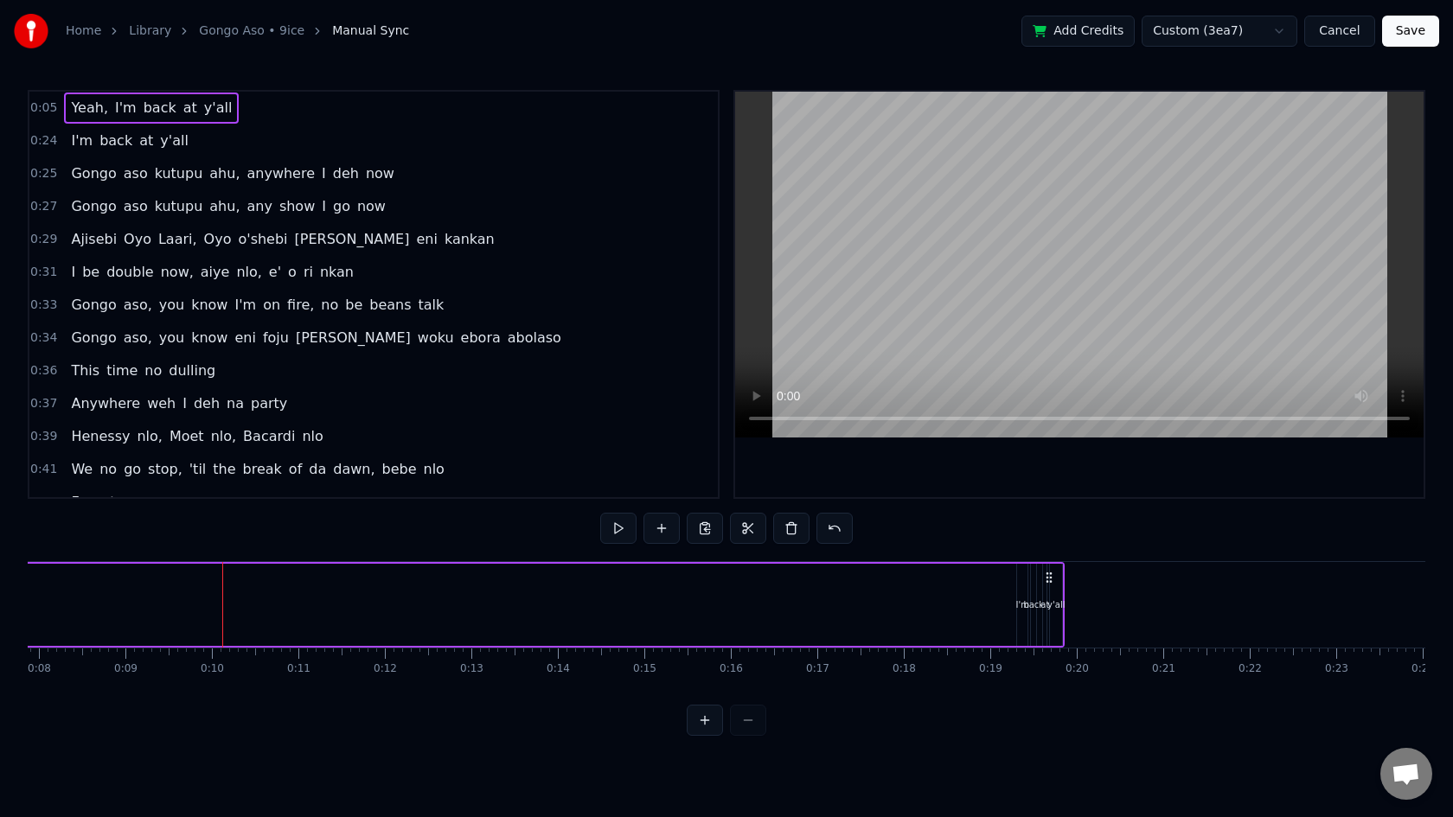
scroll to position [0, 671]
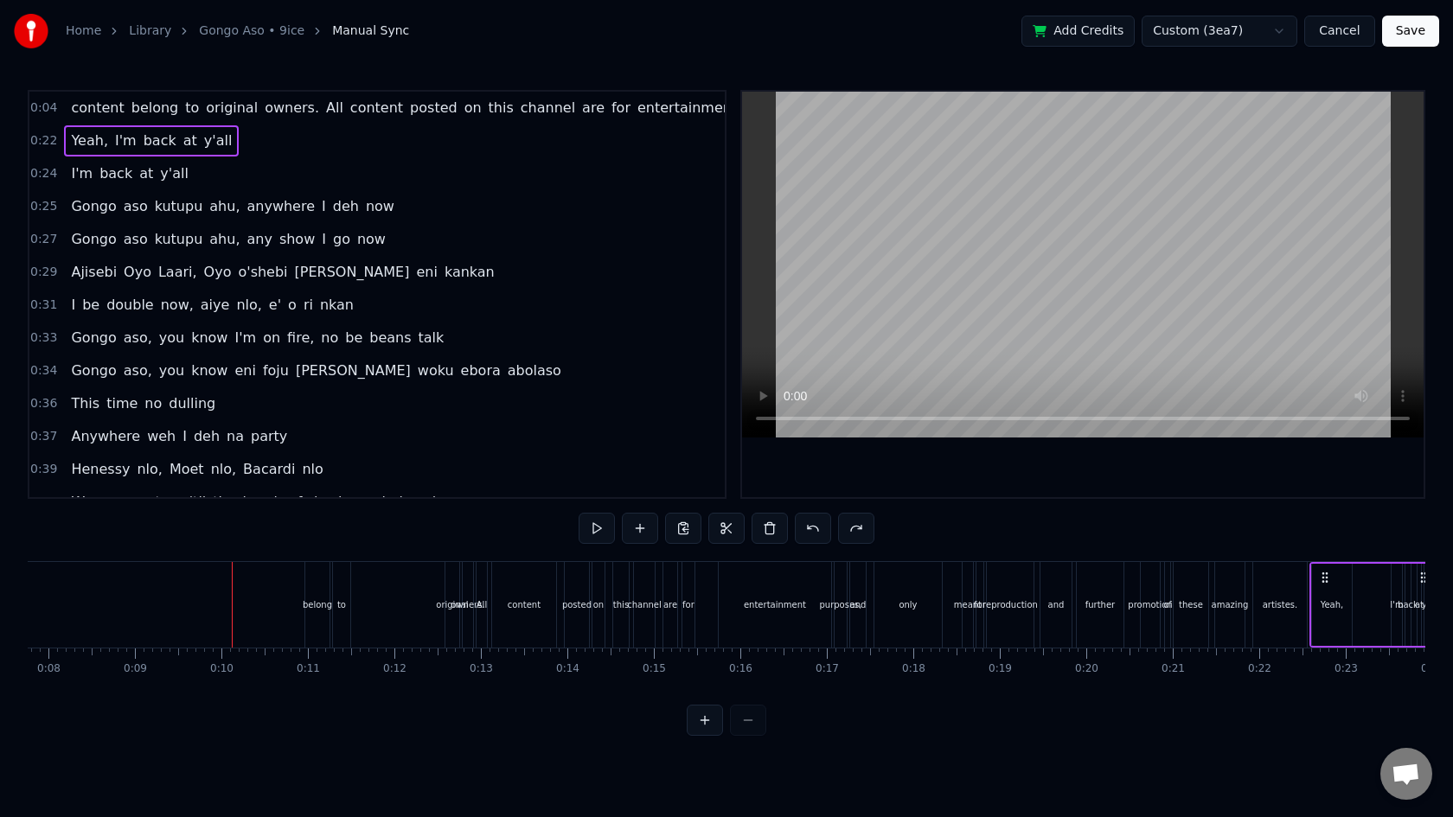
click at [268, 107] on span "owners." at bounding box center [292, 108] width 58 height 20
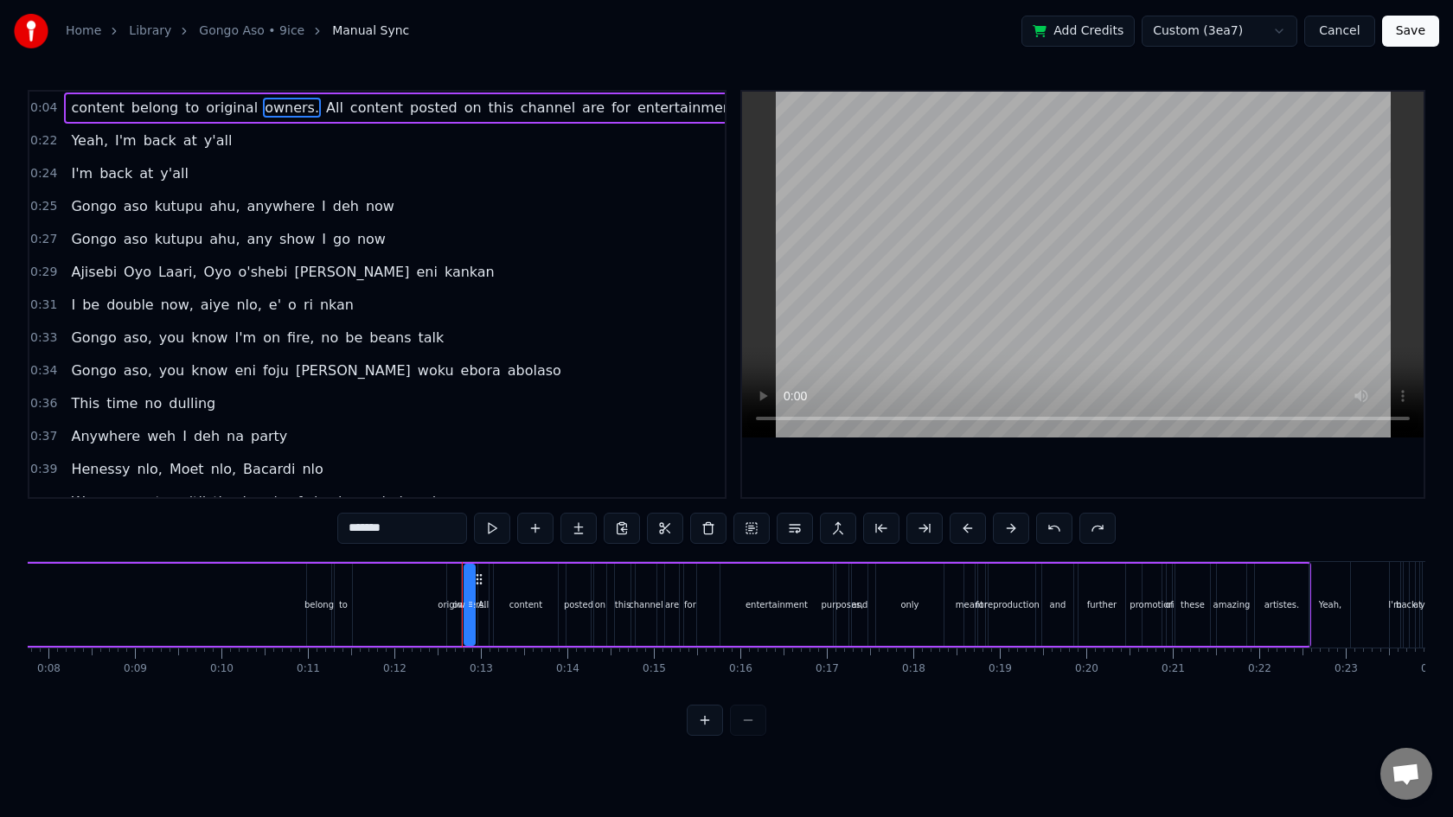
click at [70, 93] on div "content belong to original owners. All content posted on this channel are for e…" at bounding box center [742, 108] width 1356 height 31
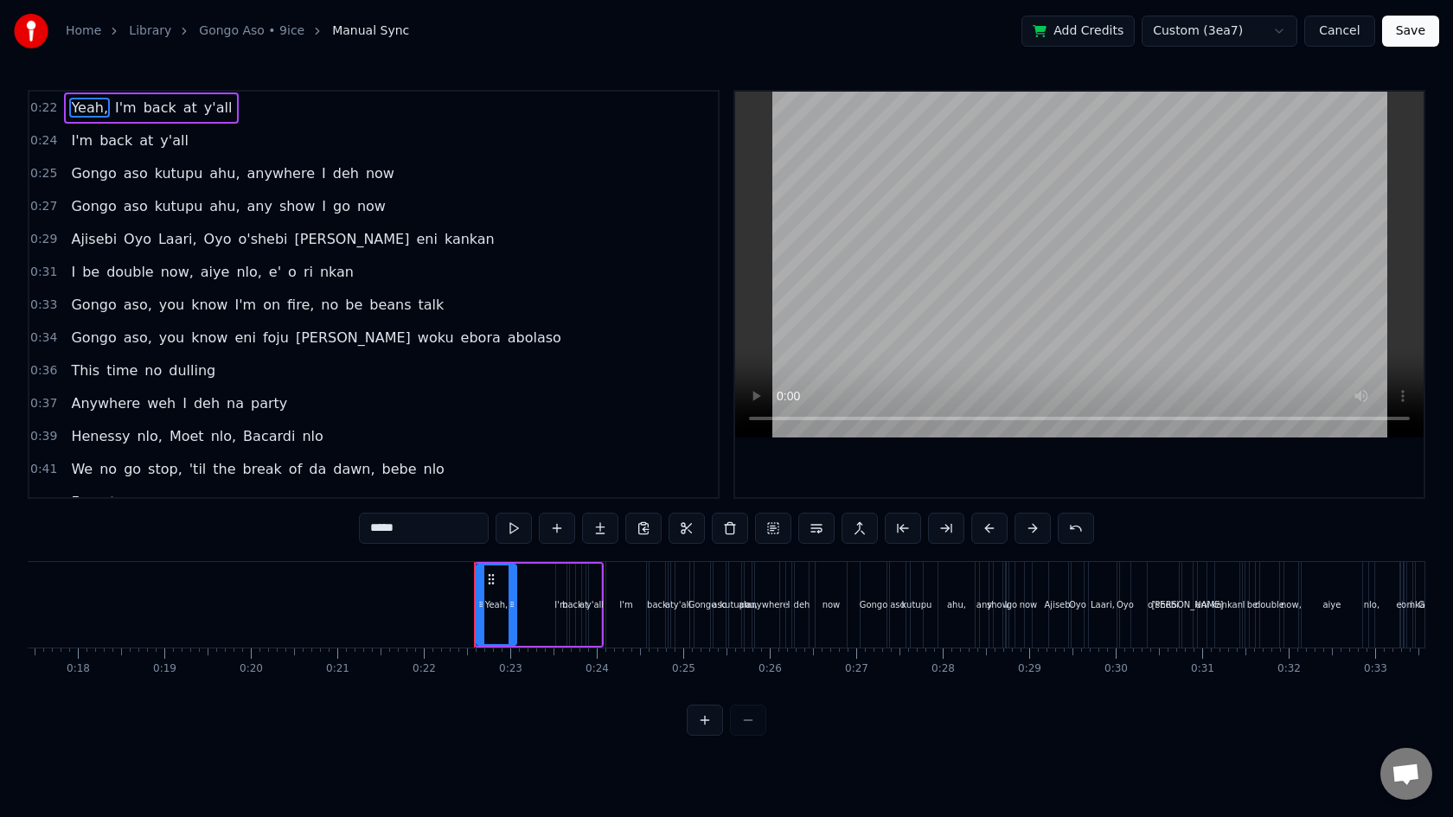
scroll to position [0, 1866]
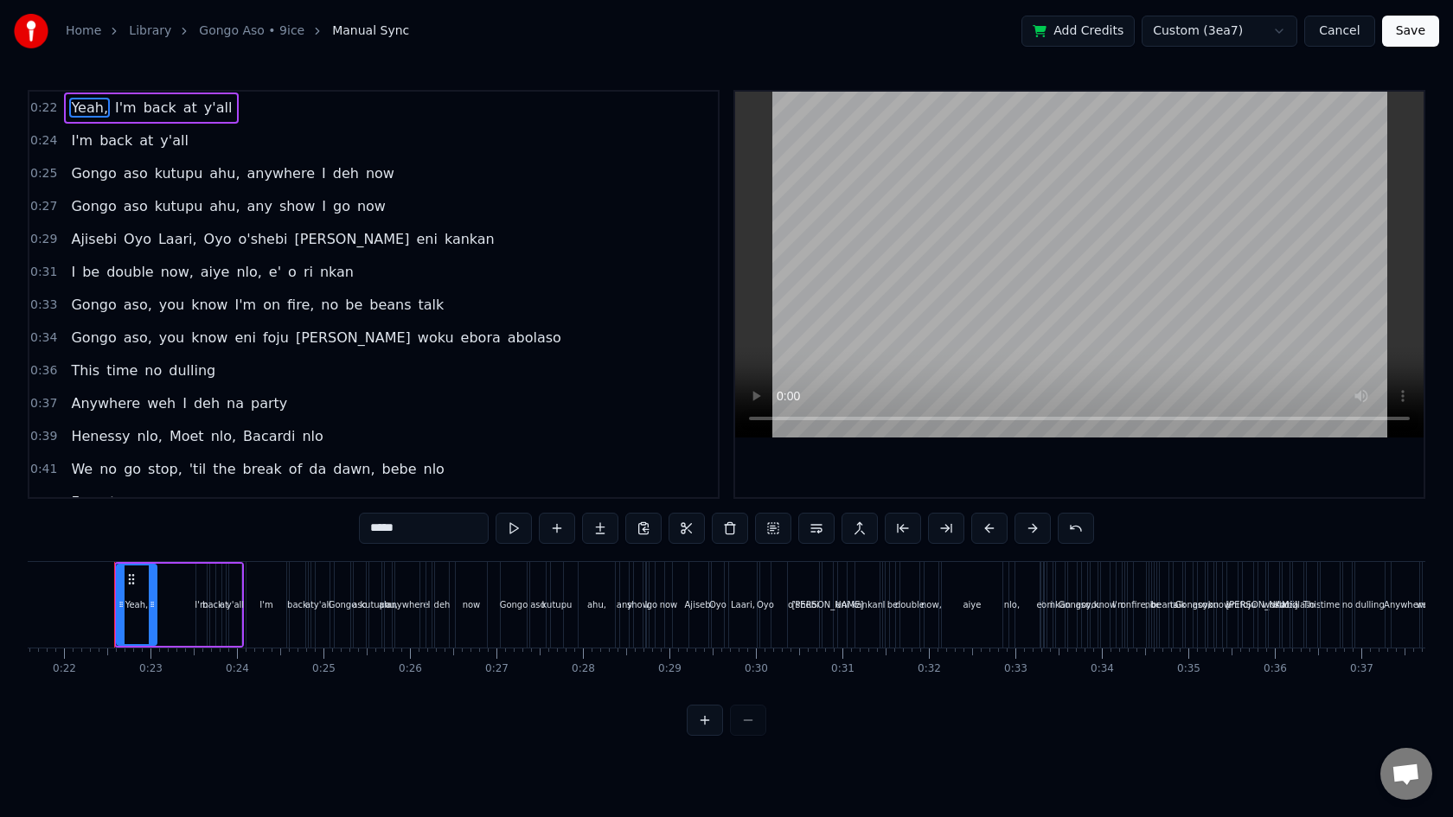
click at [1340, 25] on button "Cancel" at bounding box center [1339, 31] width 70 height 31
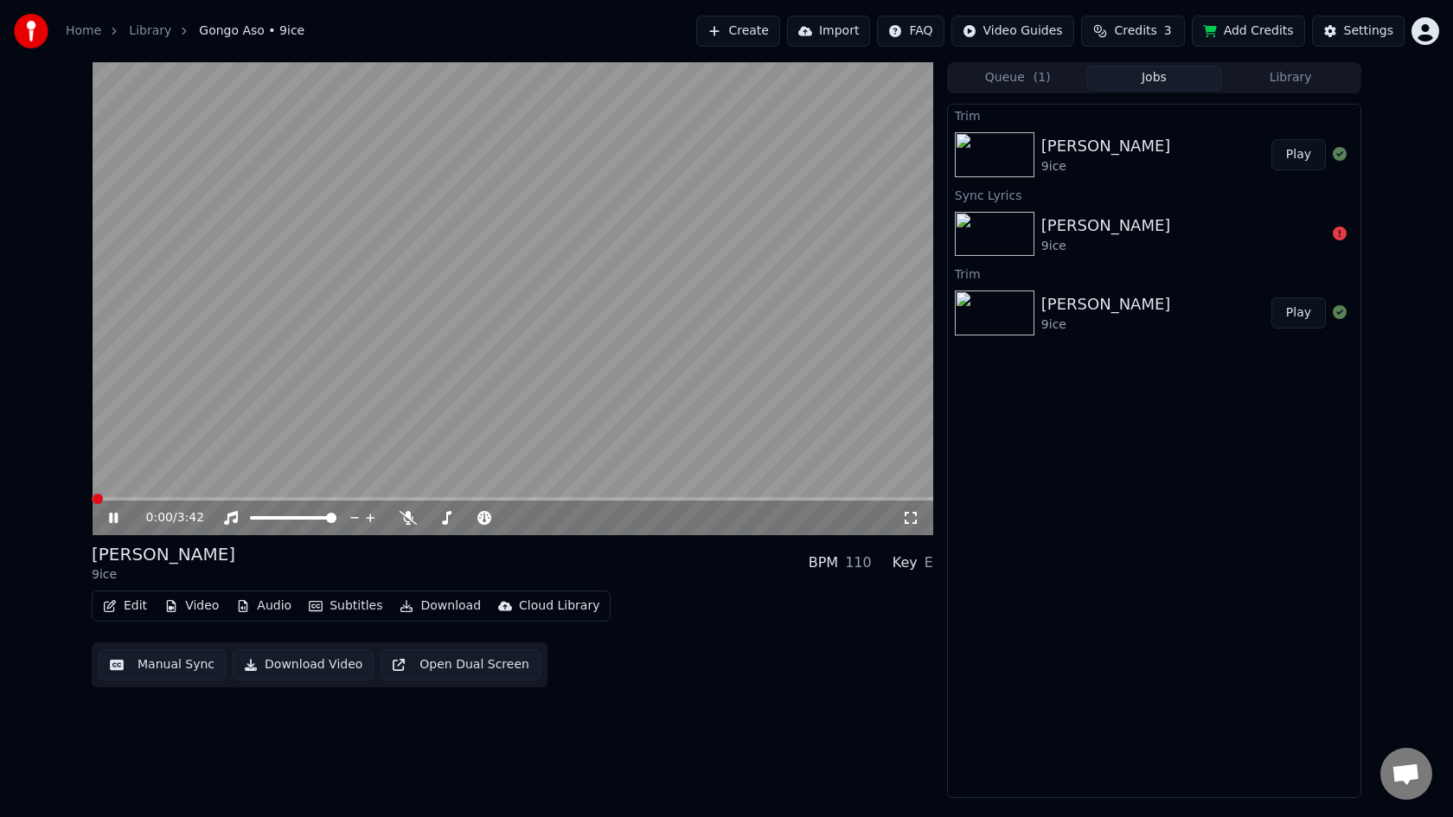
click at [132, 614] on button "Edit" at bounding box center [125, 606] width 58 height 24
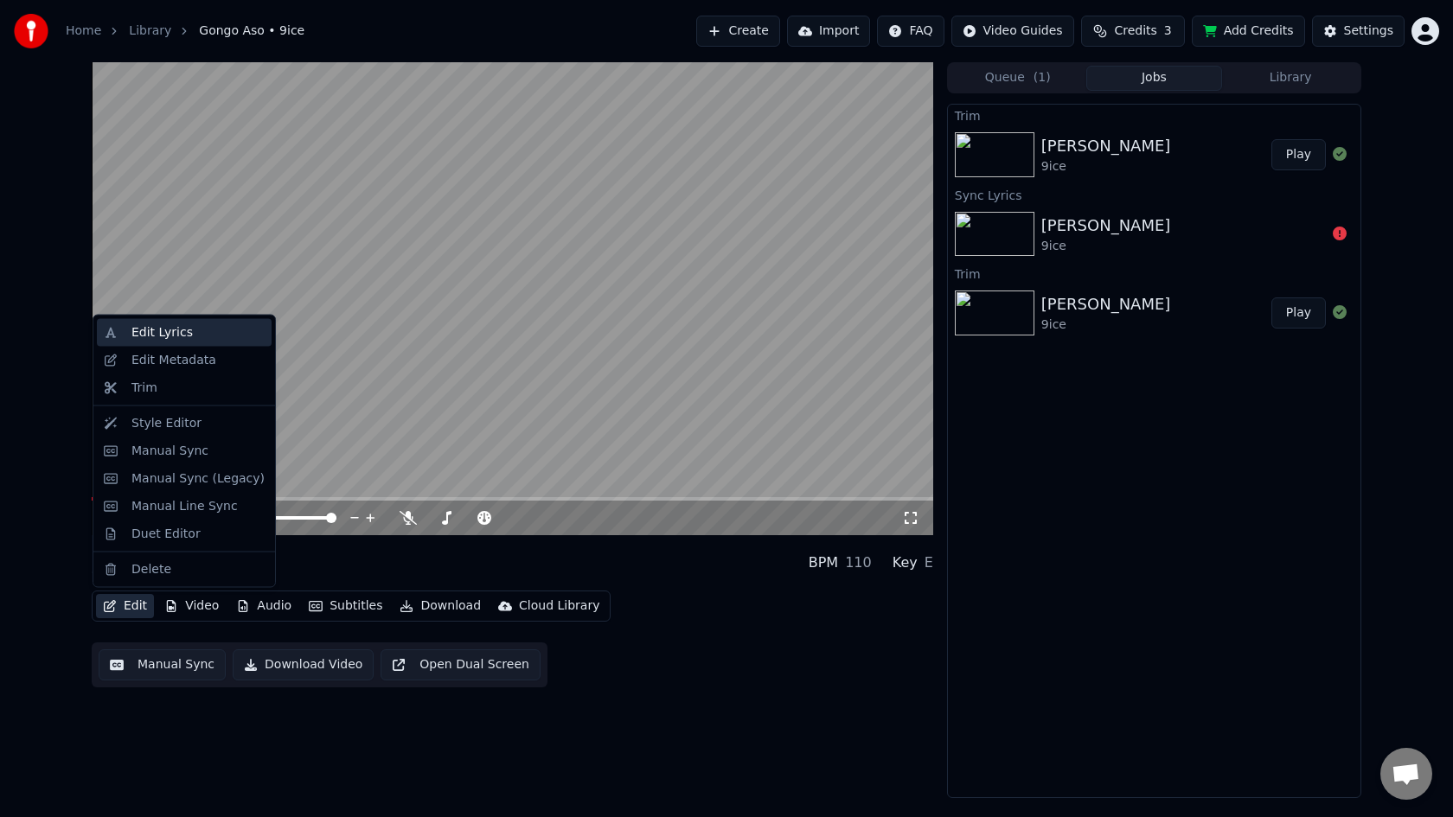
click at [171, 333] on div "Edit Lyrics" at bounding box center [161, 332] width 61 height 17
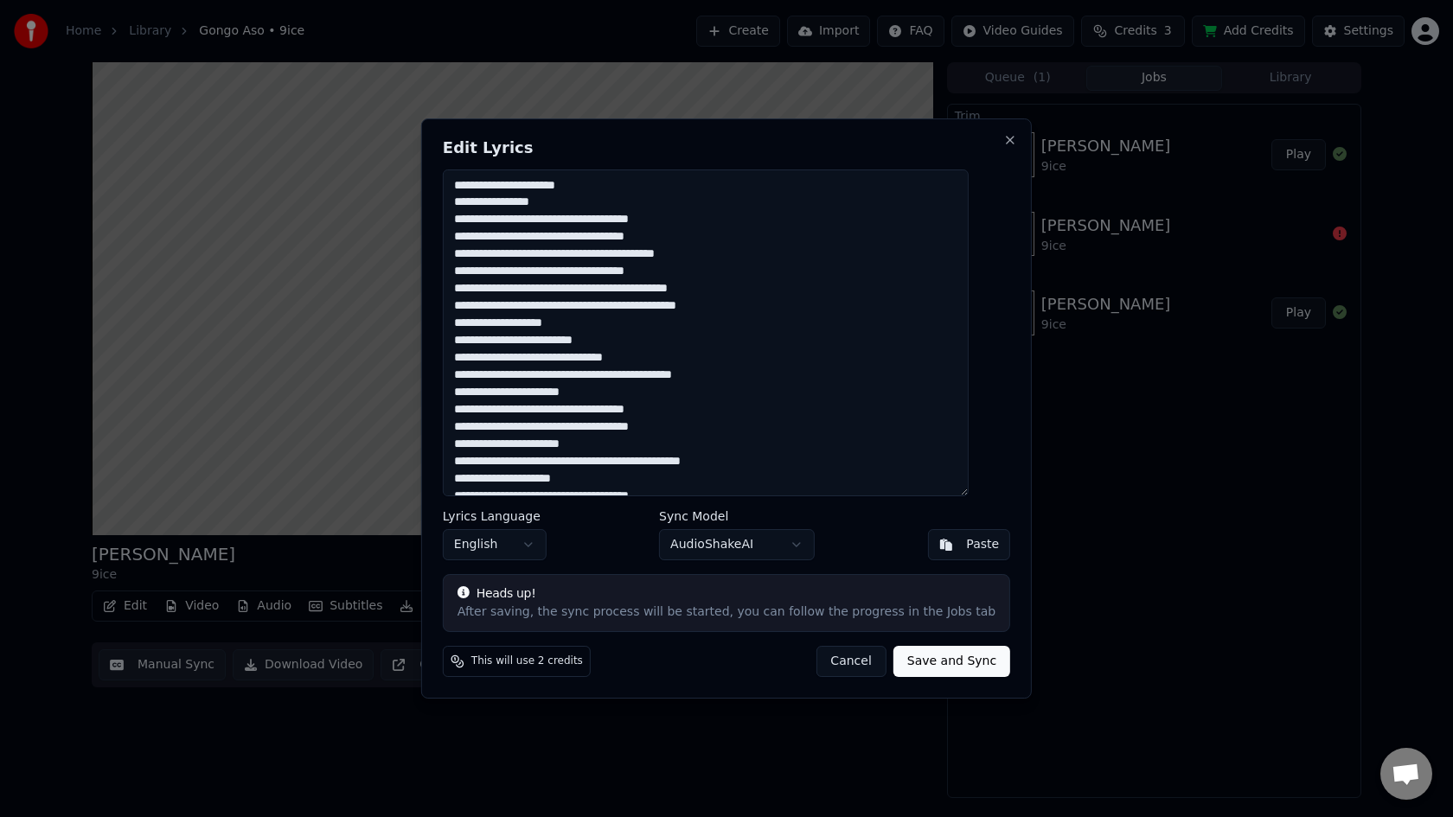
click at [840, 664] on button "Cancel" at bounding box center [850, 661] width 70 height 31
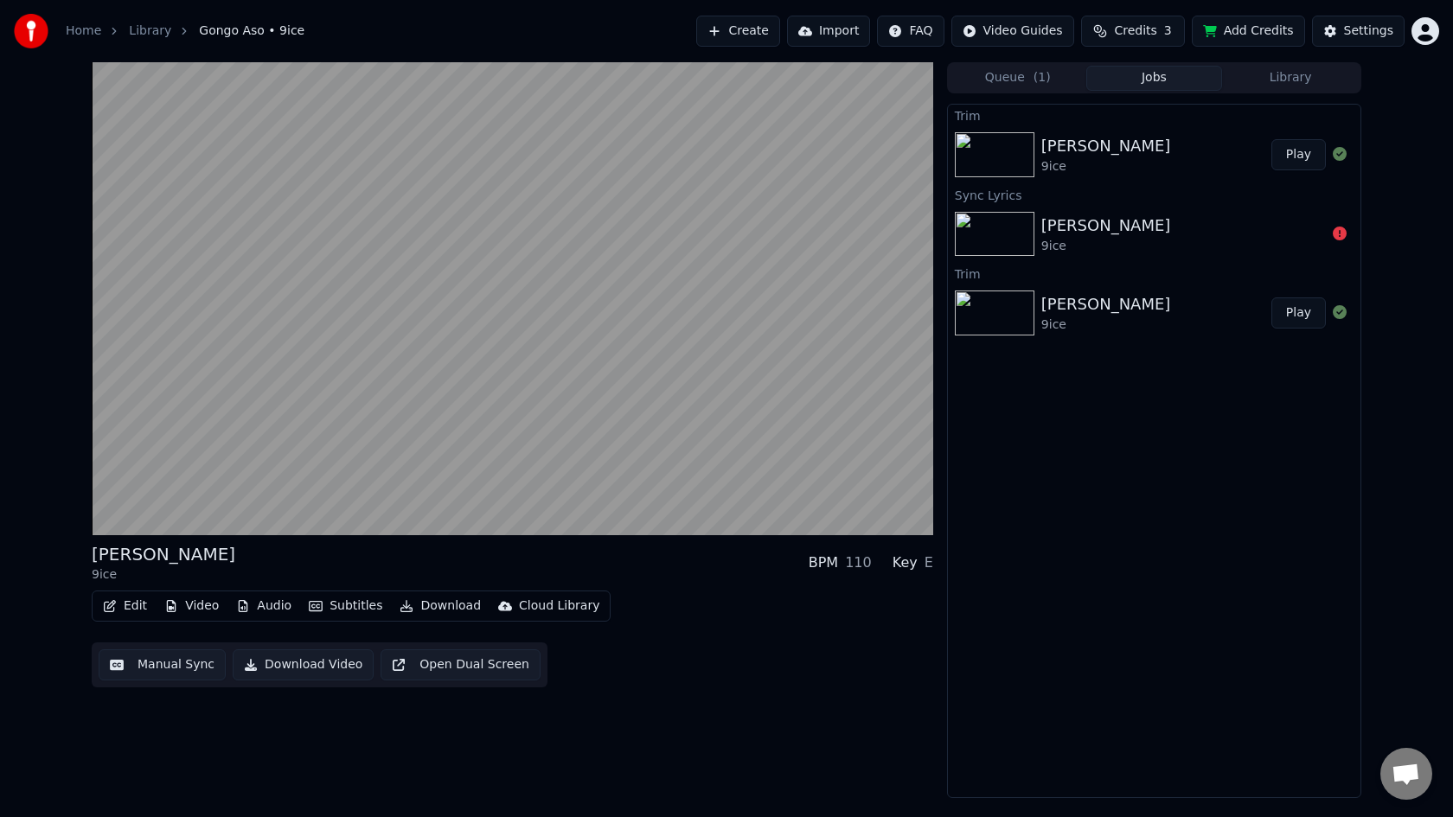
click at [137, 602] on button "Edit" at bounding box center [125, 606] width 58 height 24
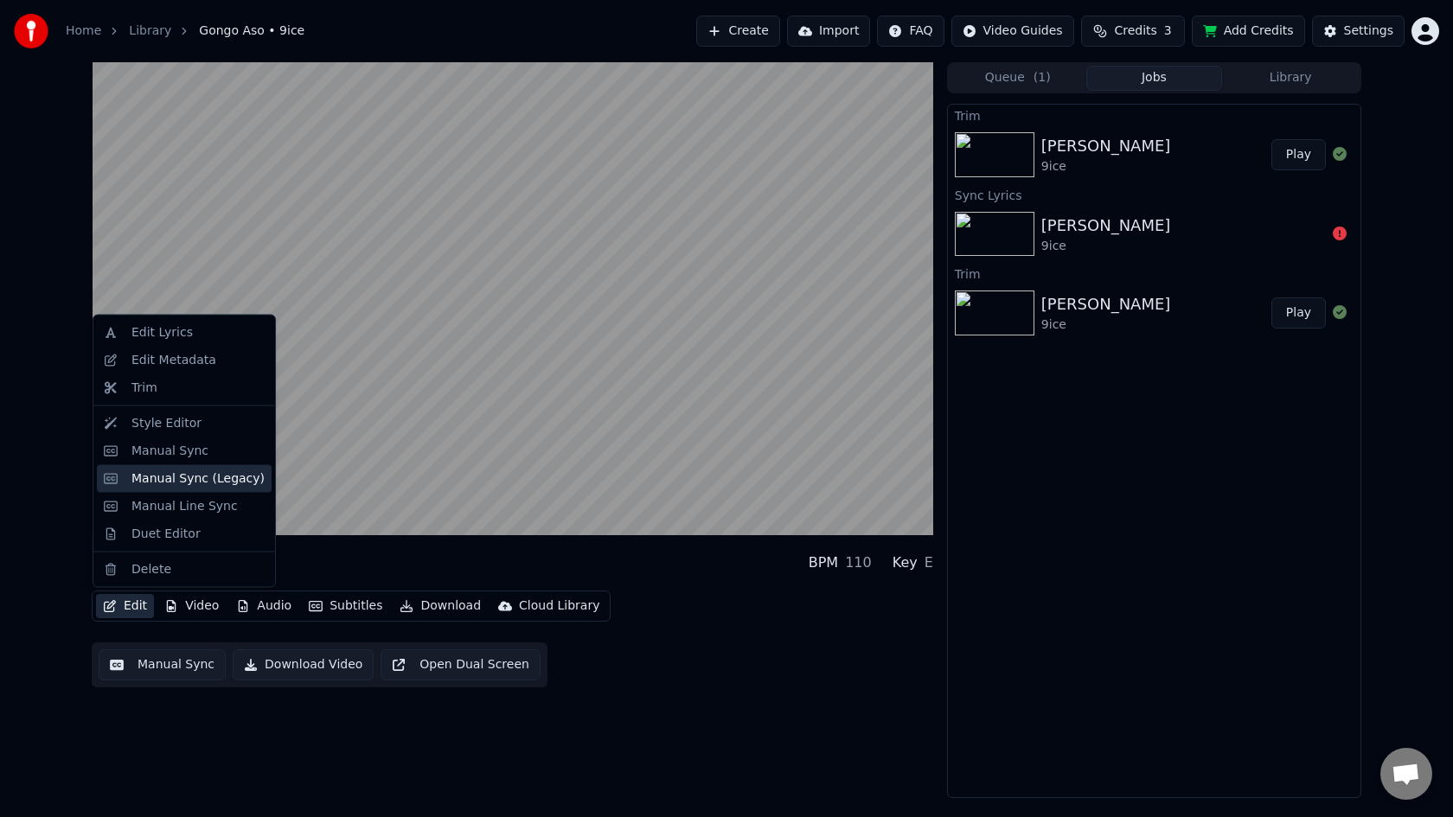
click at [169, 480] on div "Manual Sync (Legacy)" at bounding box center [197, 477] width 133 height 17
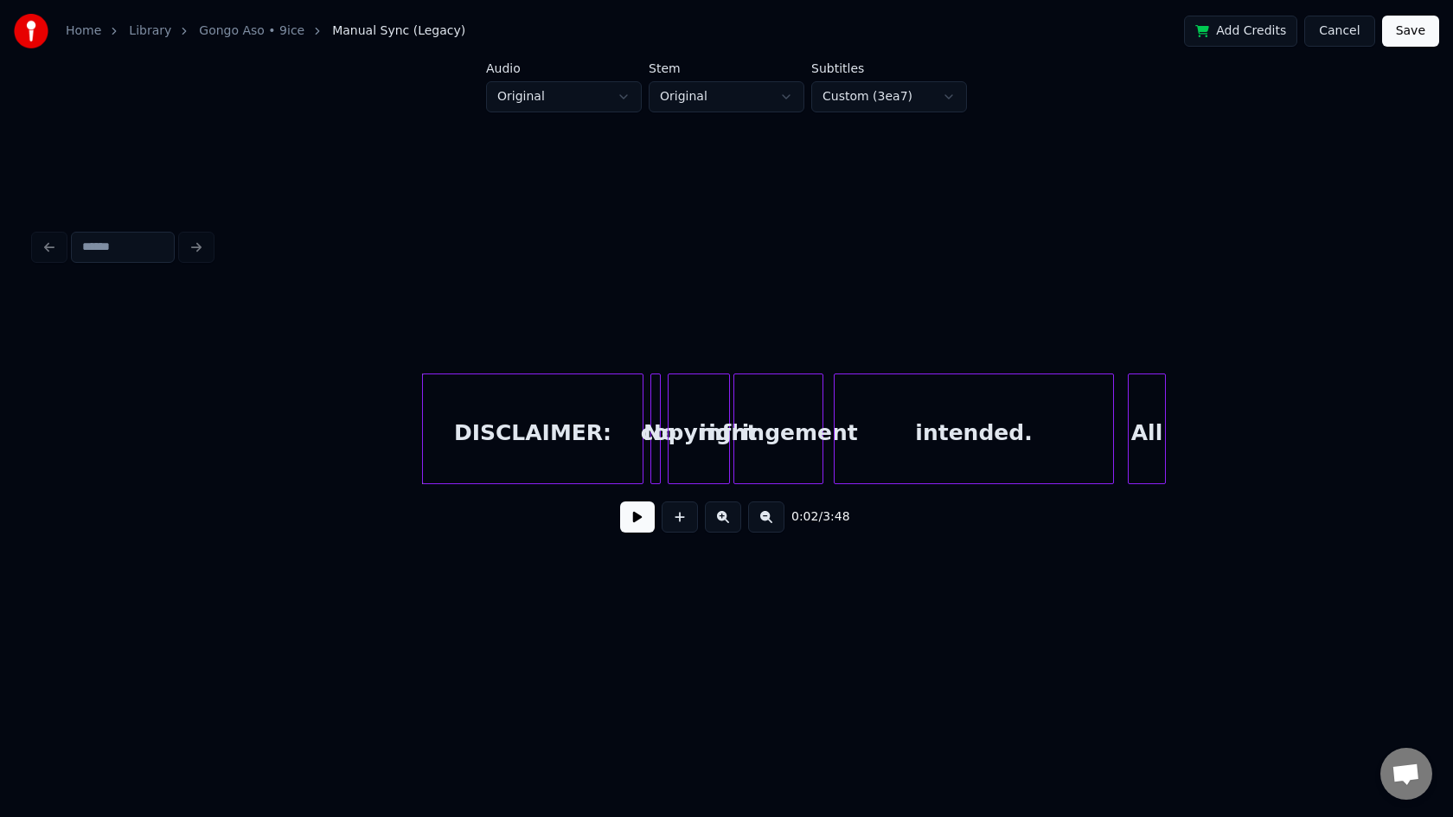
click at [517, 419] on div "DISCLAIMER:" at bounding box center [533, 433] width 220 height 118
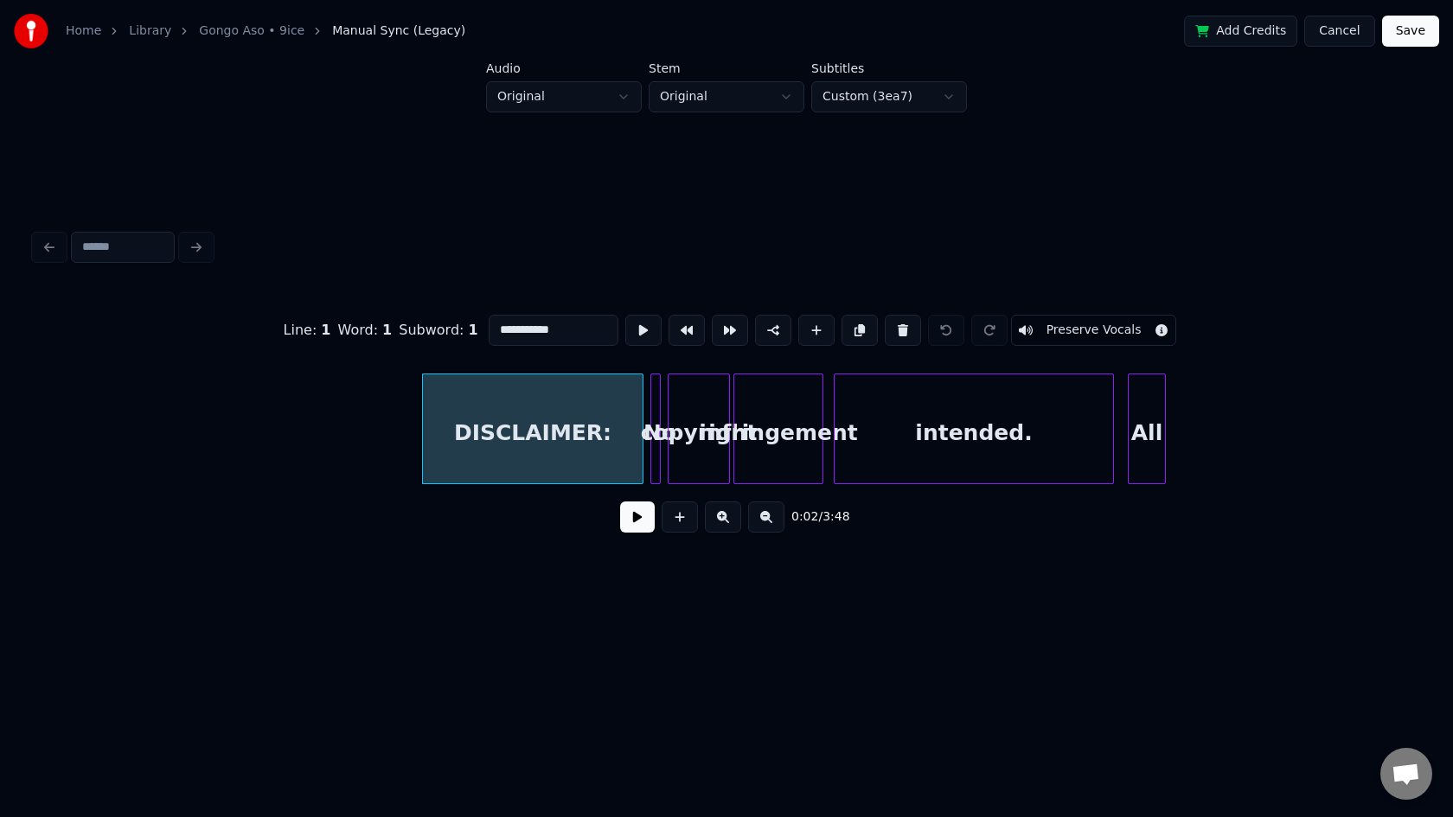
click at [699, 423] on div "copyright" at bounding box center [698, 433] width 61 height 118
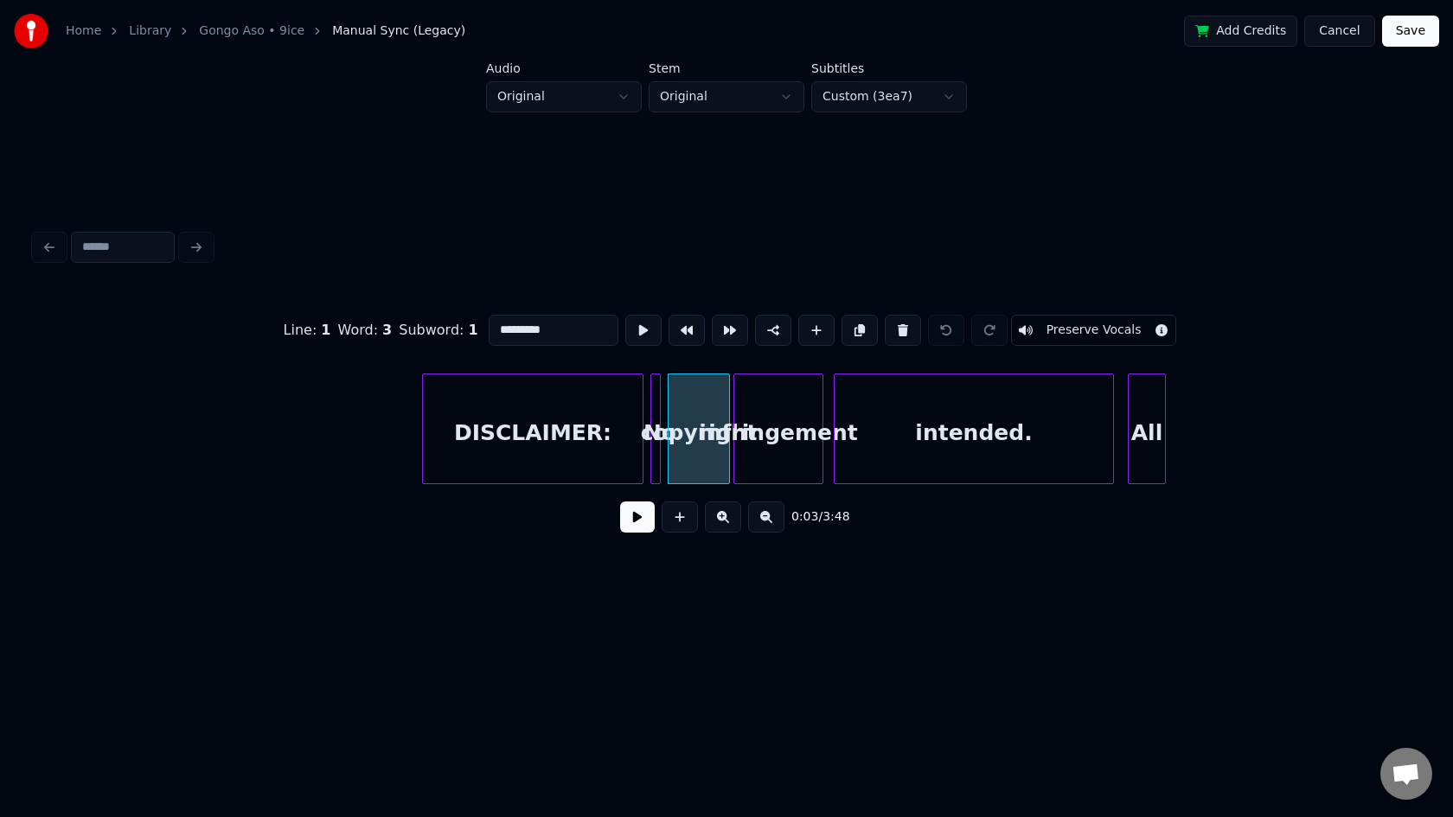
click at [558, 330] on input "*********" at bounding box center [554, 330] width 130 height 31
click at [534, 419] on div "DISCLAIMER:" at bounding box center [533, 433] width 220 height 118
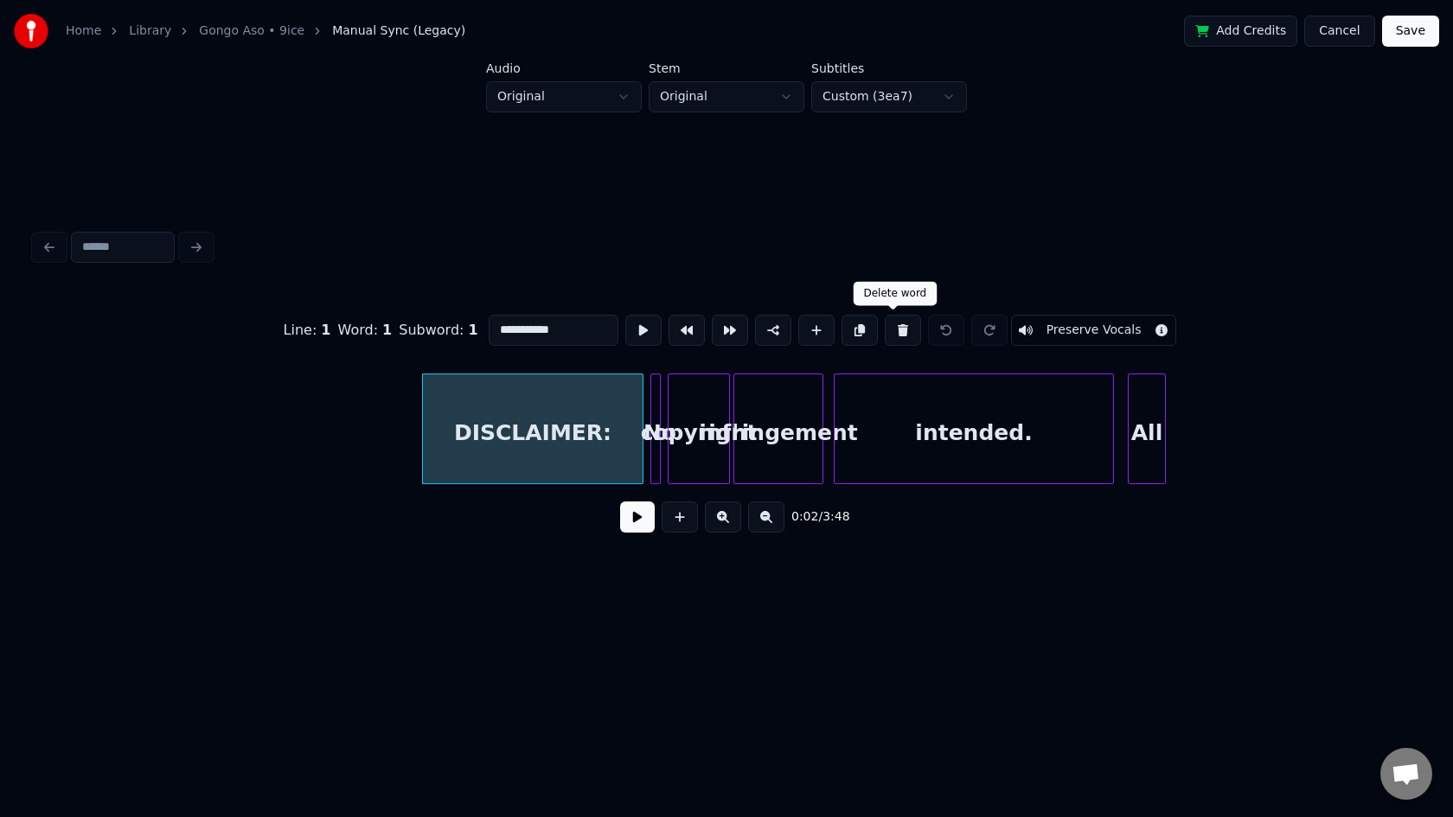
click at [896, 331] on button at bounding box center [903, 330] width 36 height 31
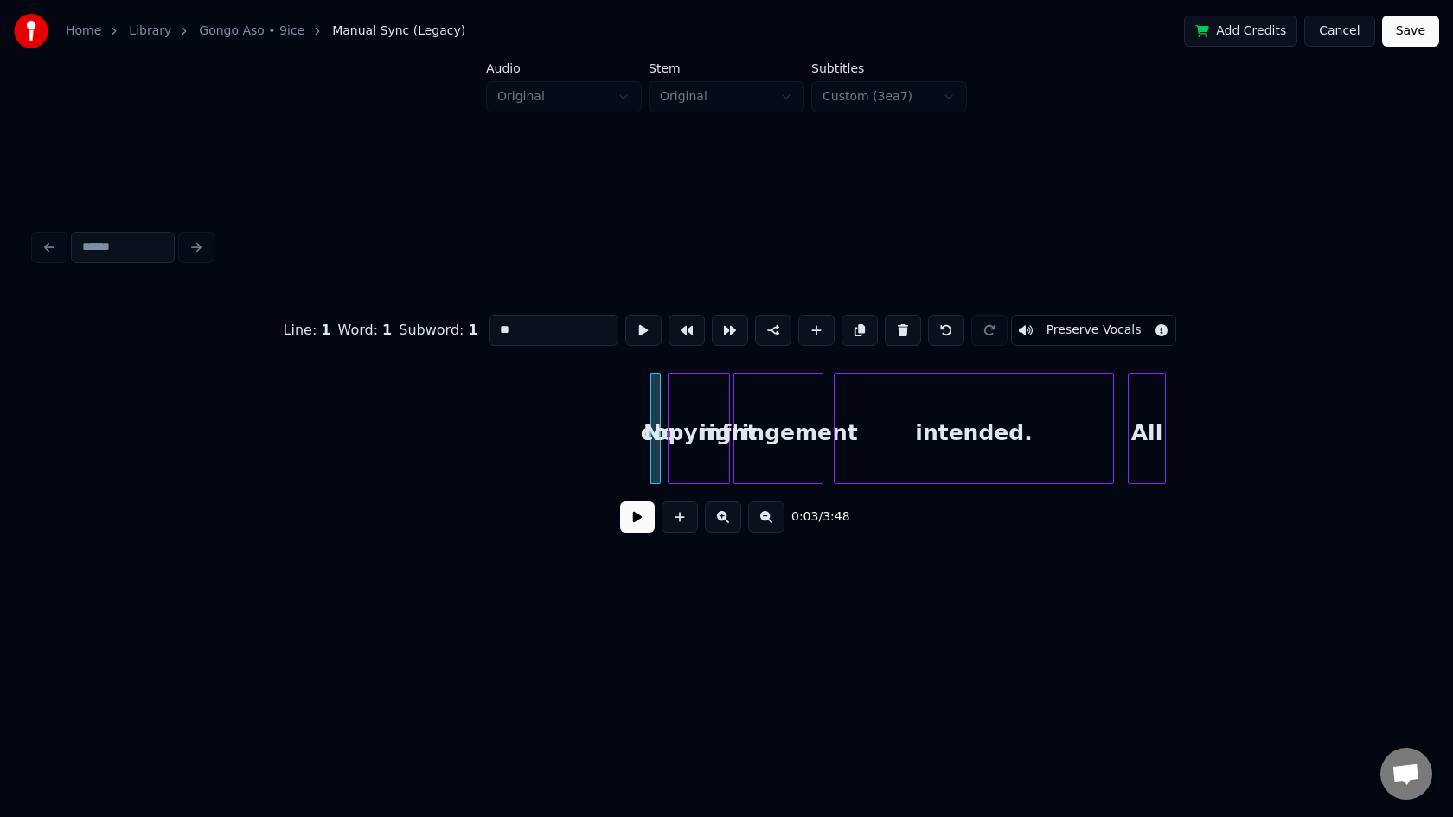
click at [896, 331] on button at bounding box center [903, 330] width 36 height 31
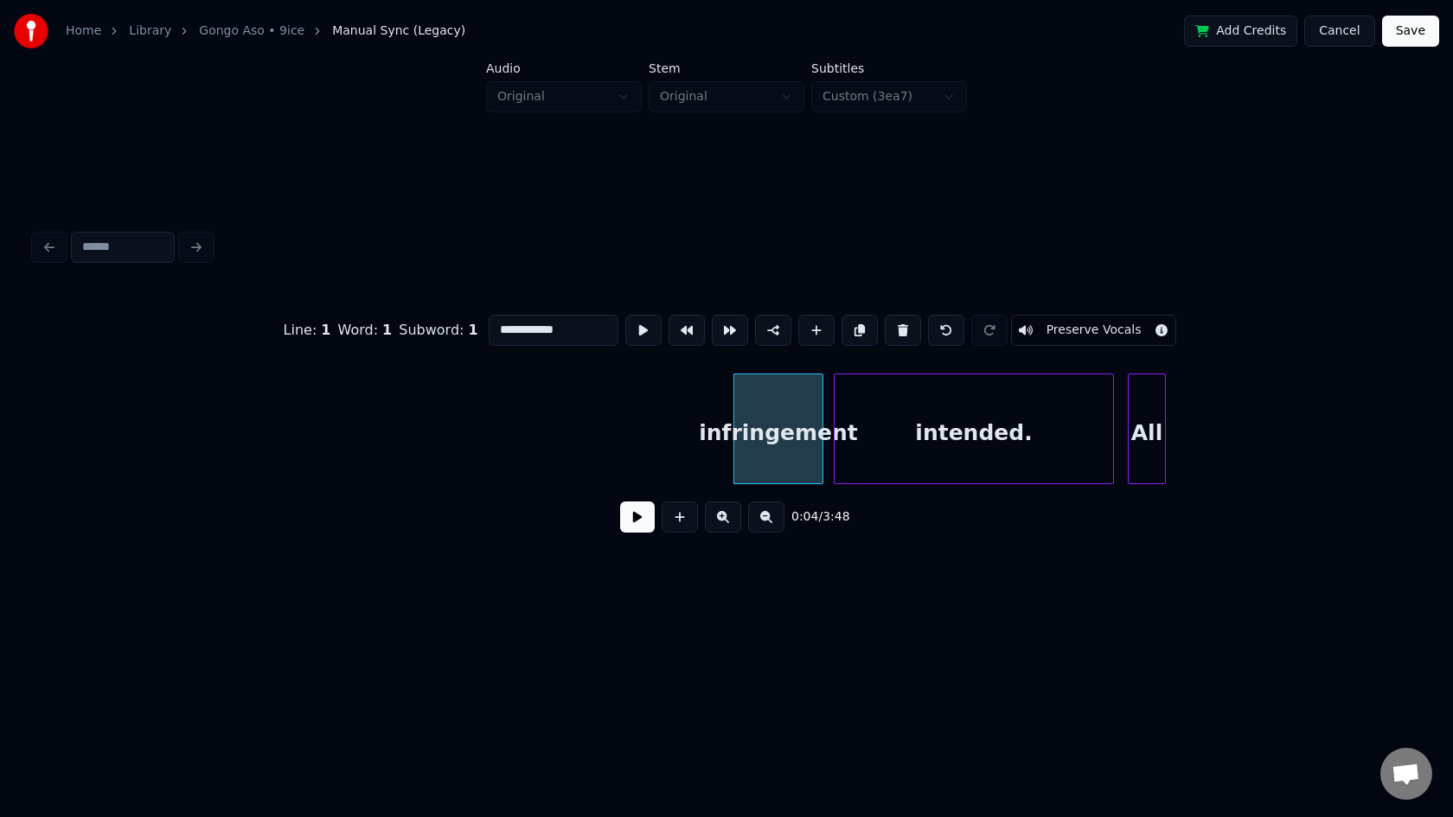
click at [896, 331] on button at bounding box center [903, 330] width 36 height 31
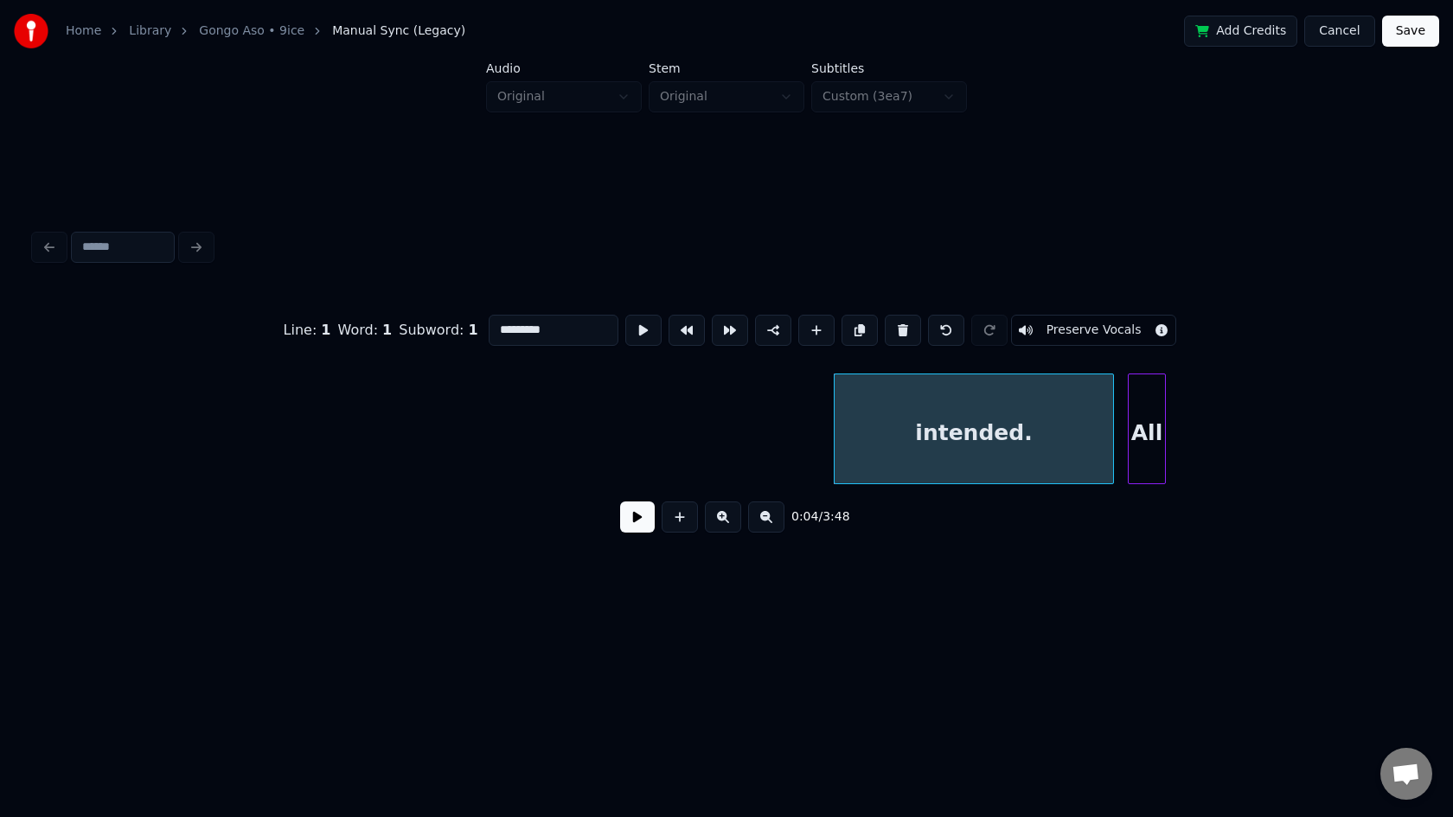
click at [896, 331] on button at bounding box center [903, 330] width 36 height 31
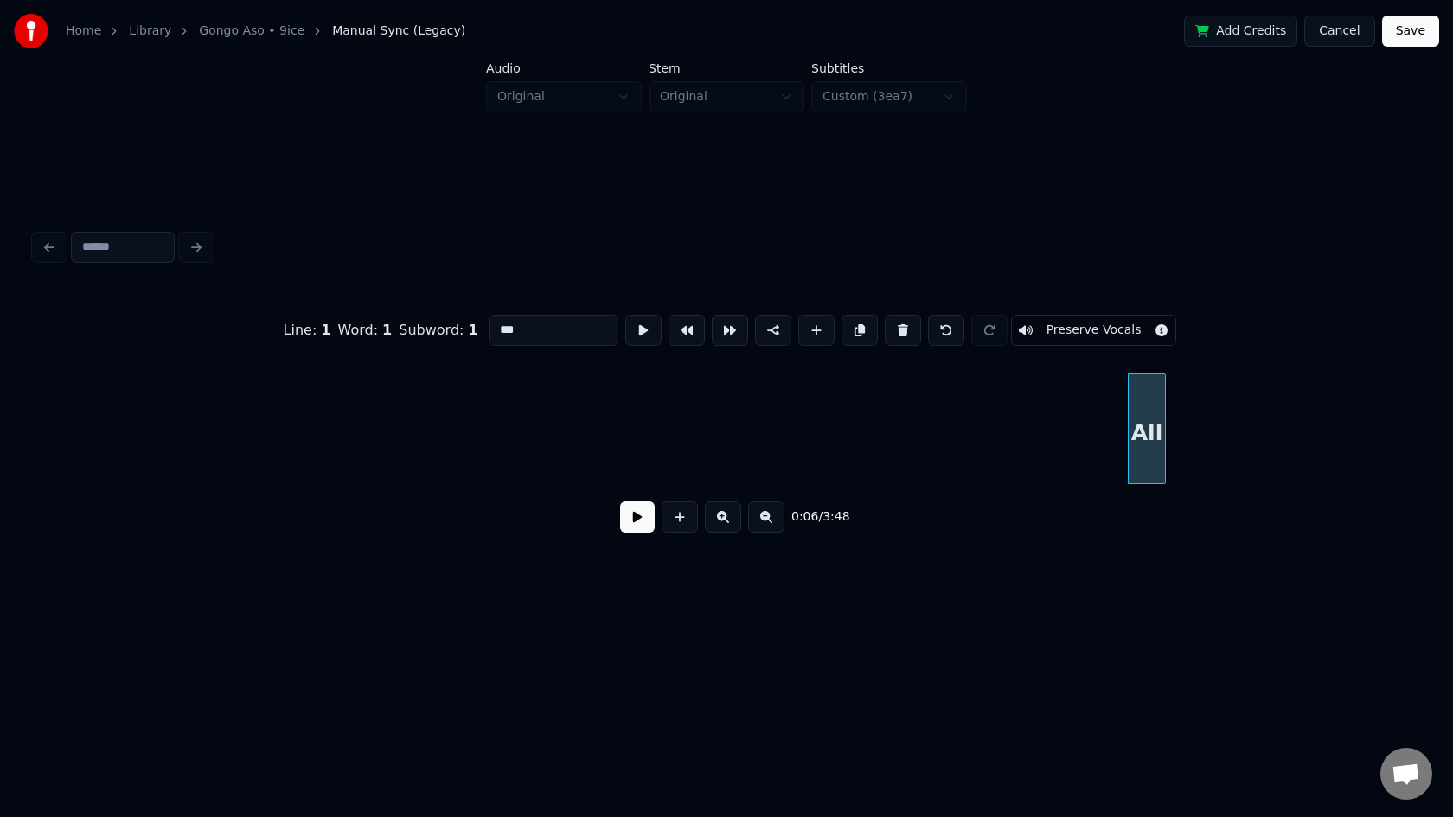
click at [896, 331] on button at bounding box center [903, 330] width 36 height 31
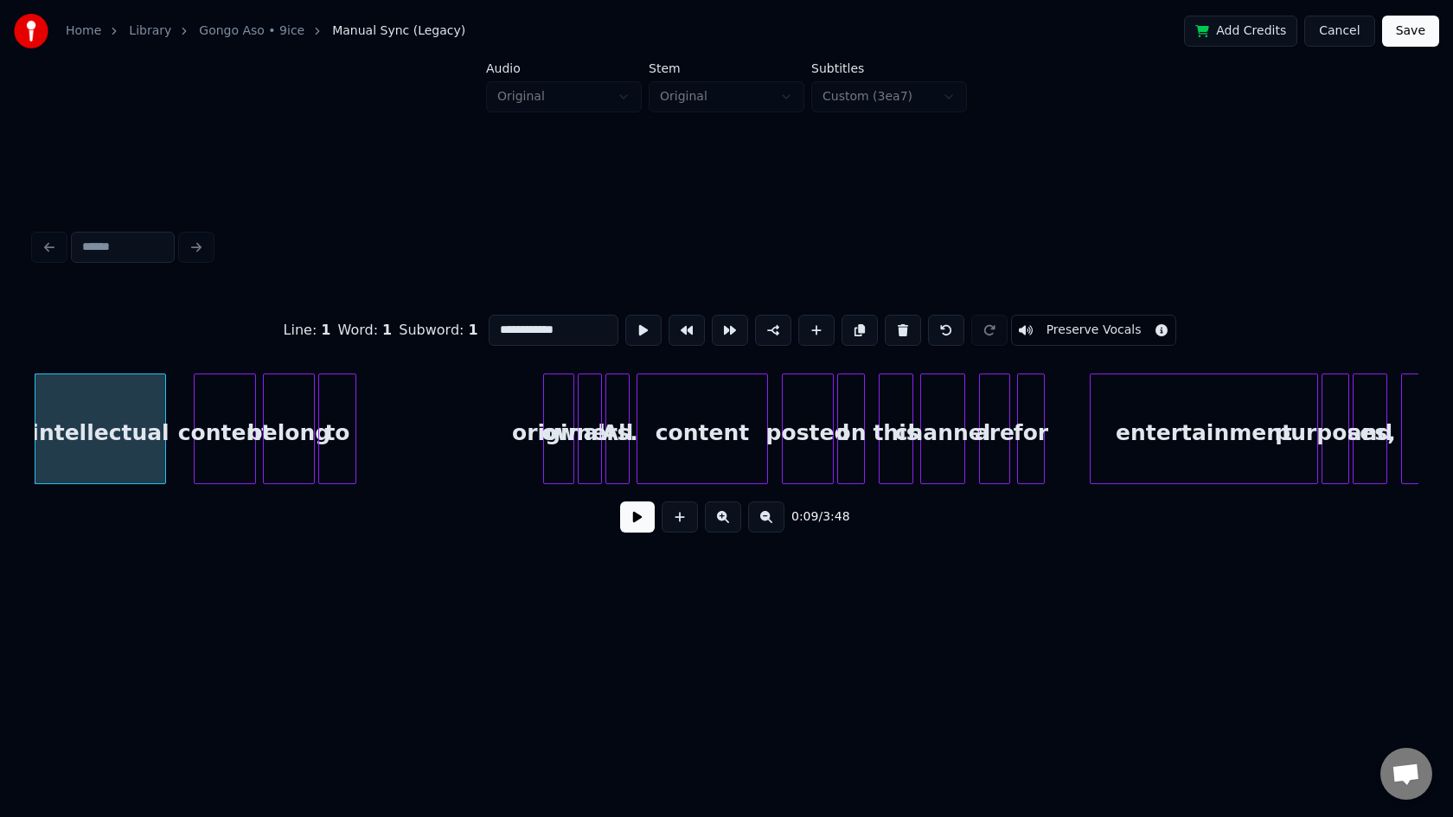
click at [896, 331] on button at bounding box center [903, 330] width 36 height 31
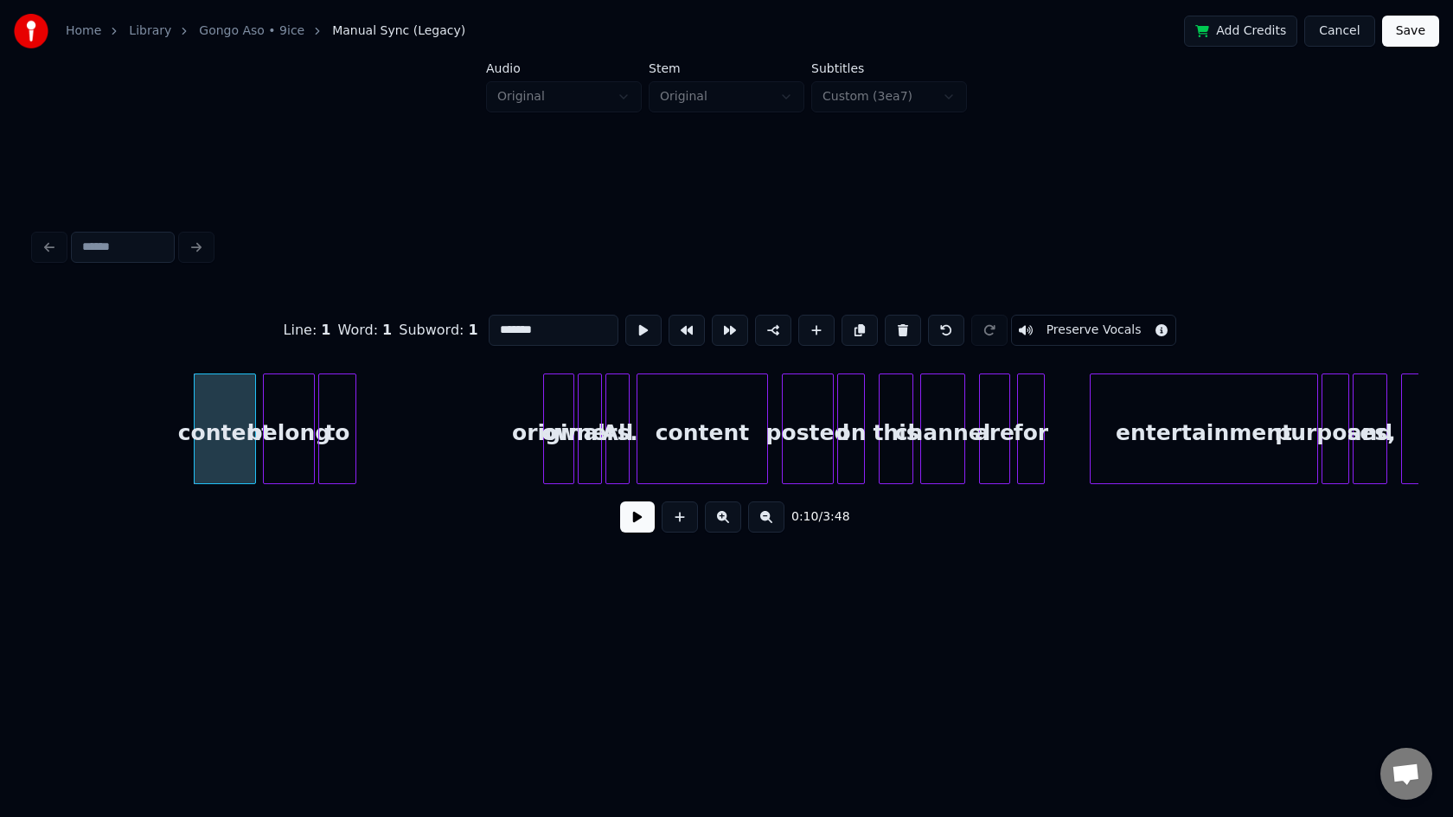
click at [896, 331] on button at bounding box center [903, 330] width 36 height 31
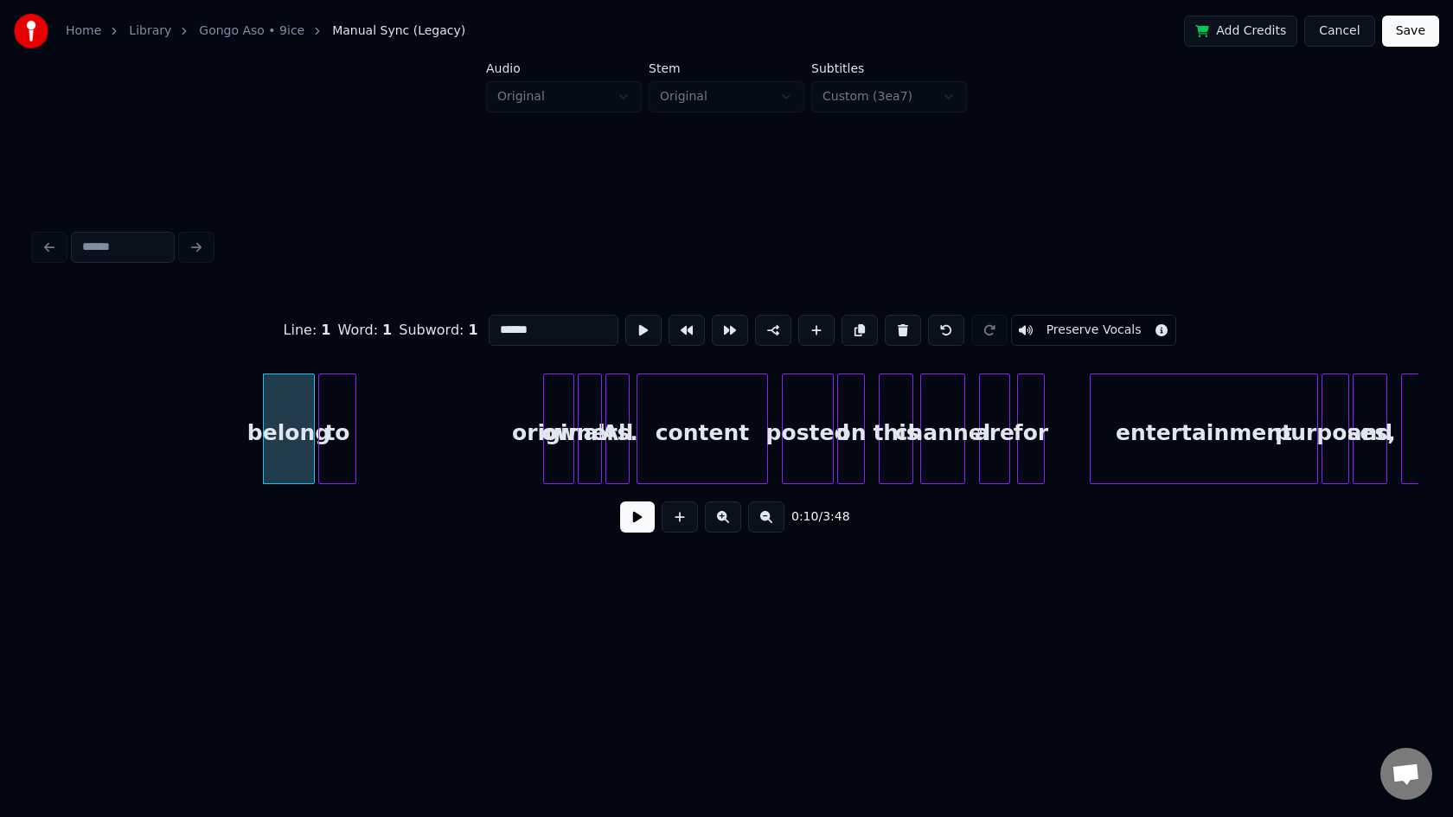
click at [896, 331] on button at bounding box center [903, 330] width 36 height 31
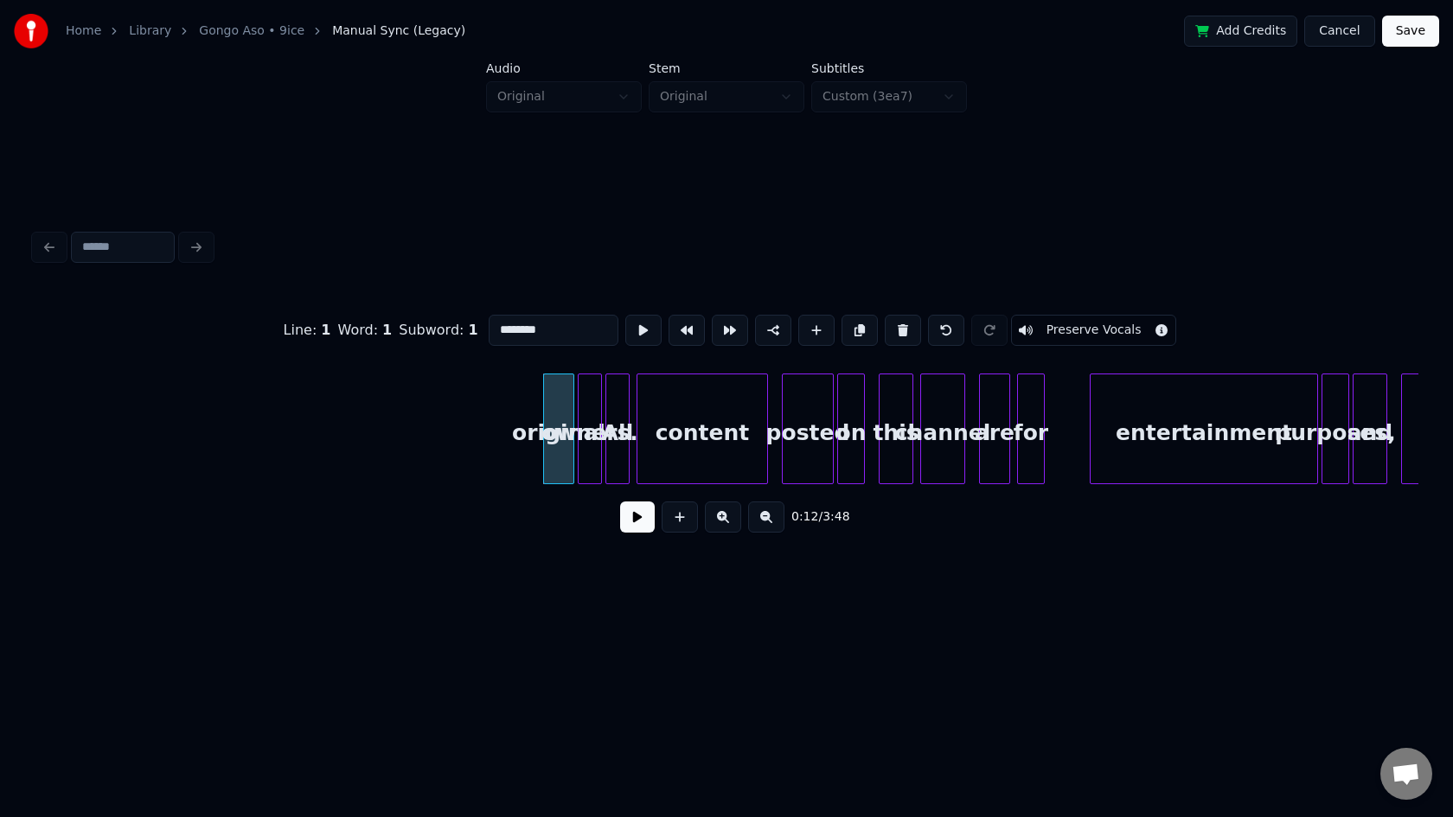
click at [896, 331] on button at bounding box center [903, 330] width 36 height 31
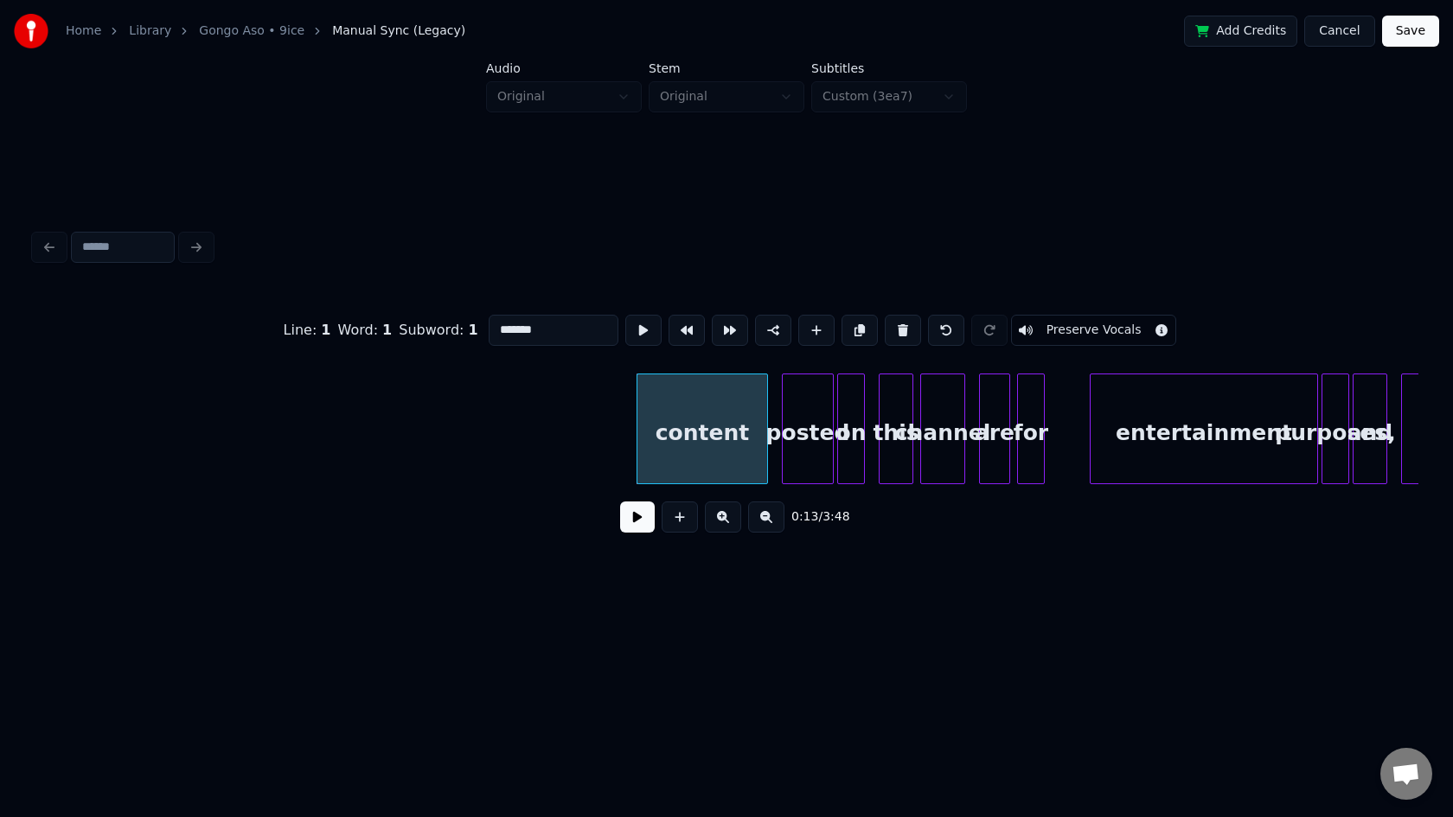
click at [896, 331] on button at bounding box center [903, 330] width 36 height 31
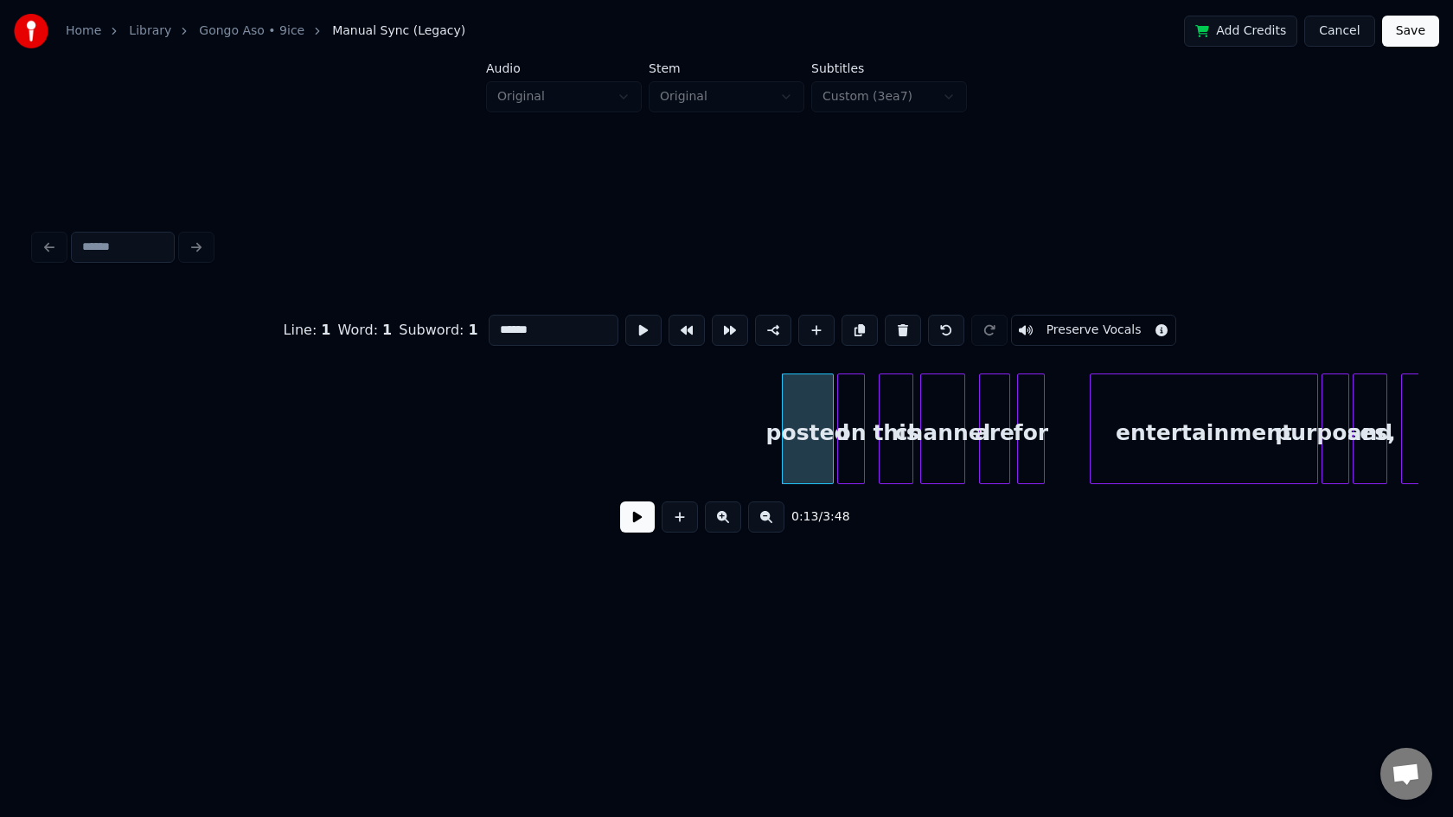
click at [896, 331] on button at bounding box center [903, 330] width 36 height 31
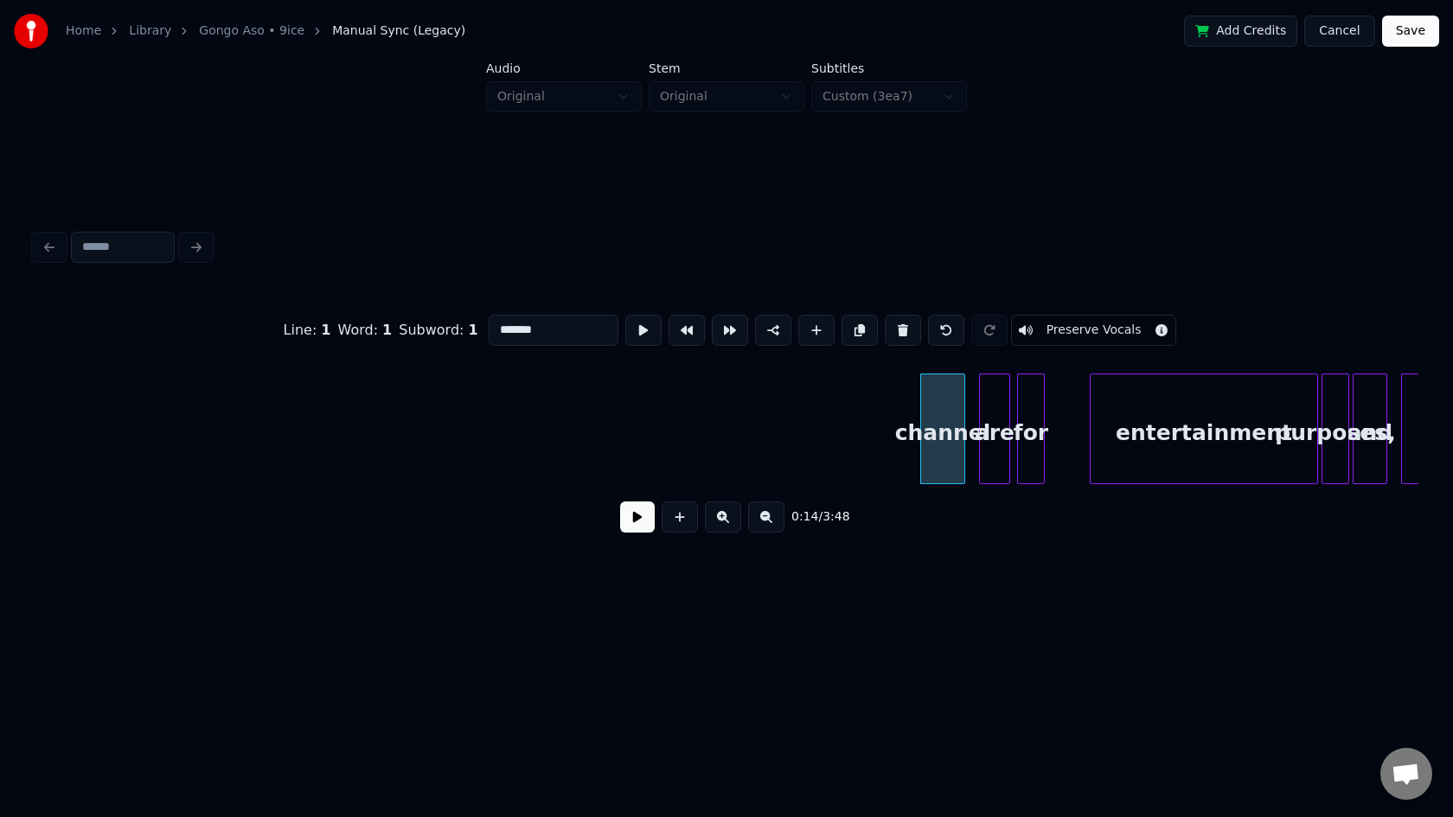
click at [896, 331] on button at bounding box center [903, 330] width 36 height 31
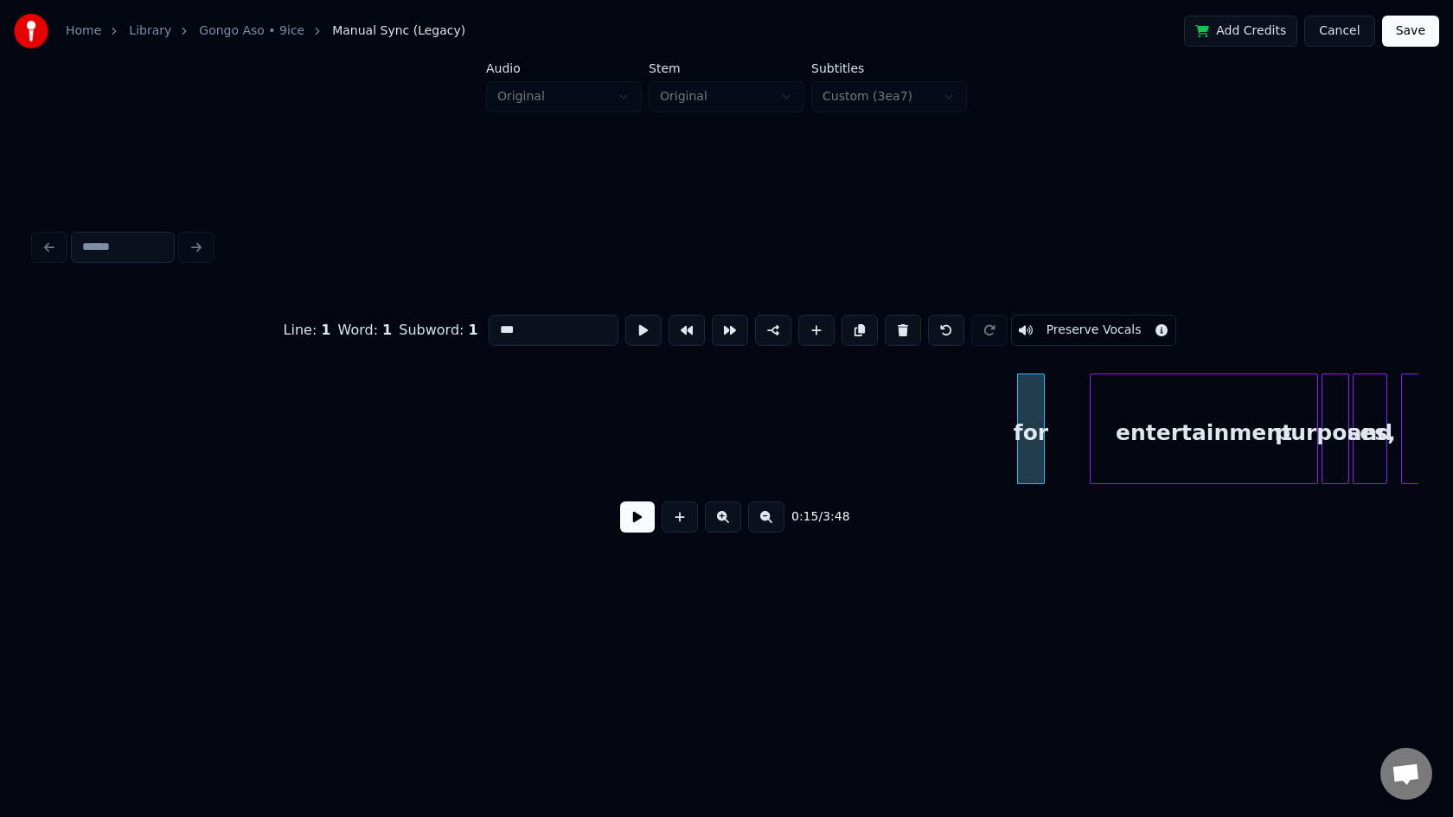
click at [896, 331] on button at bounding box center [903, 330] width 36 height 31
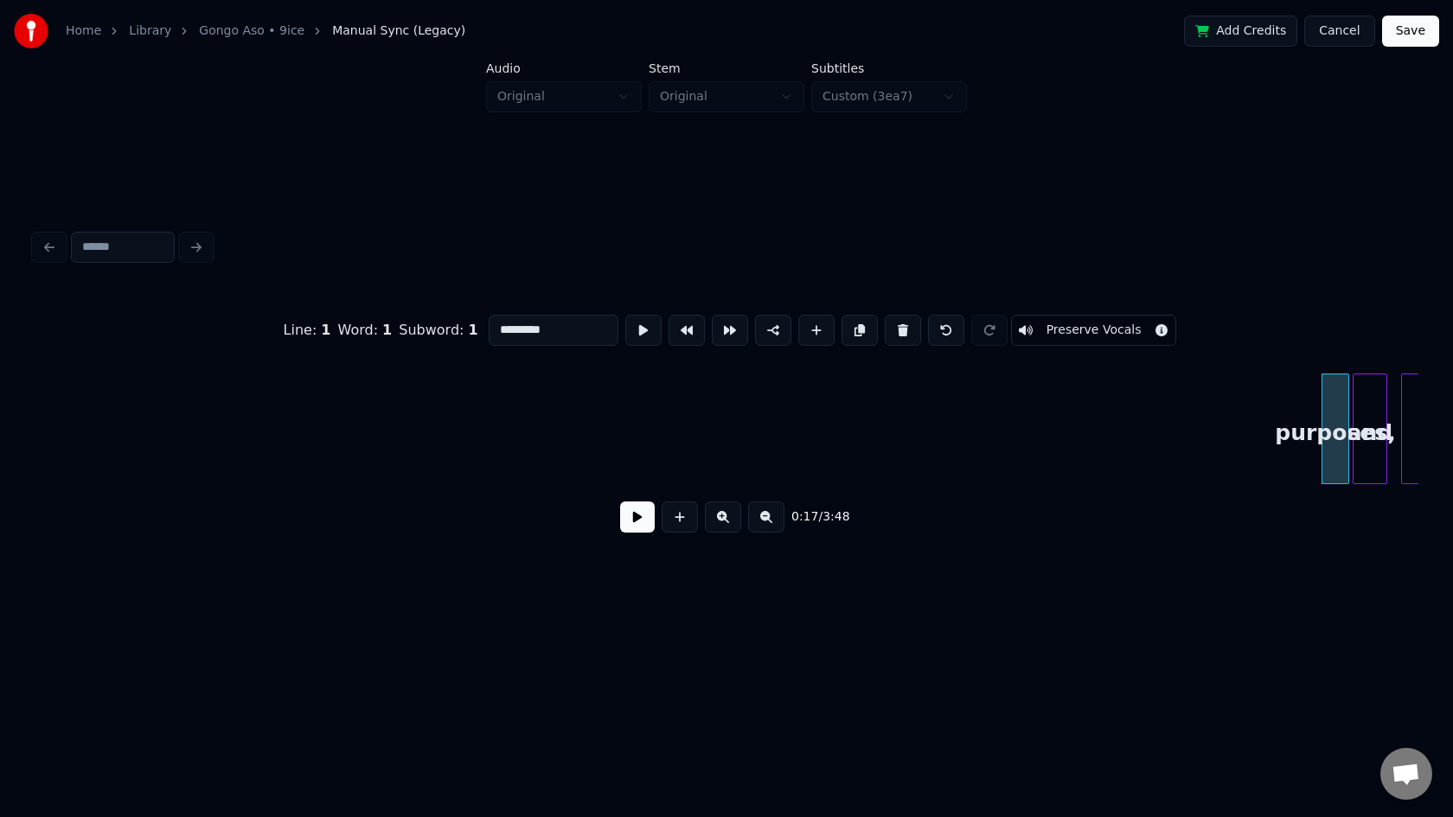
click at [896, 331] on button at bounding box center [903, 330] width 36 height 31
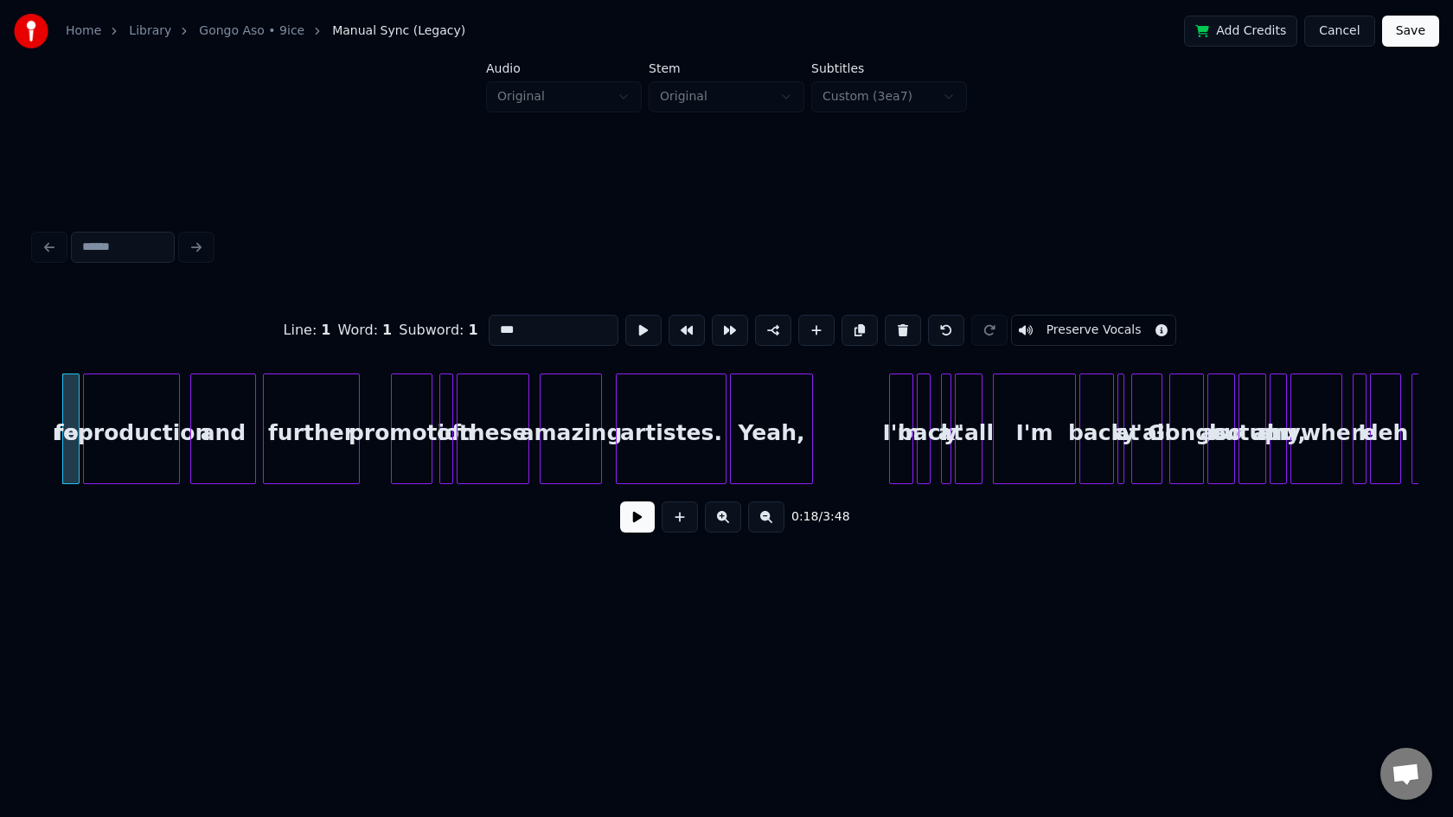
click at [896, 331] on button at bounding box center [903, 330] width 36 height 31
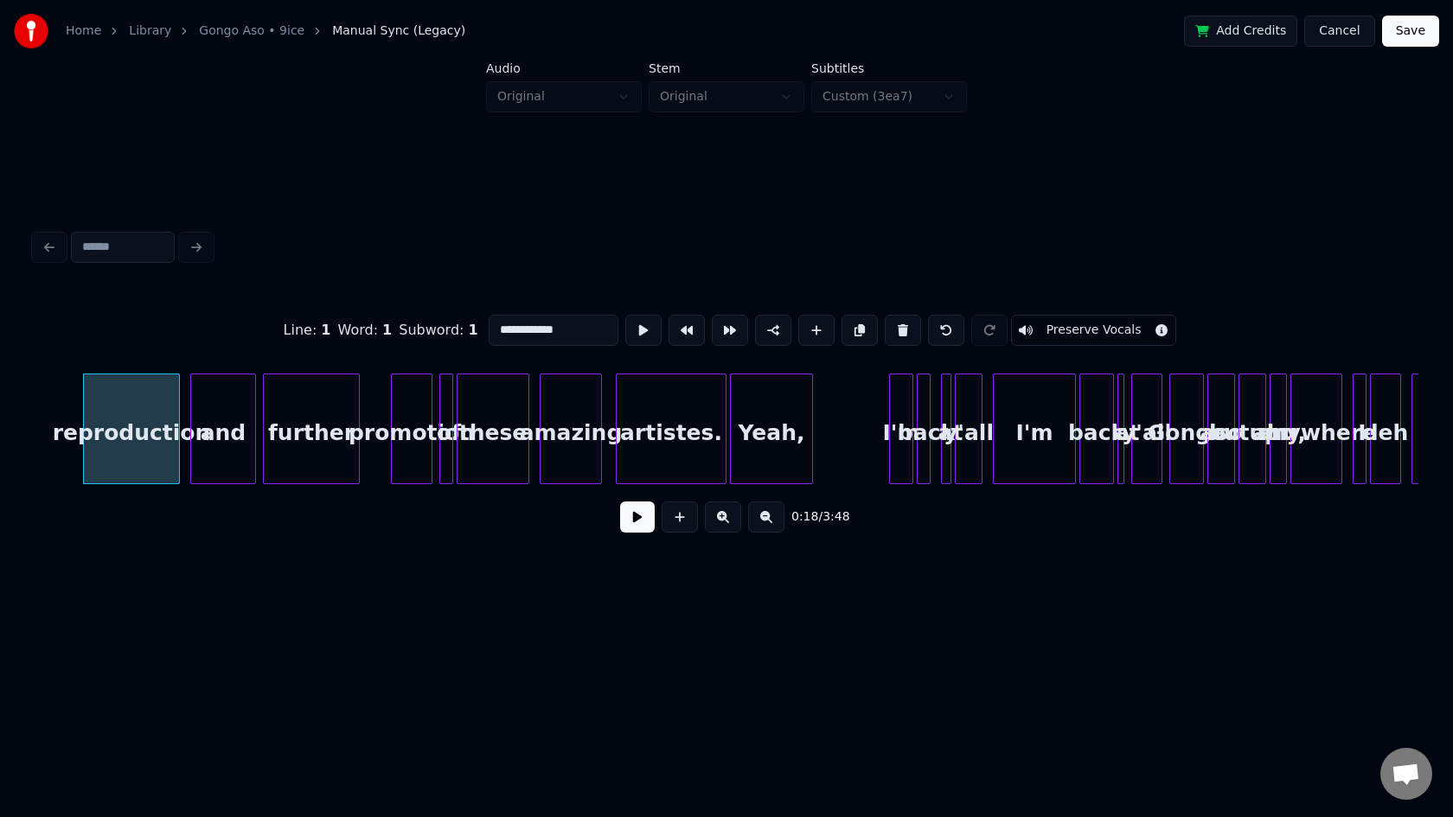
click at [896, 331] on button at bounding box center [903, 330] width 36 height 31
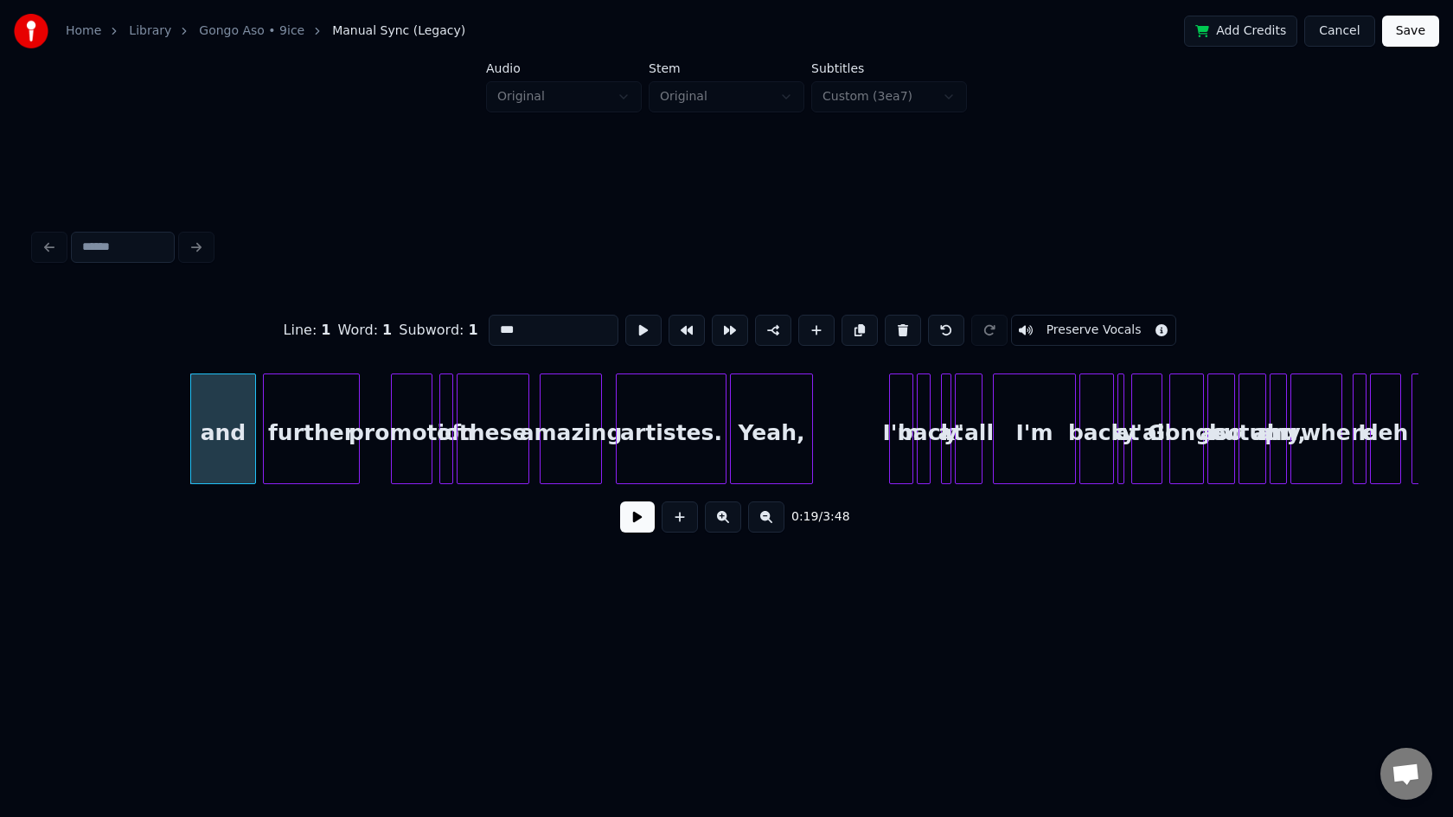
click at [896, 331] on button at bounding box center [903, 330] width 36 height 31
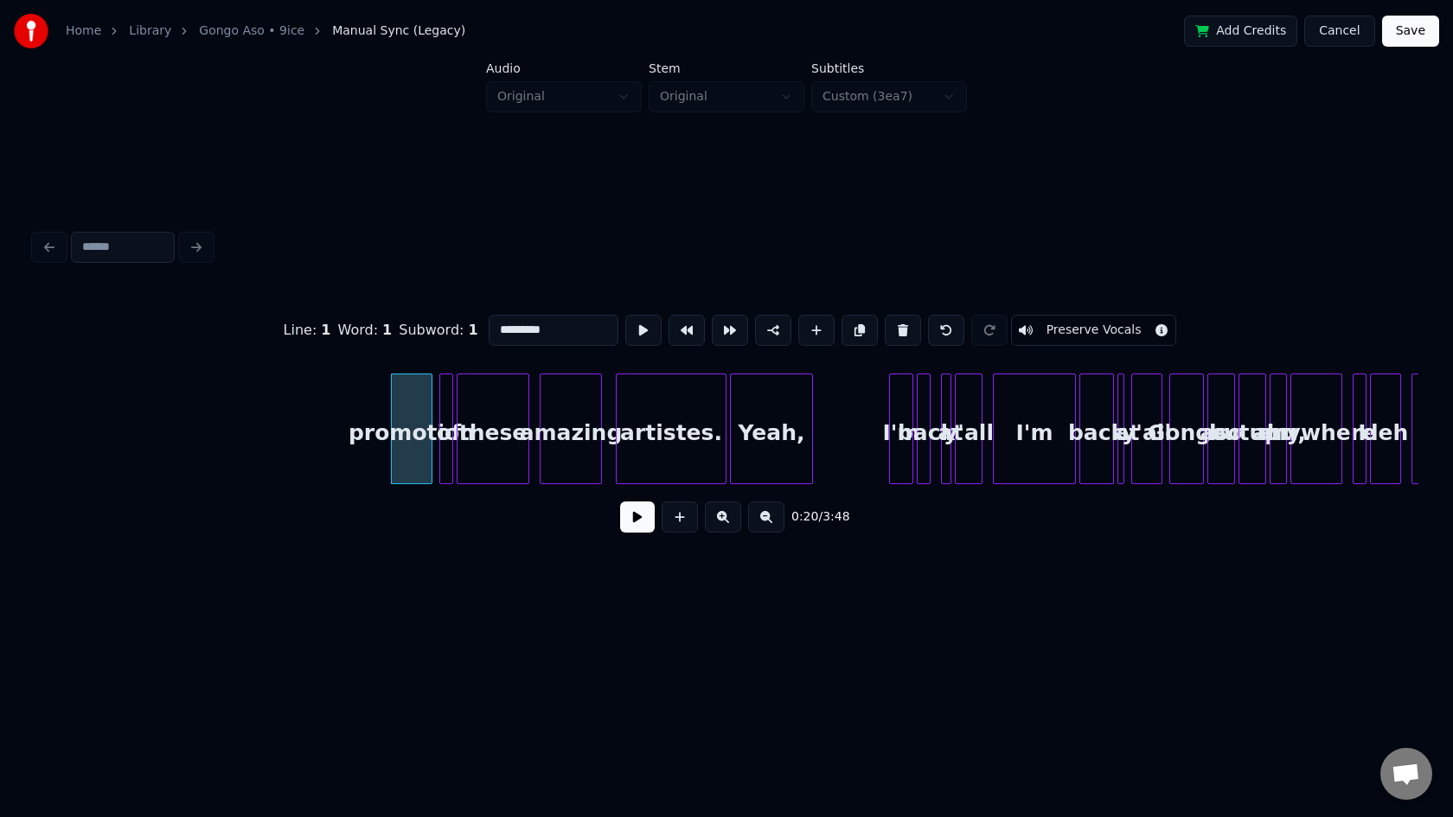
click at [896, 331] on button at bounding box center [903, 330] width 36 height 31
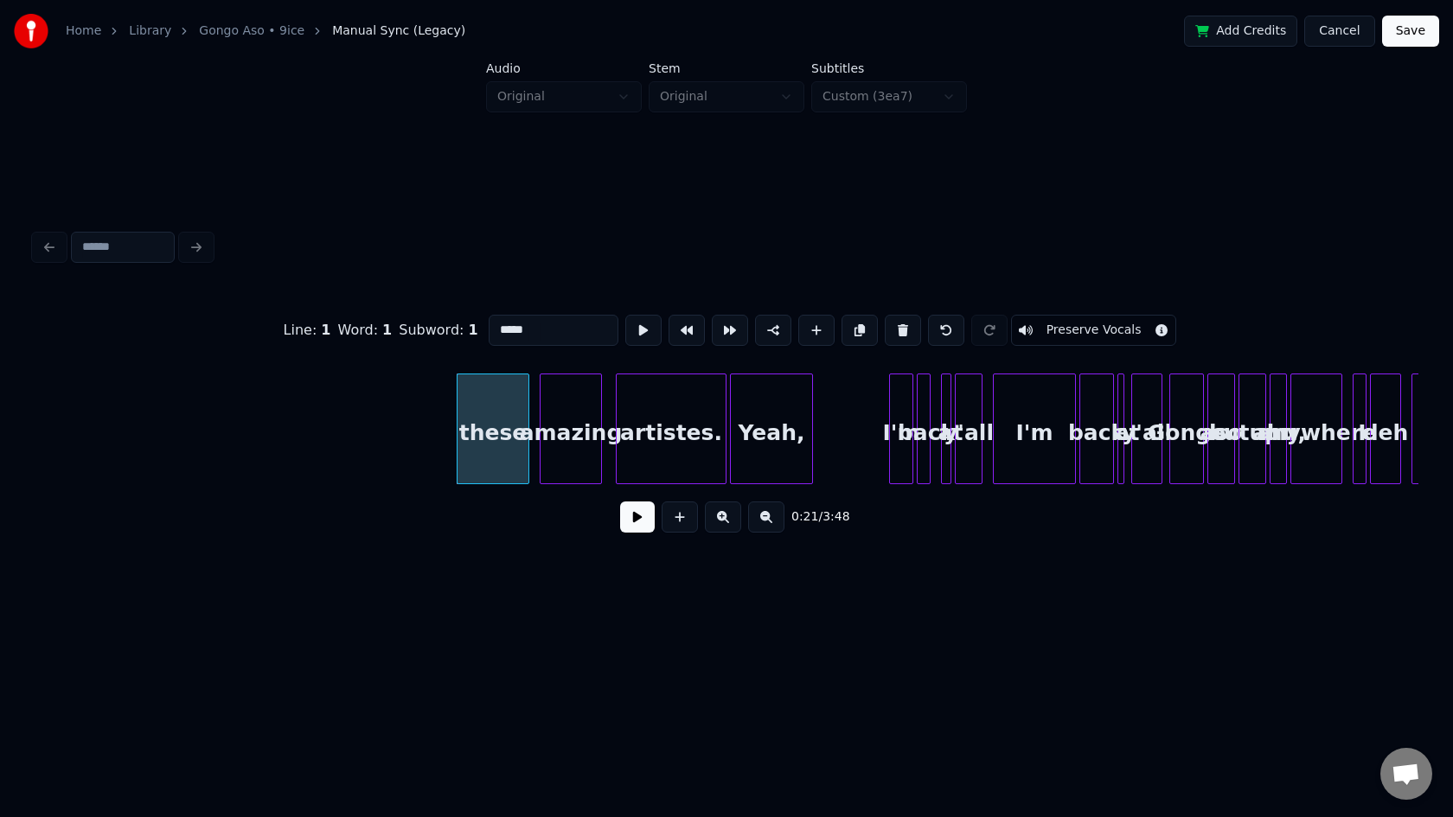
click at [896, 331] on button at bounding box center [903, 330] width 36 height 31
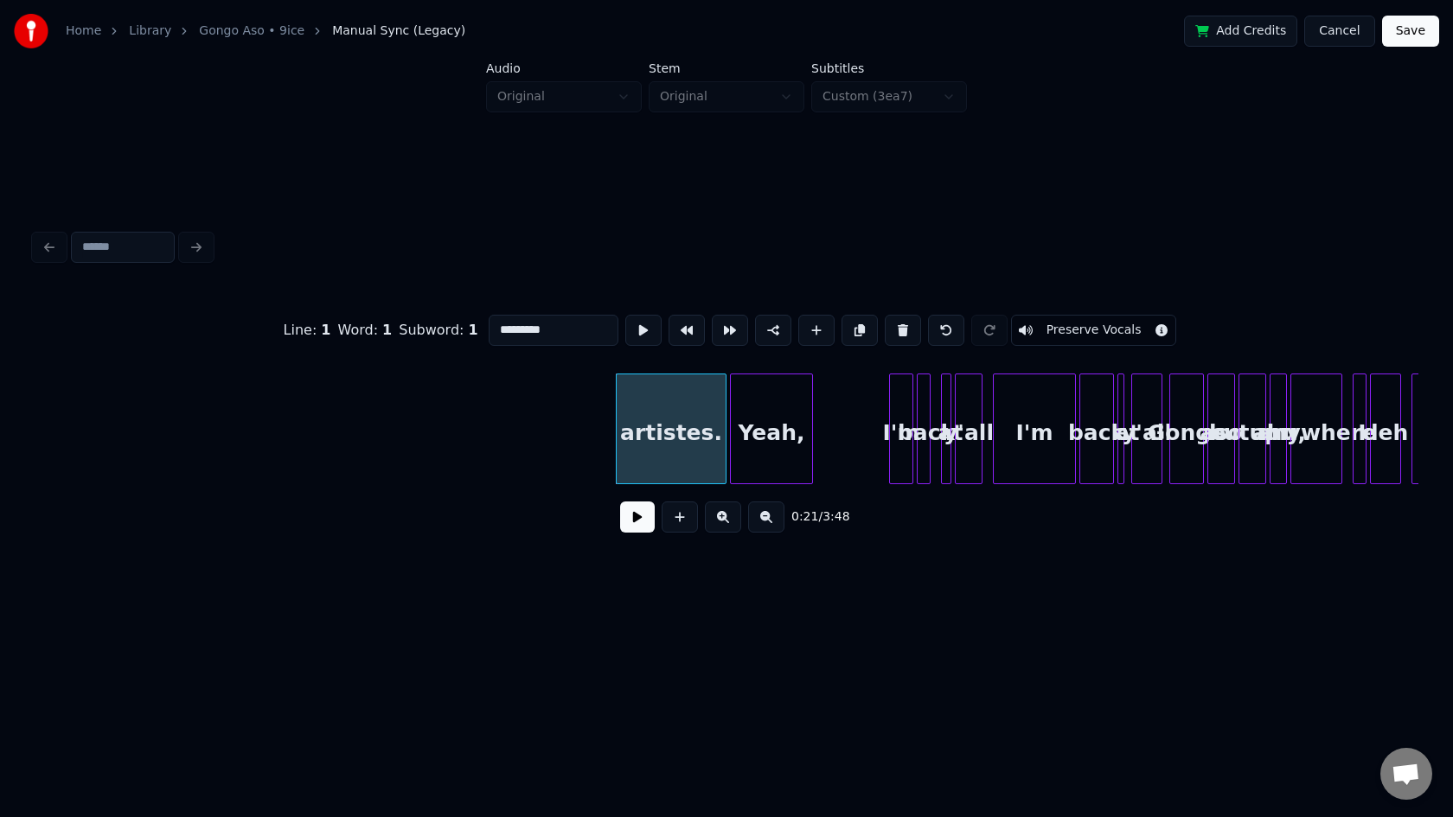
click at [896, 331] on button at bounding box center [903, 330] width 36 height 31
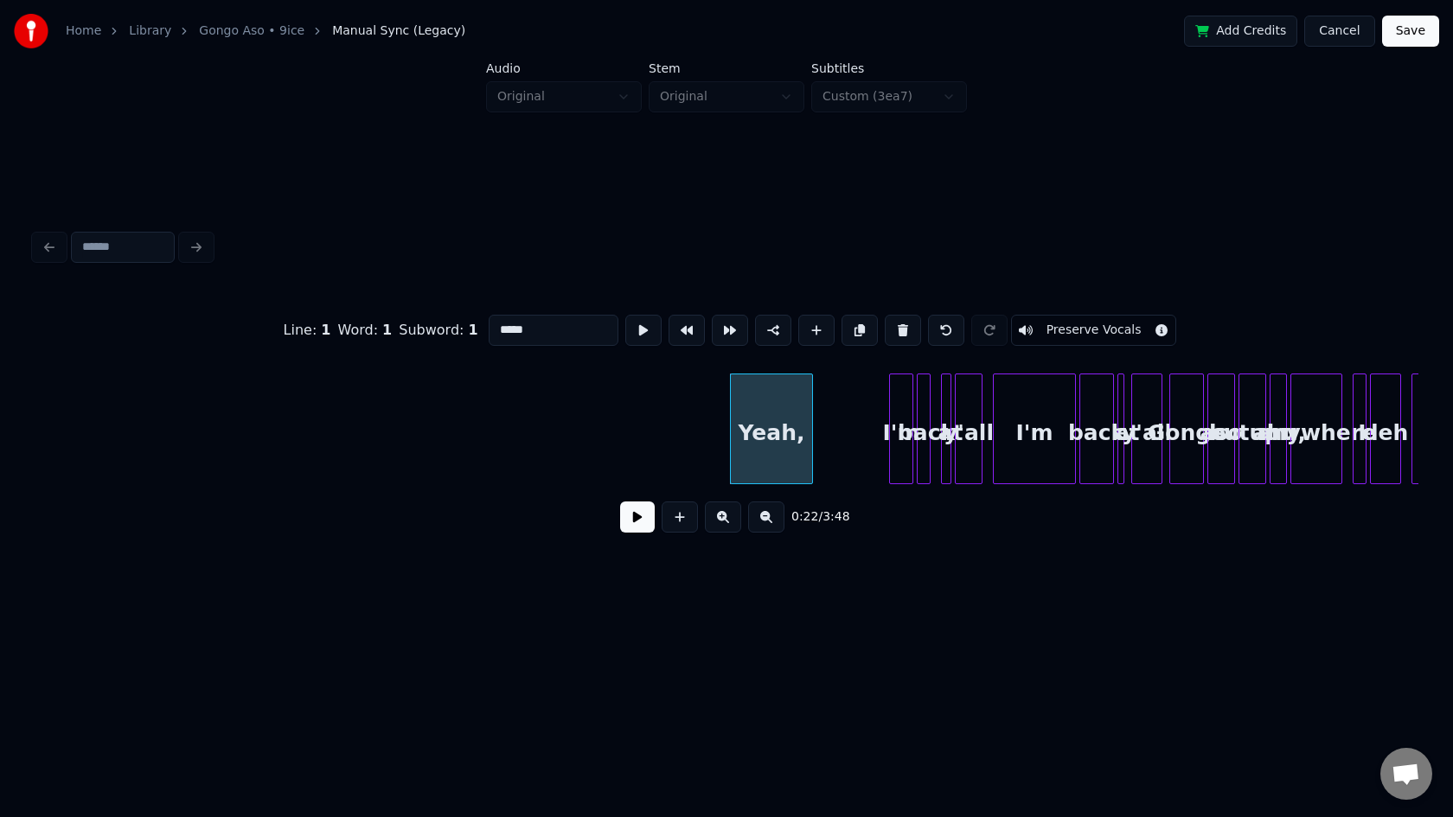
click at [896, 331] on button at bounding box center [903, 330] width 36 height 31
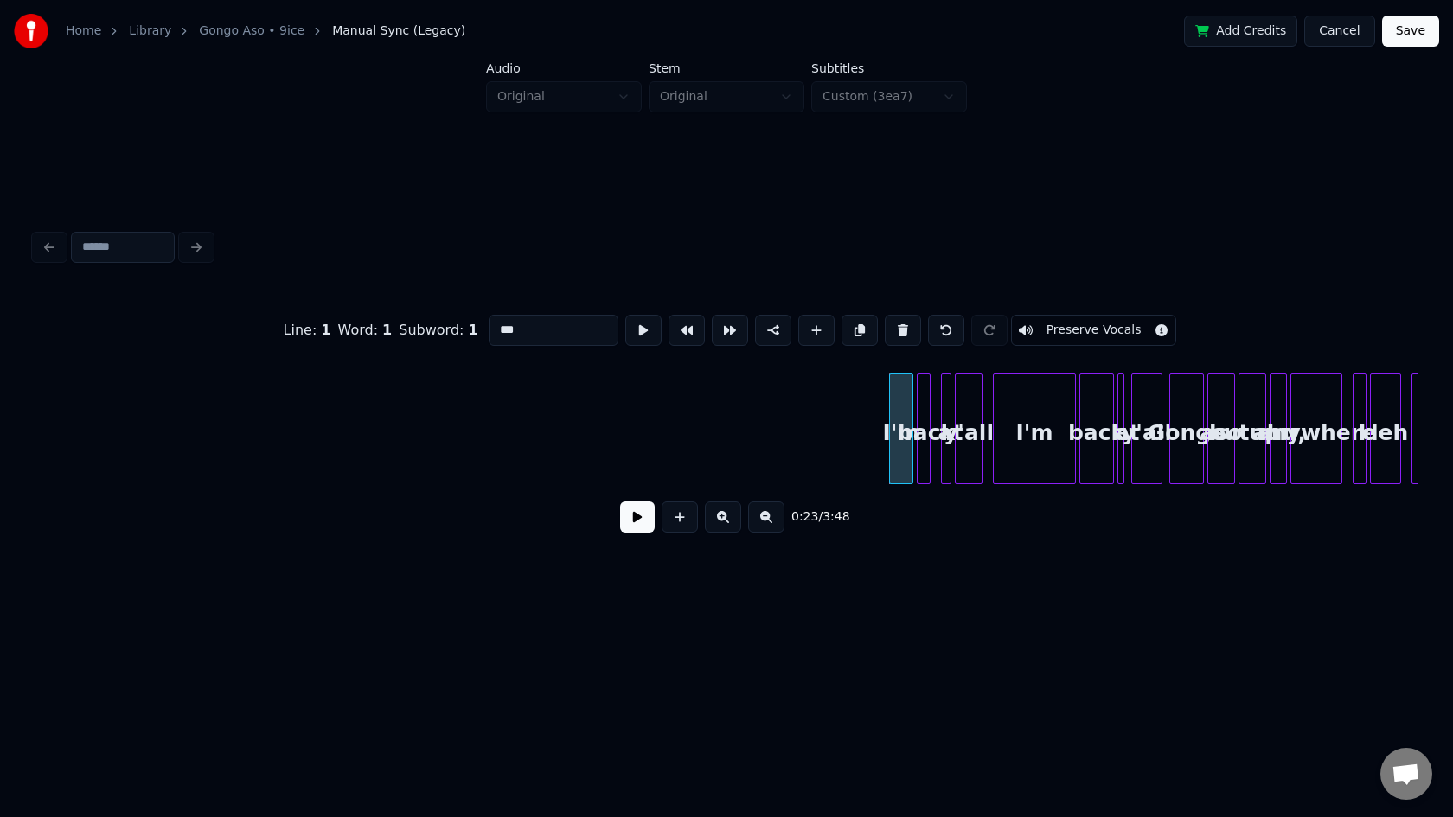
click at [896, 331] on button at bounding box center [903, 330] width 36 height 31
type input "****"
click at [940, 334] on button at bounding box center [946, 330] width 36 height 31
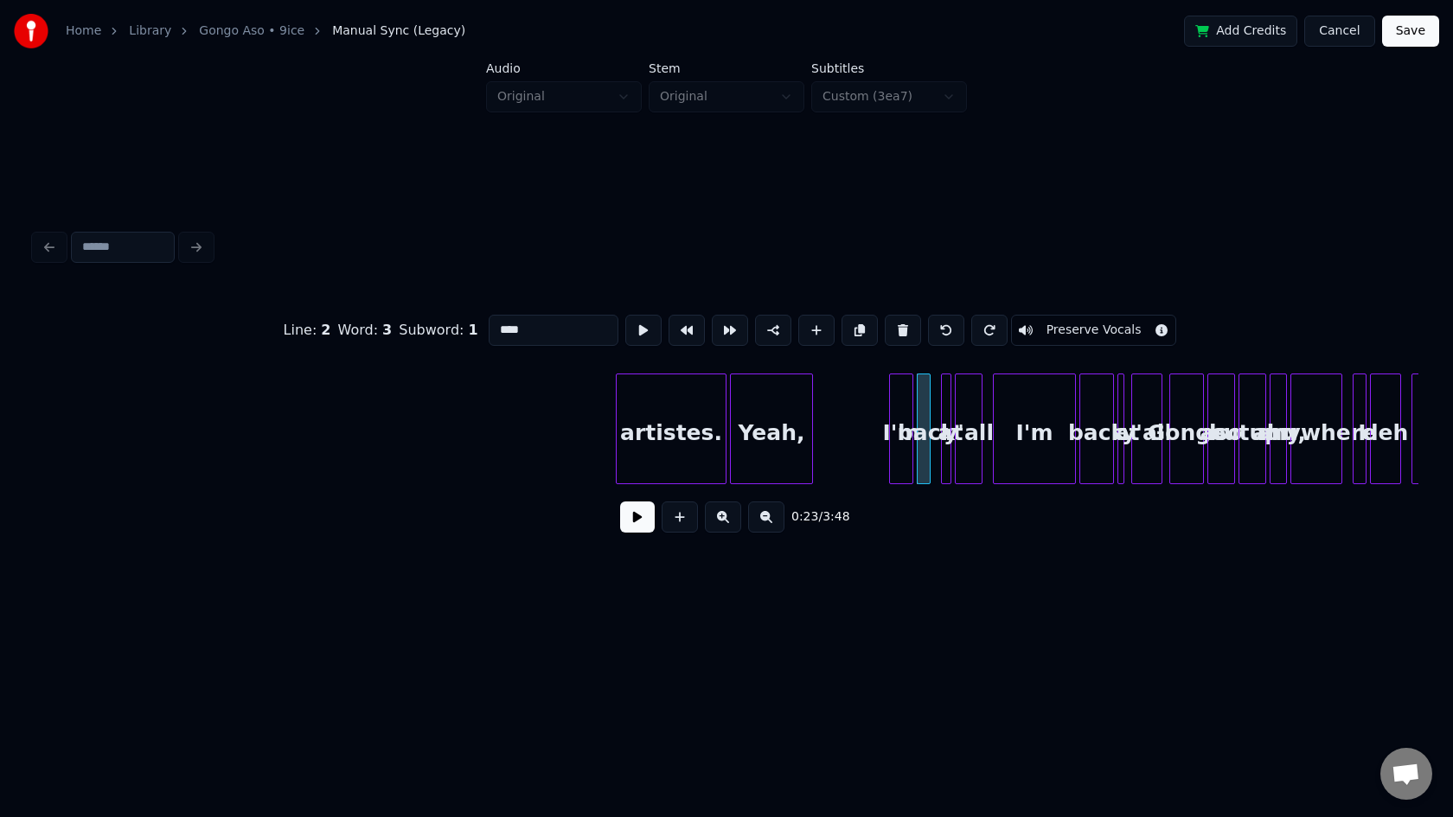
click at [661, 430] on div "artistes." at bounding box center [670, 433] width 109 height 118
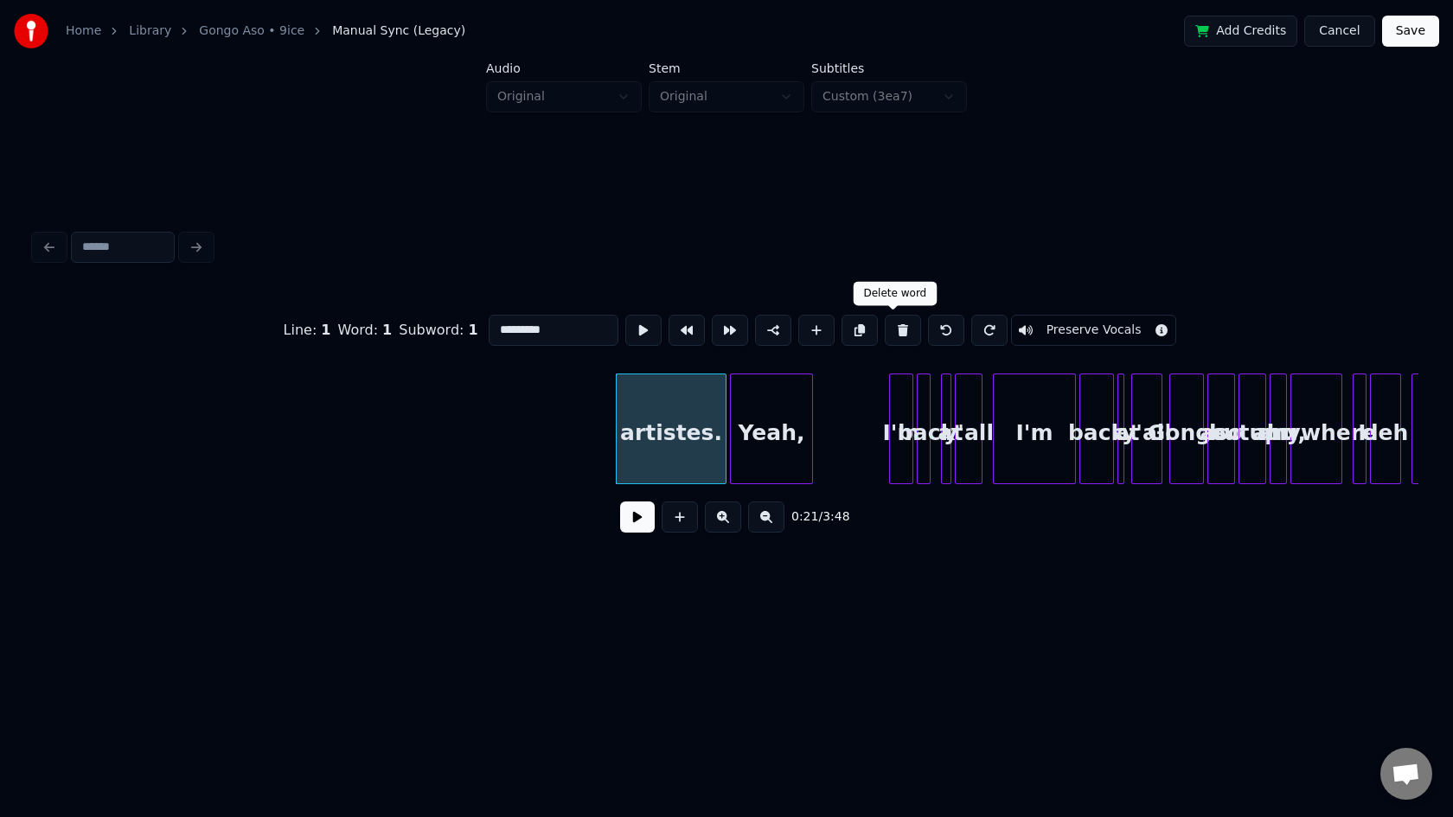
click at [893, 329] on button at bounding box center [903, 330] width 36 height 31
type input "*****"
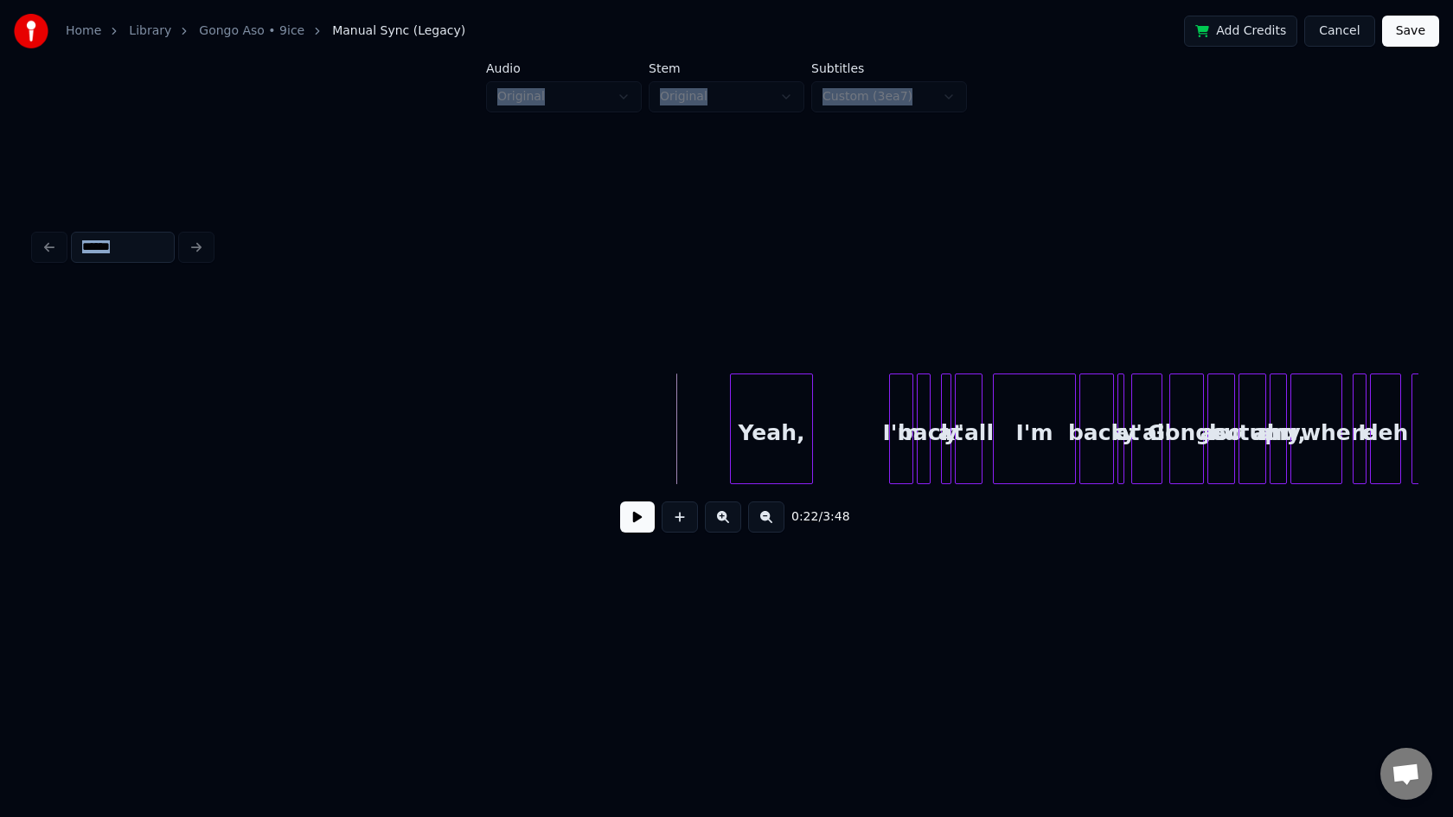
click at [773, 412] on div "Yeah," at bounding box center [771, 433] width 81 height 118
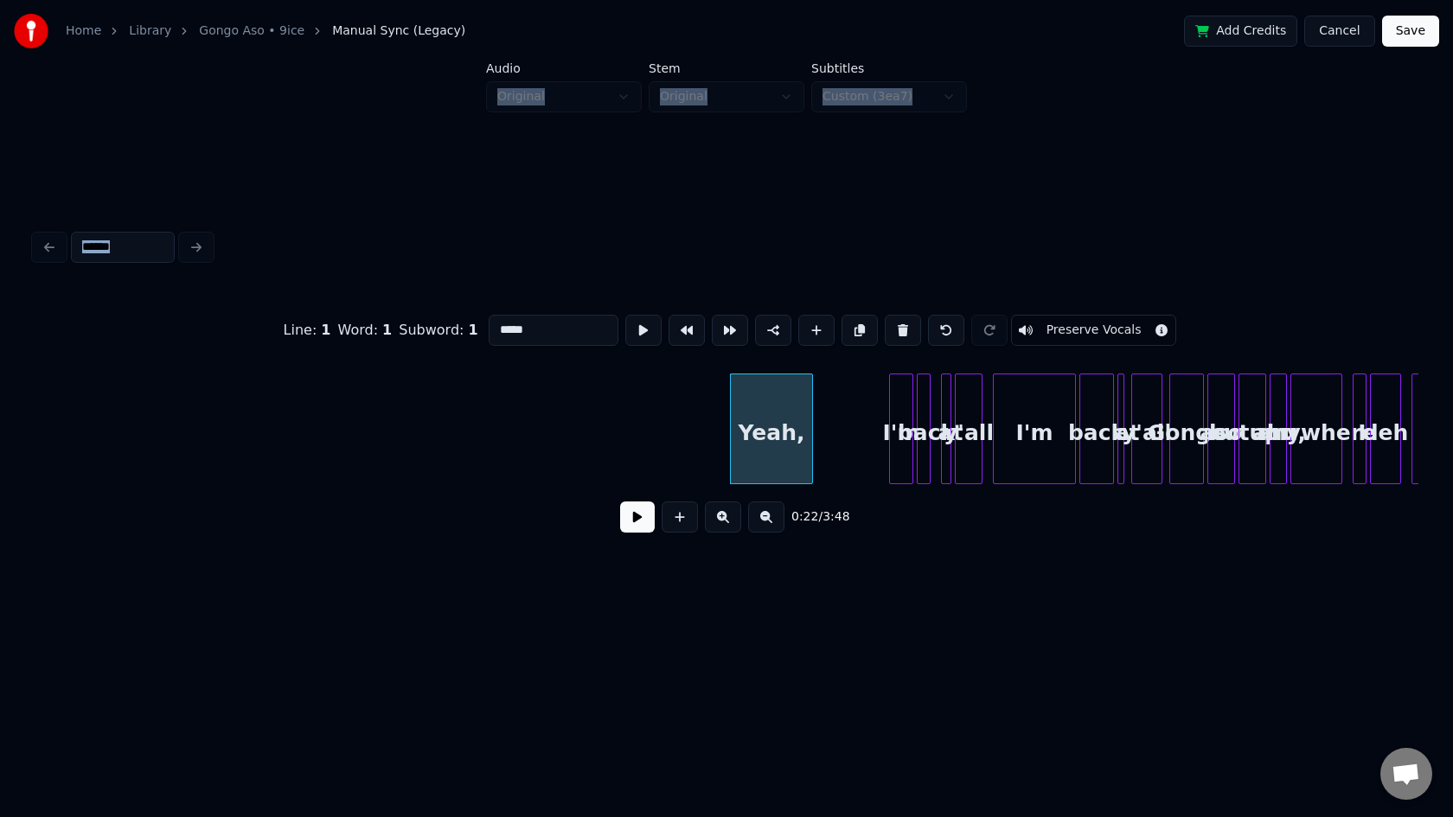
click at [902, 414] on div "I'm" at bounding box center [901, 433] width 22 height 118
click at [753, 431] on div "Yeah," at bounding box center [771, 433] width 81 height 118
type input "*****"
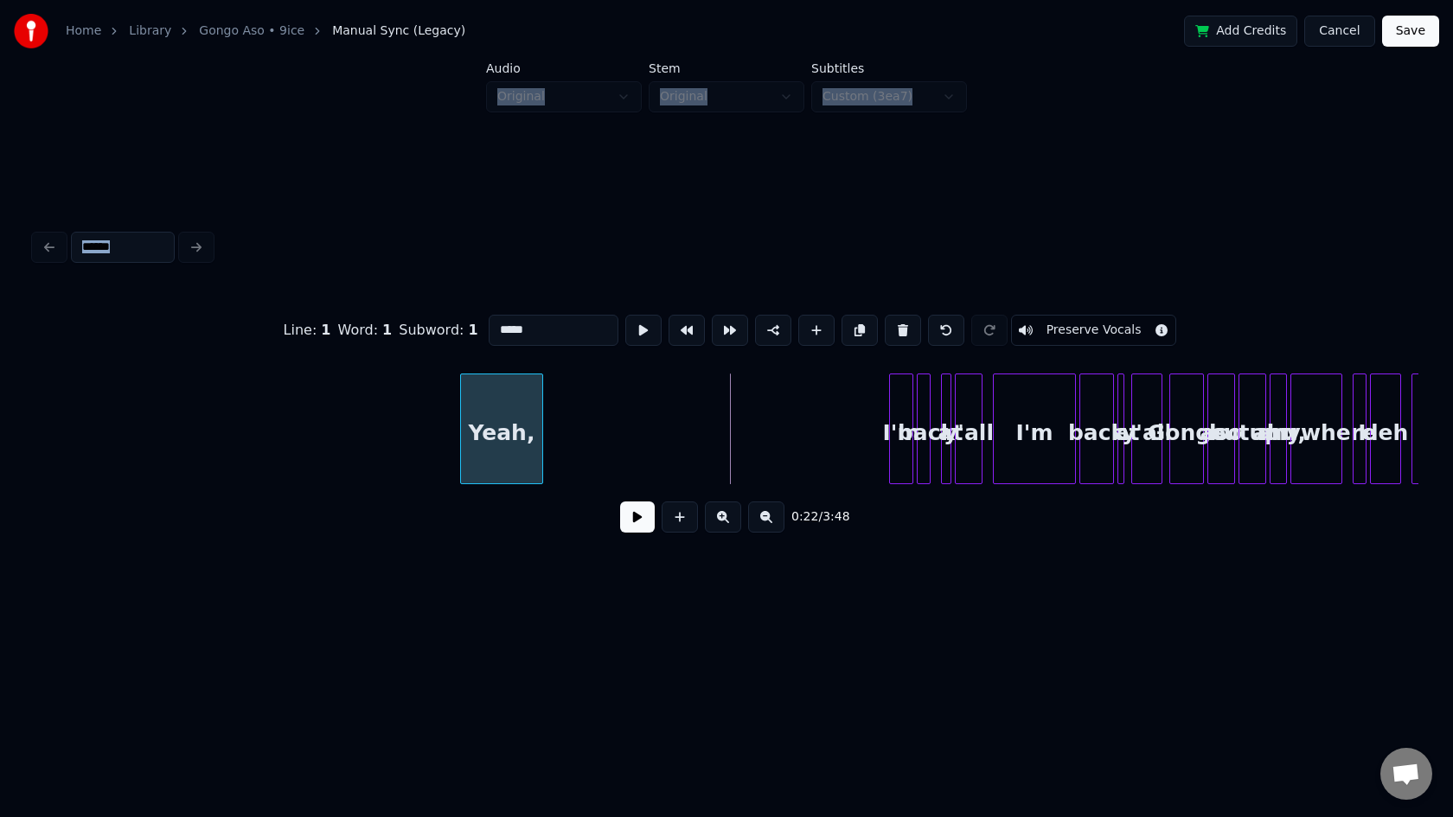
click at [461, 419] on div "Yeah," at bounding box center [501, 433] width 81 height 118
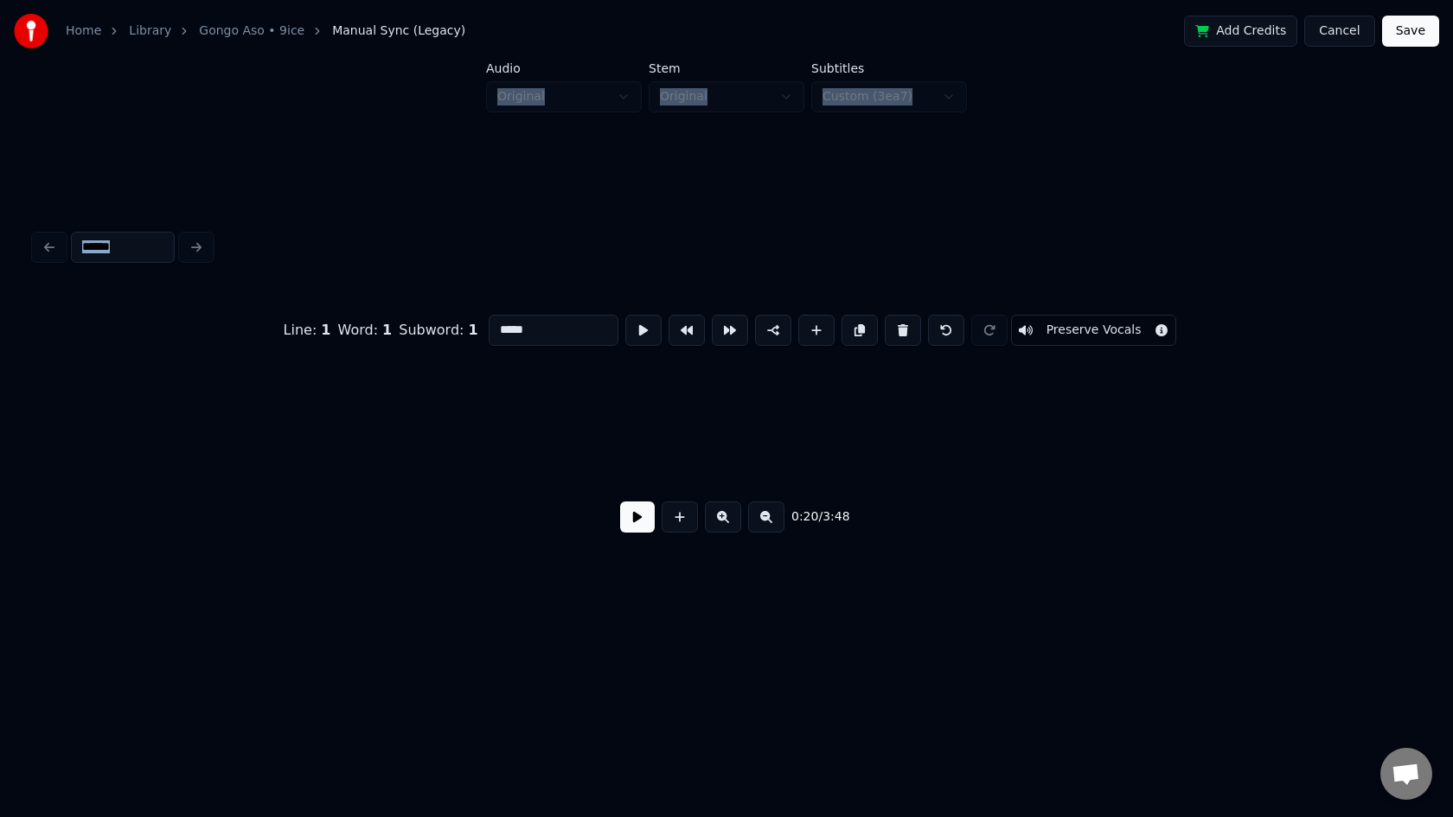
scroll to position [0, 0]
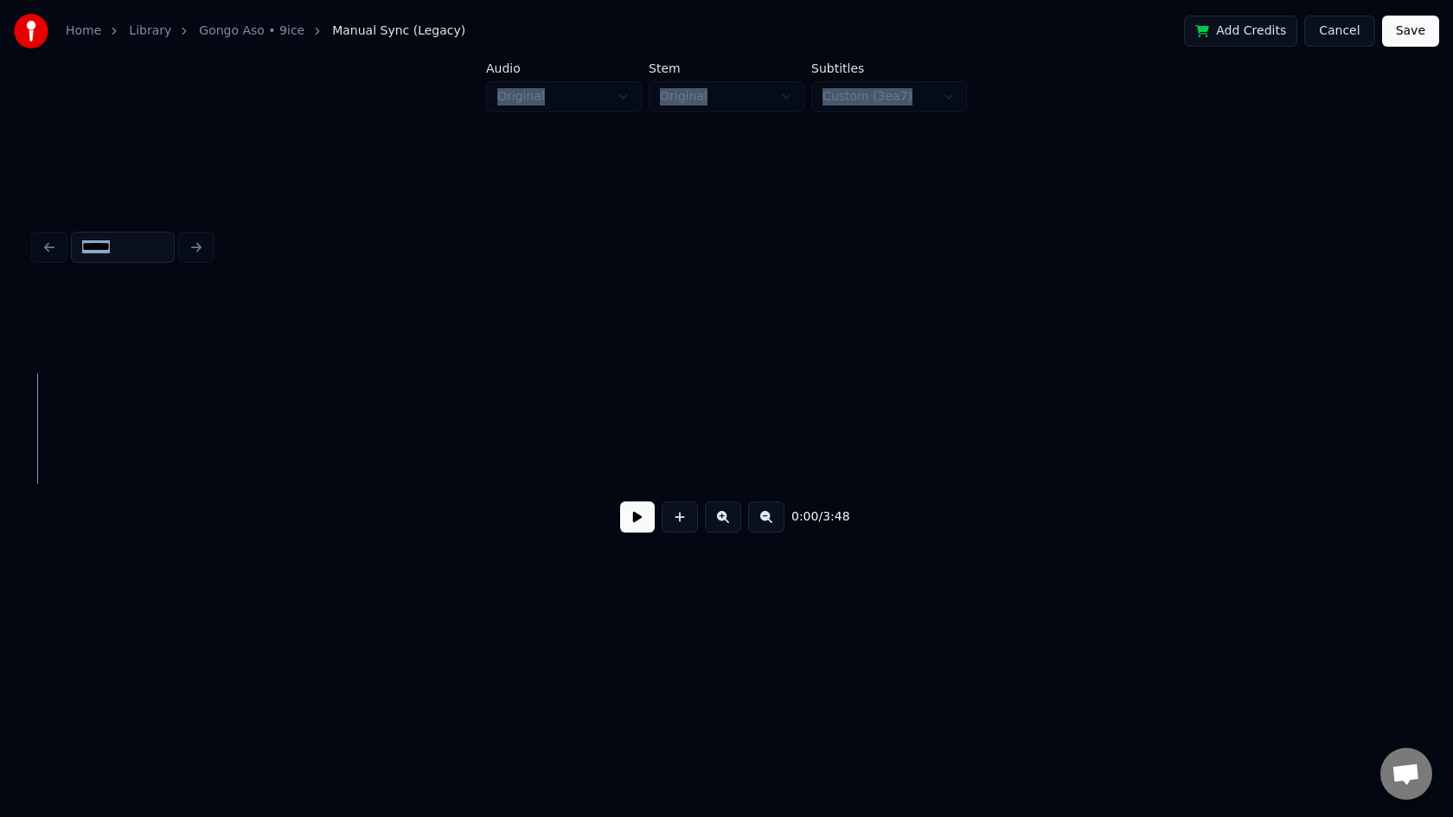
click at [1317, 33] on button "Cancel" at bounding box center [1339, 31] width 70 height 31
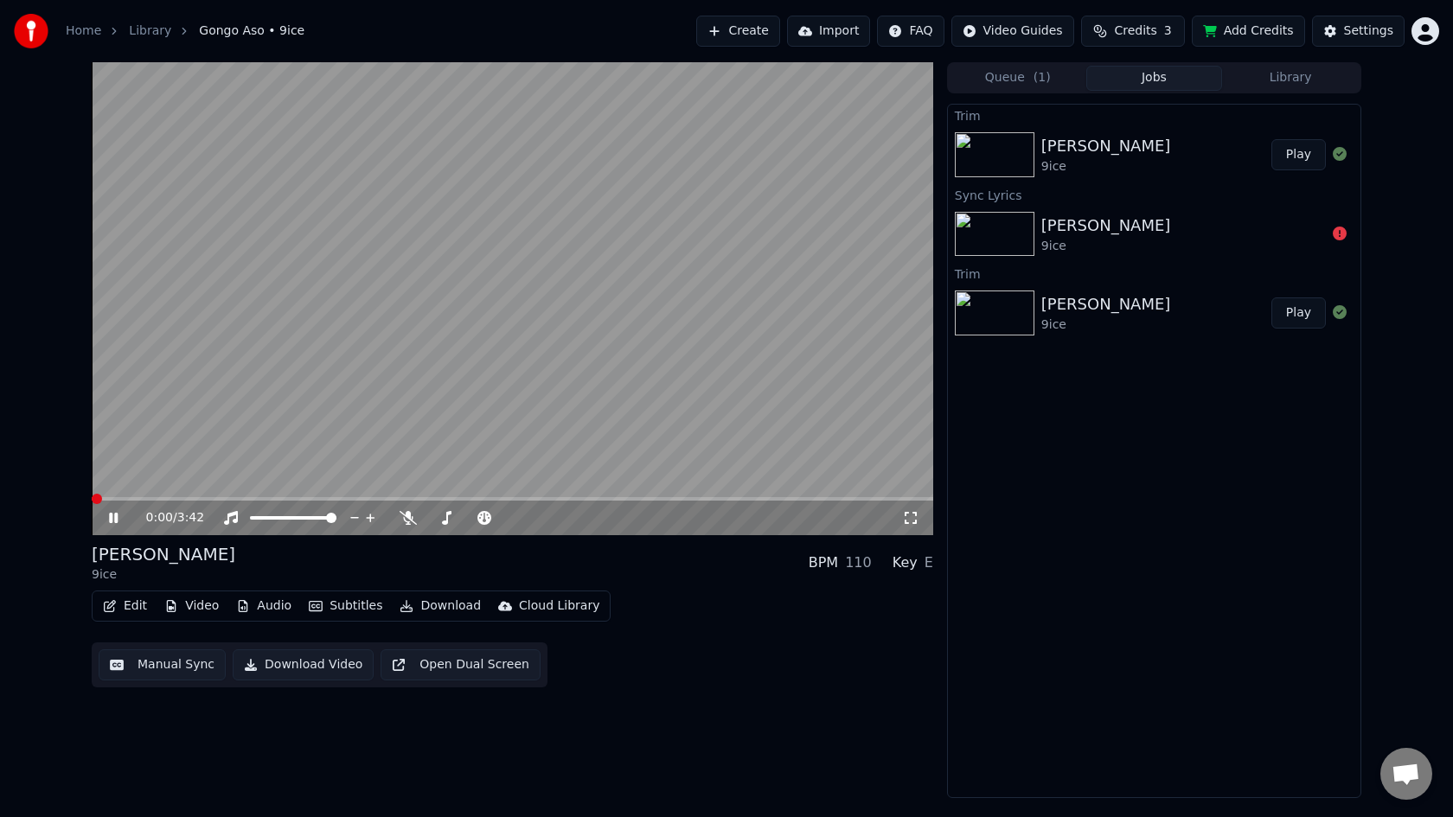
click at [127, 605] on button "Edit" at bounding box center [125, 606] width 58 height 24
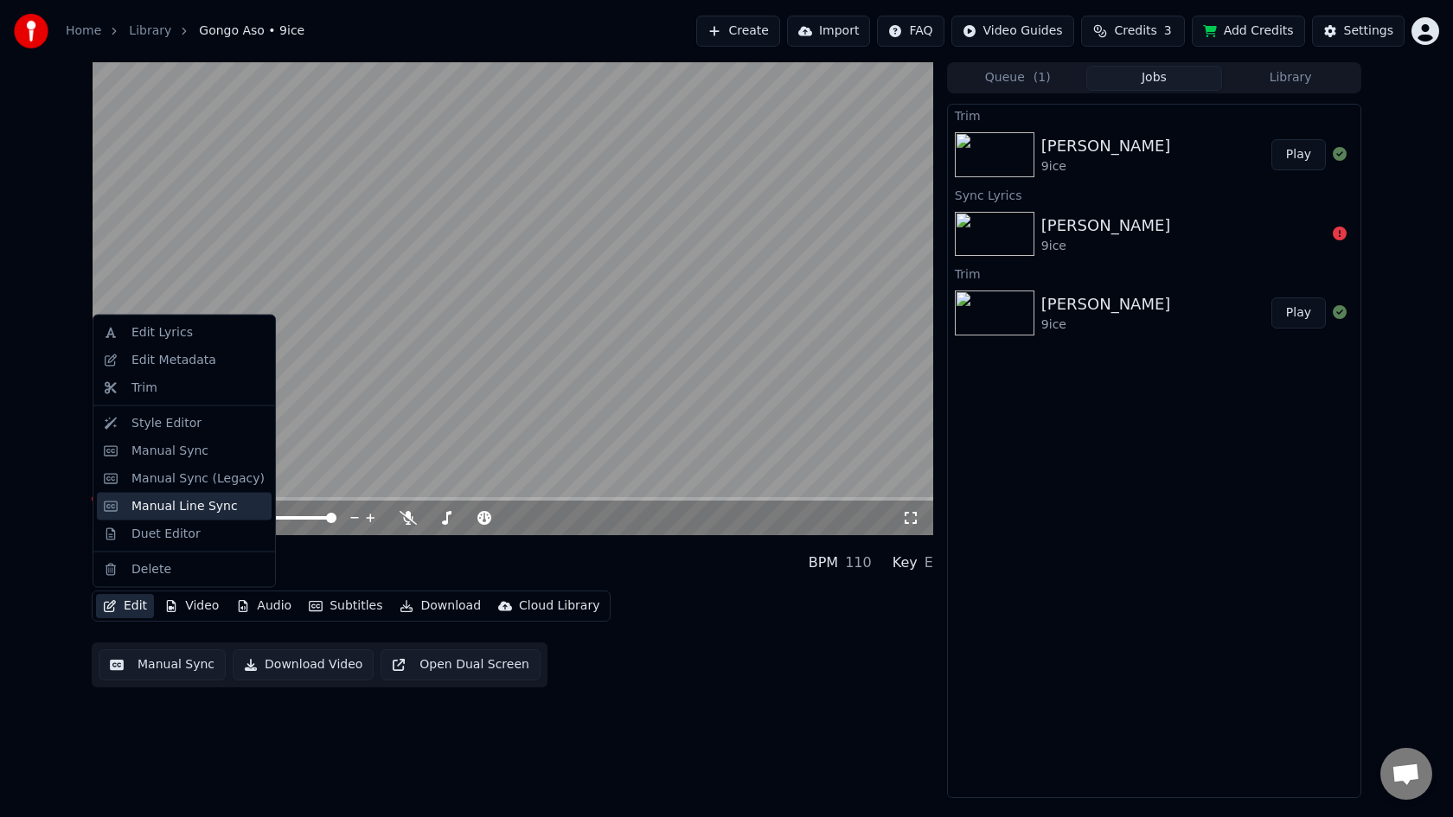
click at [176, 508] on div "Manual Line Sync" at bounding box center [184, 505] width 106 height 17
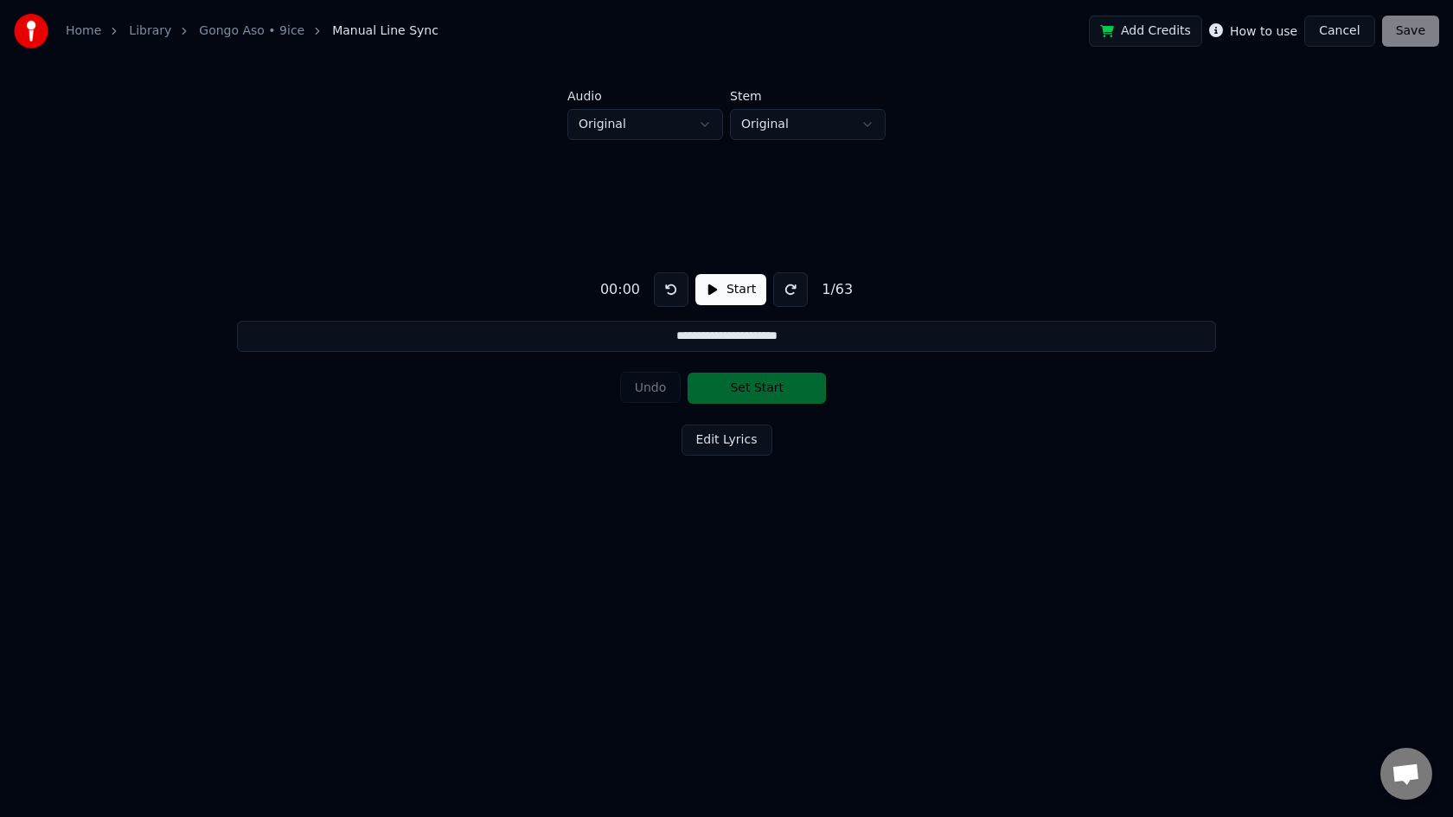
click at [709, 292] on button "Start" at bounding box center [730, 289] width 71 height 31
click at [709, 292] on button "Pause" at bounding box center [730, 289] width 77 height 31
click at [641, 446] on div "**********" at bounding box center [726, 360] width 1397 height 440
click at [712, 291] on button "Start" at bounding box center [730, 289] width 71 height 31
click at [712, 291] on button "Pause" at bounding box center [730, 289] width 77 height 31
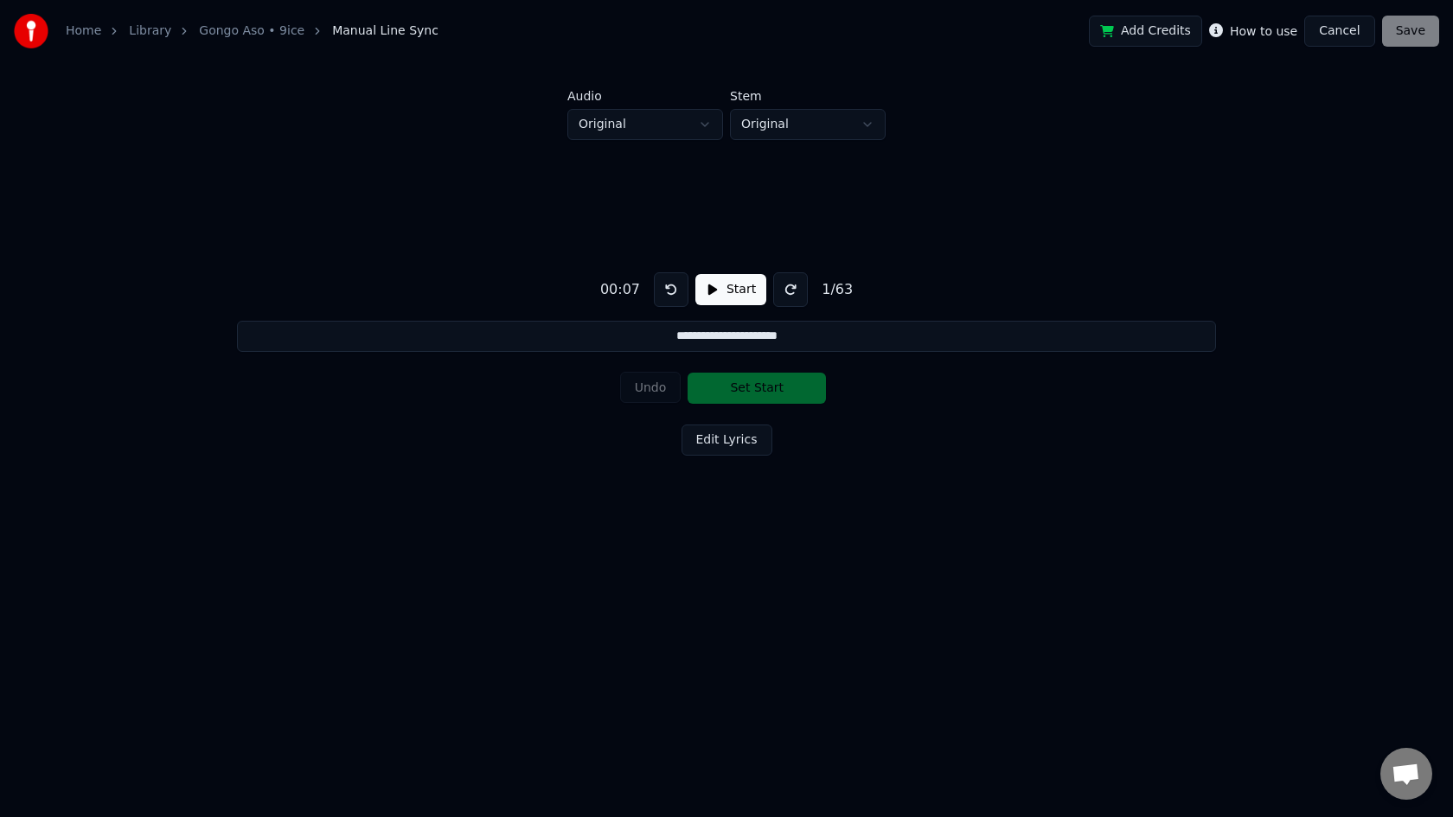
click at [674, 296] on button at bounding box center [671, 289] width 35 height 35
click at [714, 291] on button "Start" at bounding box center [730, 289] width 71 height 31
click at [714, 291] on button "Pause" at bounding box center [730, 289] width 77 height 31
click at [714, 291] on button "Start" at bounding box center [730, 289] width 71 height 31
click at [714, 291] on button "Pause" at bounding box center [730, 289] width 77 height 31
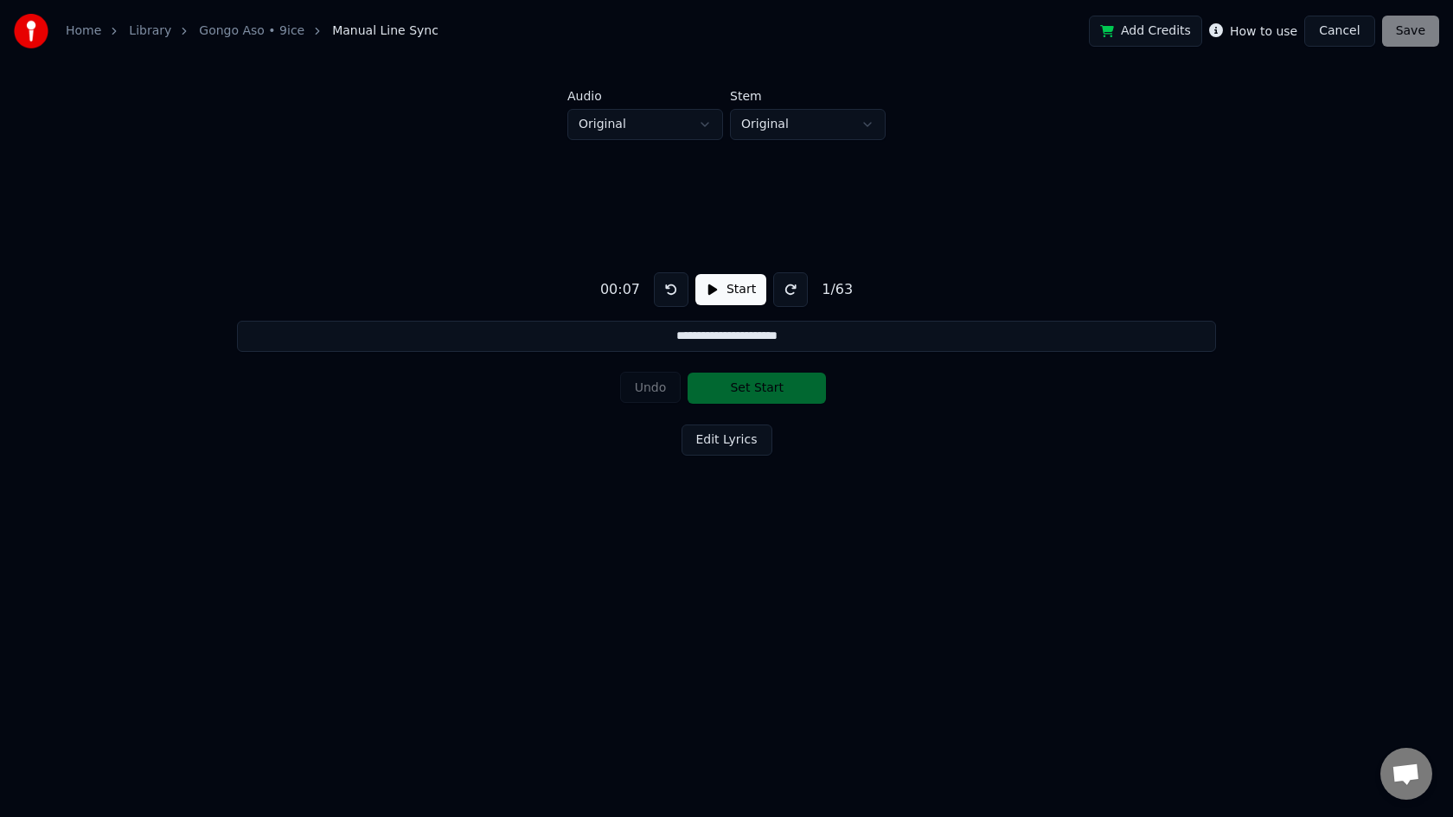
click at [723, 386] on div "Undo Set Start" at bounding box center [727, 388] width 214 height 45
click at [751, 393] on div "Undo Set Start" at bounding box center [727, 388] width 214 height 45
click at [736, 444] on button "Edit Lyrics" at bounding box center [726, 440] width 91 height 31
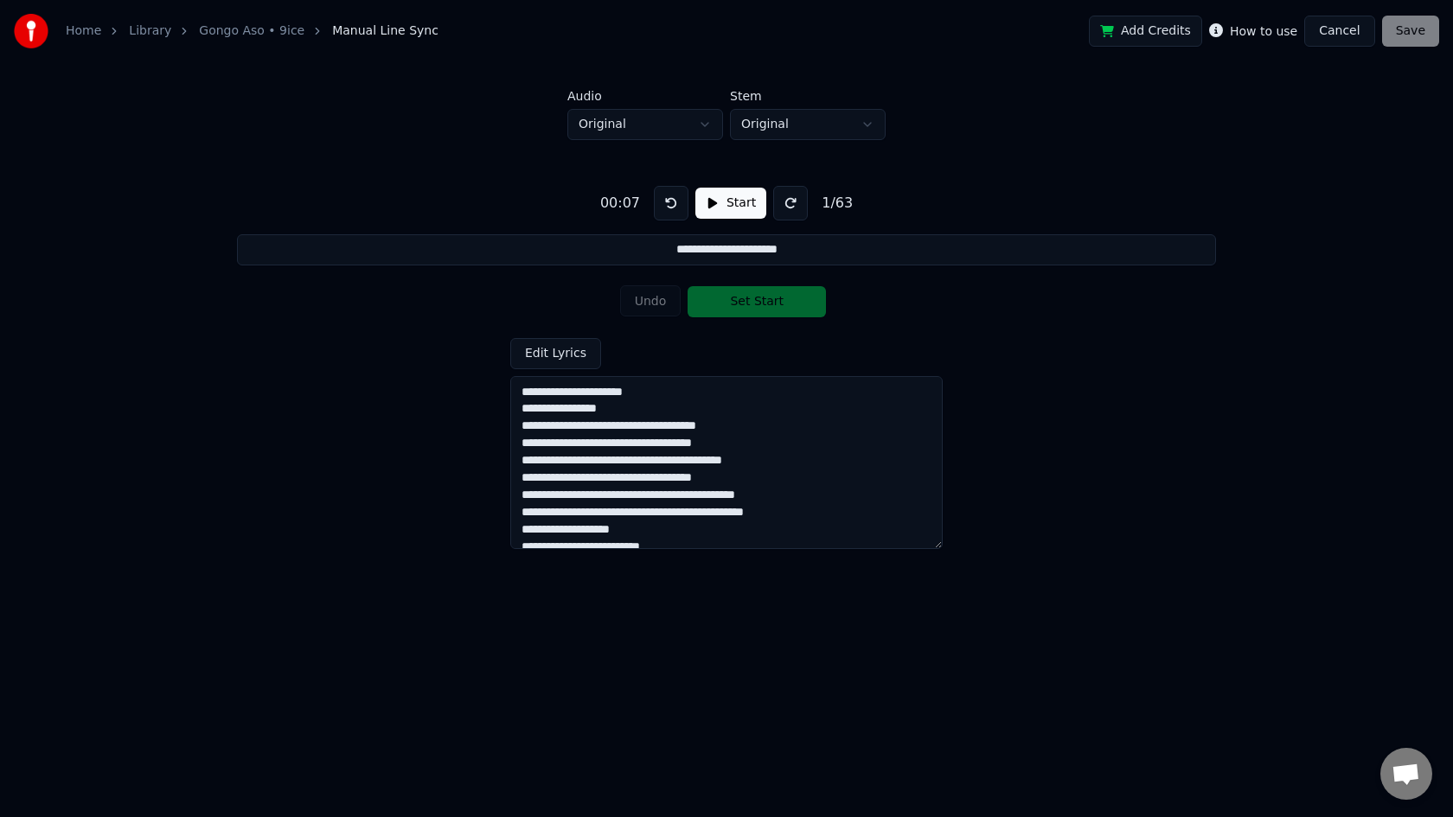
click at [745, 294] on div "Undo Set Start" at bounding box center [727, 301] width 214 height 45
drag, startPoint x: 745, startPoint y: 294, endPoint x: 750, endPoint y: 266, distance: 28.0
click at [745, 290] on div "Undo Set Start" at bounding box center [727, 301] width 214 height 45
click at [750, 266] on div "**********" at bounding box center [726, 360] width 1397 height 440
click at [740, 297] on div "Undo Set Start" at bounding box center [727, 301] width 214 height 45
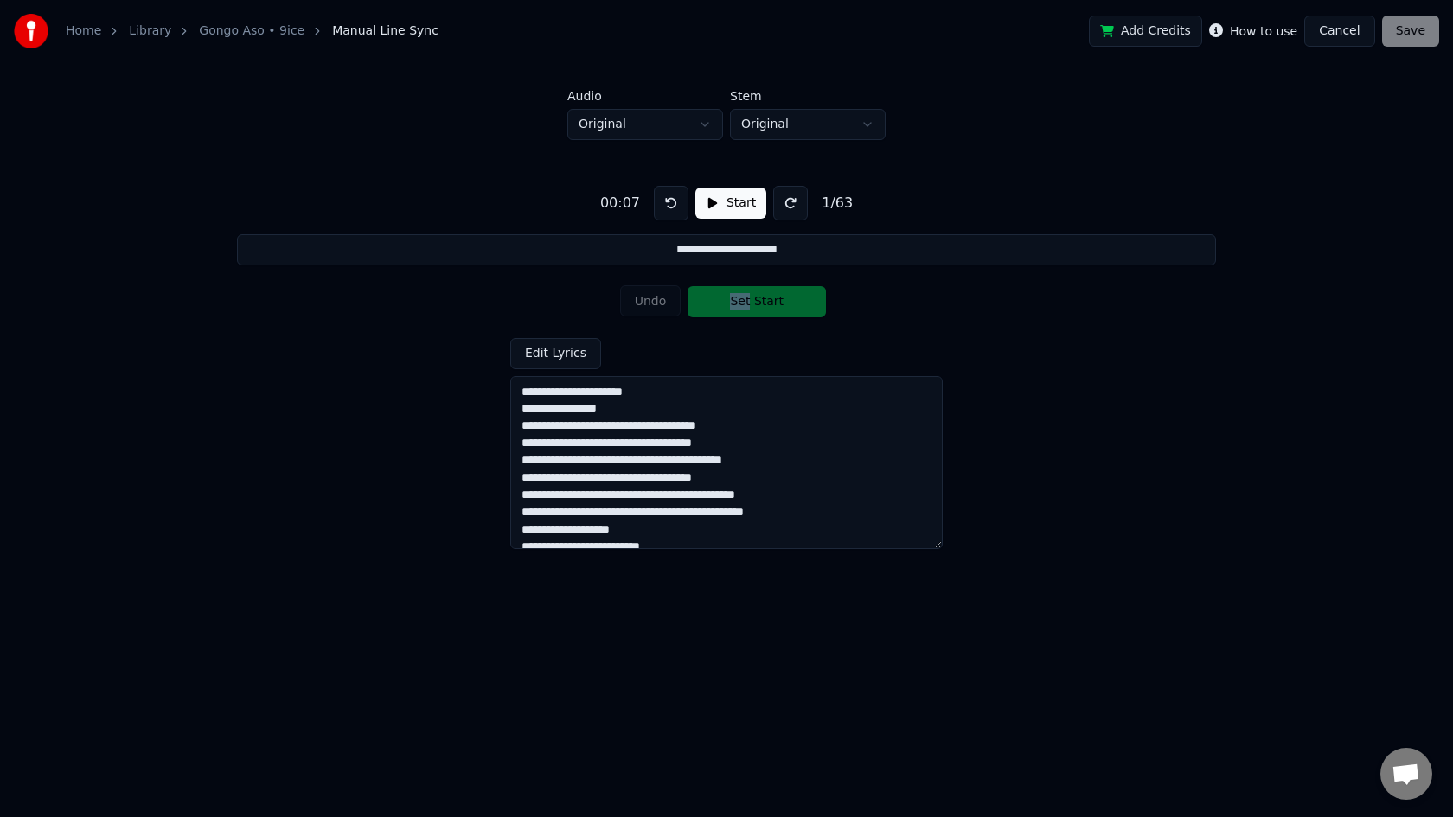
click at [740, 297] on div "Undo Set Start" at bounding box center [727, 301] width 214 height 45
click at [888, 297] on div "**********" at bounding box center [726, 360] width 1397 height 440
click at [759, 307] on div "Undo Set Start" at bounding box center [727, 301] width 214 height 45
click at [670, 252] on input "**********" at bounding box center [726, 249] width 978 height 31
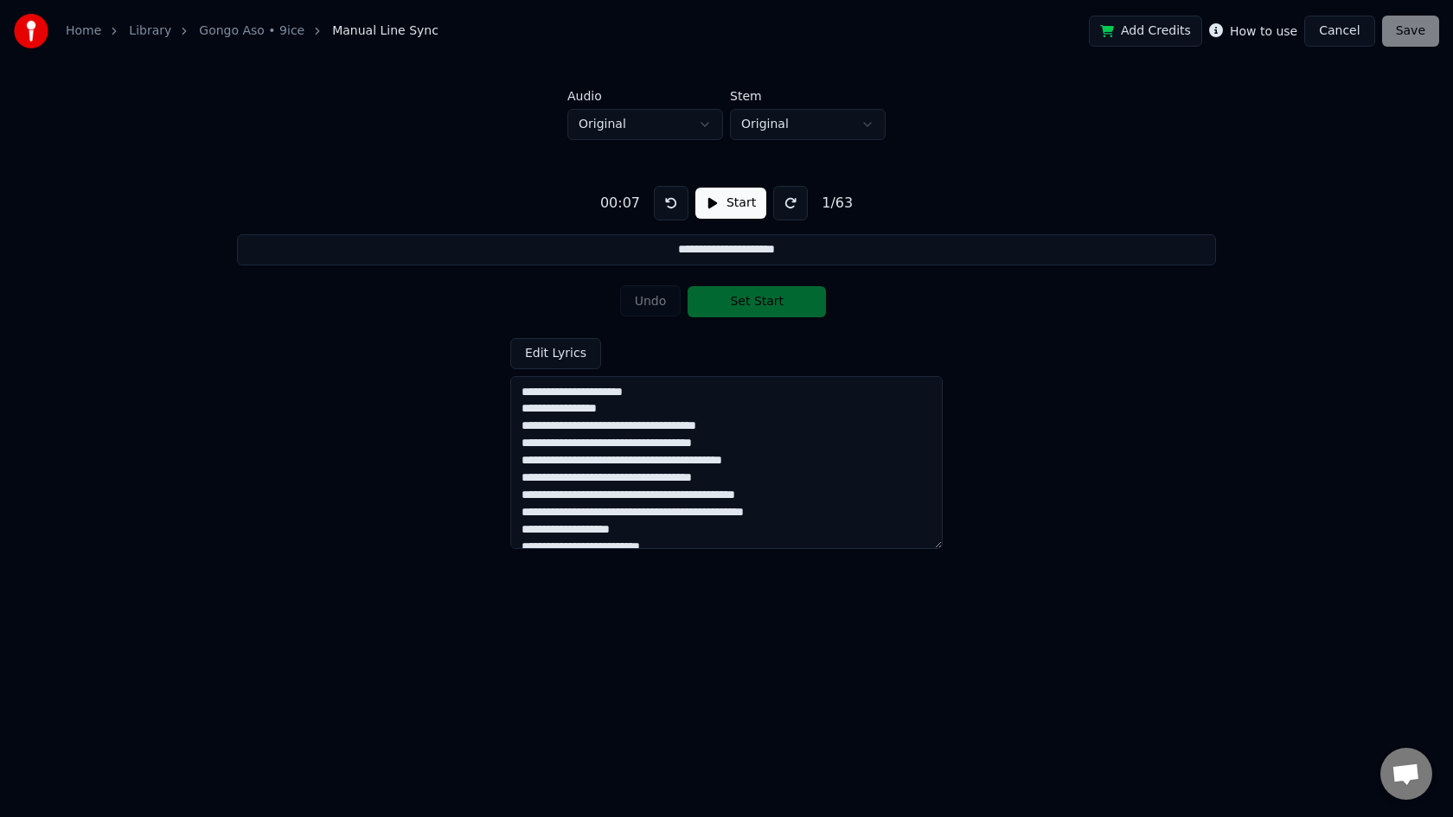
type input "**********"
click at [735, 301] on div "Undo Set Start" at bounding box center [727, 301] width 214 height 45
click at [729, 209] on button "Start" at bounding box center [730, 203] width 71 height 31
click at [704, 203] on button "Pause" at bounding box center [730, 203] width 77 height 31
click at [673, 208] on button at bounding box center [671, 203] width 35 height 35
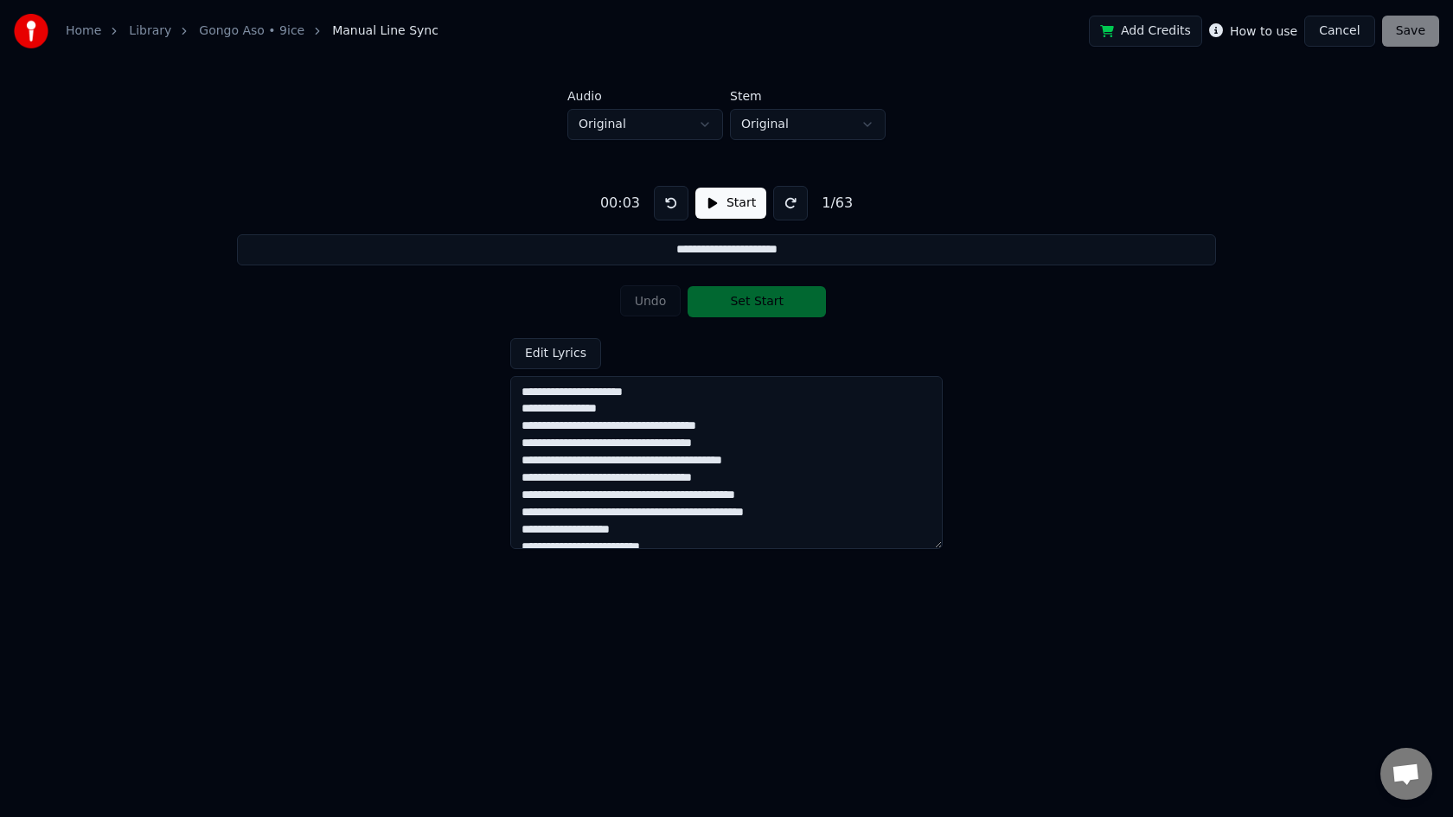
click at [792, 197] on button at bounding box center [790, 203] width 35 height 35
click at [578, 349] on button "Edit Lyrics" at bounding box center [555, 353] width 91 height 31
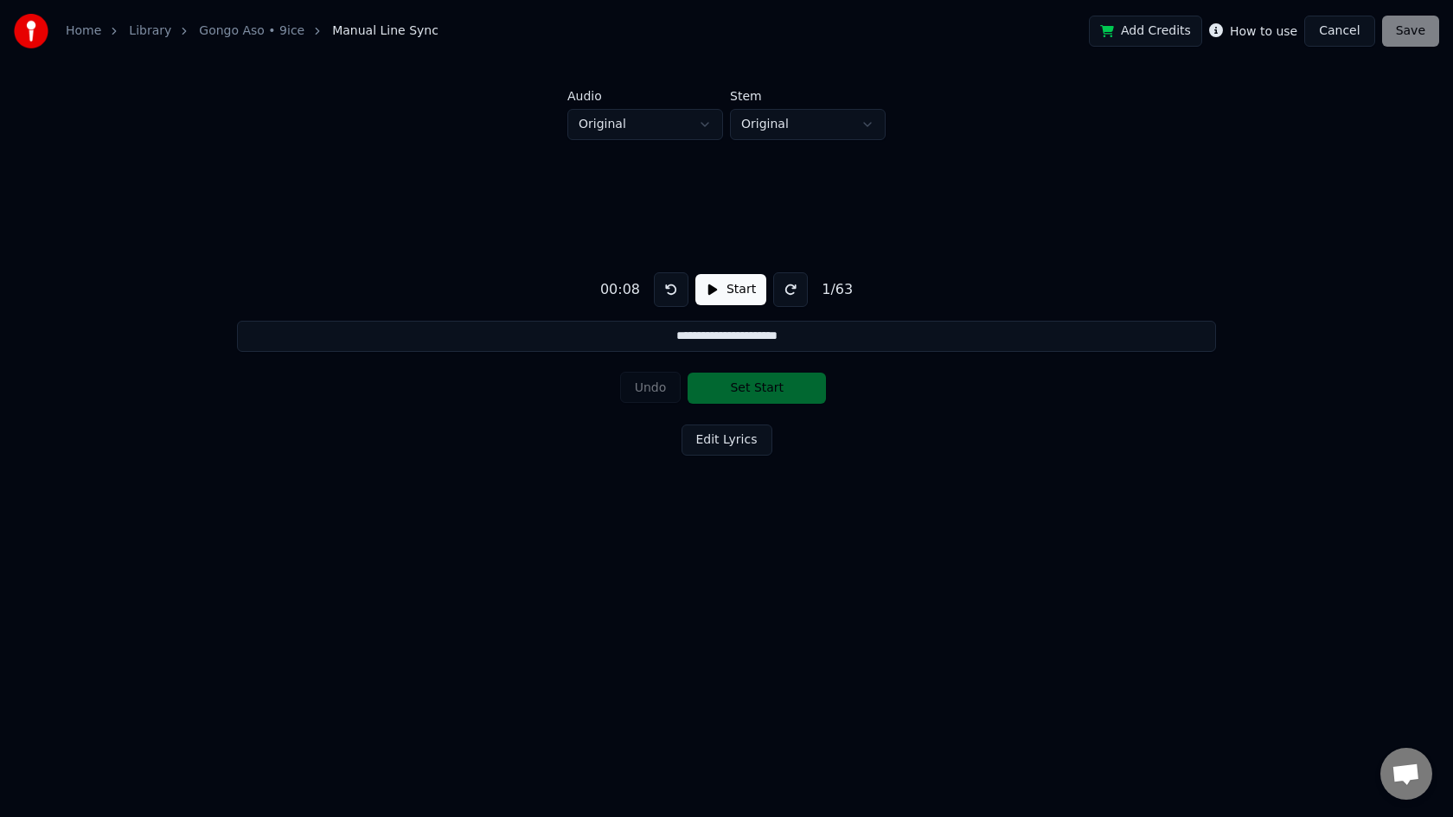
click at [738, 386] on div "Undo Set Start" at bounding box center [727, 388] width 214 height 45
click at [732, 439] on button "Edit Lyrics" at bounding box center [726, 440] width 91 height 31
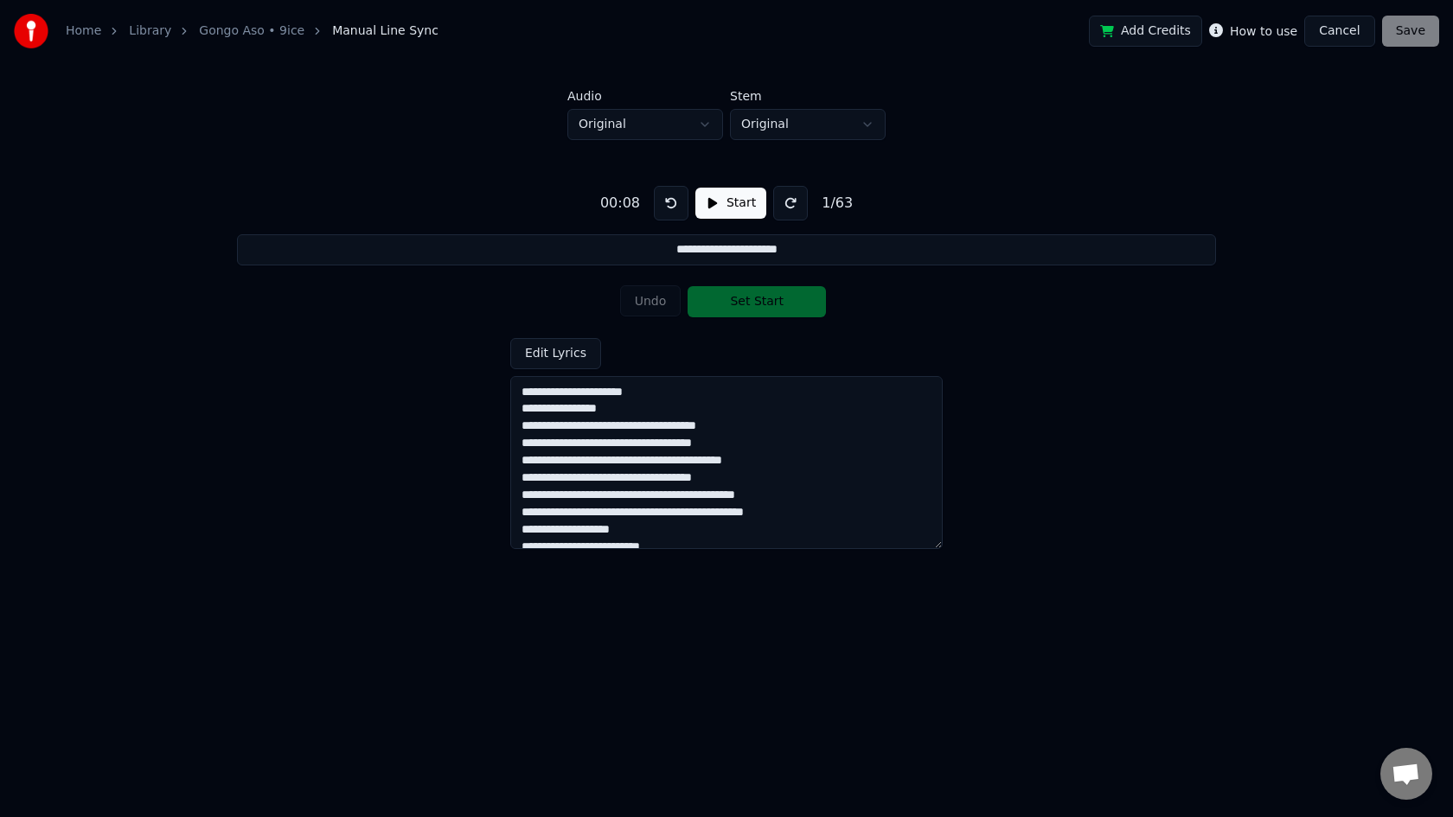
click at [768, 308] on div "Undo Set Start" at bounding box center [727, 301] width 214 height 45
click at [1414, 31] on div "Add Credits How to use Cancel Save" at bounding box center [1264, 31] width 350 height 31
click at [1343, 31] on button "Cancel" at bounding box center [1339, 31] width 70 height 31
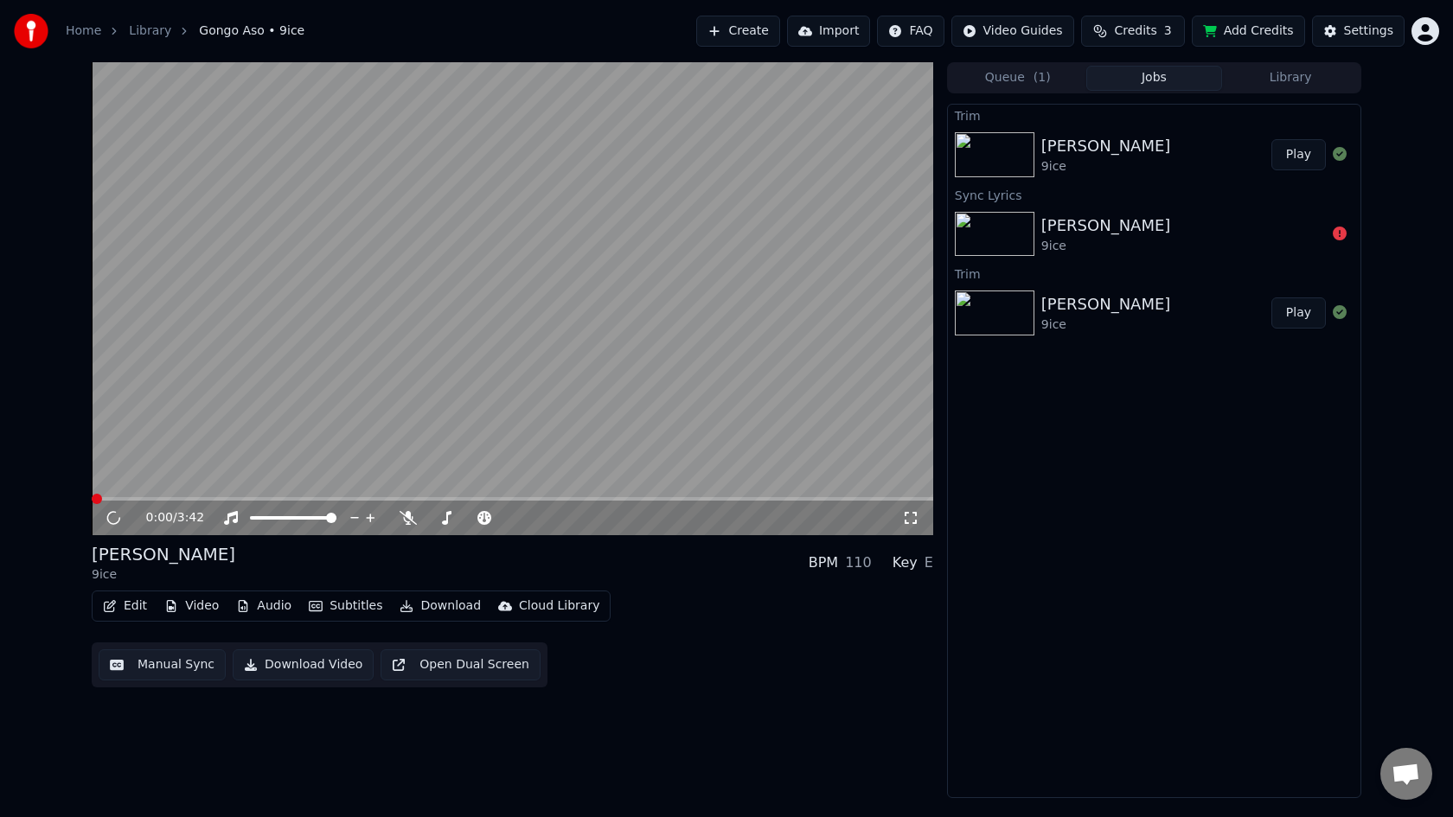
click at [131, 476] on video at bounding box center [512, 298] width 841 height 473
click at [109, 512] on icon at bounding box center [125, 518] width 41 height 14
click at [115, 602] on icon "button" at bounding box center [110, 606] width 12 height 12
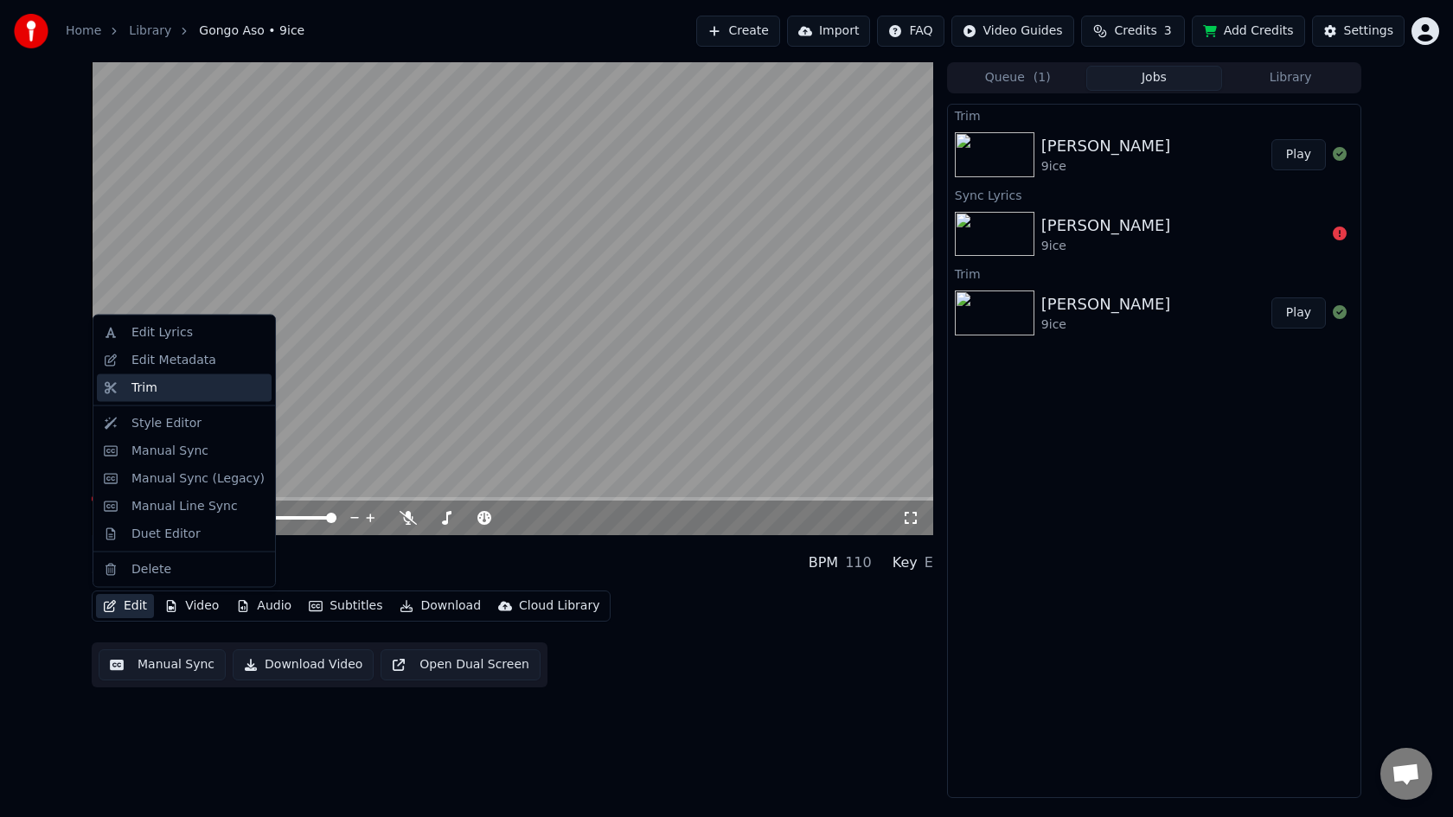
click at [170, 386] on div "Trim" at bounding box center [197, 387] width 133 height 17
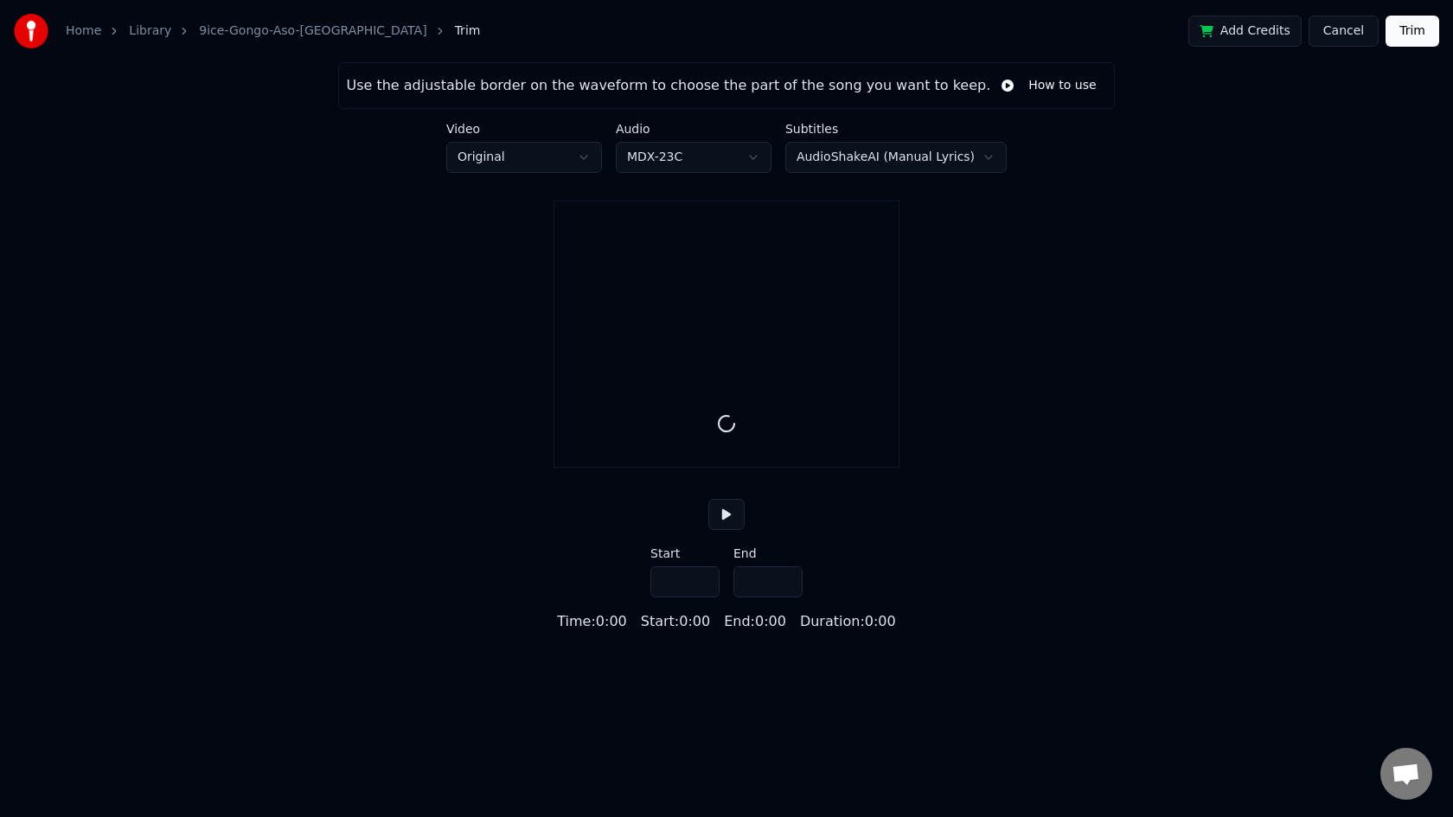
type input "*****"
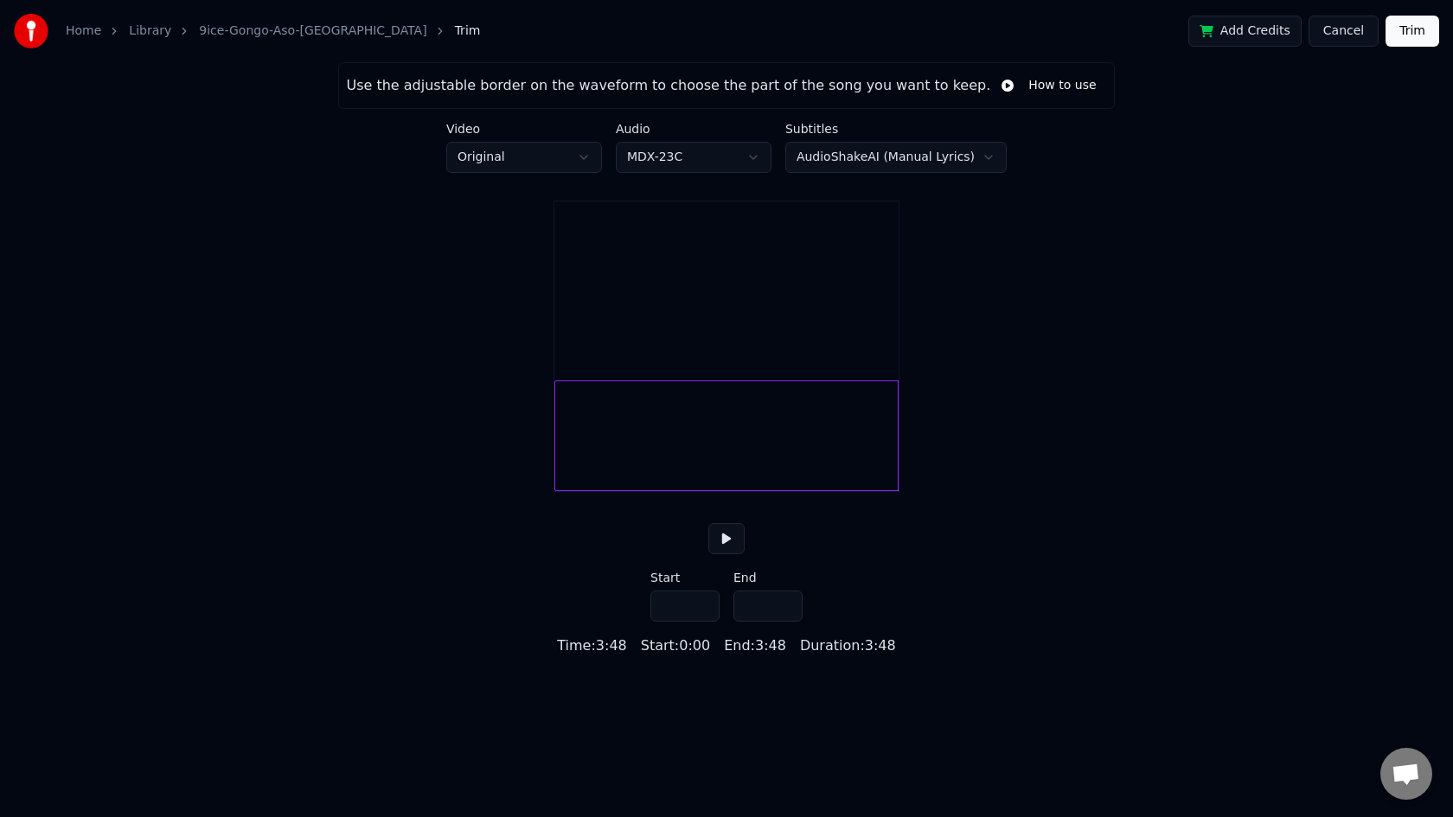
click at [731, 554] on button at bounding box center [726, 538] width 36 height 31
click at [665, 622] on input "***" at bounding box center [684, 606] width 69 height 31
click at [705, 622] on input "***" at bounding box center [684, 606] width 69 height 31
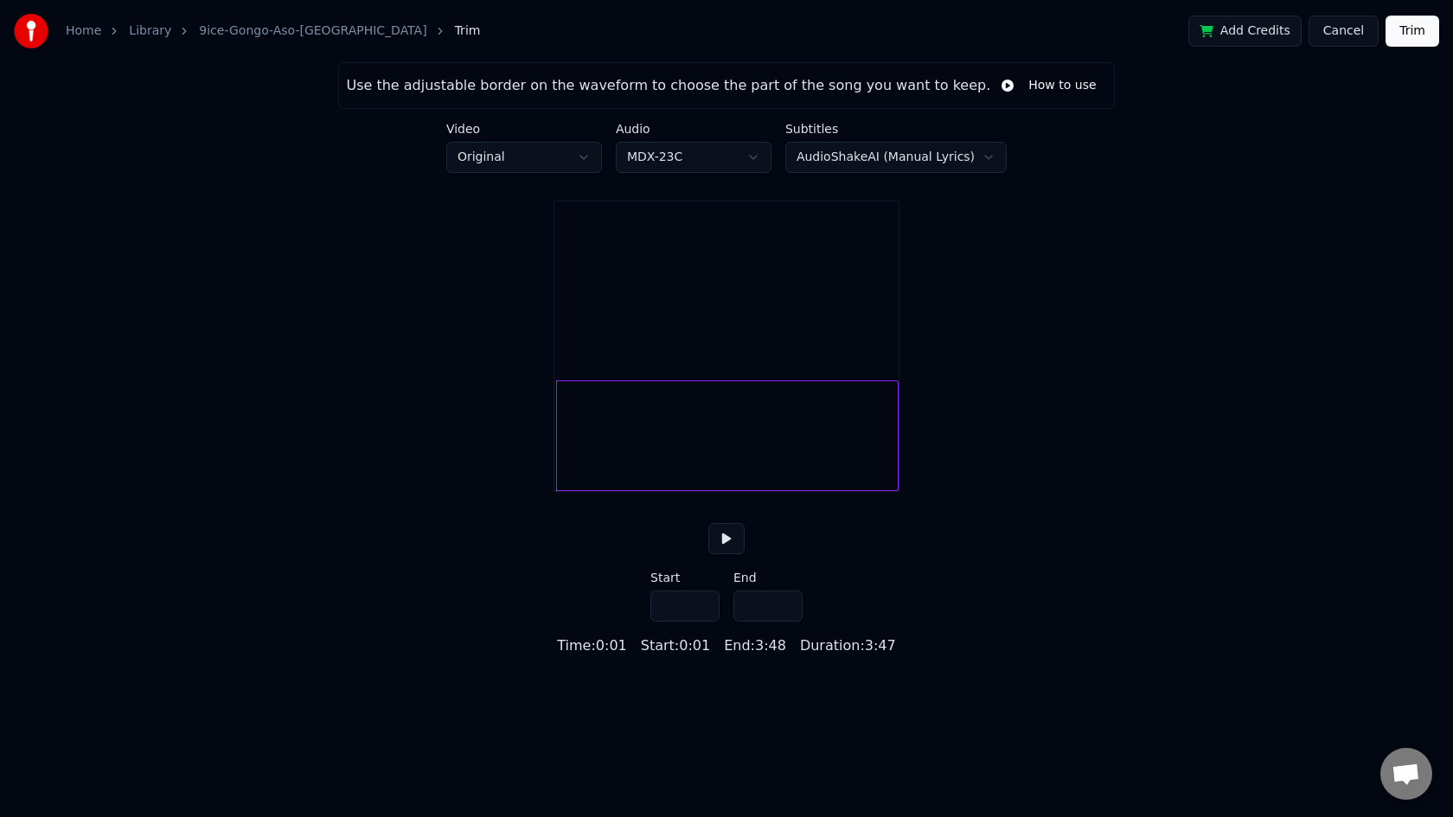
click at [705, 622] on input "***" at bounding box center [684, 606] width 69 height 31
type input "***"
click at [705, 622] on input "***" at bounding box center [684, 606] width 69 height 31
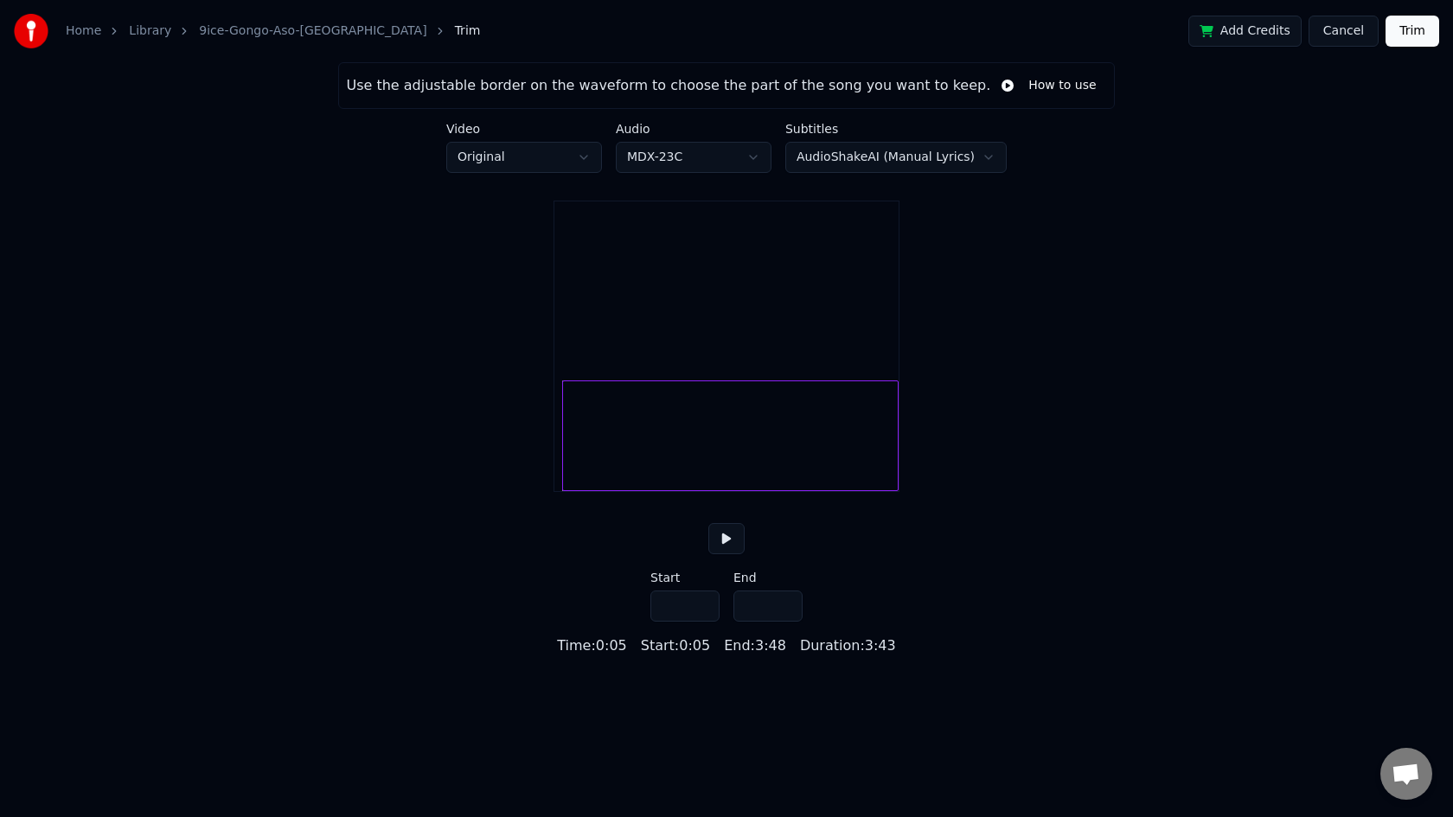
click at [1401, 38] on button "Trim" at bounding box center [1412, 31] width 54 height 31
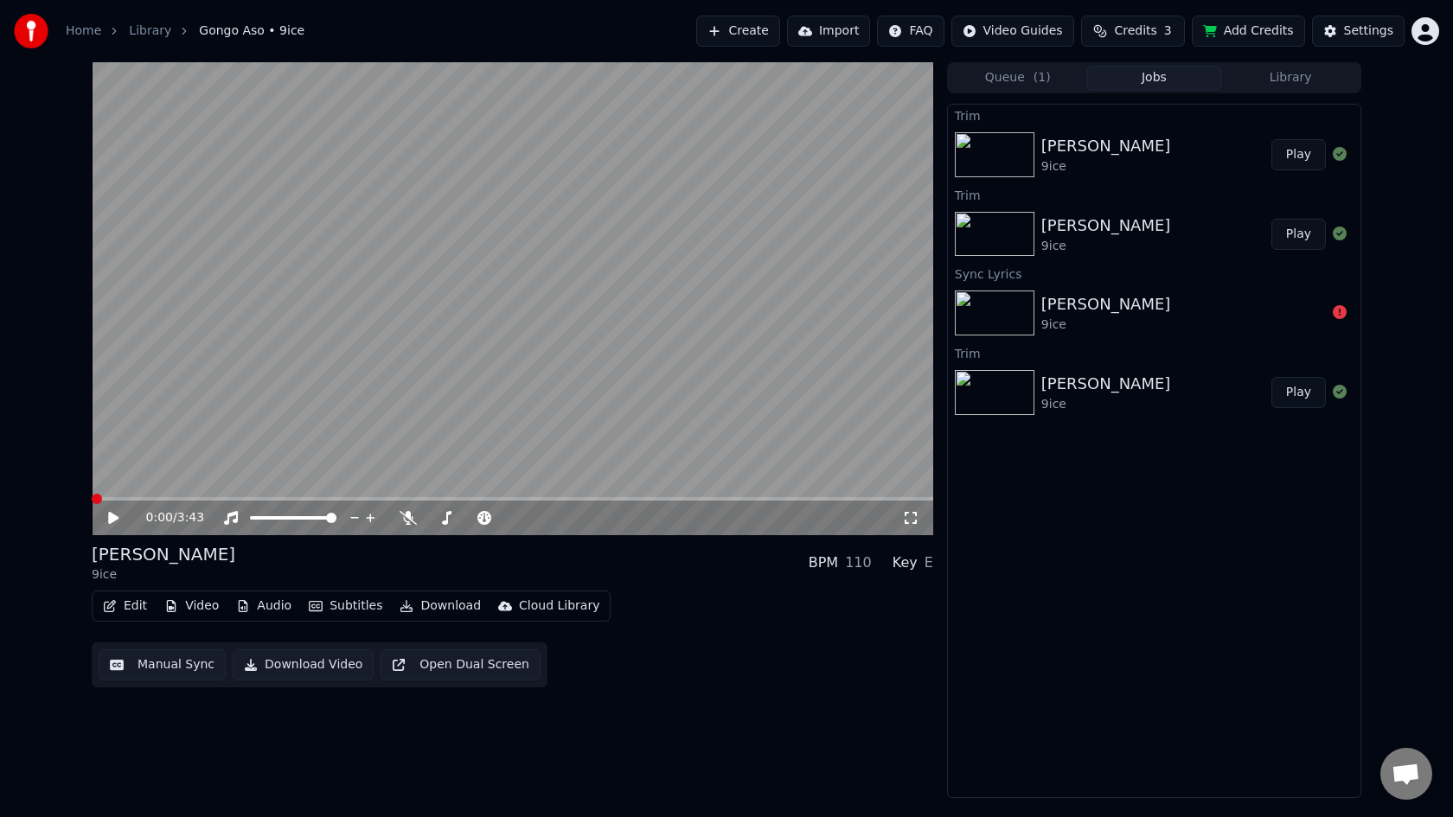
click at [112, 515] on icon at bounding box center [113, 518] width 10 height 12
click at [112, 515] on icon at bounding box center [125, 518] width 41 height 14
click at [123, 606] on button "Edit" at bounding box center [125, 606] width 58 height 24
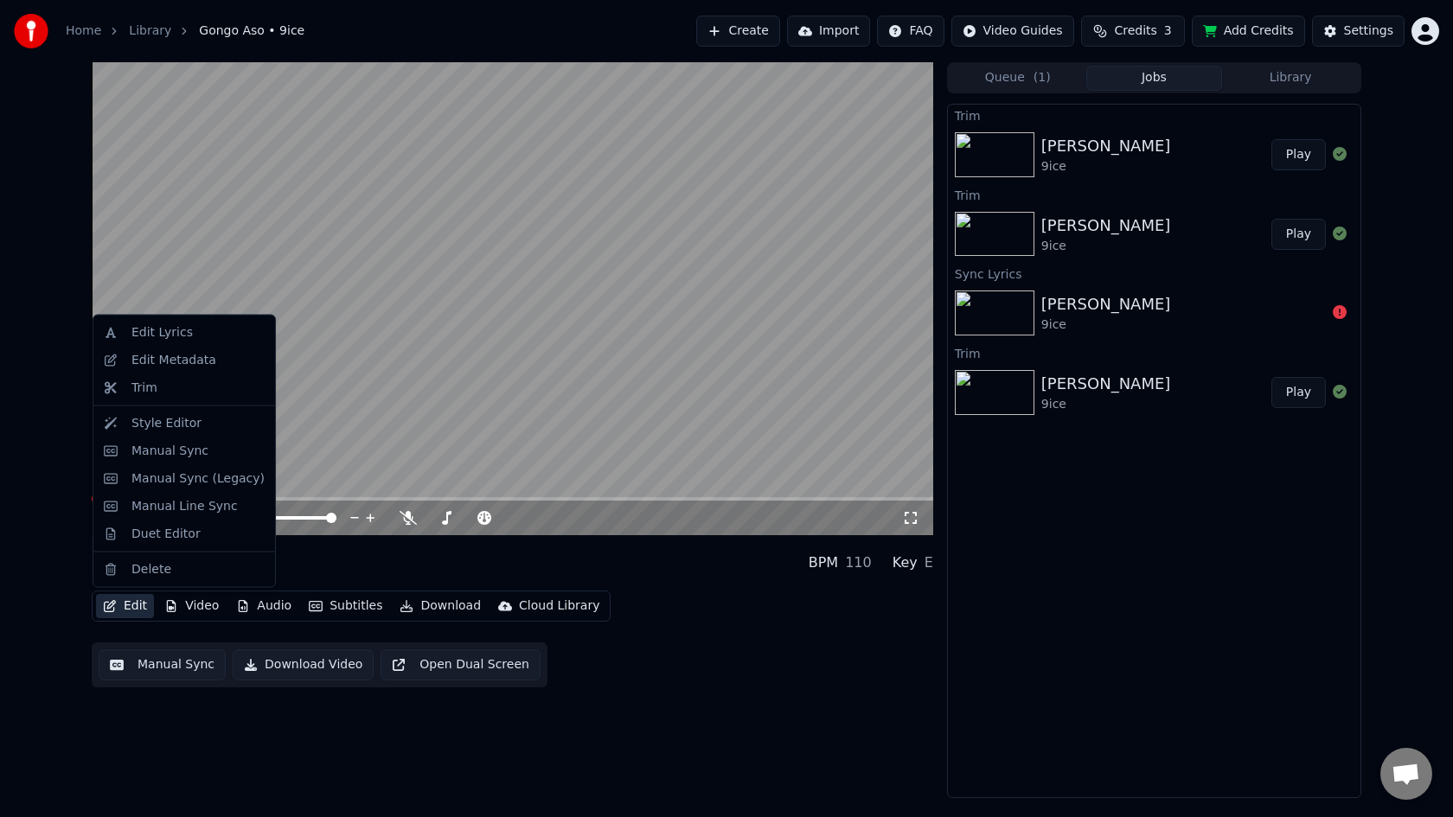
click at [403, 260] on video at bounding box center [512, 298] width 841 height 473
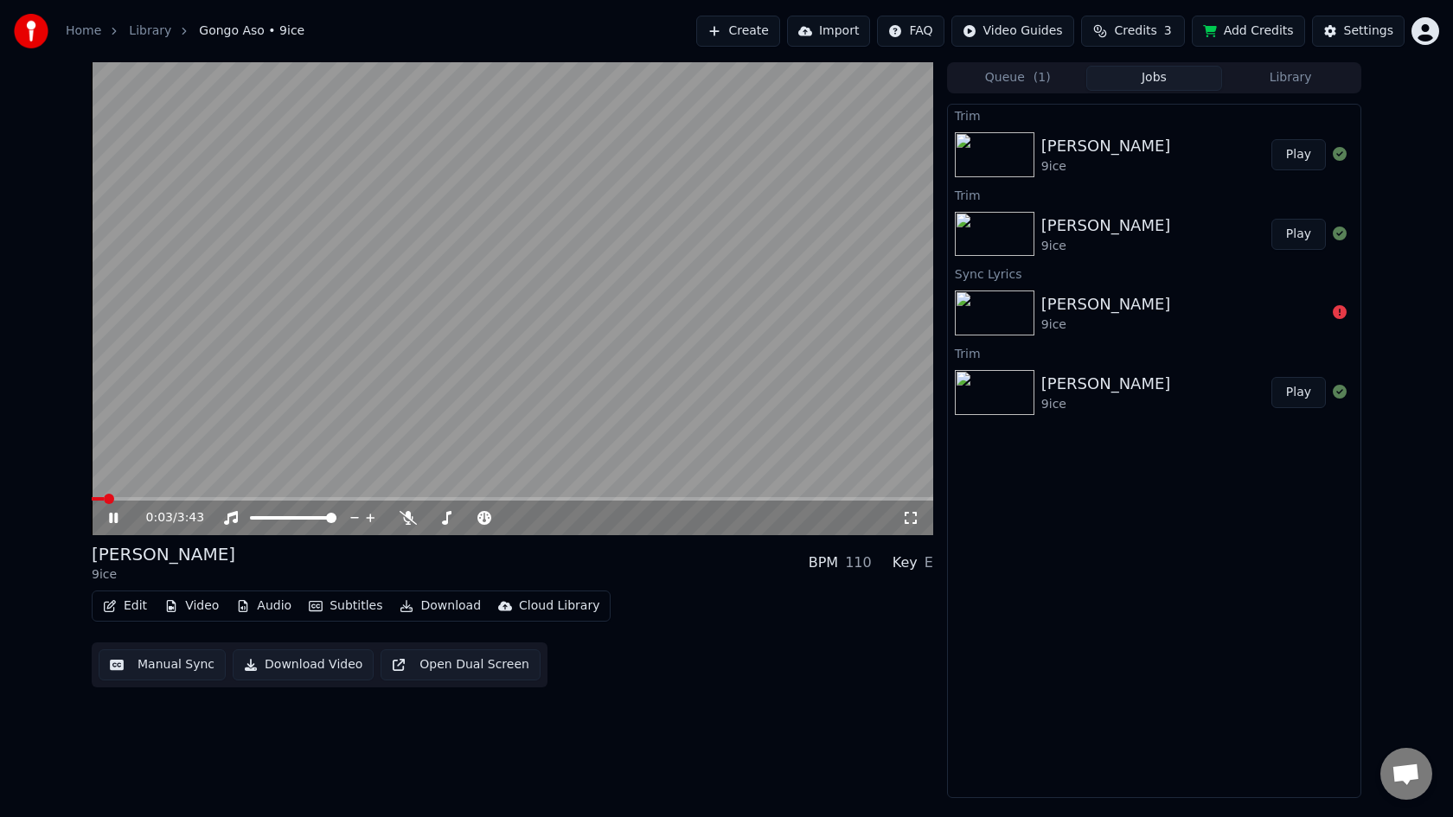
click at [1298, 151] on button "Play" at bounding box center [1298, 154] width 54 height 31
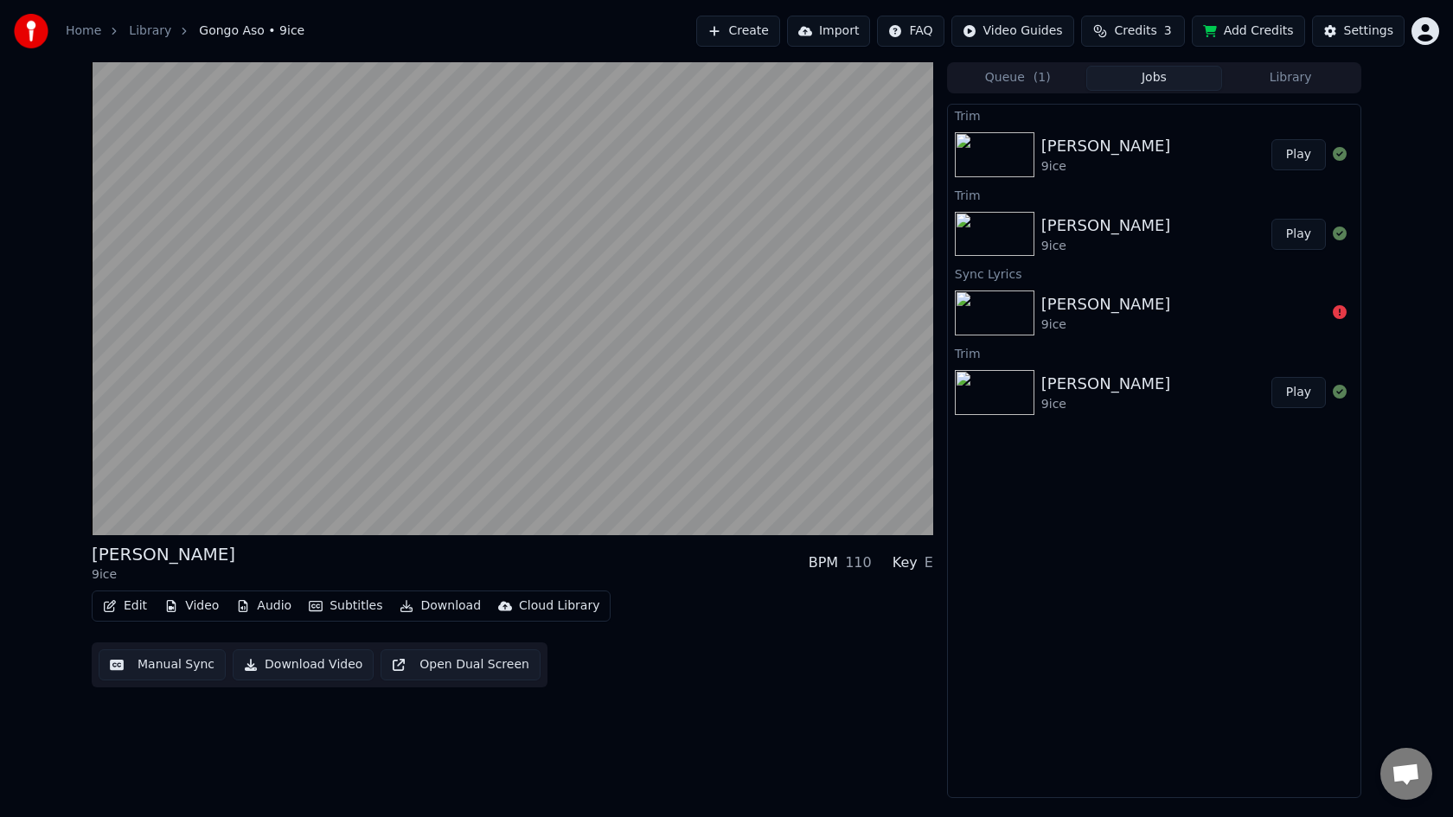
click at [1298, 151] on button "Play" at bounding box center [1298, 154] width 54 height 31
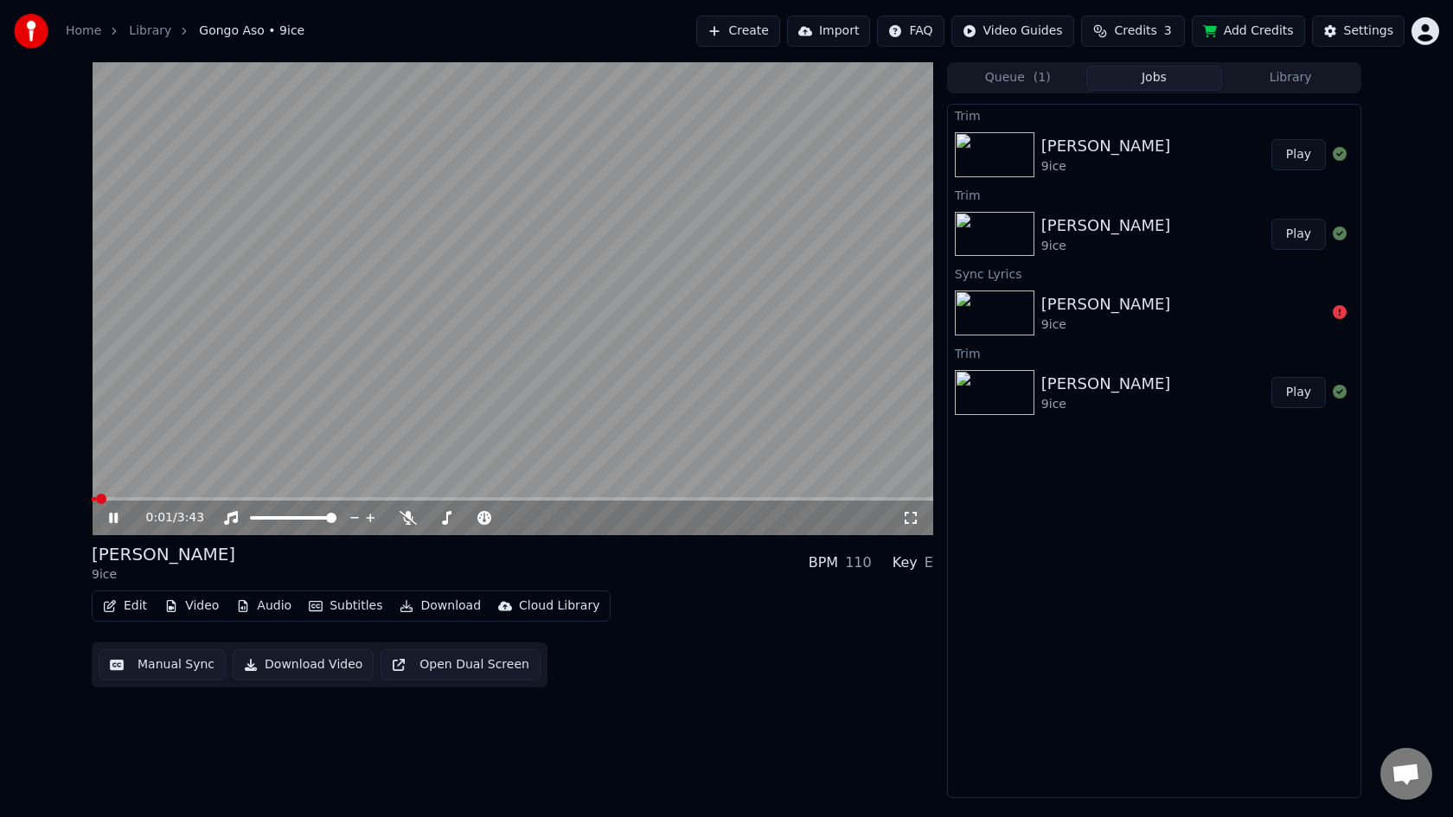
click at [113, 518] on icon at bounding box center [125, 518] width 41 height 14
click at [123, 605] on button "Edit" at bounding box center [125, 606] width 58 height 24
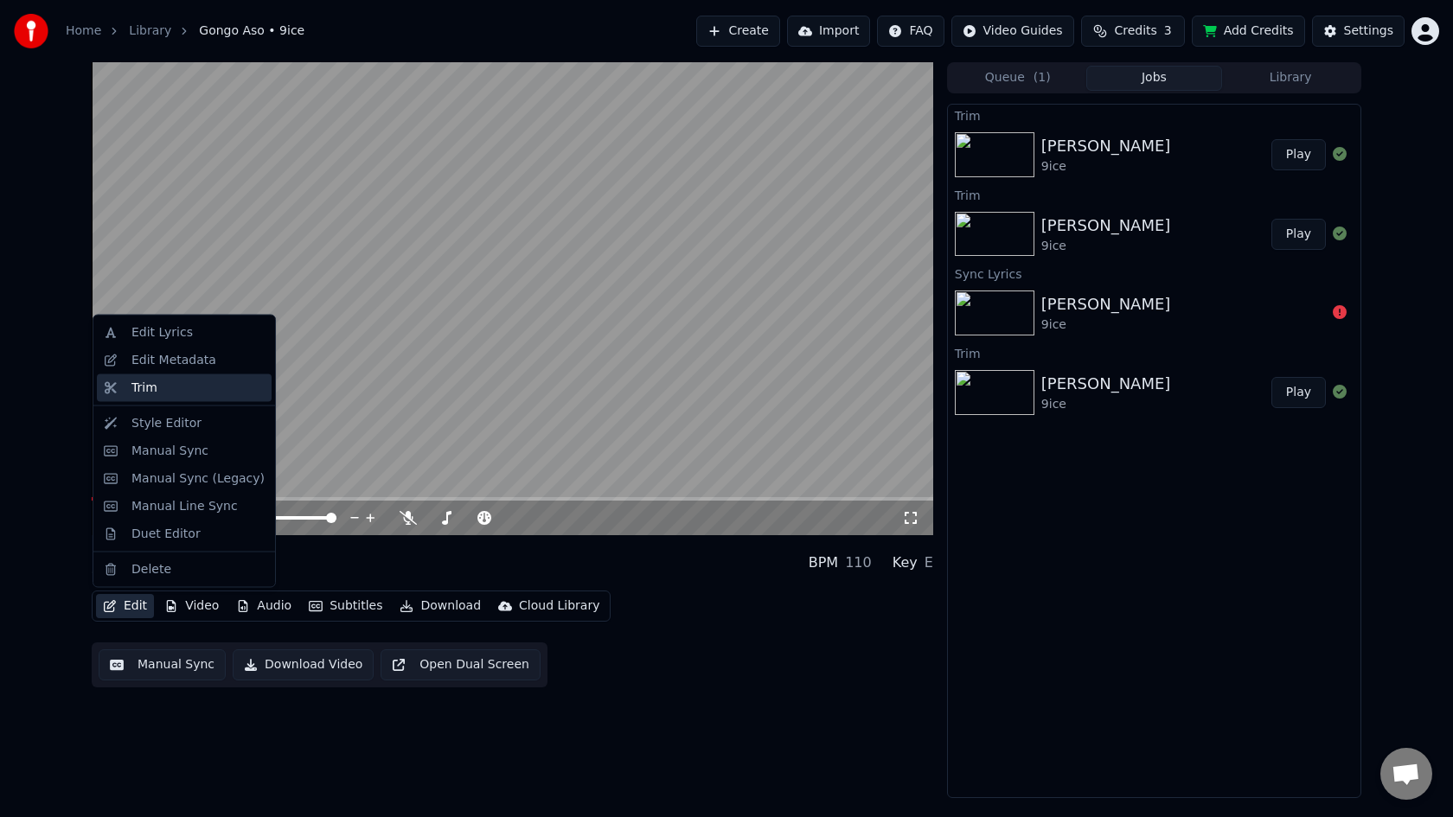
click at [159, 393] on div "Trim" at bounding box center [197, 387] width 133 height 17
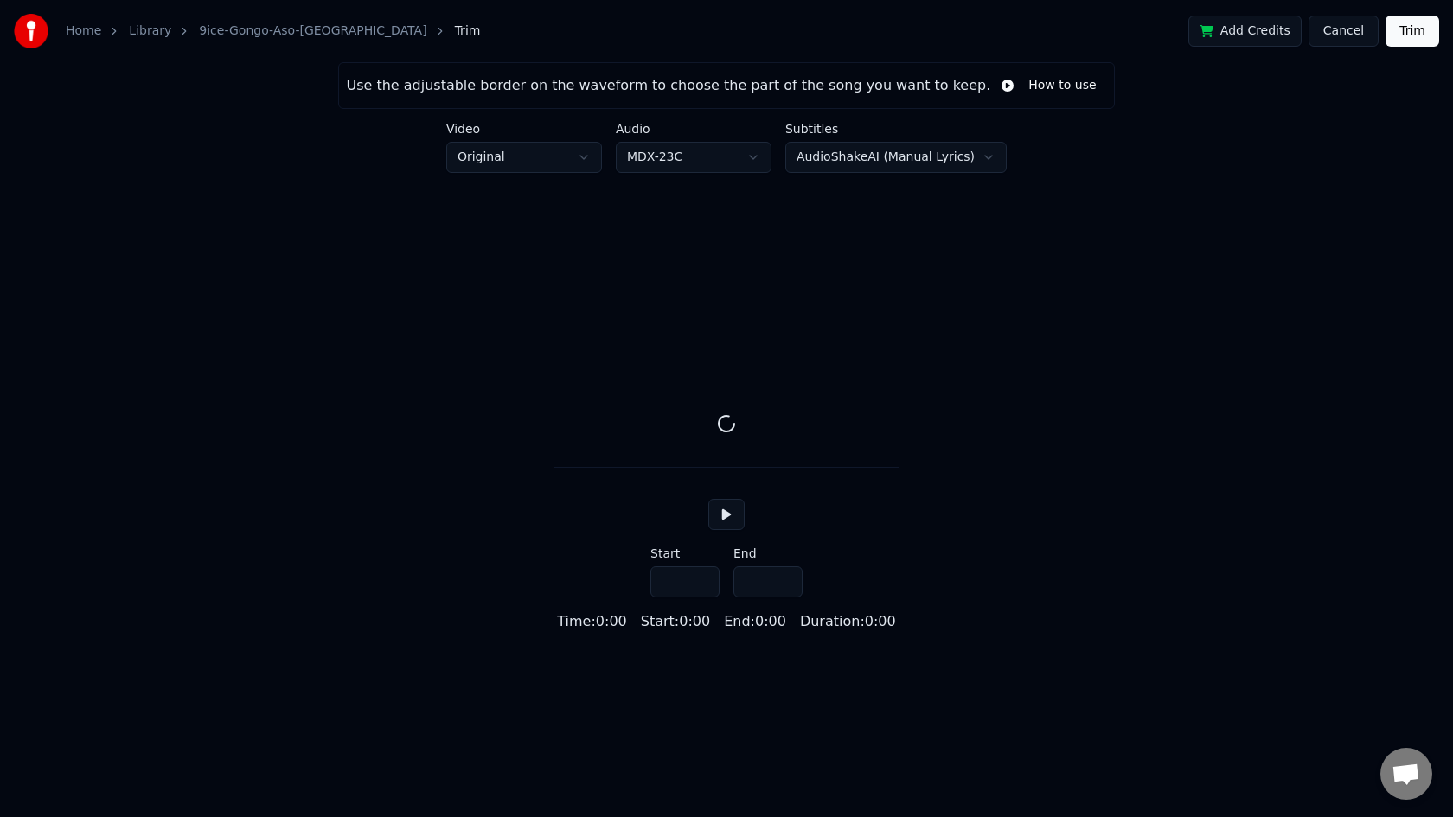
click at [671, 597] on input "***" at bounding box center [684, 581] width 69 height 31
type input "***"
type input "*****"
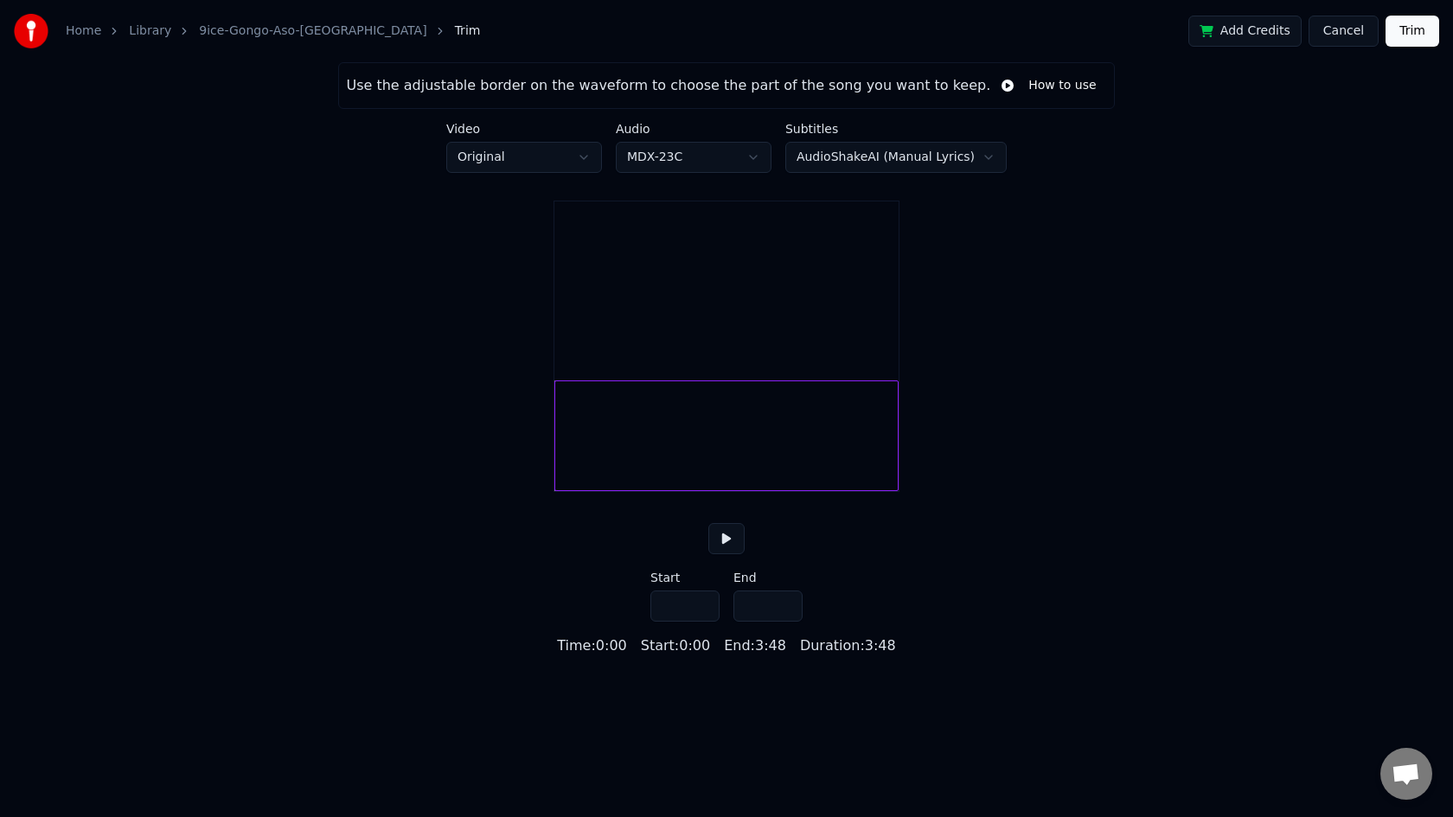
drag, startPoint x: 678, startPoint y: 632, endPoint x: 655, endPoint y: 631, distance: 23.4
click at [655, 622] on input "***" at bounding box center [684, 606] width 69 height 31
drag, startPoint x: 682, startPoint y: 626, endPoint x: 674, endPoint y: 631, distance: 9.4
click at [674, 622] on input "***" at bounding box center [684, 606] width 69 height 31
type input "***"
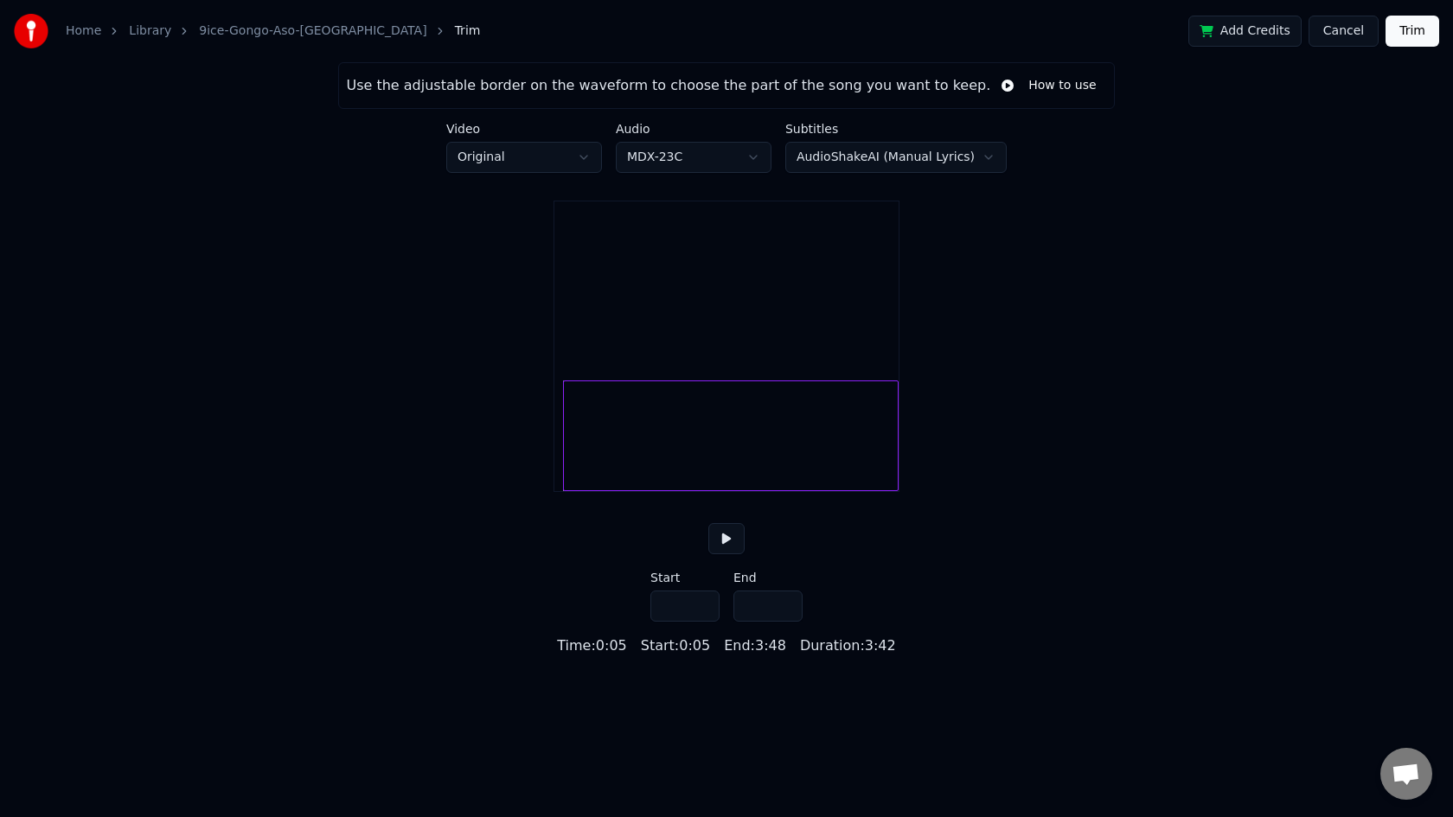
click at [1418, 27] on button "Trim" at bounding box center [1412, 31] width 54 height 31
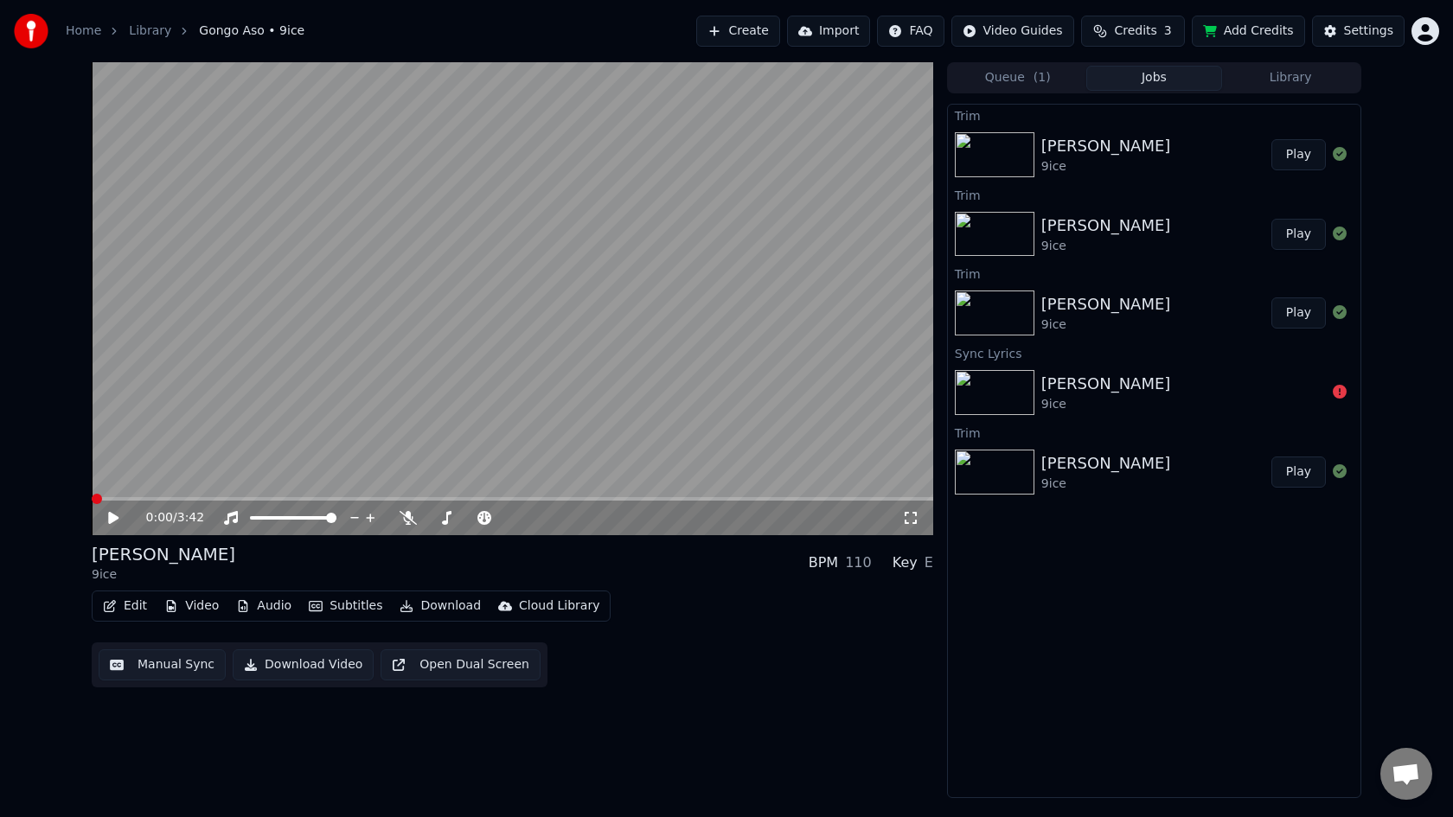
click at [92, 495] on span at bounding box center [97, 499] width 10 height 10
click at [111, 516] on icon at bounding box center [113, 518] width 10 height 12
click at [111, 516] on icon at bounding box center [113, 518] width 9 height 10
click at [111, 516] on icon at bounding box center [113, 518] width 10 height 12
click at [409, 518] on icon at bounding box center [407, 518] width 17 height 14
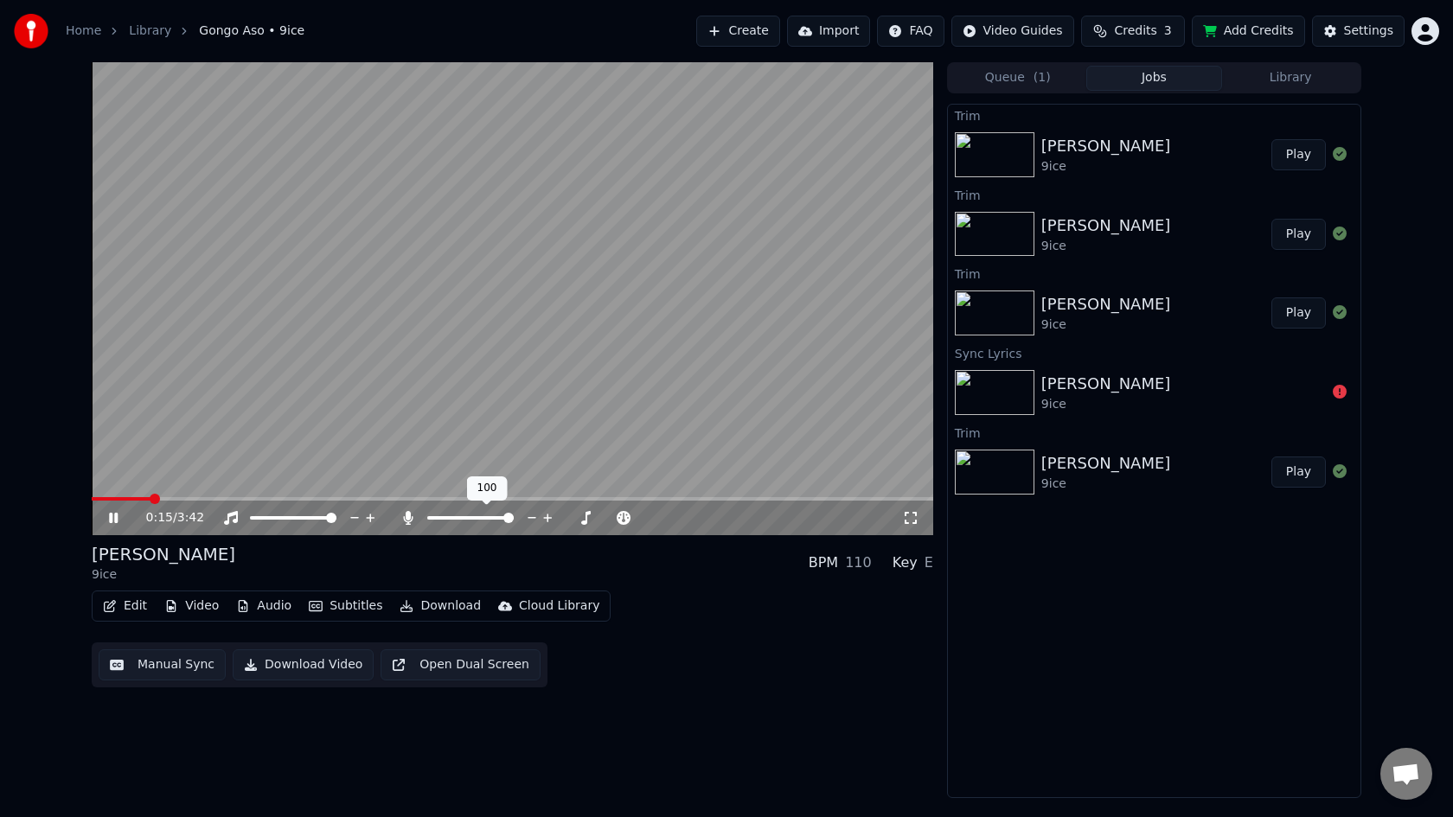
click at [409, 518] on icon at bounding box center [408, 518] width 10 height 14
click at [115, 517] on icon at bounding box center [113, 518] width 9 height 10
click at [118, 604] on button "Edit" at bounding box center [125, 606] width 58 height 24
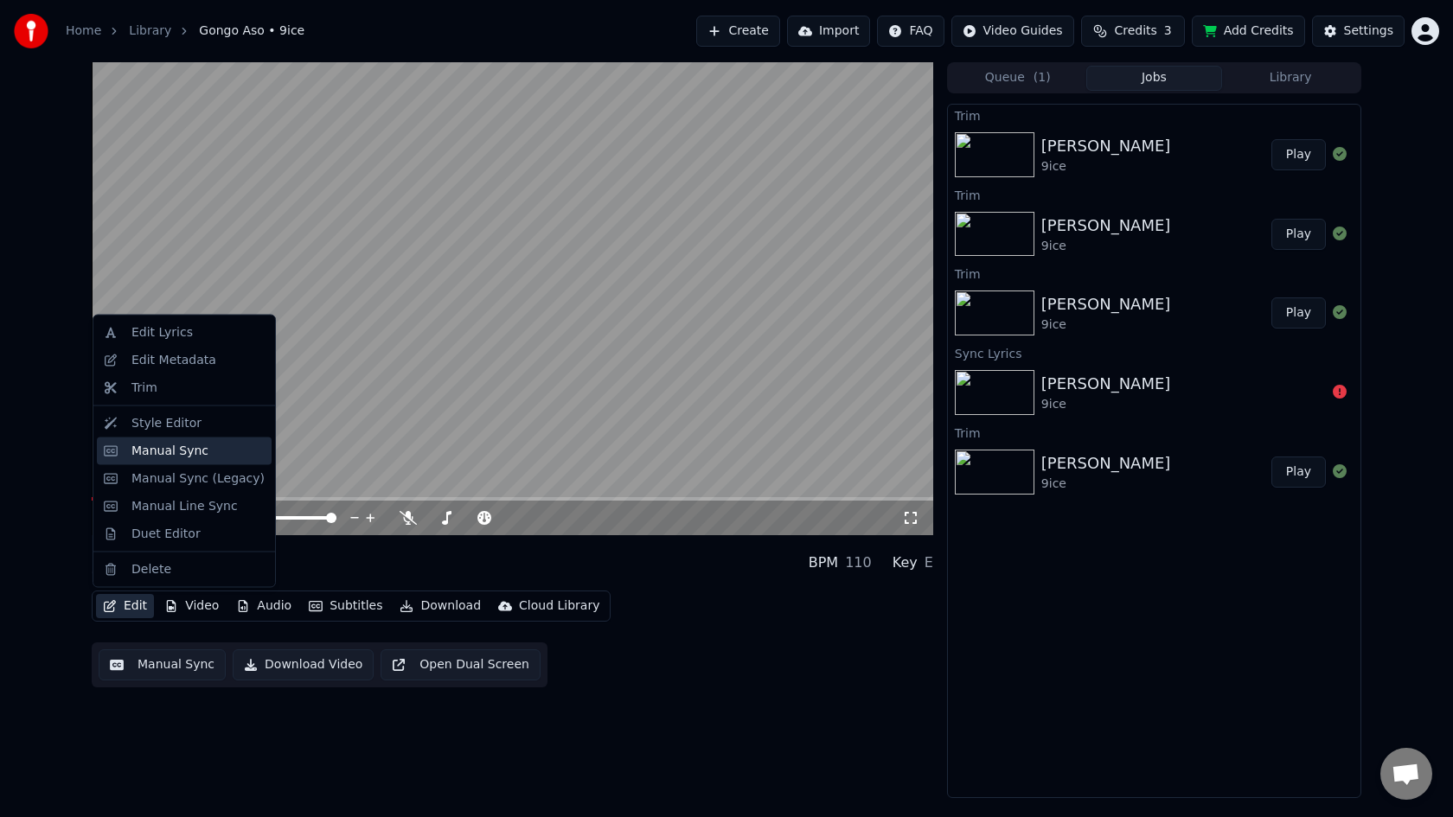
click at [188, 447] on div "Manual Sync" at bounding box center [169, 450] width 77 height 17
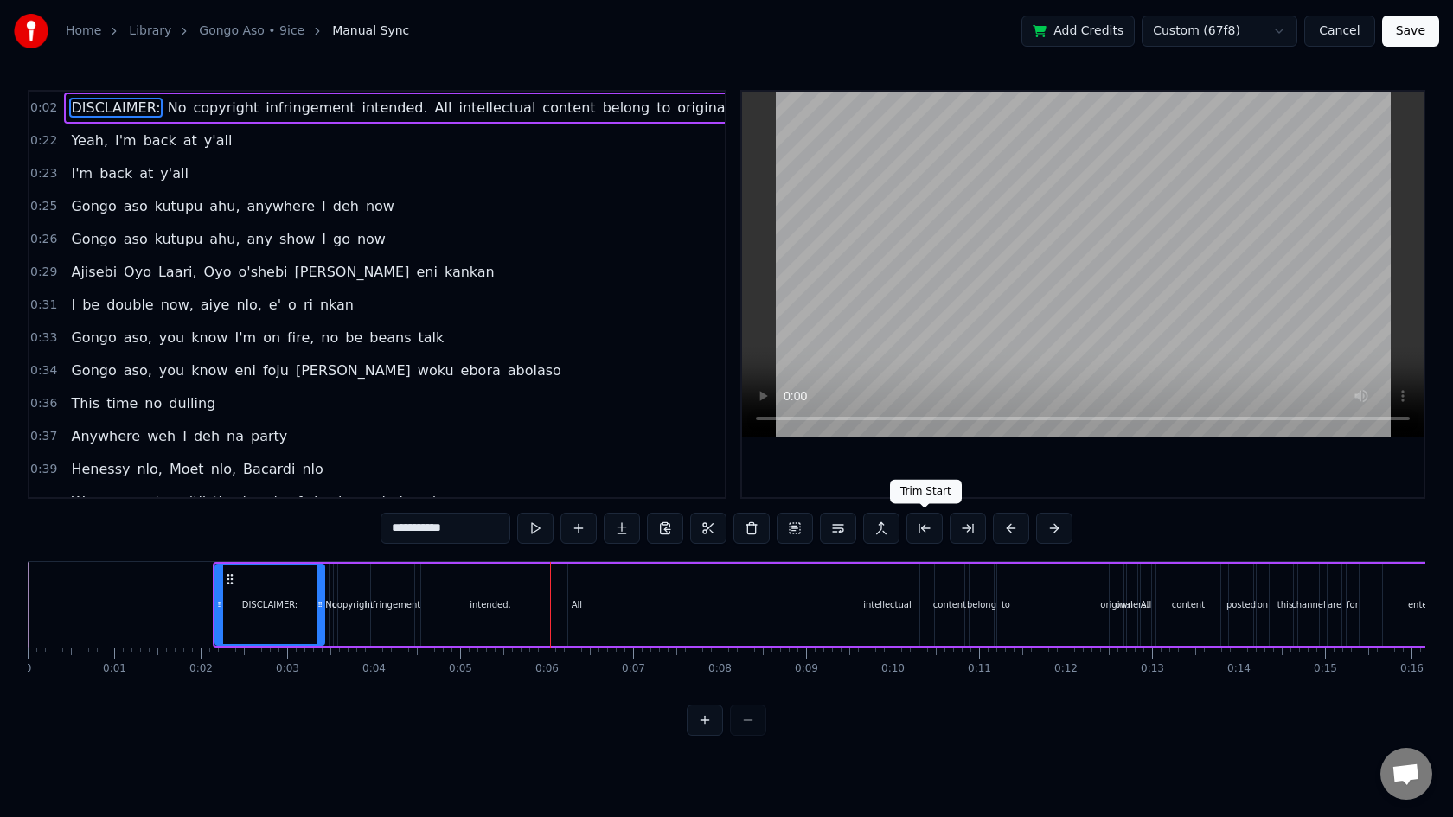
click at [924, 534] on button at bounding box center [924, 528] width 36 height 31
click at [932, 532] on button at bounding box center [924, 528] width 36 height 31
click at [926, 527] on button at bounding box center [924, 528] width 36 height 31
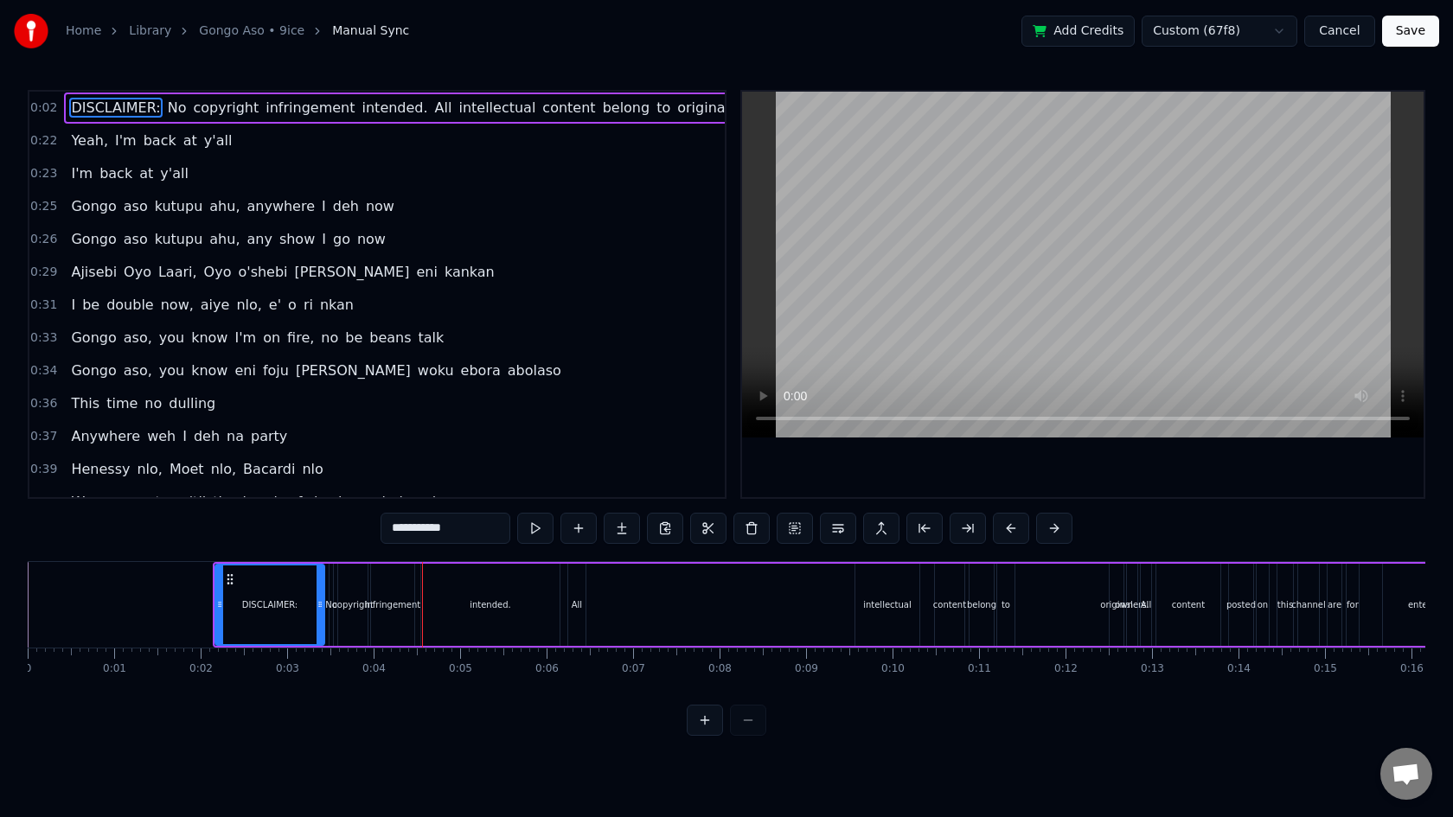
click at [424, 597] on div "intended." at bounding box center [490, 605] width 138 height 82
type input "*********"
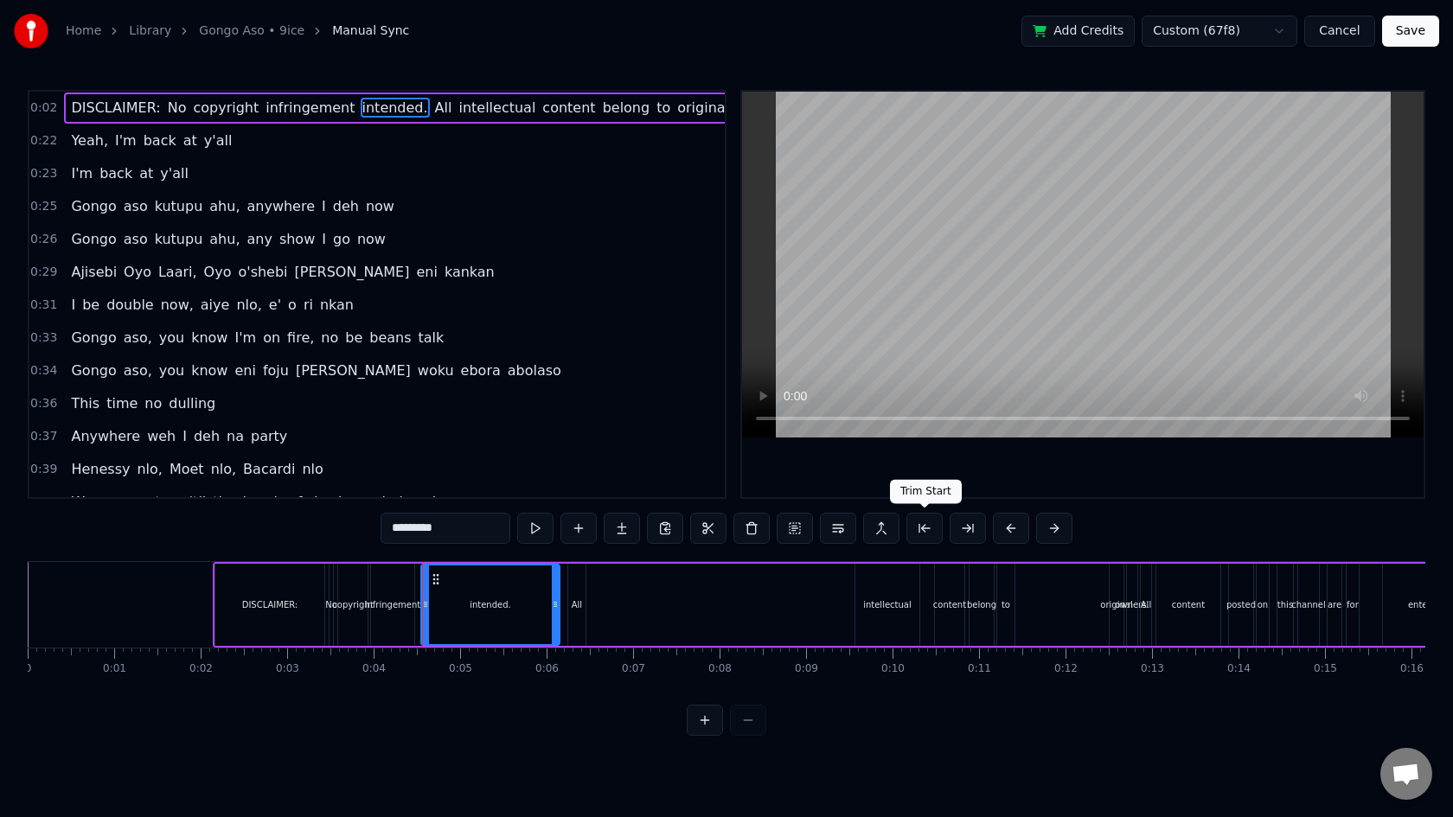
click at [924, 530] on button at bounding box center [924, 528] width 36 height 31
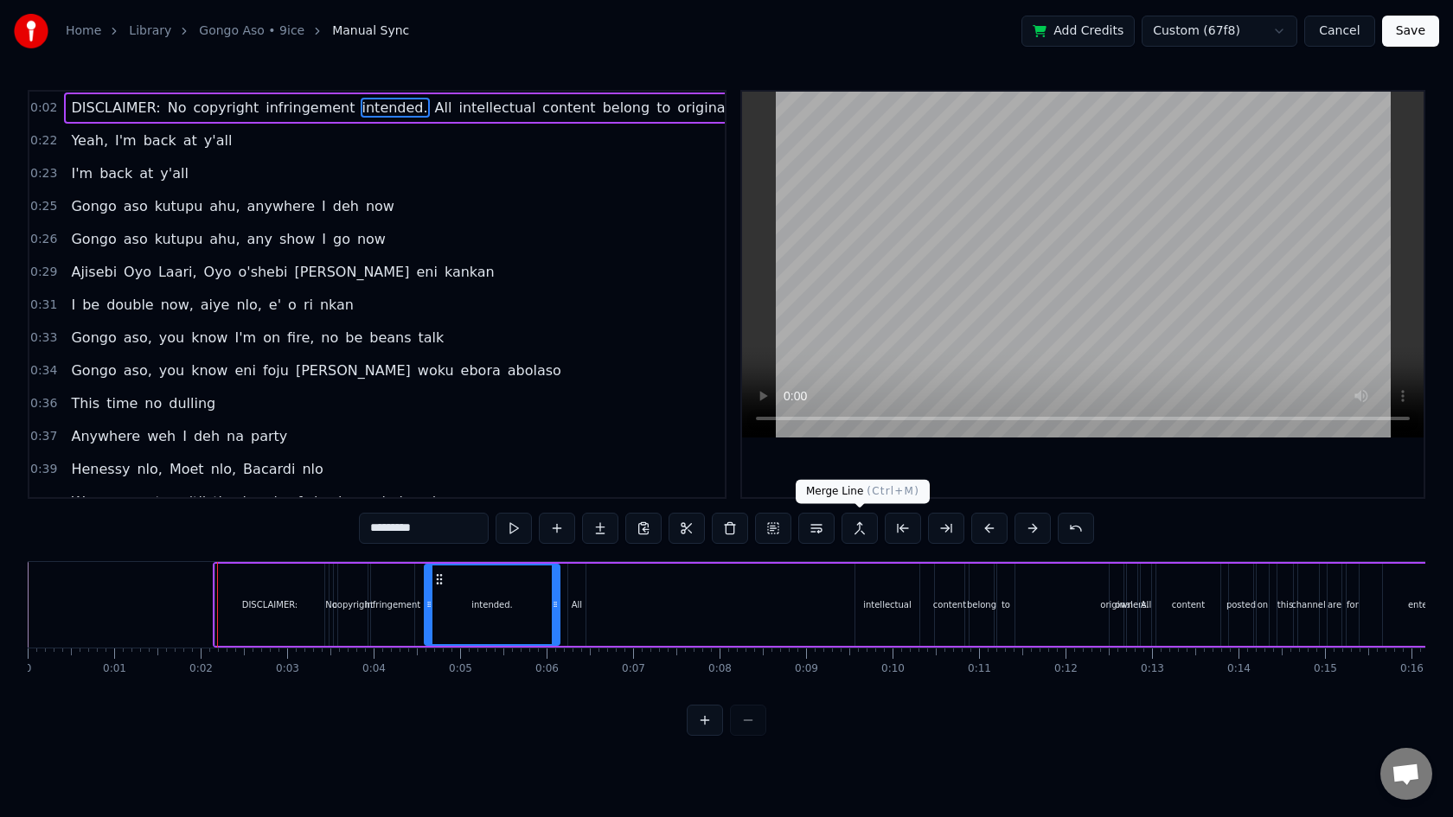
click at [859, 526] on button at bounding box center [859, 528] width 36 height 31
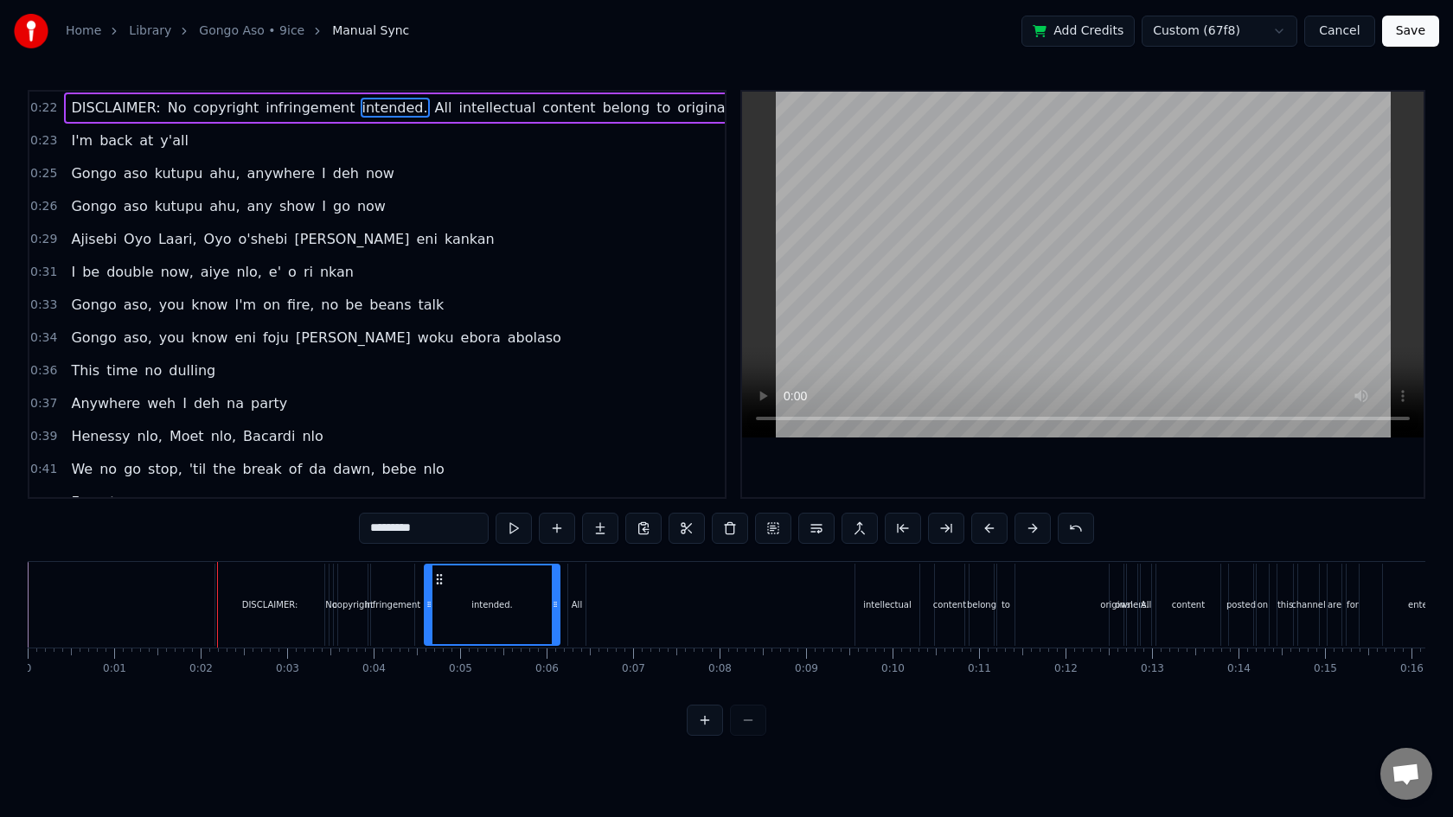
click at [859, 526] on button at bounding box center [859, 528] width 36 height 31
click at [781, 534] on button at bounding box center [773, 528] width 36 height 31
click at [821, 531] on button at bounding box center [816, 528] width 36 height 31
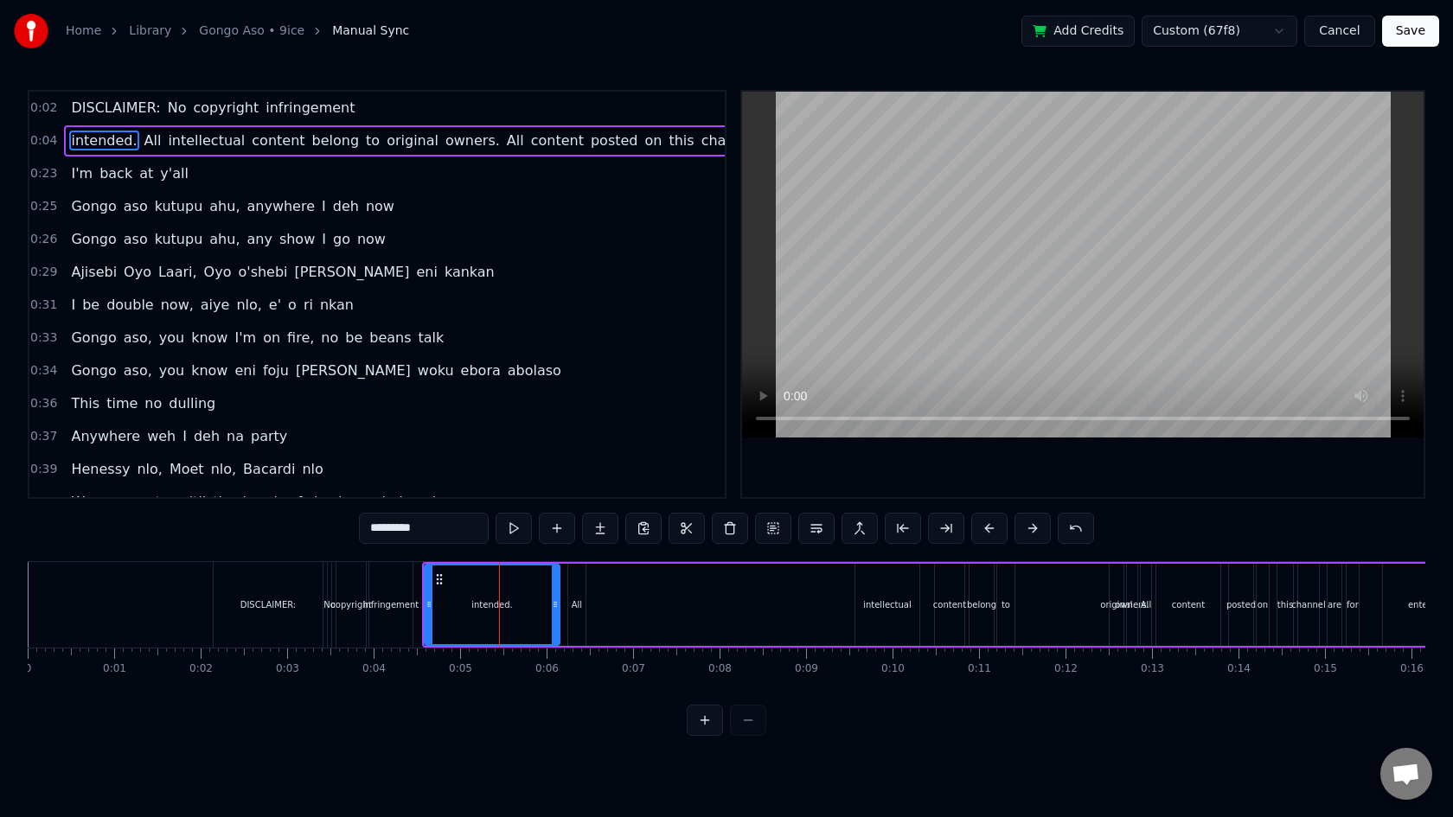
click at [821, 531] on button at bounding box center [816, 528] width 36 height 31
click at [47, 175] on span "0:23" at bounding box center [43, 173] width 27 height 17
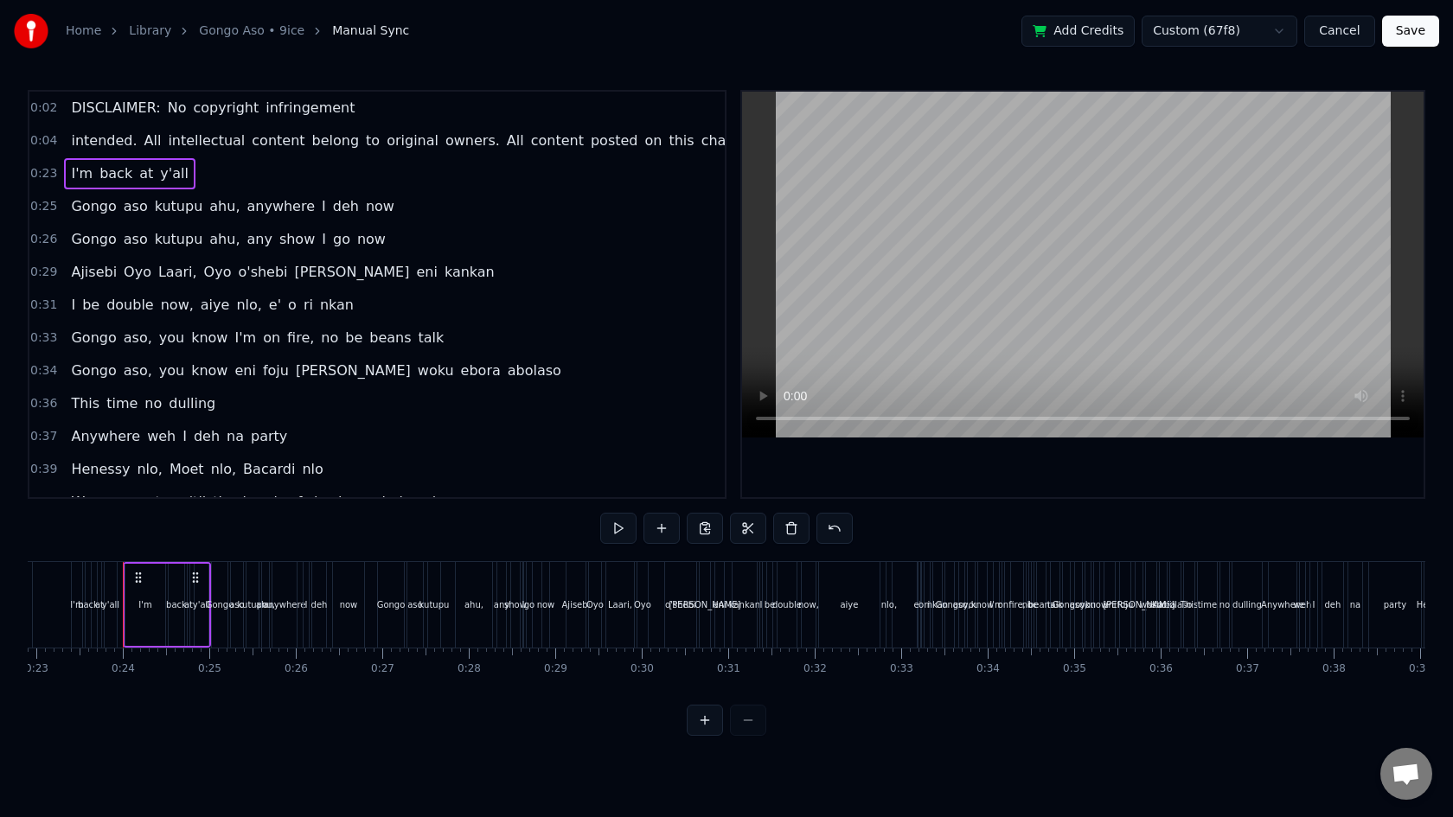
scroll to position [0, 1989]
click at [65, 159] on div "I'm back at y'all" at bounding box center [129, 173] width 131 height 31
click at [116, 578] on div "I'm" at bounding box center [137, 605] width 42 height 82
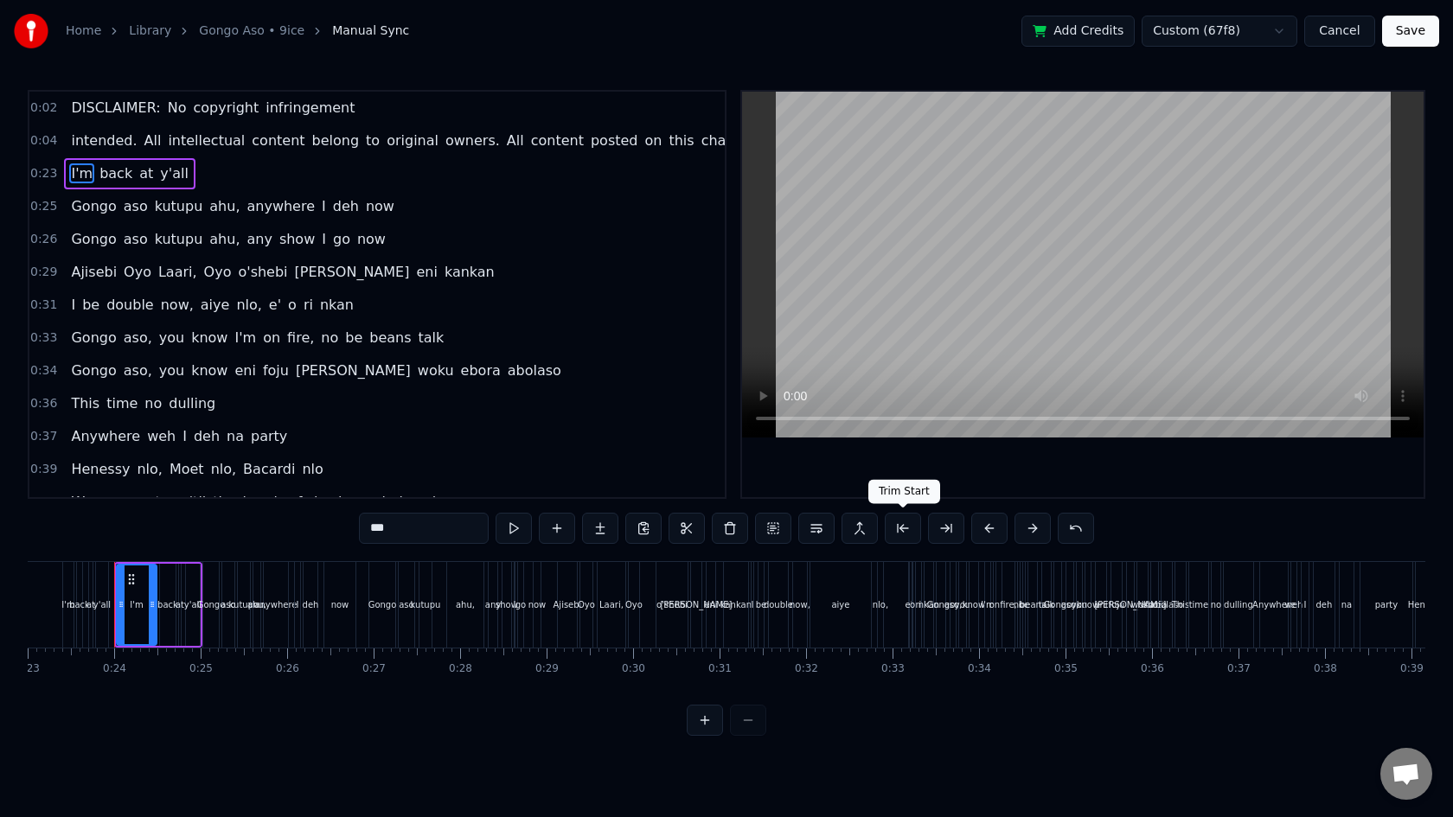
click at [905, 527] on button at bounding box center [903, 528] width 36 height 31
click at [815, 533] on button at bounding box center [816, 528] width 36 height 31
click at [901, 536] on button at bounding box center [903, 528] width 36 height 31
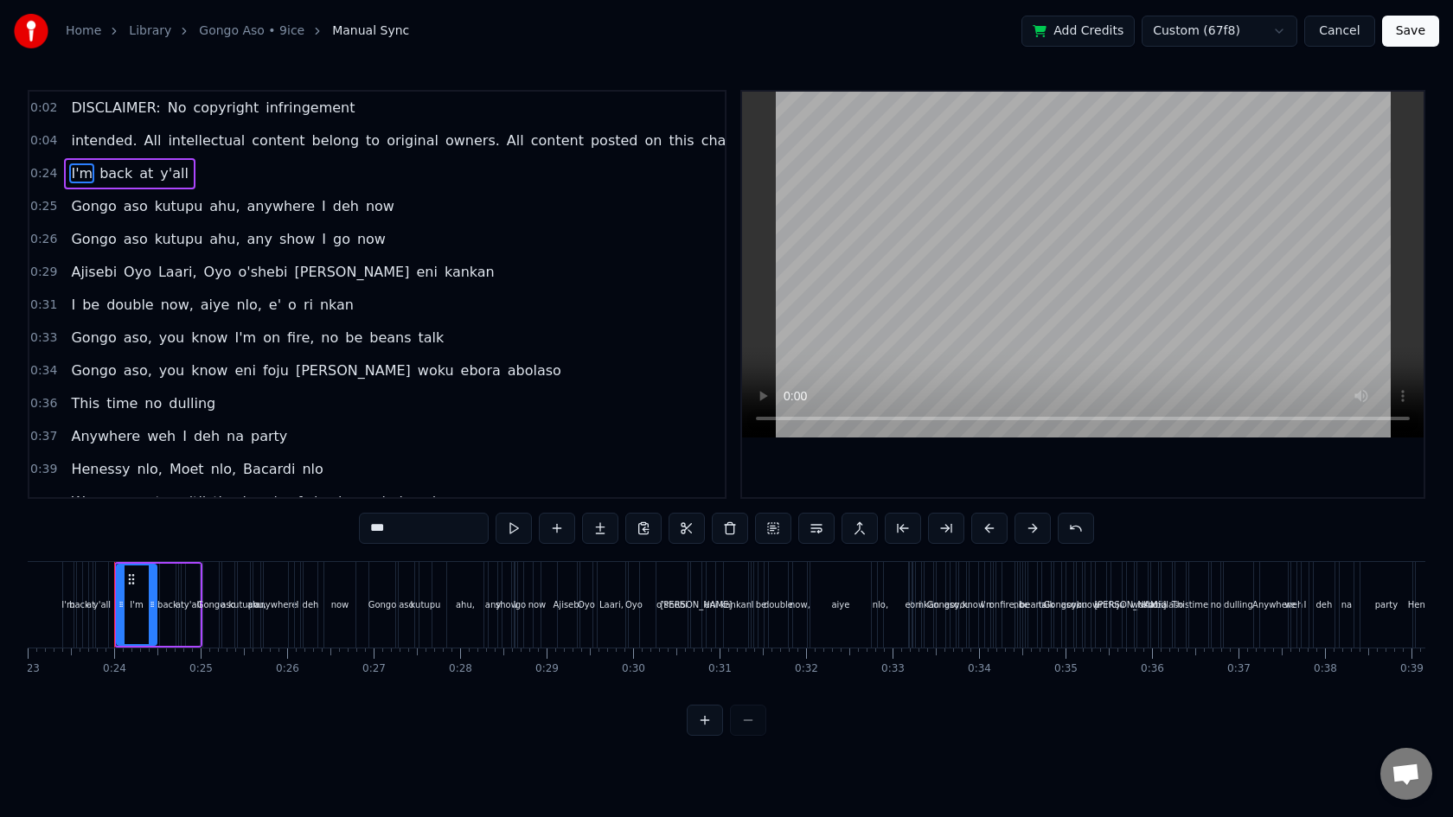
click at [901, 536] on button at bounding box center [903, 528] width 36 height 31
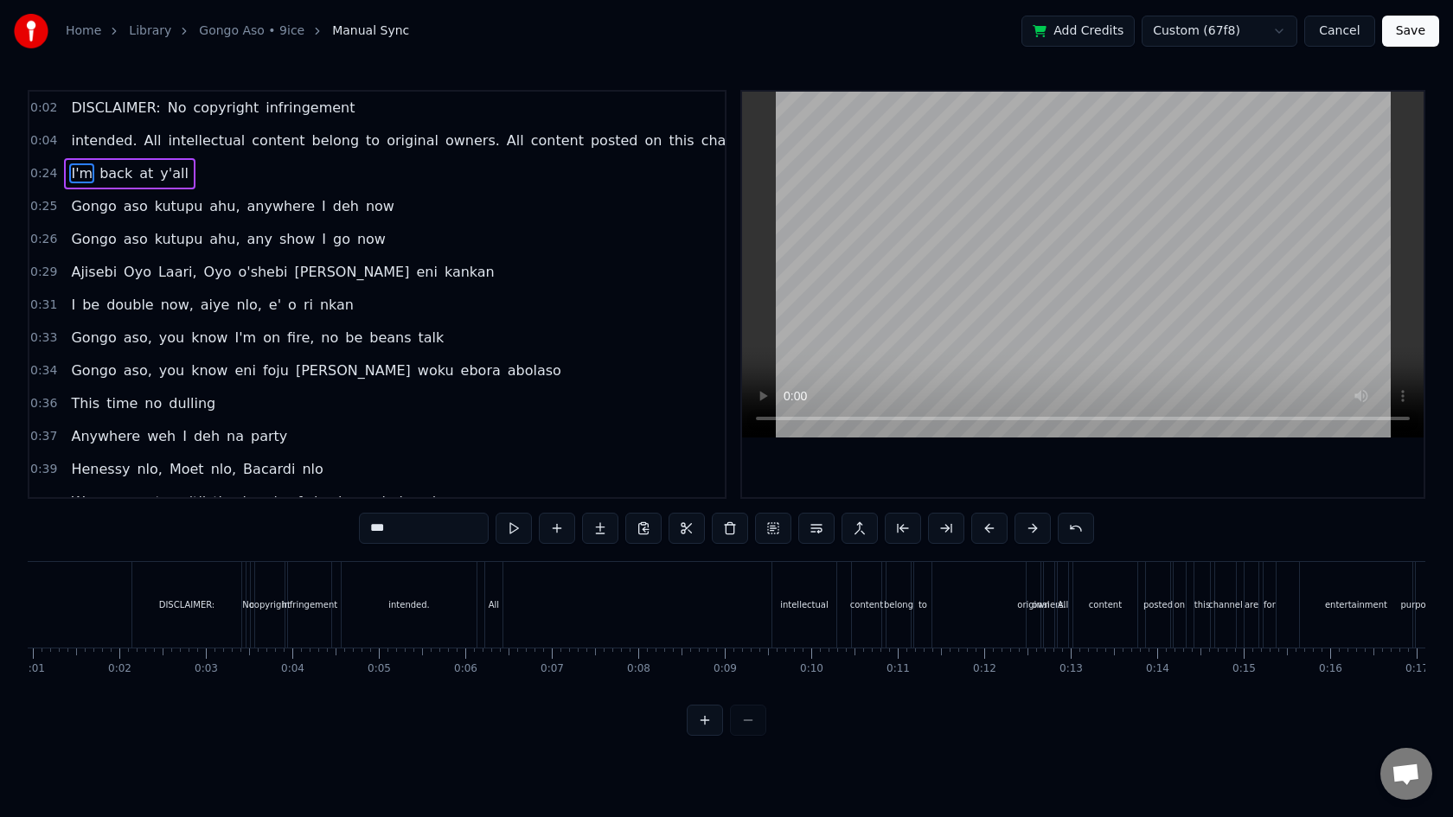
scroll to position [0, 0]
click at [1274, 28] on html "Home Library Gongo Aso • 9ice Manual Sync Add Credits Custom (67f8) Cancel Save…" at bounding box center [726, 381] width 1453 height 763
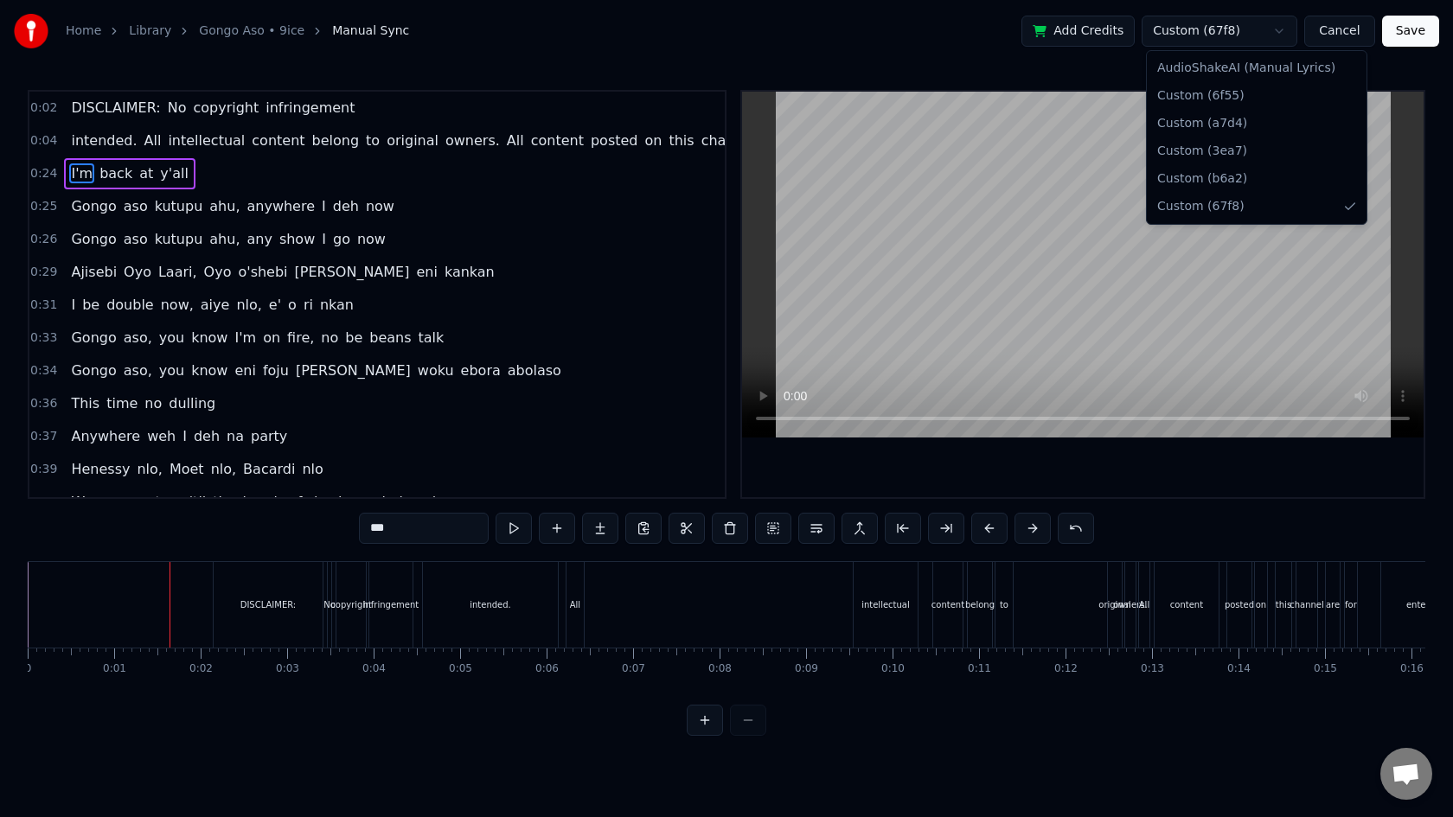
click at [1274, 28] on html "Home Library Gongo Aso • 9ice Manual Sync Add Credits Custom (67f8) Cancel Save…" at bounding box center [726, 381] width 1453 height 763
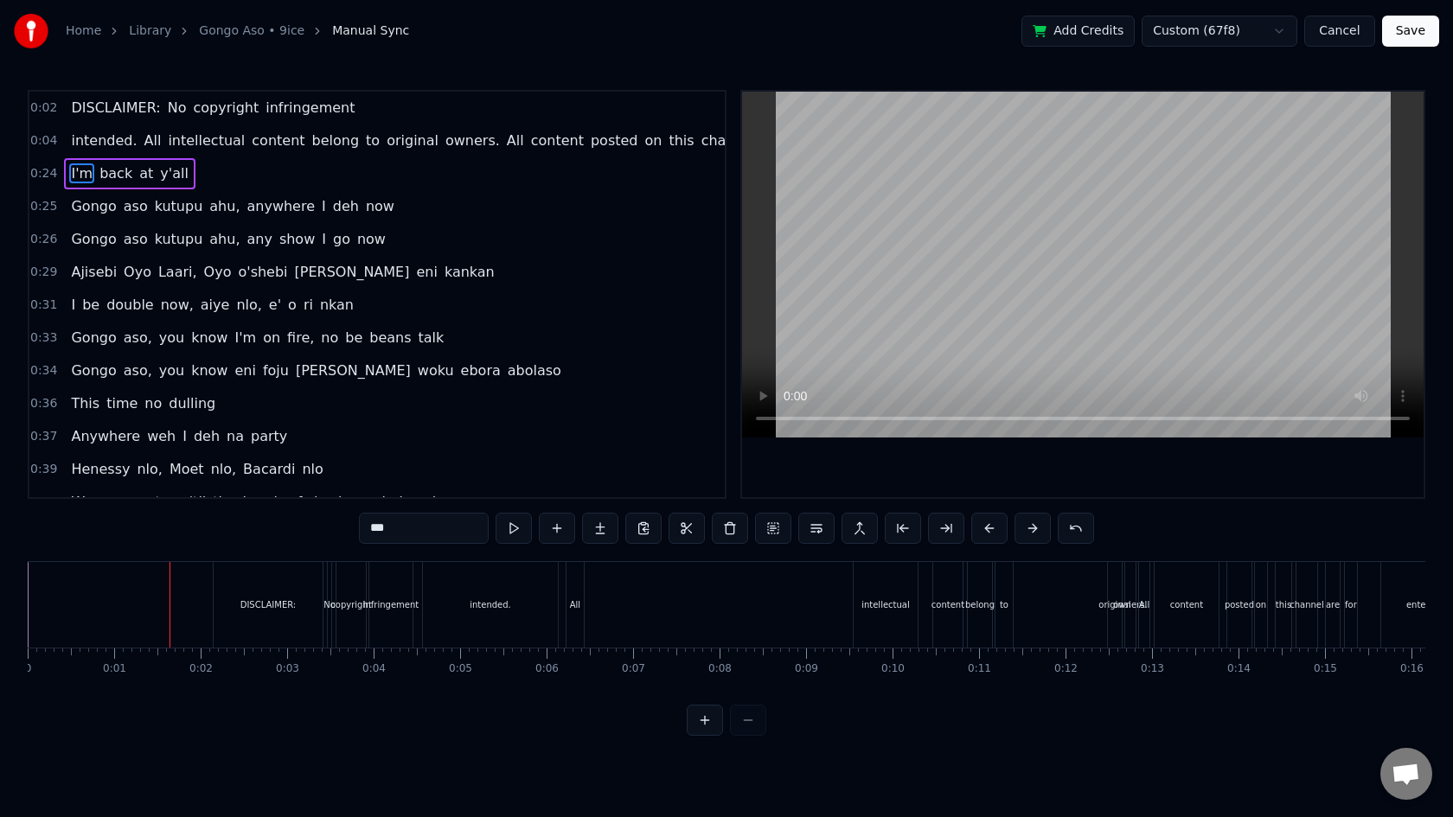
click at [1343, 24] on button "Cancel" at bounding box center [1339, 31] width 70 height 31
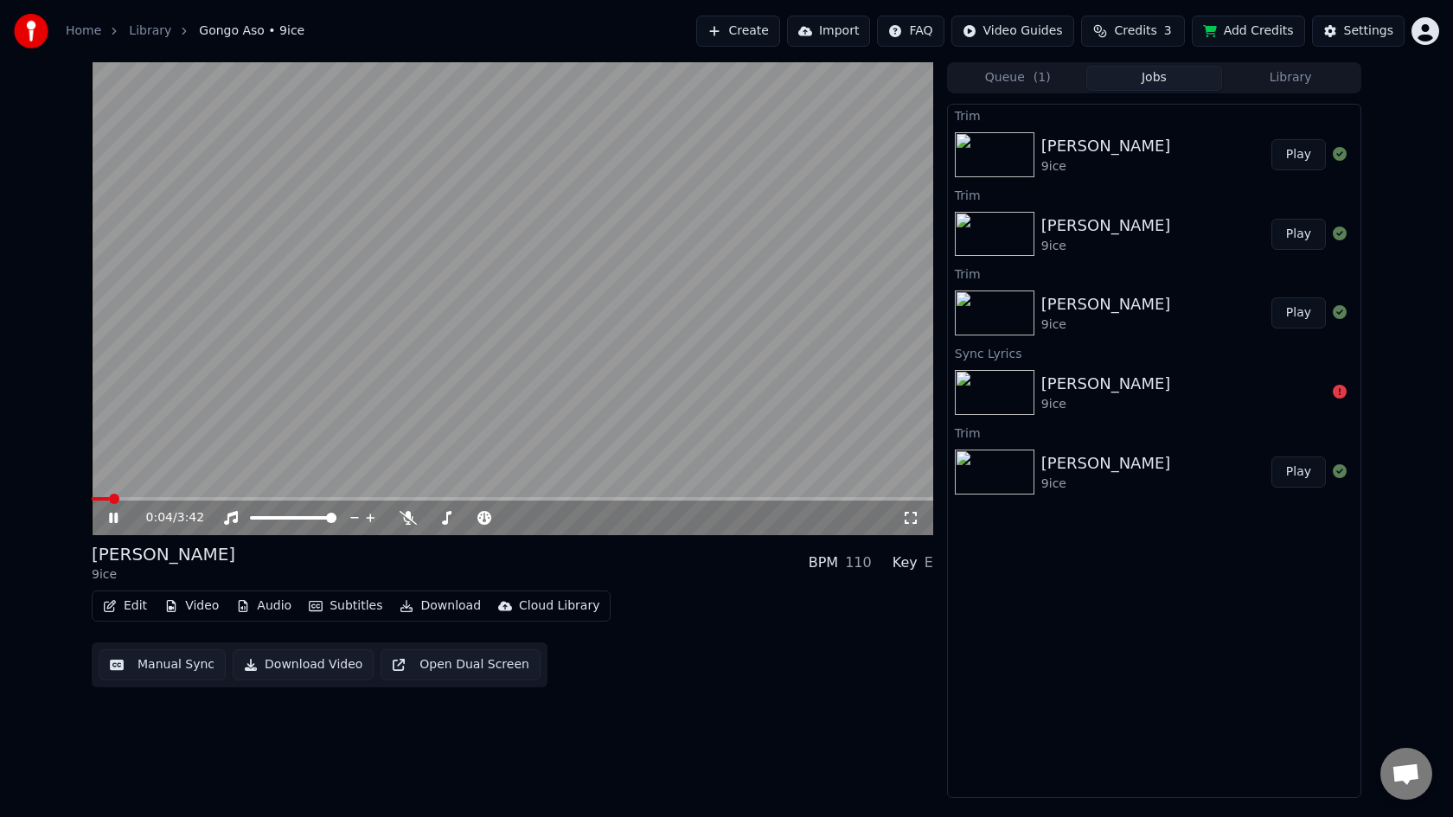
click at [1421, 30] on html "Home Library Gongo Aso • 9ice Create Import FAQ Video Guides Credits 3 Add Cred…" at bounding box center [726, 408] width 1453 height 817
click at [1306, 191] on span "Sign Out" at bounding box center [1310, 199] width 52 height 17
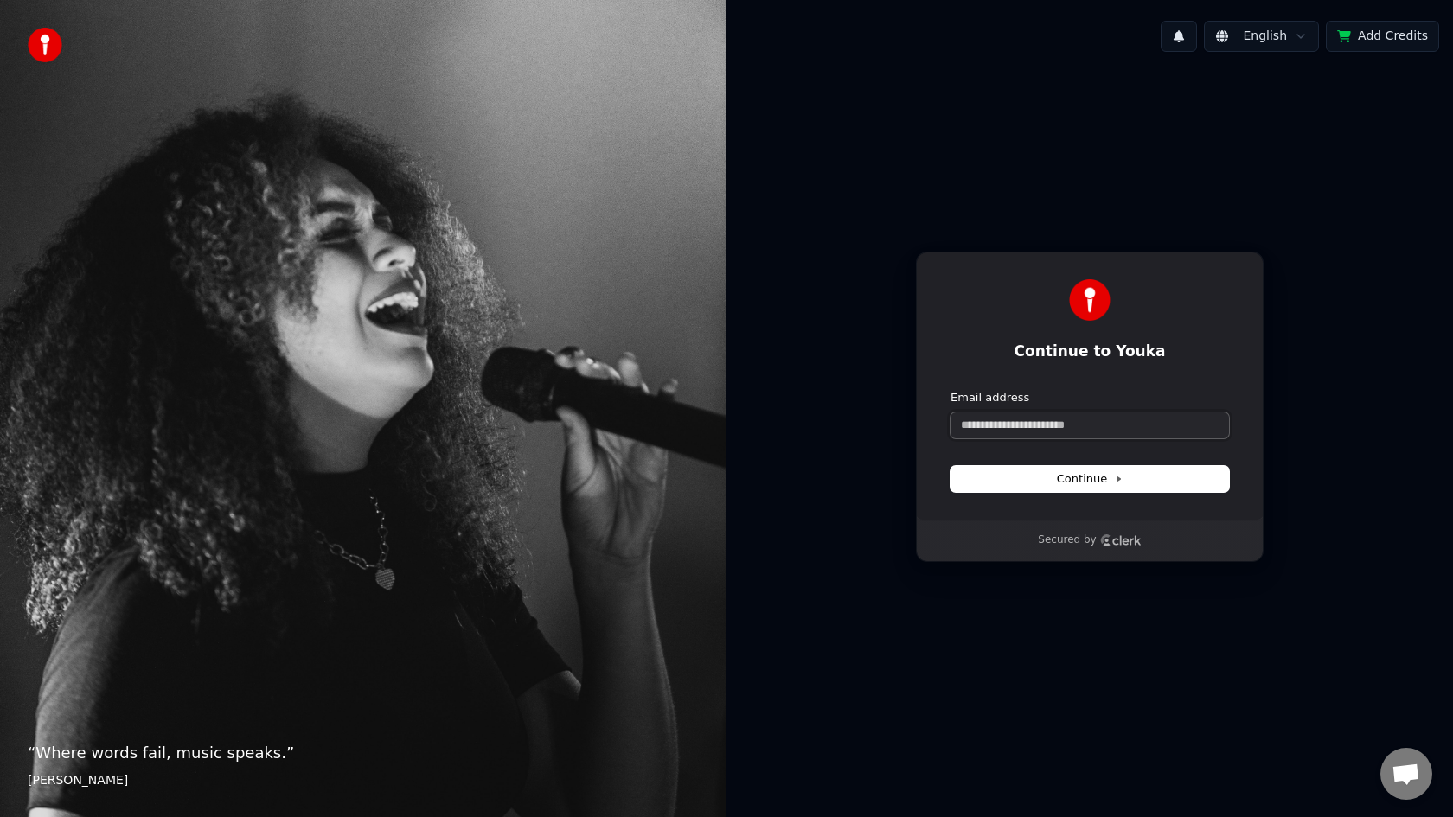
click at [1099, 425] on input "Email address" at bounding box center [1089, 425] width 278 height 26
click at [1111, 478] on span "Continue" at bounding box center [1090, 479] width 66 height 16
type input "**********"
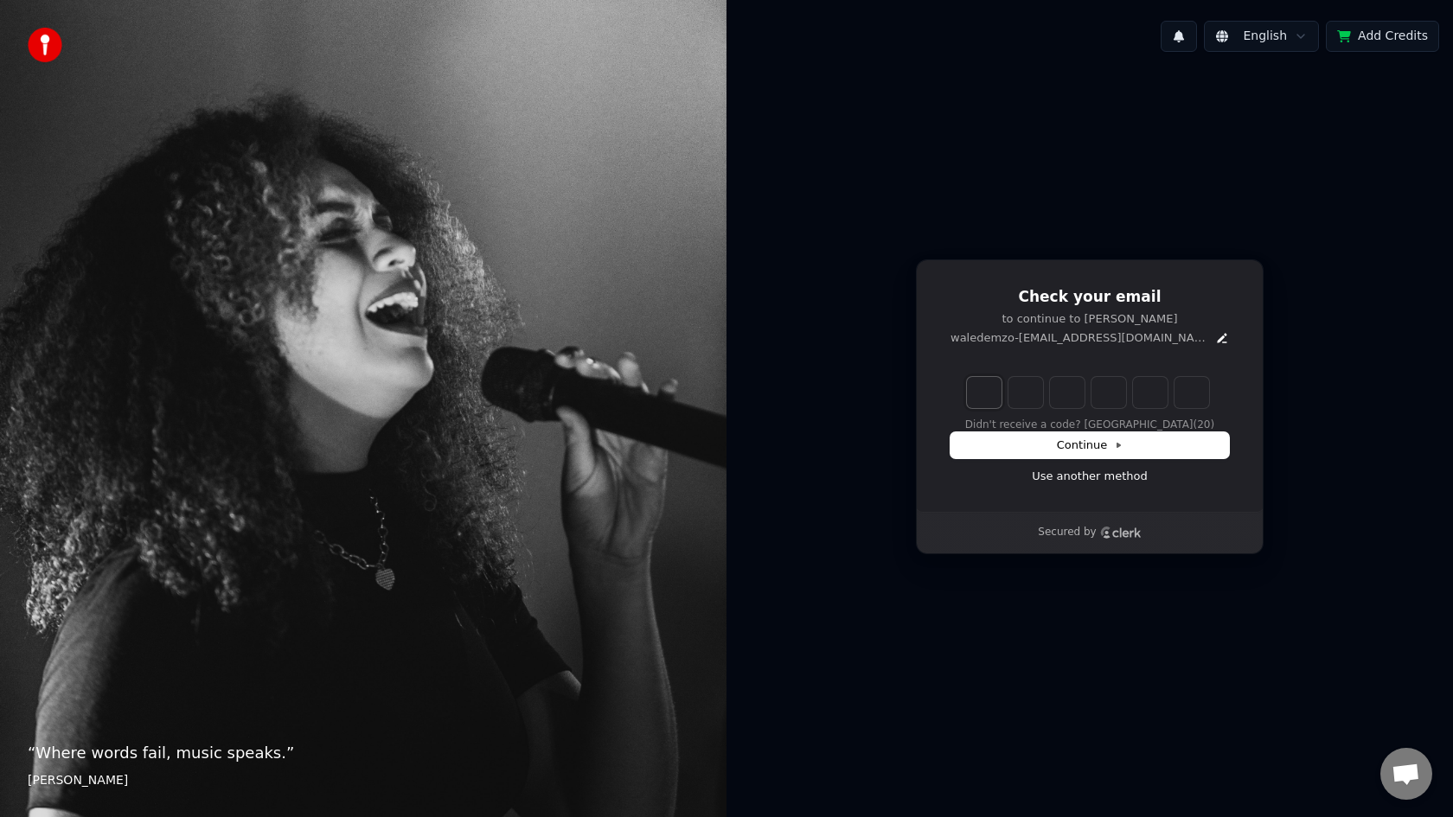
type input "*"
type input "**"
type input "*"
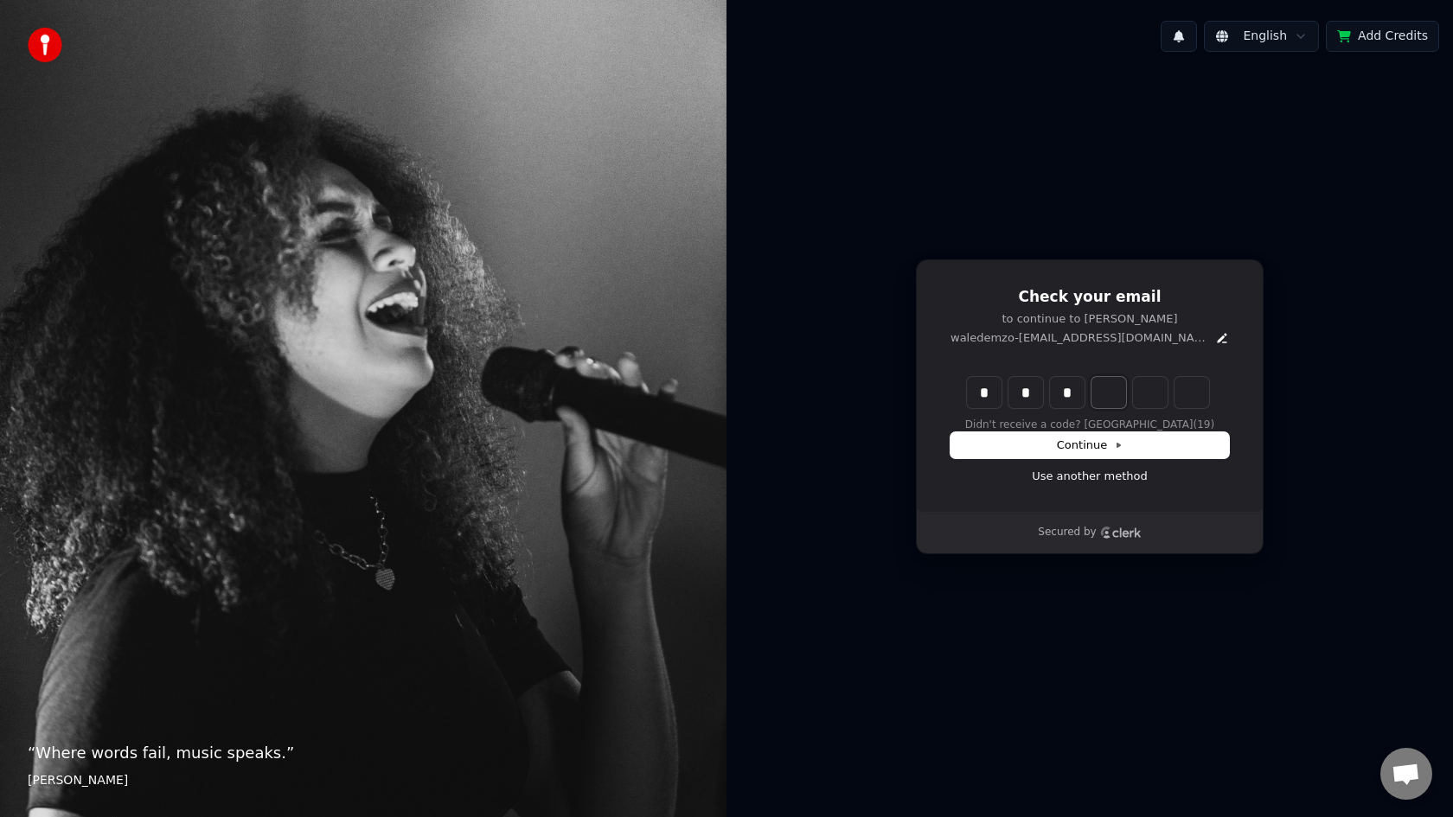
type input "***"
type input "*"
type input "****"
type input "*"
type input "******"
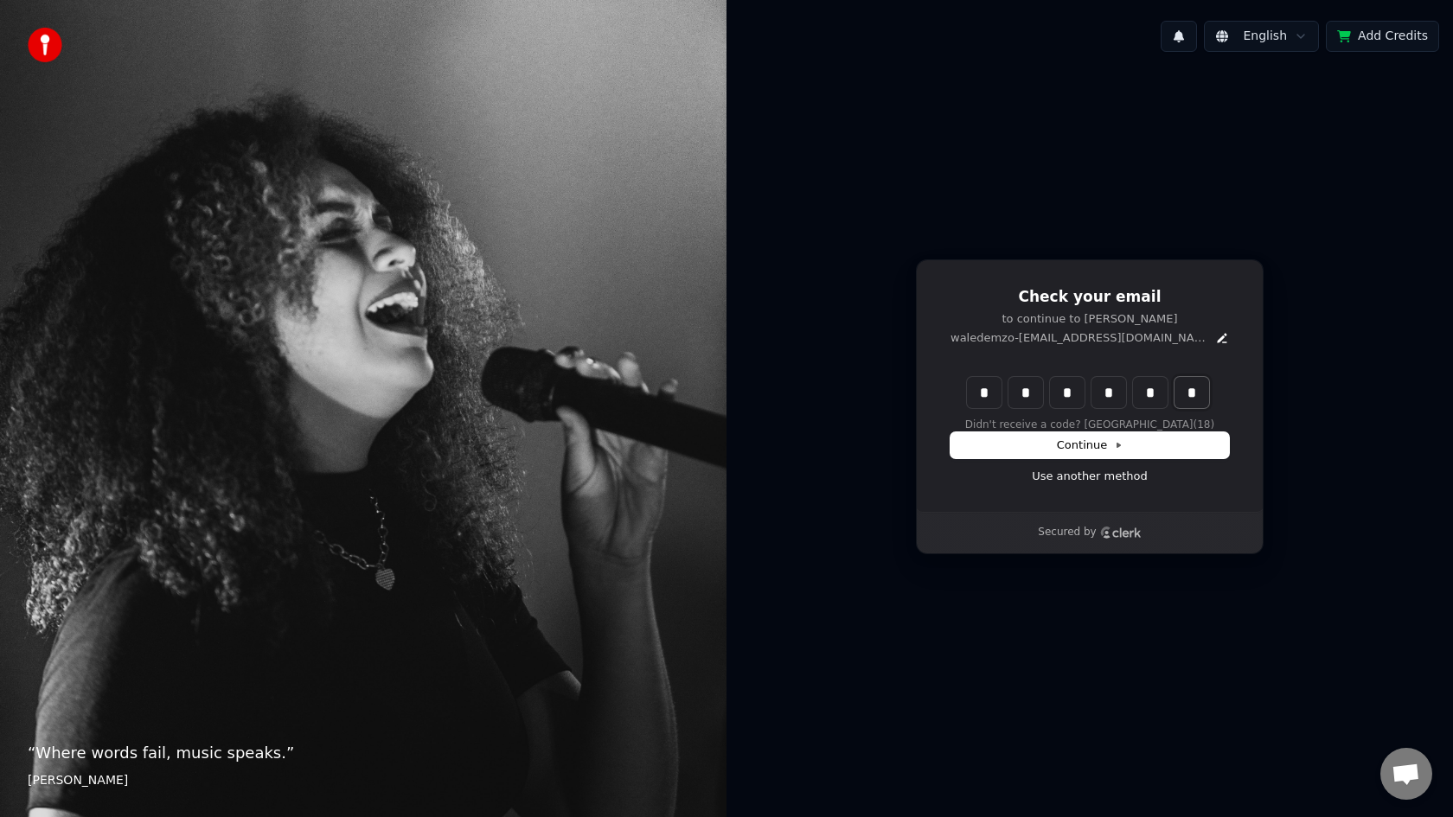
type input "*"
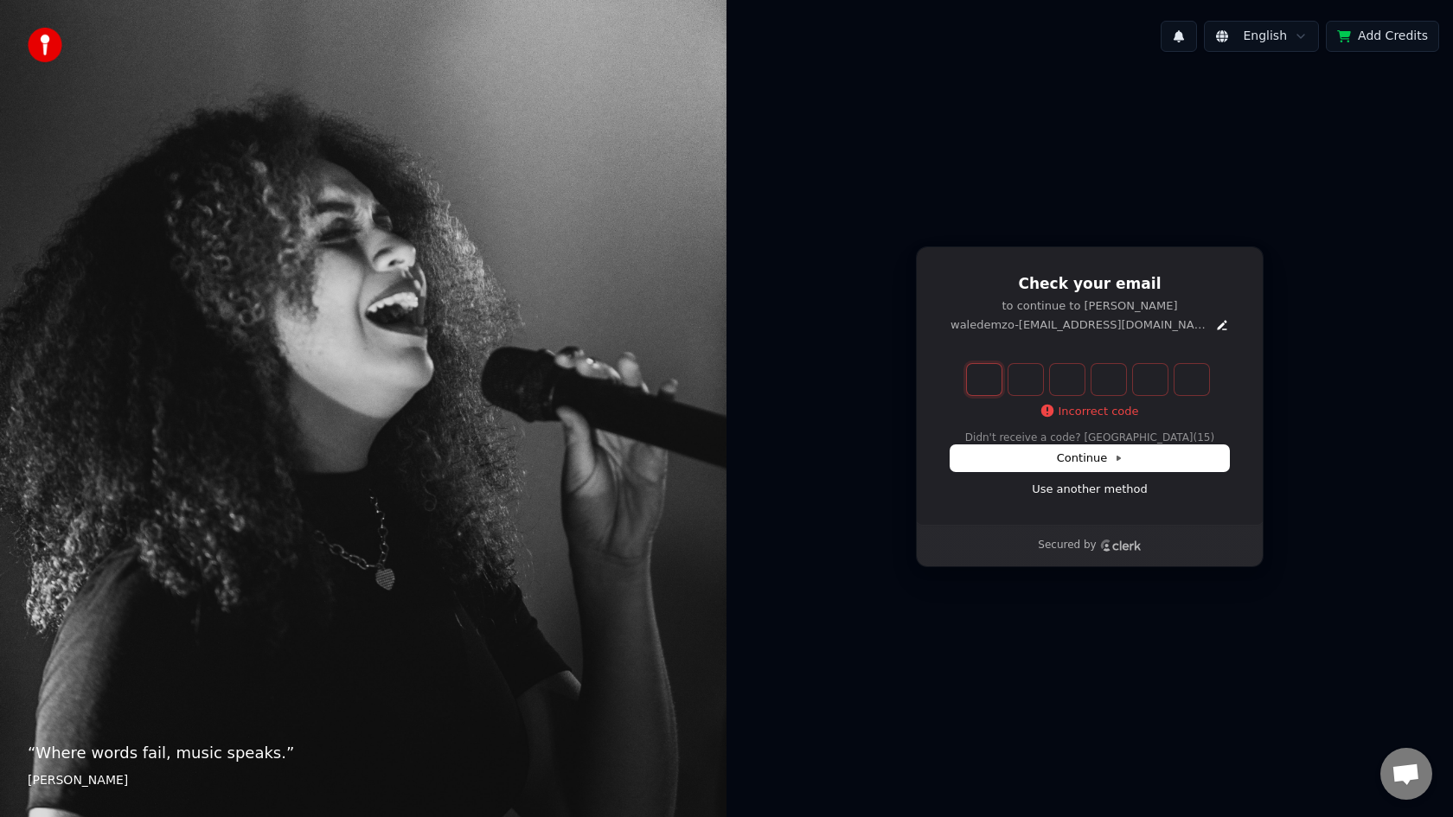
type input "*"
type input "**"
type input "*"
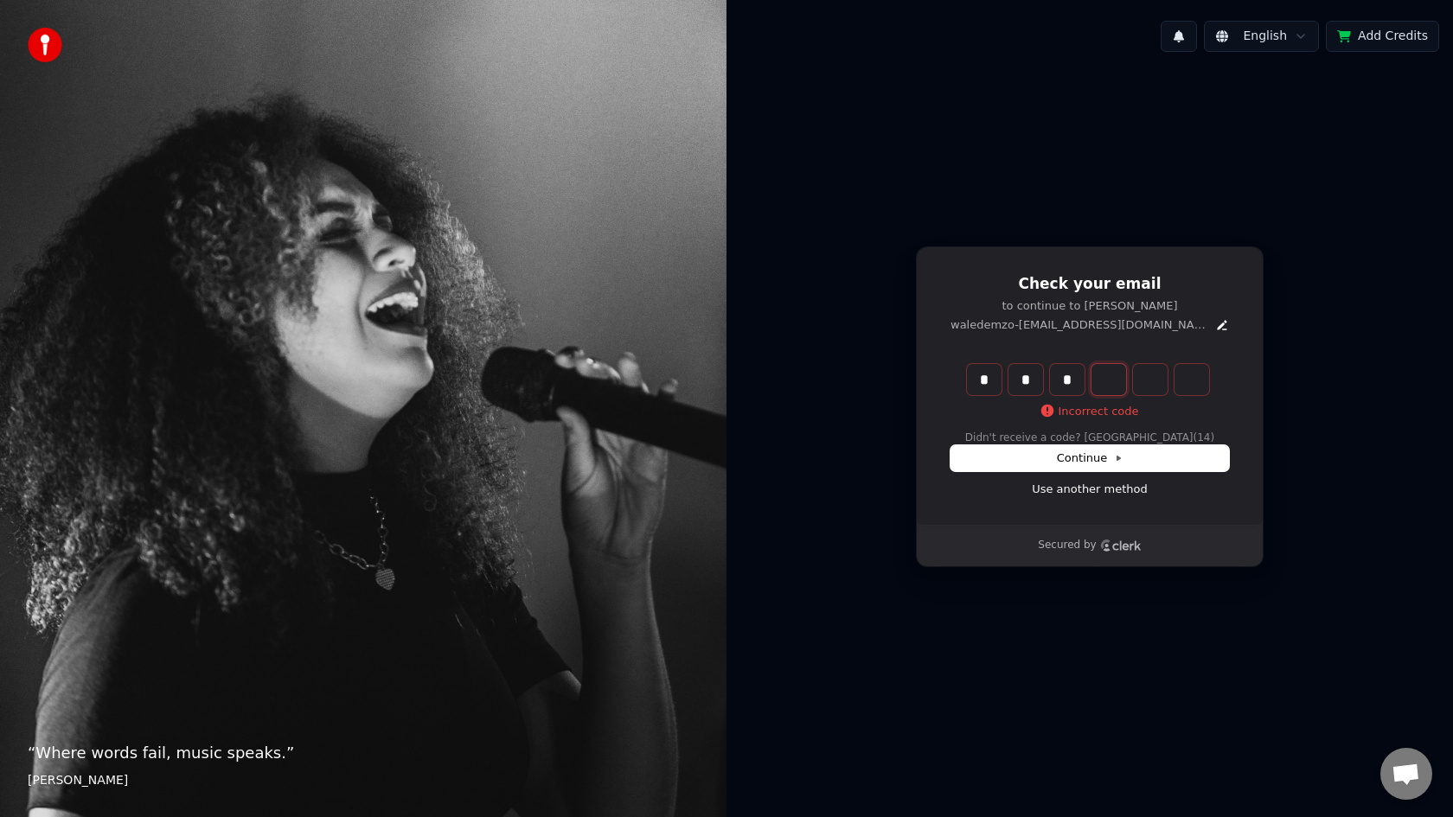
type input "***"
type input "*"
type input "****"
type input "*"
type input "******"
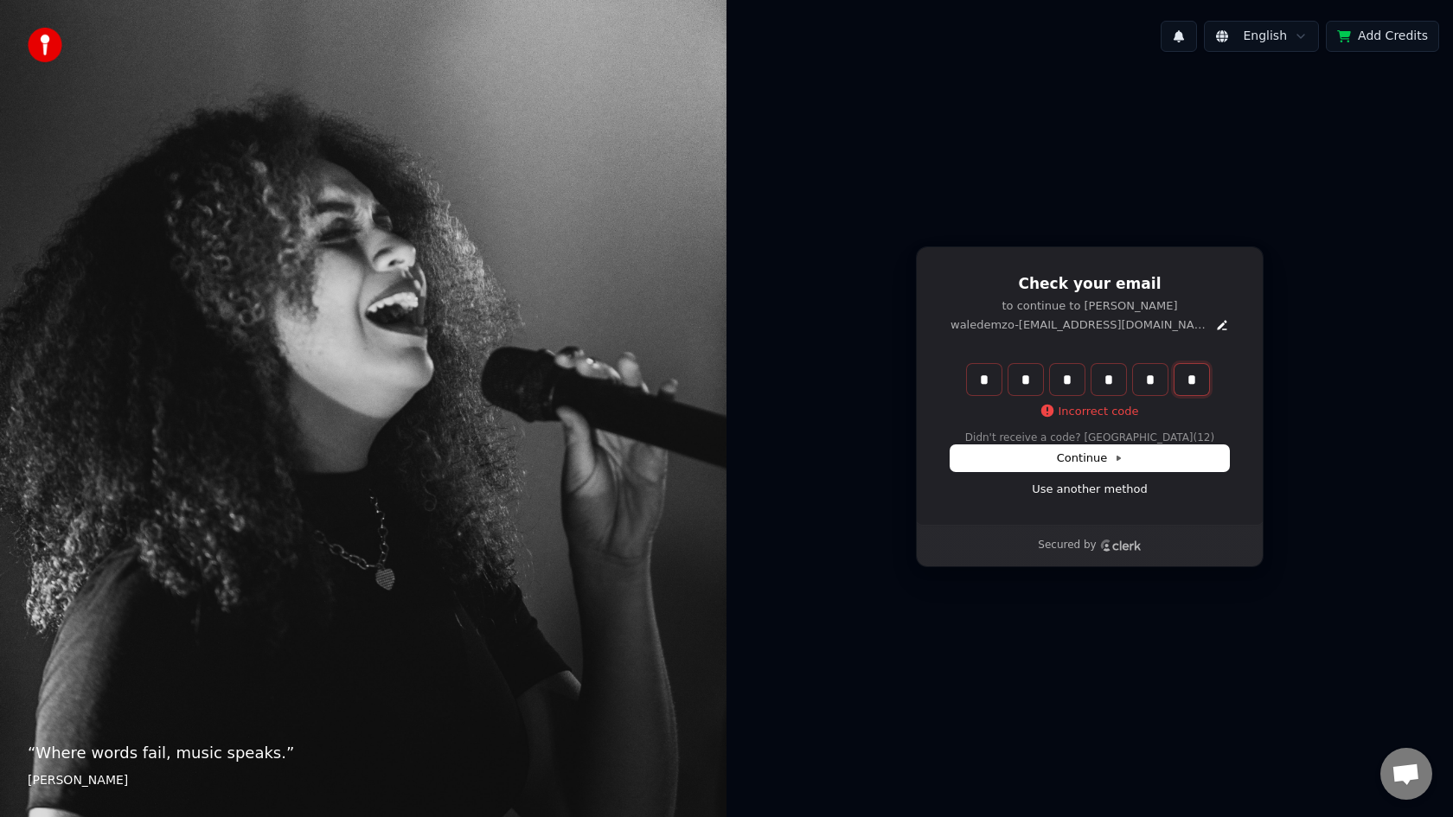
type input "*"
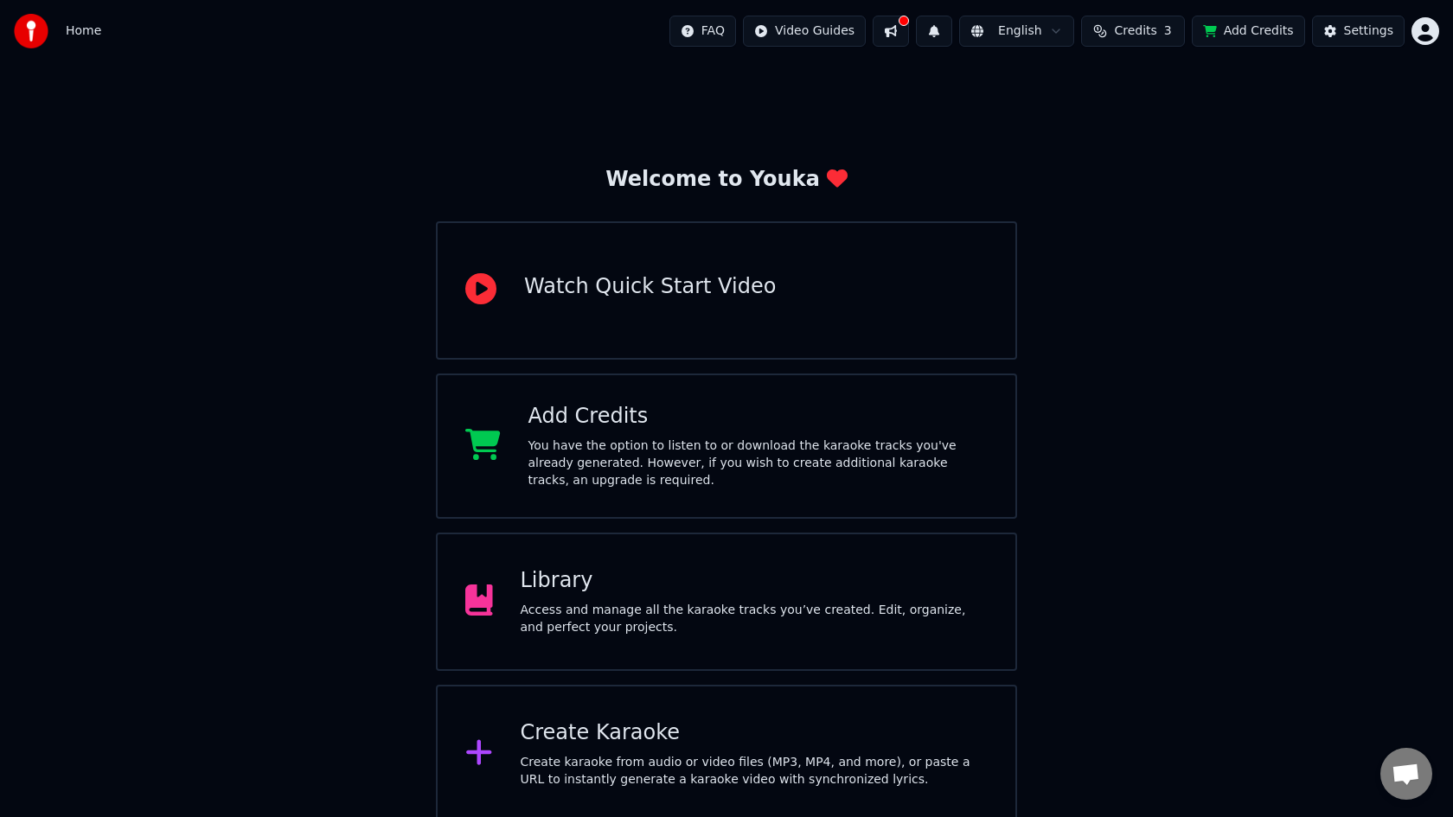
click at [595, 715] on div "Create Karaoke Create karaoke from audio or video files (MP3, MP4, and more), o…" at bounding box center [726, 754] width 581 height 138
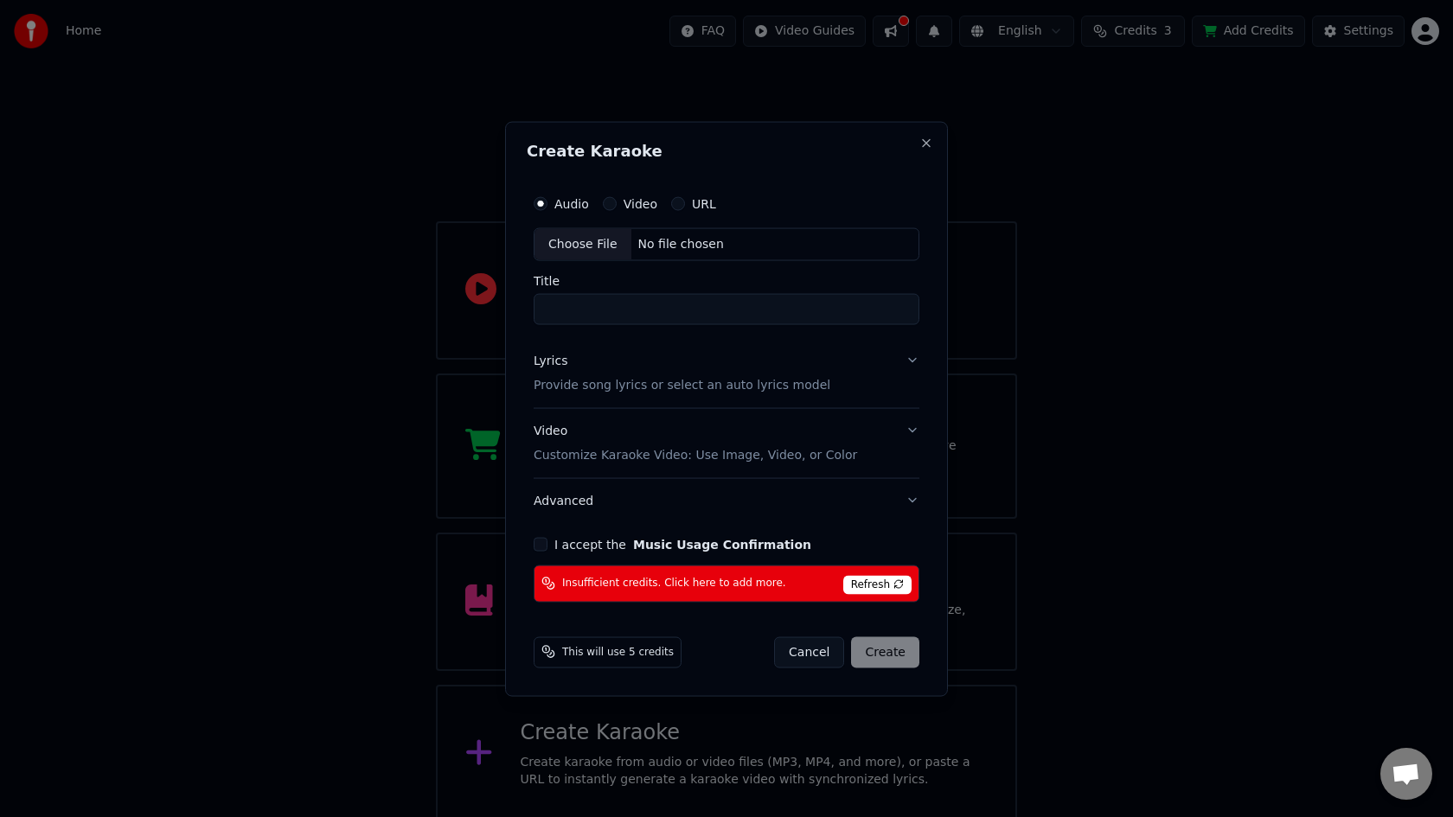
click at [804, 654] on button "Cancel" at bounding box center [809, 651] width 70 height 31
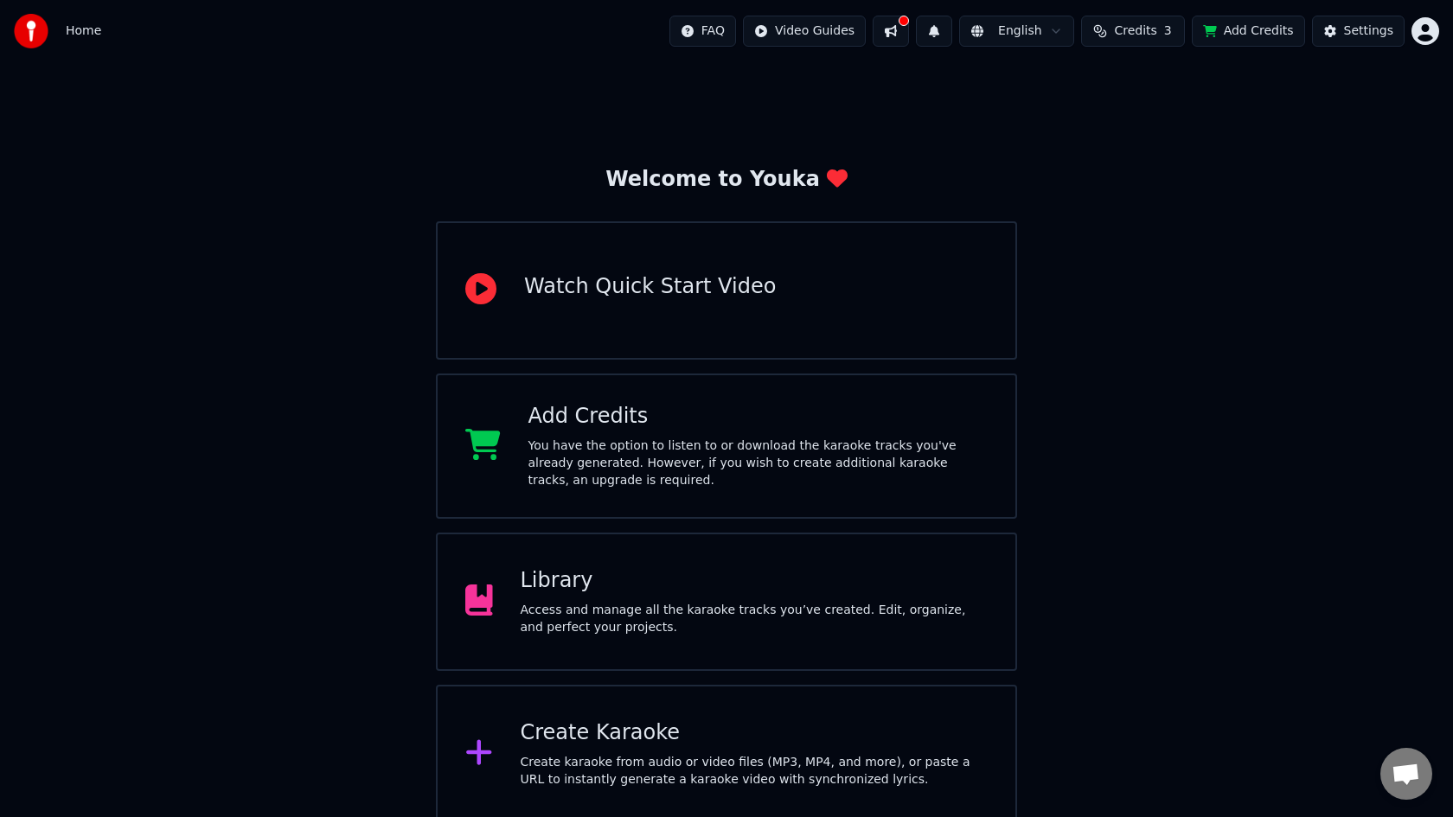
click at [1427, 29] on html "Home FAQ Video Guides English Credits 3 Add Credits Settings Welcome to Youka W…" at bounding box center [726, 411] width 1453 height 823
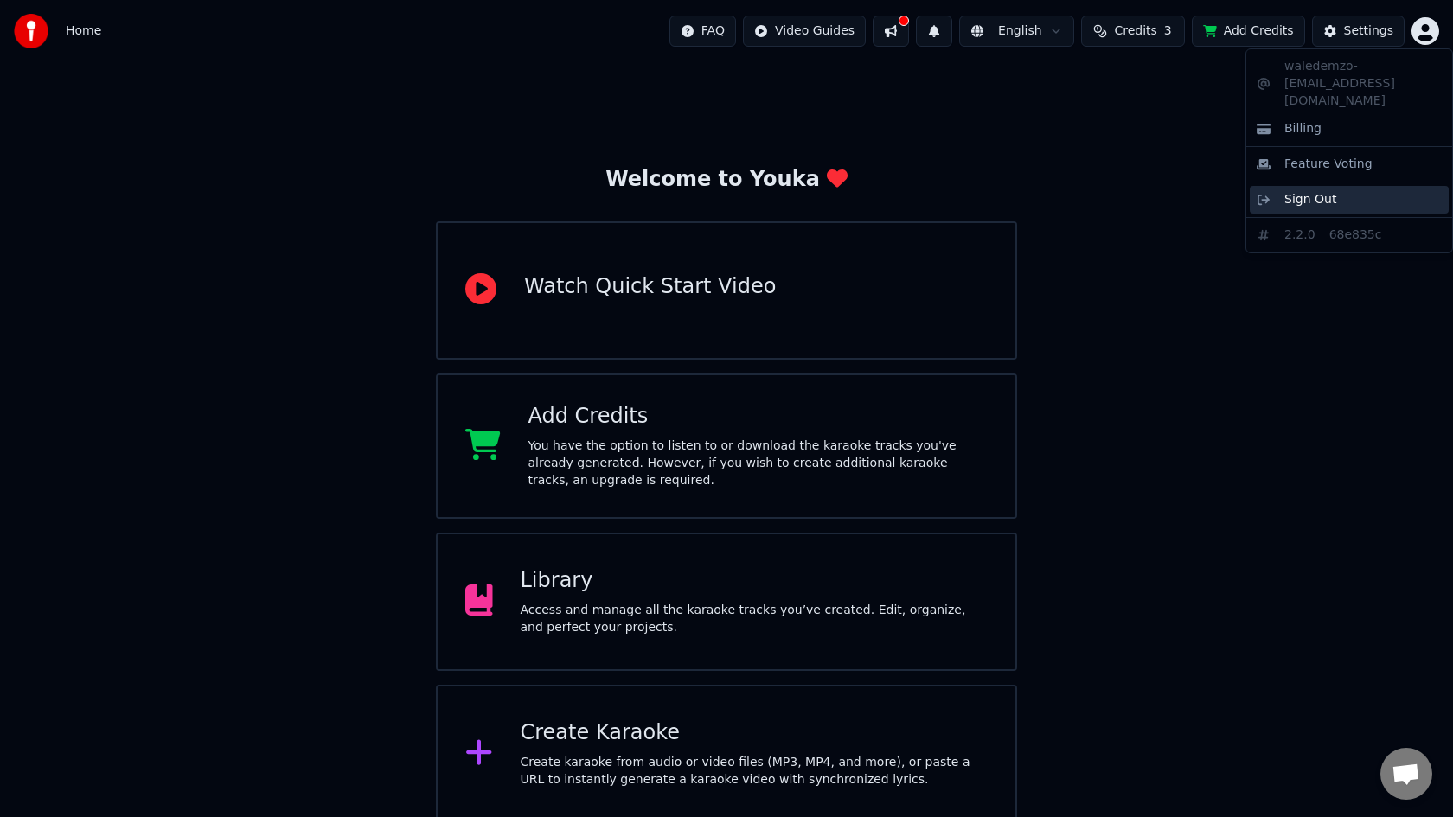
click at [1310, 191] on span "Sign Out" at bounding box center [1310, 199] width 52 height 17
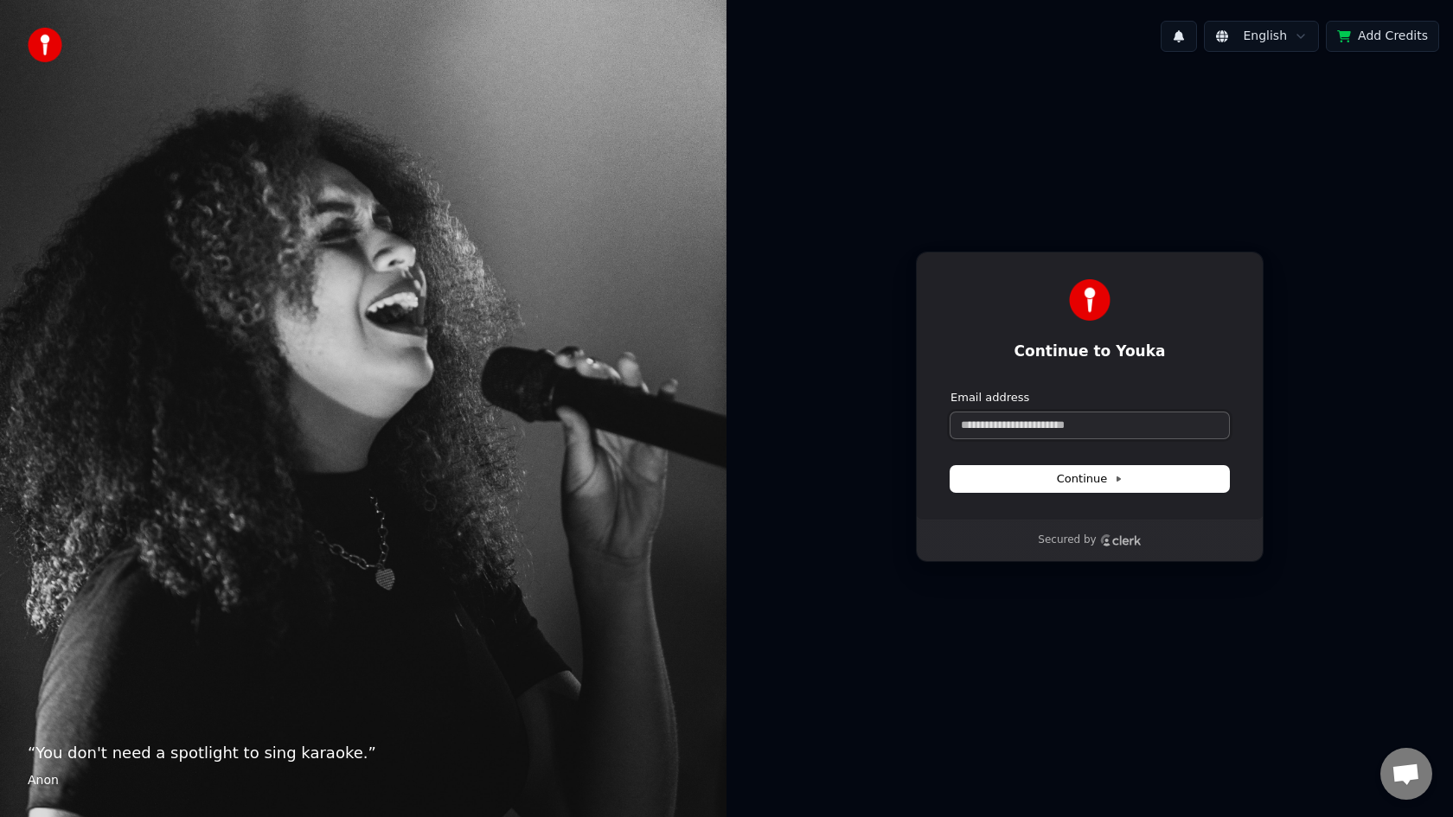
click at [1110, 425] on input "Email address" at bounding box center [1089, 425] width 278 height 26
click at [950, 390] on button "submit" at bounding box center [950, 390] width 0 height 0
type input "**********"
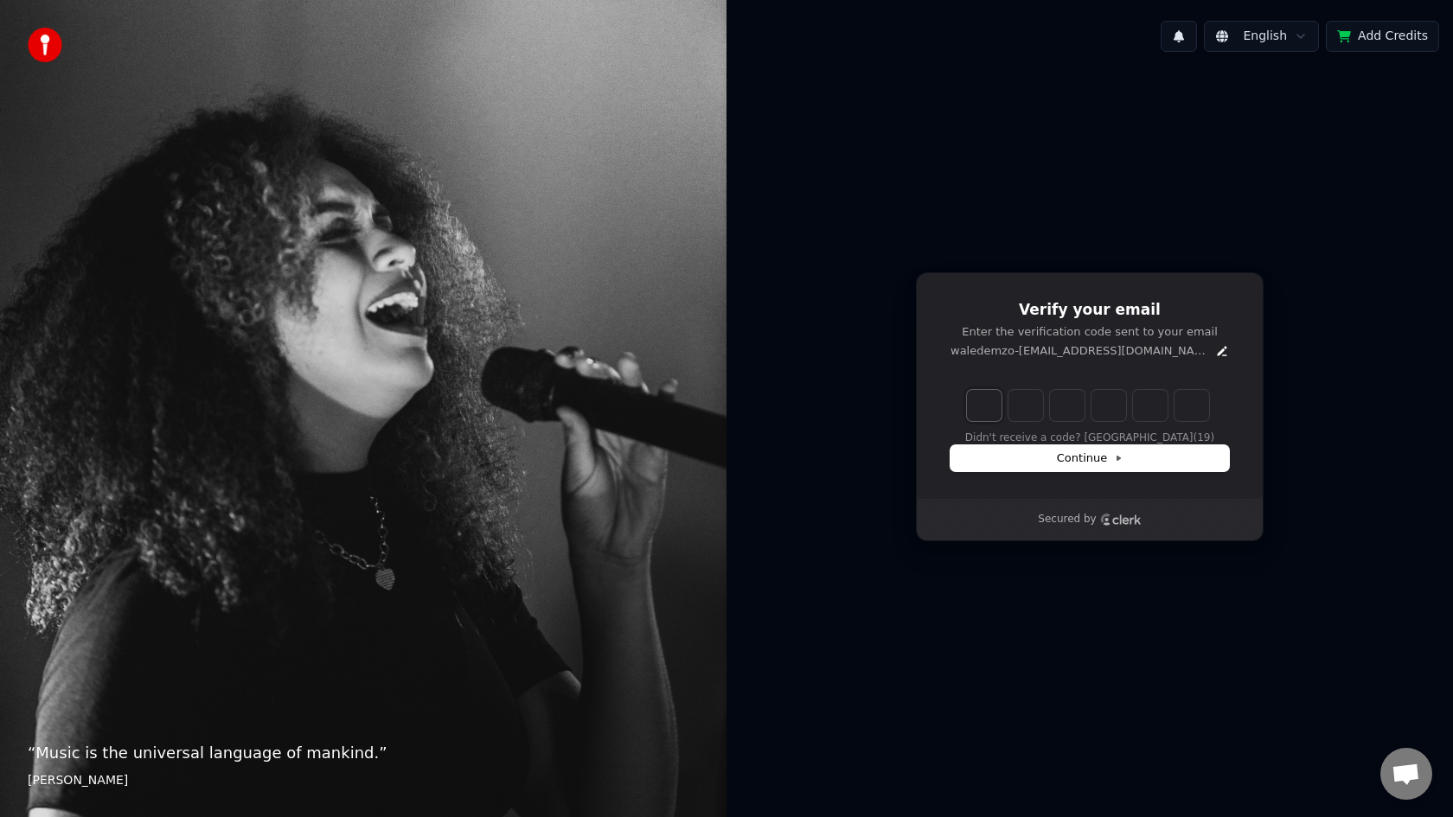
type input "*"
type input "**"
type input "*"
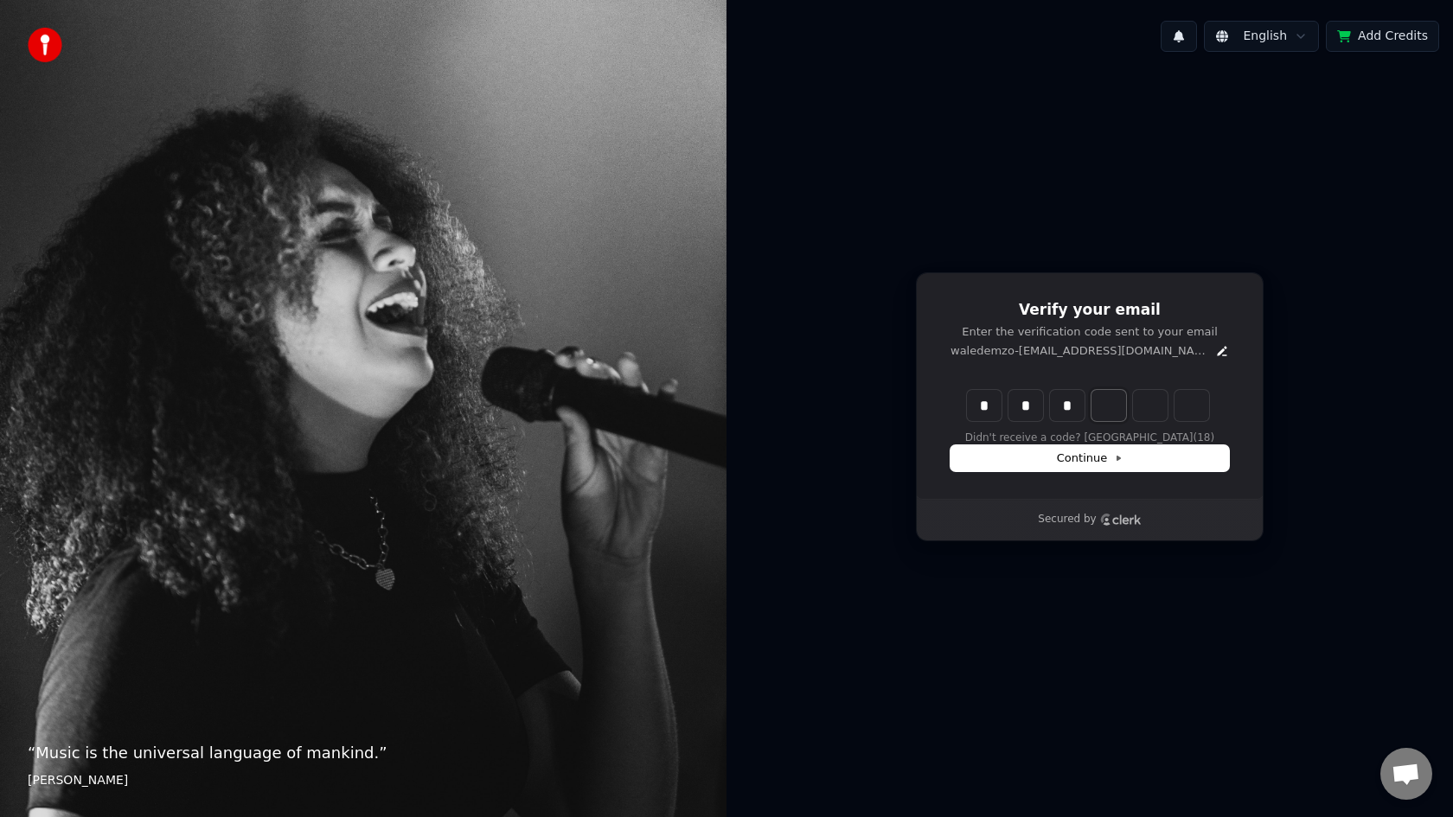
type input "***"
type input "*"
type input "****"
type input "*"
type input "*****"
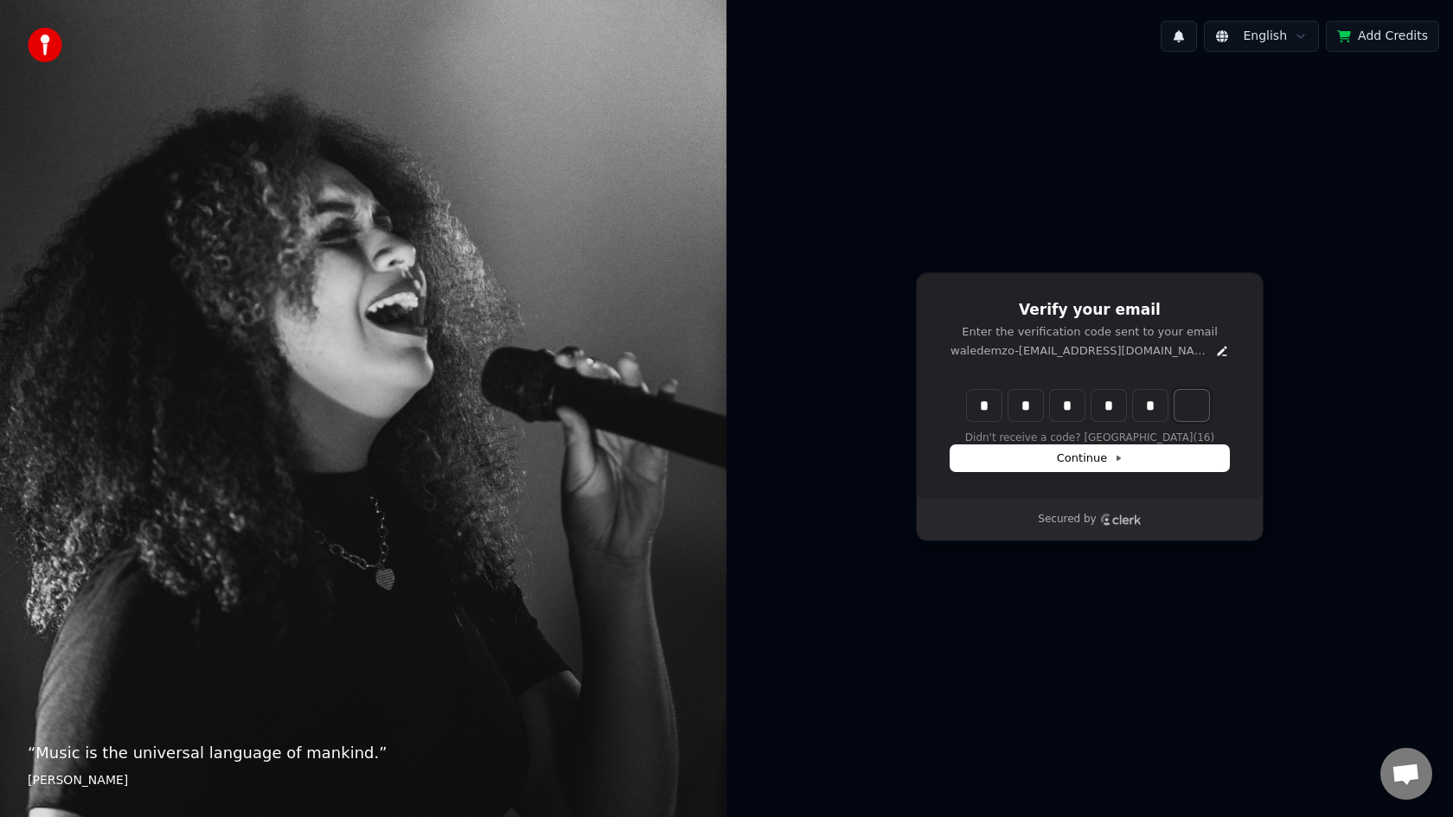
type input "*"
type input "******"
